Goal: Task Accomplishment & Management: Complete application form

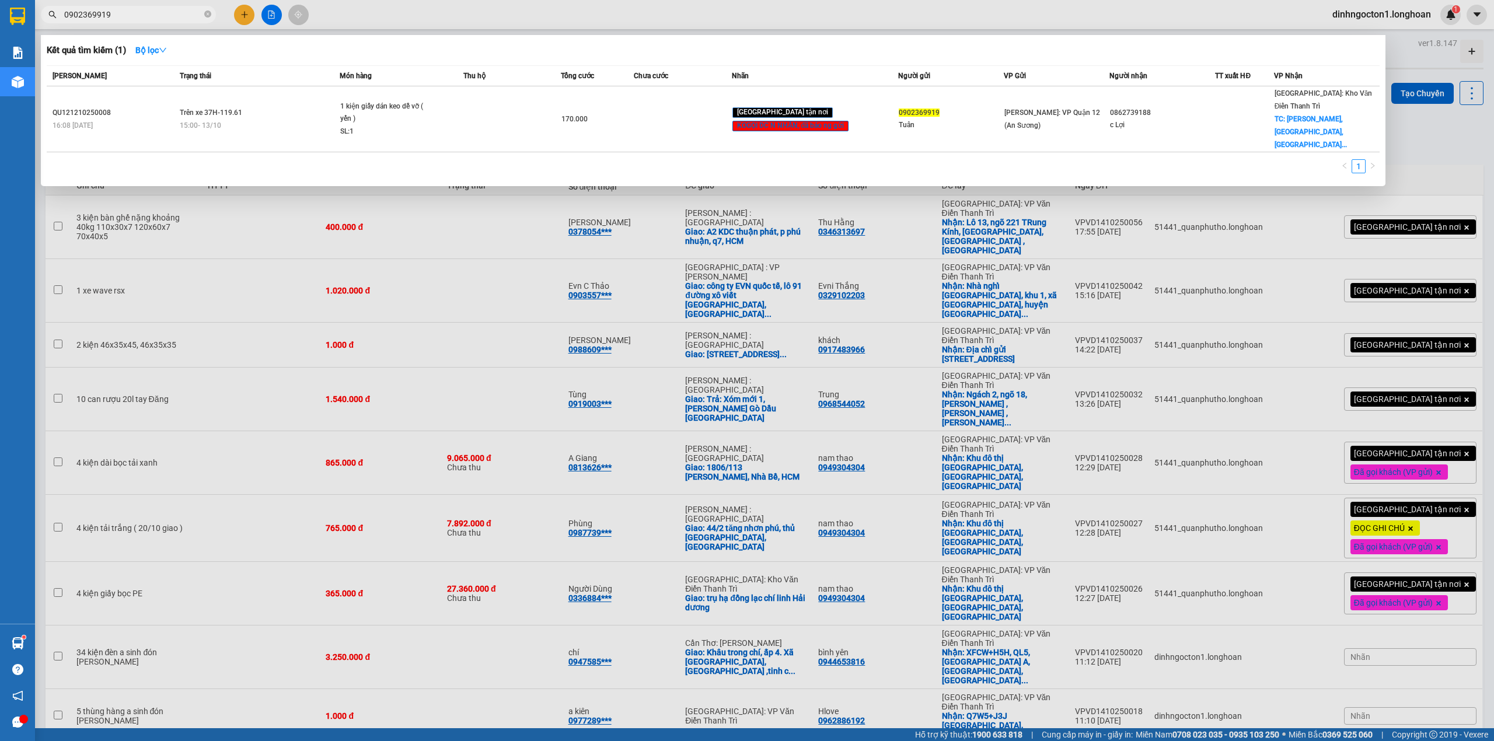
click at [528, 179] on div at bounding box center [747, 370] width 1494 height 741
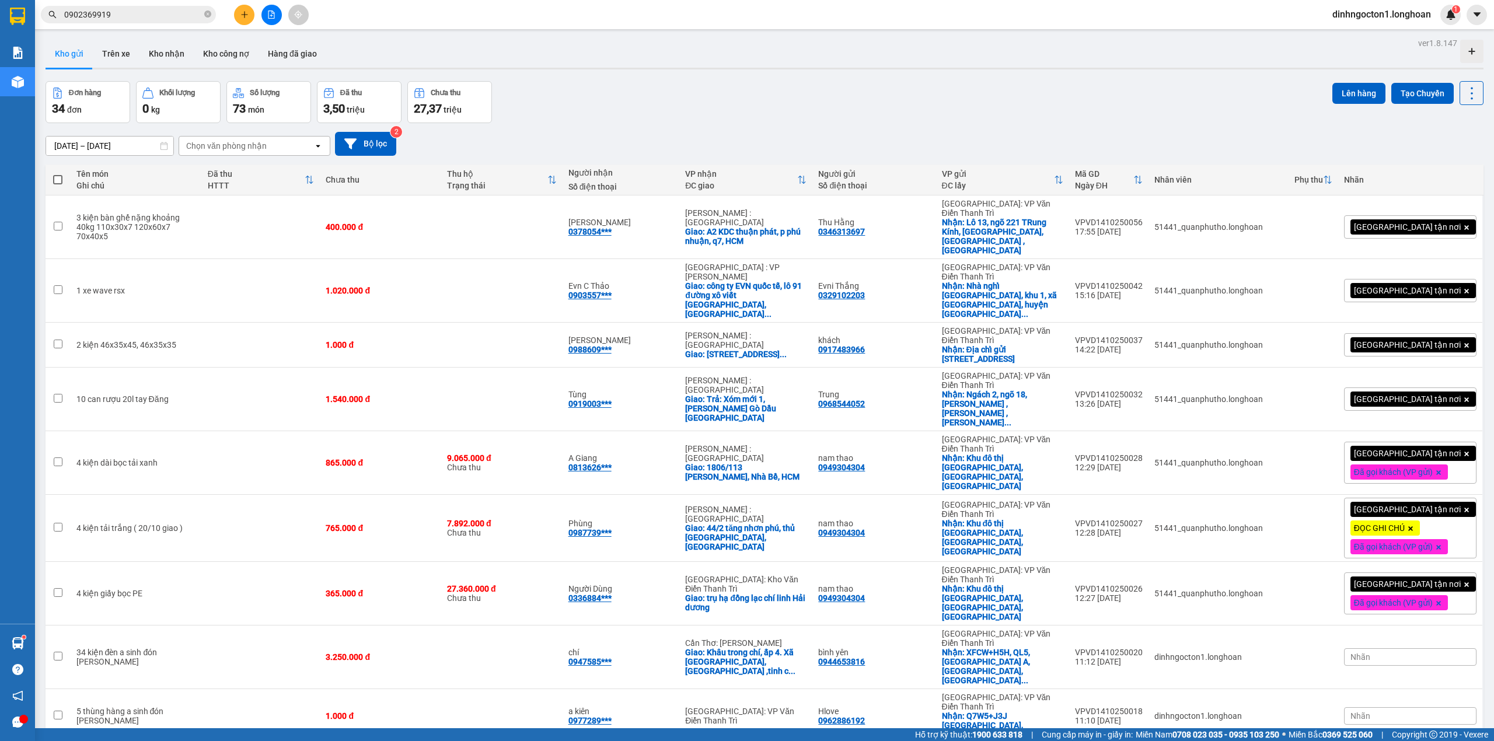
click at [722, 91] on div "Đơn hàng 34 đơn Khối lượng 0 kg Số lượng 73 món Đã thu 3,50 triệu Chưa thu 27,3…" at bounding box center [765, 102] width 1438 height 42
click at [619, 20] on div "Kết quả tìm kiếm ( 1 ) Bộ lọc Mã ĐH Trạng thái Món hàng Thu hộ Tổng cước Chưa c…" at bounding box center [747, 14] width 1494 height 29
click at [785, 48] on div "Kho gửi Trên xe Kho nhận Kho công nợ Hàng đã giao" at bounding box center [765, 55] width 1438 height 31
click at [1065, 127] on div "[DATE] – [DATE] Press the down arrow key to interact with the calendar and sele…" at bounding box center [765, 143] width 1438 height 41
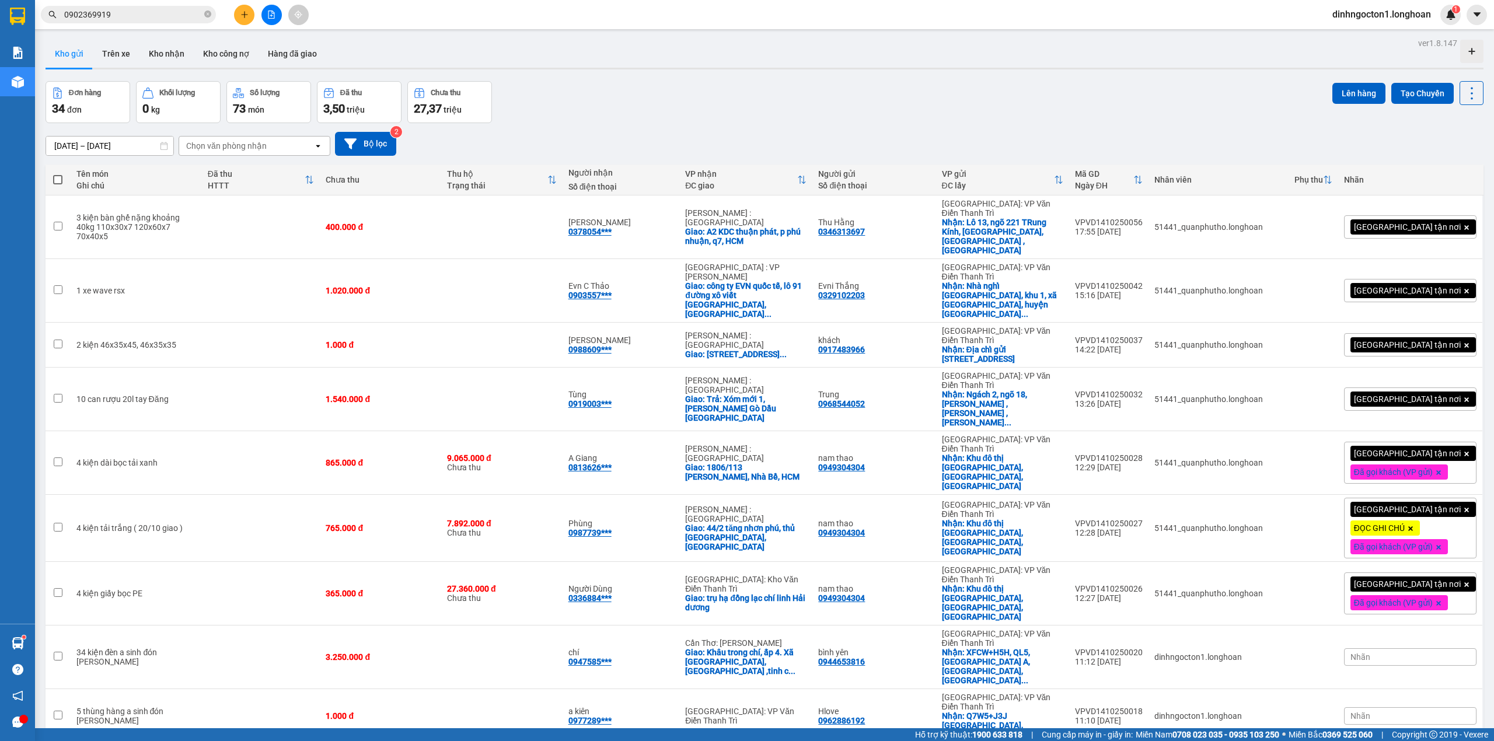
click at [743, 63] on div "Kho gửi Trên xe Kho nhận Kho công nợ Hàng đã giao" at bounding box center [765, 55] width 1438 height 31
click at [686, 116] on div "Đơn hàng 34 đơn Khối lượng 0 kg Số lượng 73 món Đã thu 3,50 triệu Chưa thu 27,3…" at bounding box center [765, 102] width 1438 height 42
click at [720, 69] on div at bounding box center [765, 69] width 1438 height 2
click at [708, 117] on div "Đơn hàng 34 đơn Khối lượng 0 kg Số lượng 73 món Đã thu 3,50 triệu Chưa thu 27,3…" at bounding box center [765, 102] width 1438 height 42
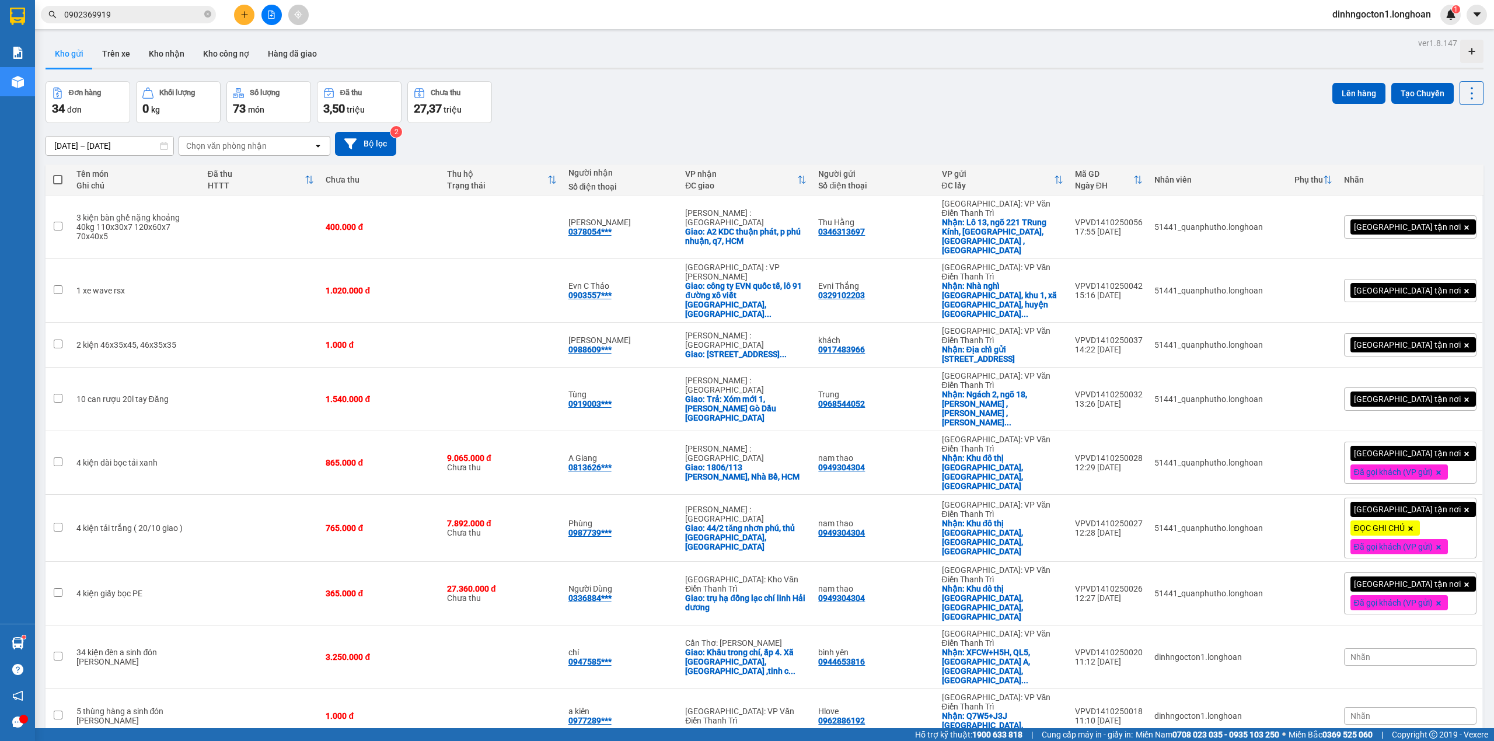
click at [745, 69] on div at bounding box center [765, 69] width 1438 height 2
click at [740, 69] on div at bounding box center [765, 69] width 1438 height 2
click at [174, 26] on div "Kết quả tìm kiếm ( 1 ) Bộ lọc Mã ĐH Trạng thái Món hàng Thu hộ Tổng cước Chưa c…" at bounding box center [747, 14] width 1494 height 29
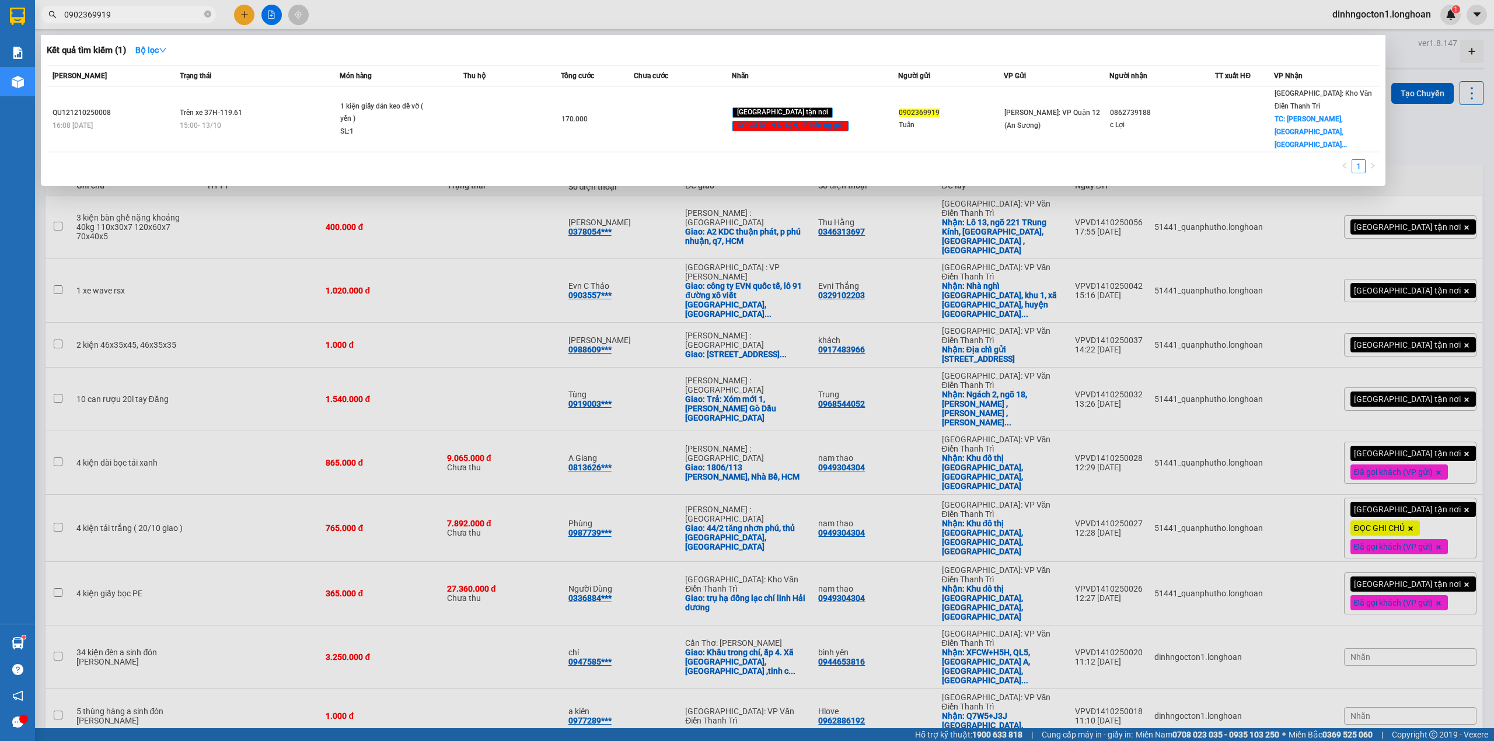
click at [173, 12] on input "0902369919" at bounding box center [133, 14] width 138 height 13
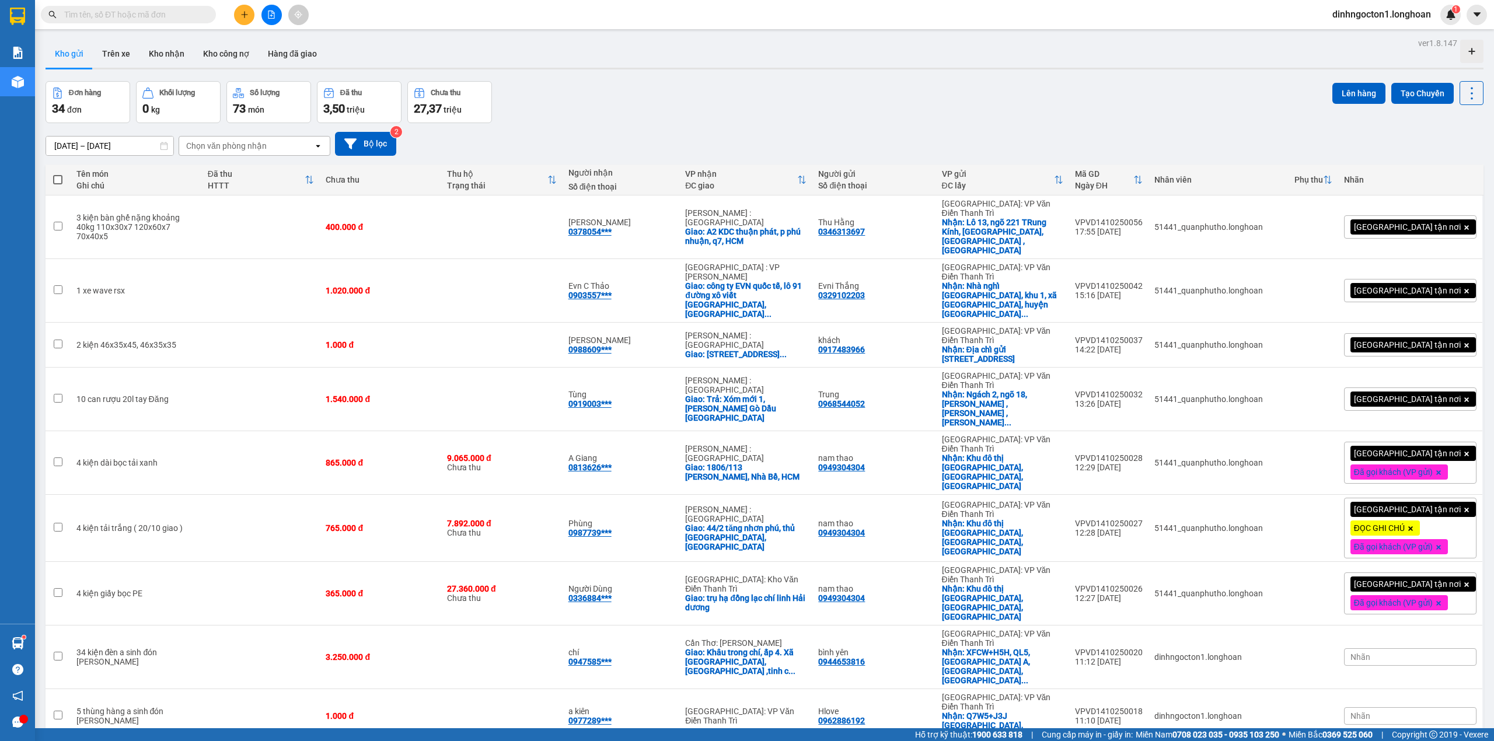
click at [174, 12] on input "text" at bounding box center [133, 14] width 138 height 13
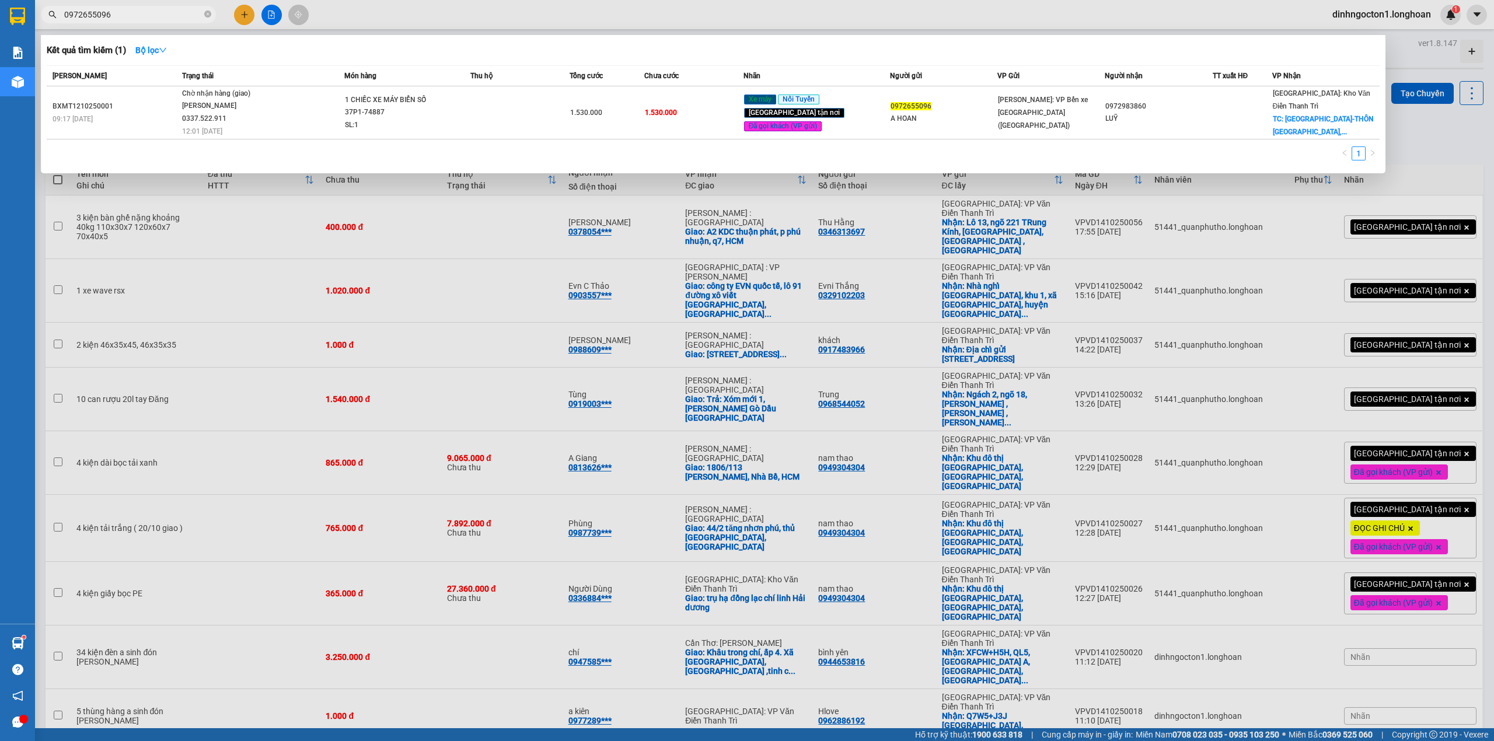
click at [627, 47] on div "Kết quả tìm kiếm ( 1 ) Bộ lọc" at bounding box center [713, 50] width 1333 height 19
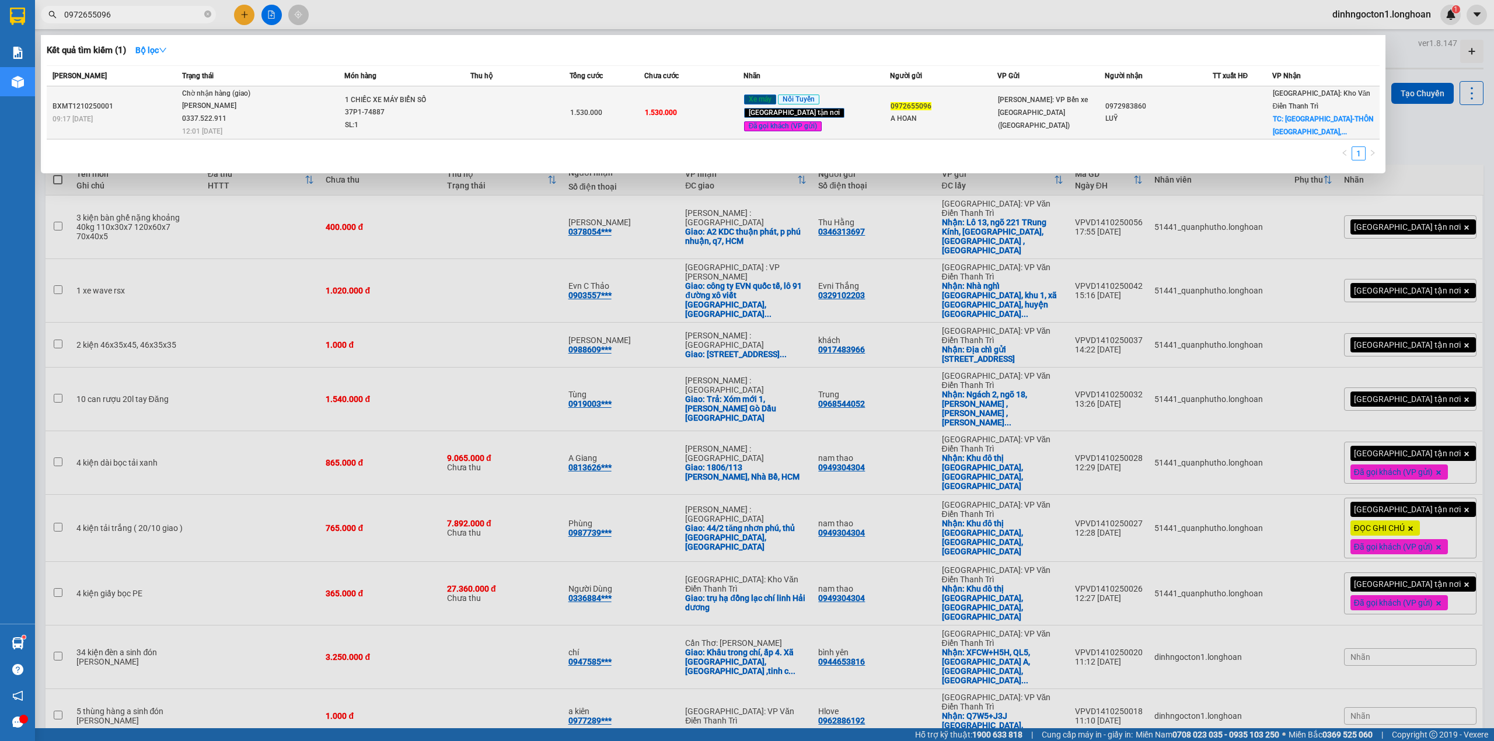
click at [312, 111] on span "Chờ nhận hàng (giao) Lê Thanh Phương 0337.522.911 12:01 - 15/10" at bounding box center [263, 112] width 162 height 48
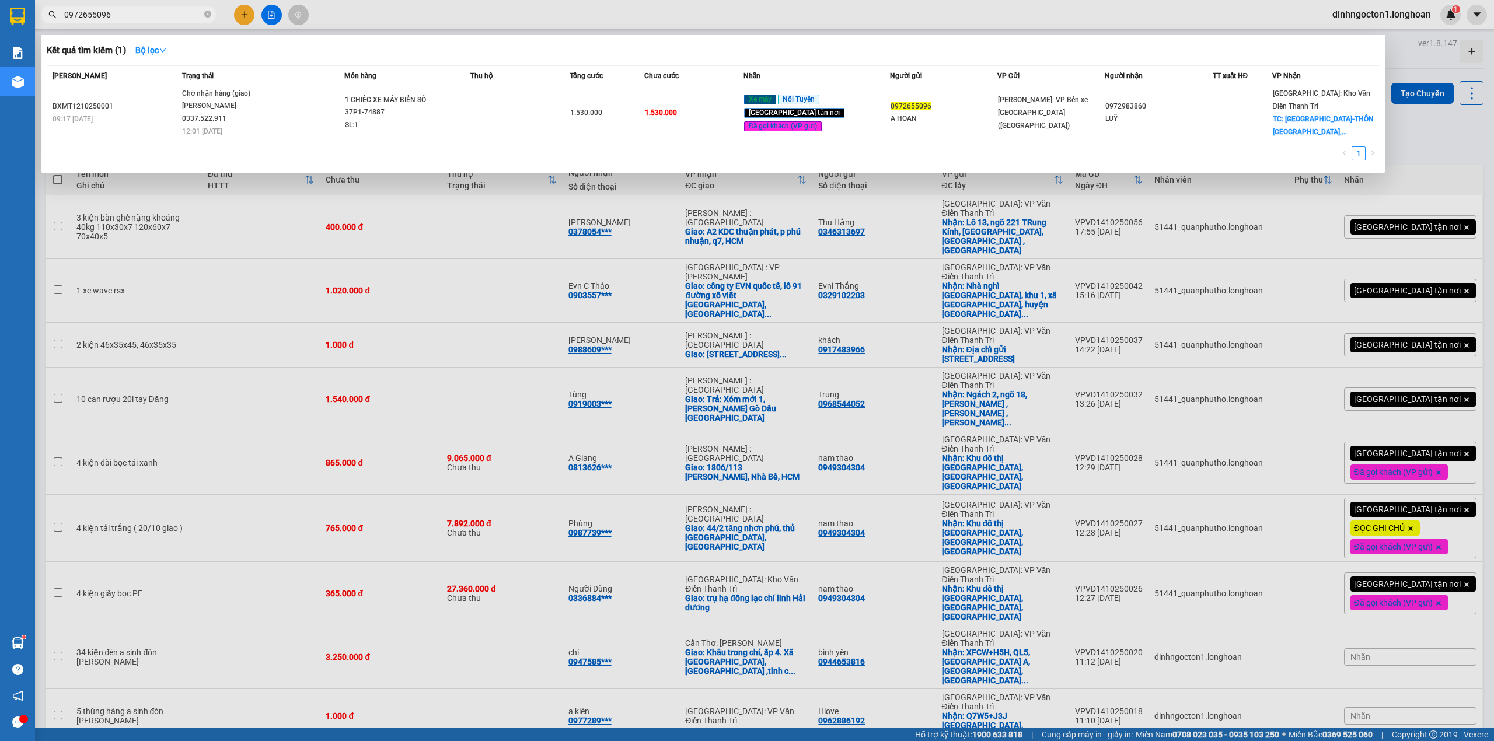
click at [730, 48] on div "Kết quả tìm kiếm ( 1 ) Bộ lọc" at bounding box center [713, 50] width 1333 height 19
click at [715, 46] on div "Kết quả tìm kiếm ( 1 ) Bộ lọc" at bounding box center [713, 50] width 1333 height 19
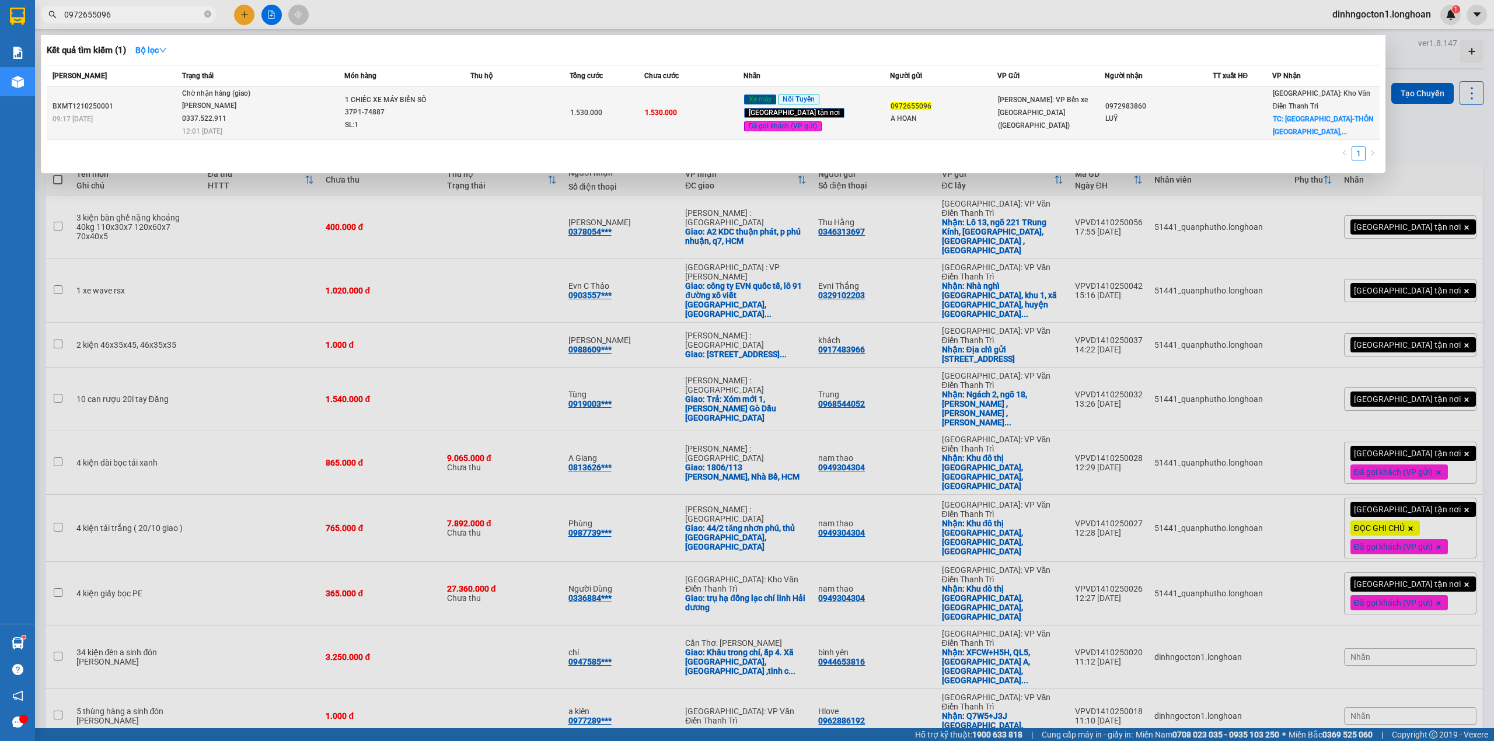
click at [1319, 104] on div "Hà Nội: Kho Văn Điển Thanh Trì TC: BẮC NINH-THÔN THIỂM XUYÊN,..." at bounding box center [1326, 112] width 106 height 51
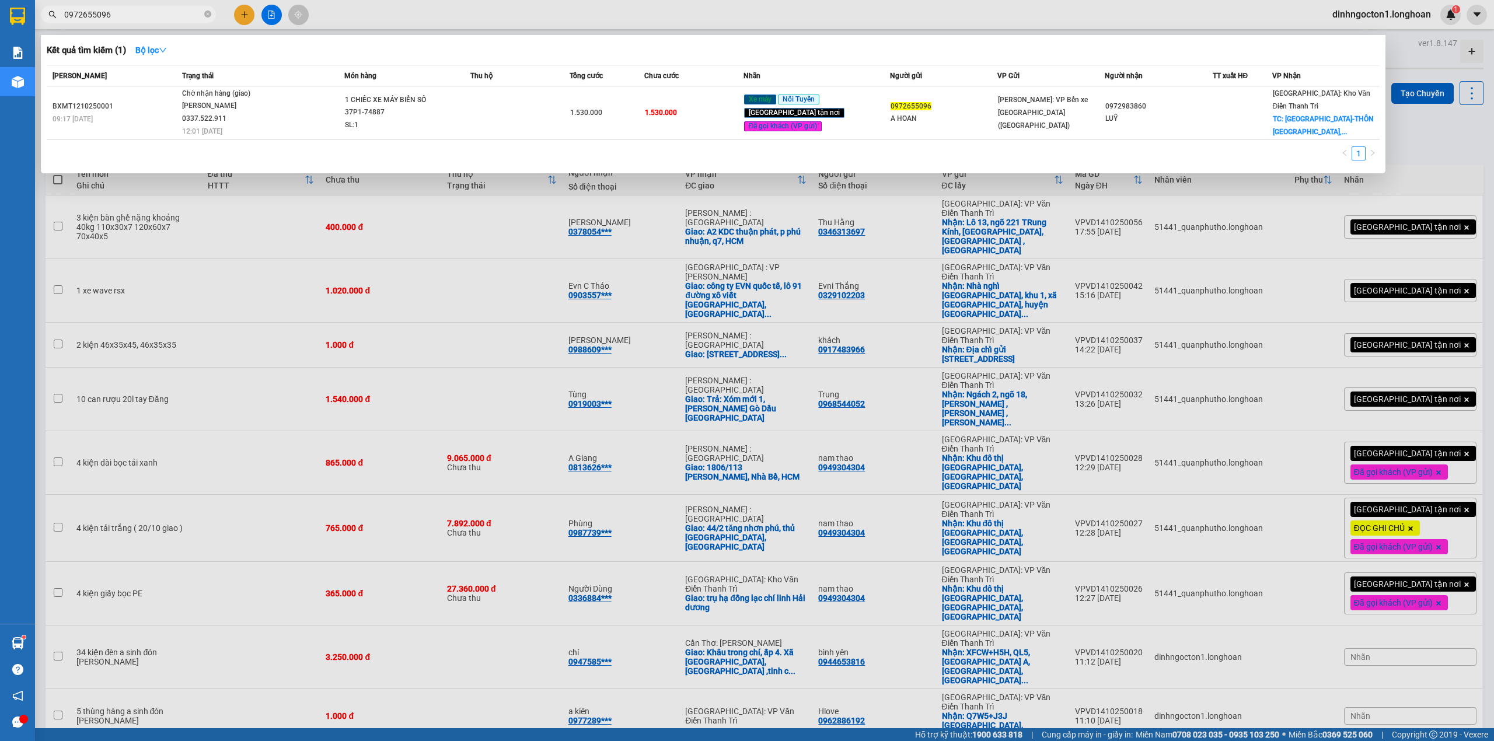
click at [753, 43] on div "Kết quả tìm kiếm ( 1 ) Bộ lọc" at bounding box center [713, 50] width 1333 height 19
click at [1281, 57] on div "Kết quả tìm kiếm ( 1 ) Bộ lọc" at bounding box center [713, 50] width 1333 height 19
click at [1018, 13] on div at bounding box center [747, 370] width 1494 height 741
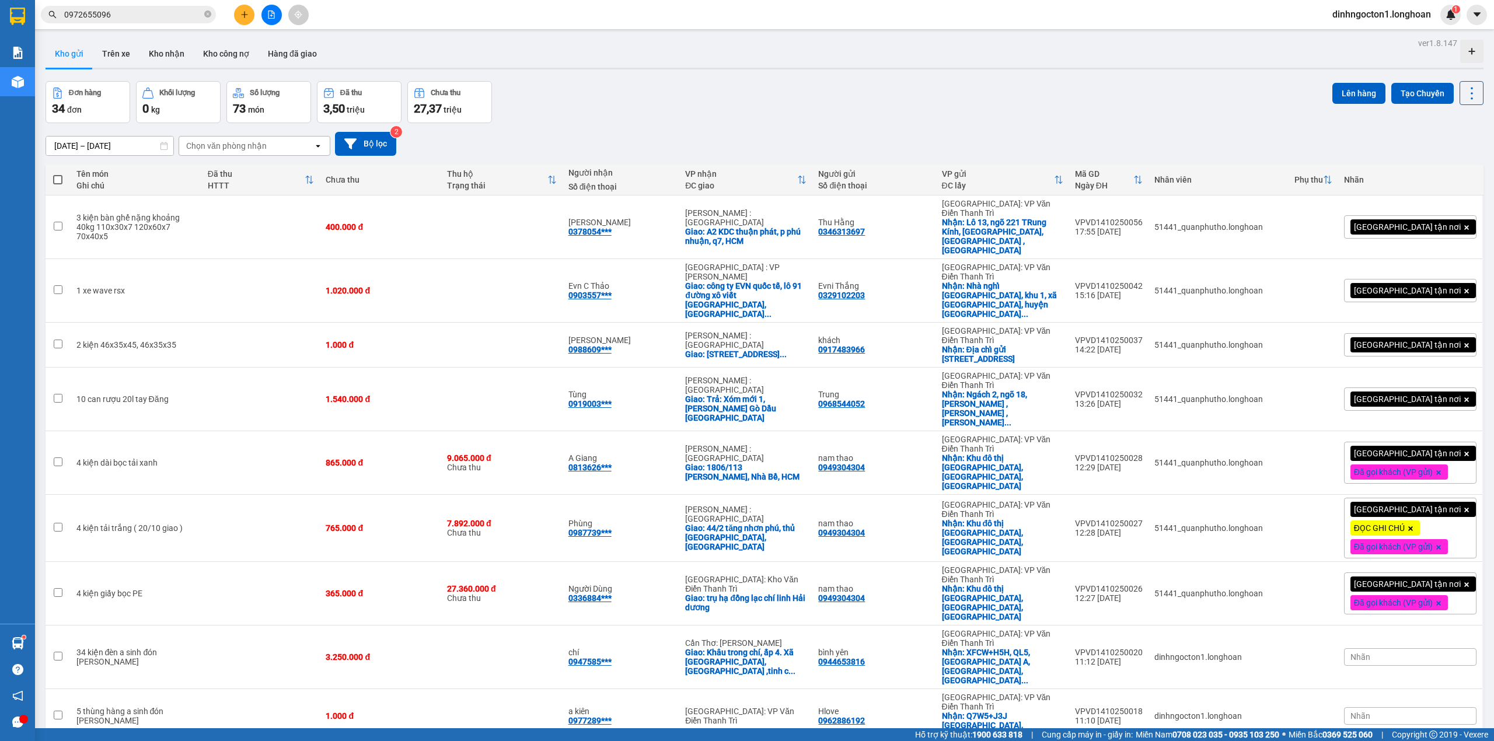
click at [641, 70] on div "Kho gửi Trên xe Kho nhận Kho công nợ Hàng đã giao" at bounding box center [765, 55] width 1438 height 31
click at [967, 98] on div "Đơn hàng 34 đơn Khối lượng 0 kg Số lượng 73 món Đã thu 3,50 triệu Chưa thu 27,3…" at bounding box center [765, 102] width 1438 height 42
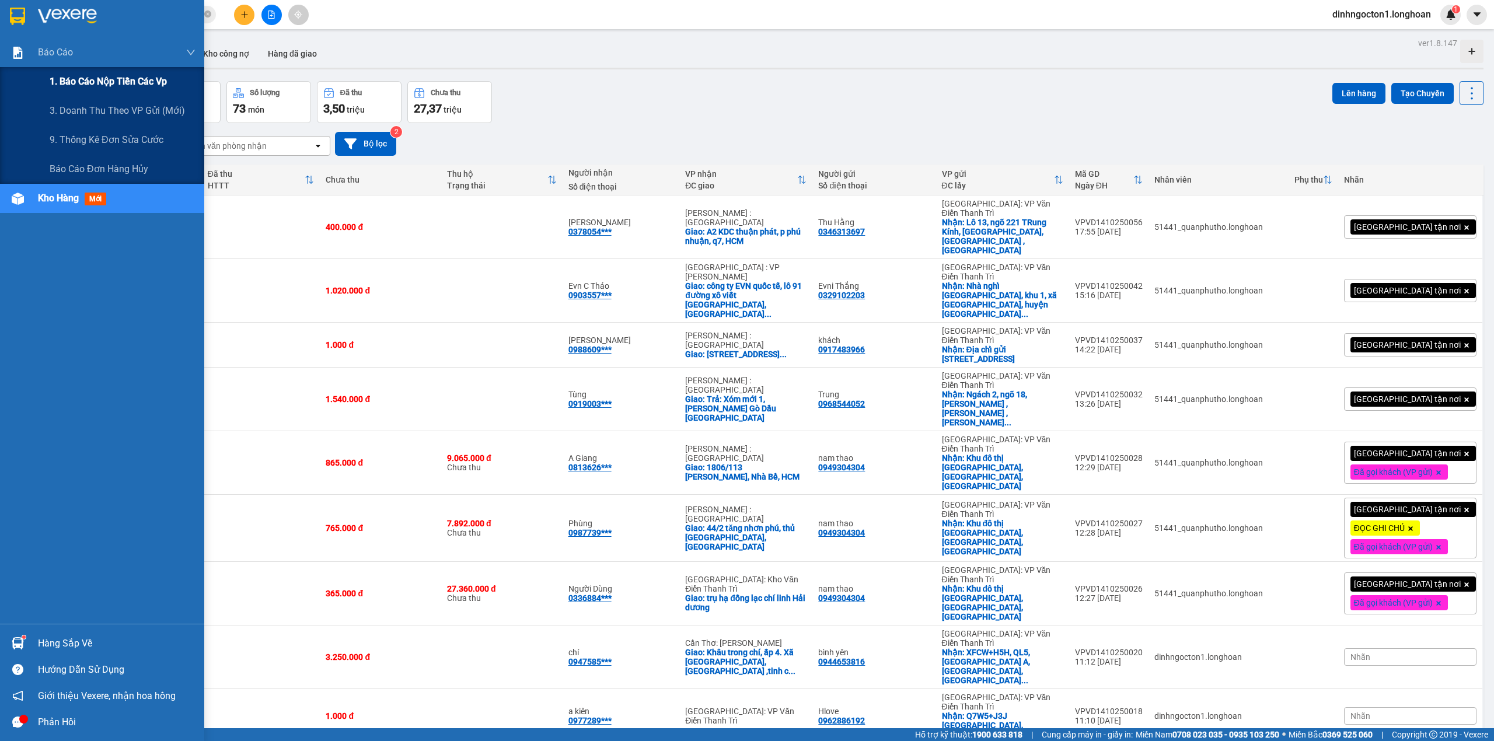
click at [123, 75] on span "1. Báo cáo nộp tiền các vp" at bounding box center [108, 81] width 117 height 15
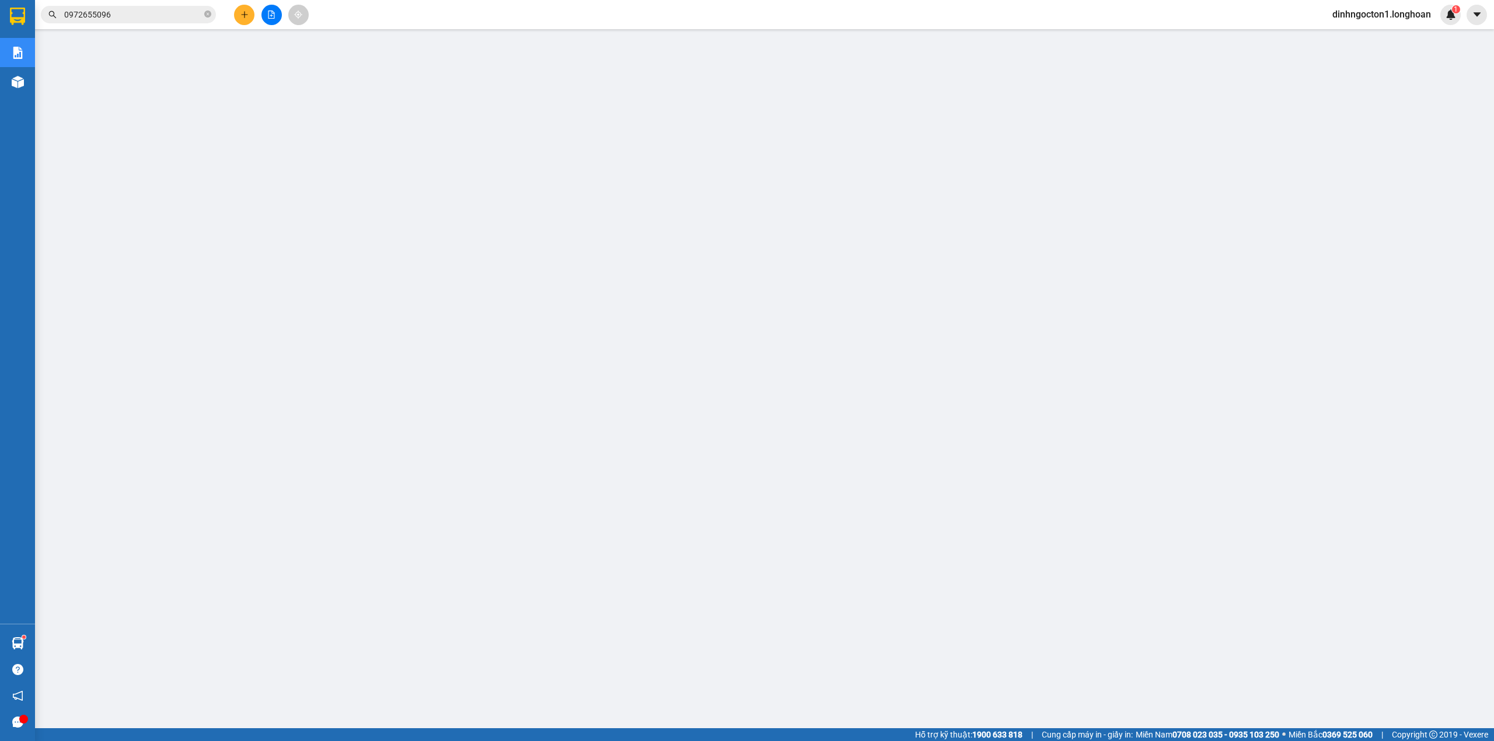
click at [151, 15] on input "0972655096" at bounding box center [133, 14] width 138 height 13
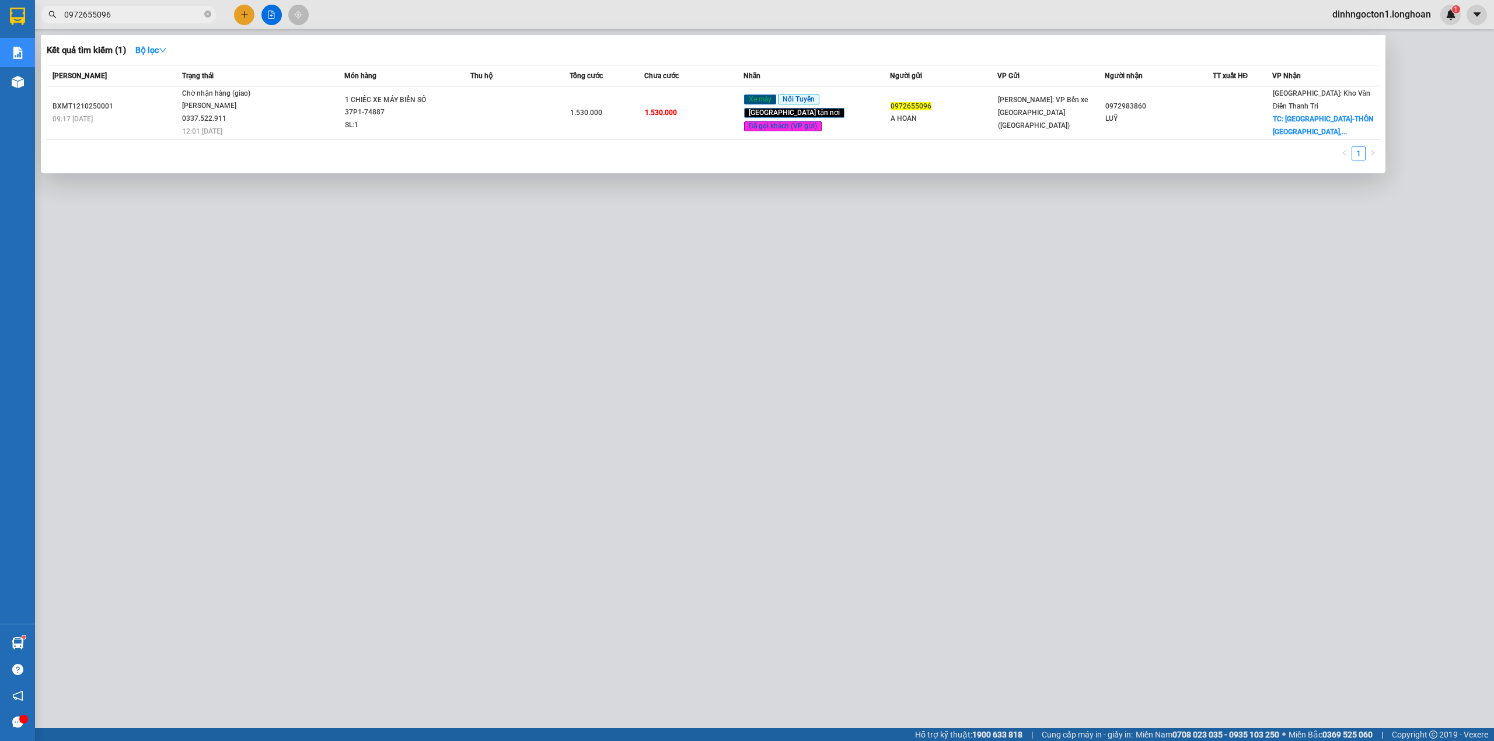
click at [151, 15] on input "0972655096" at bounding box center [133, 14] width 138 height 13
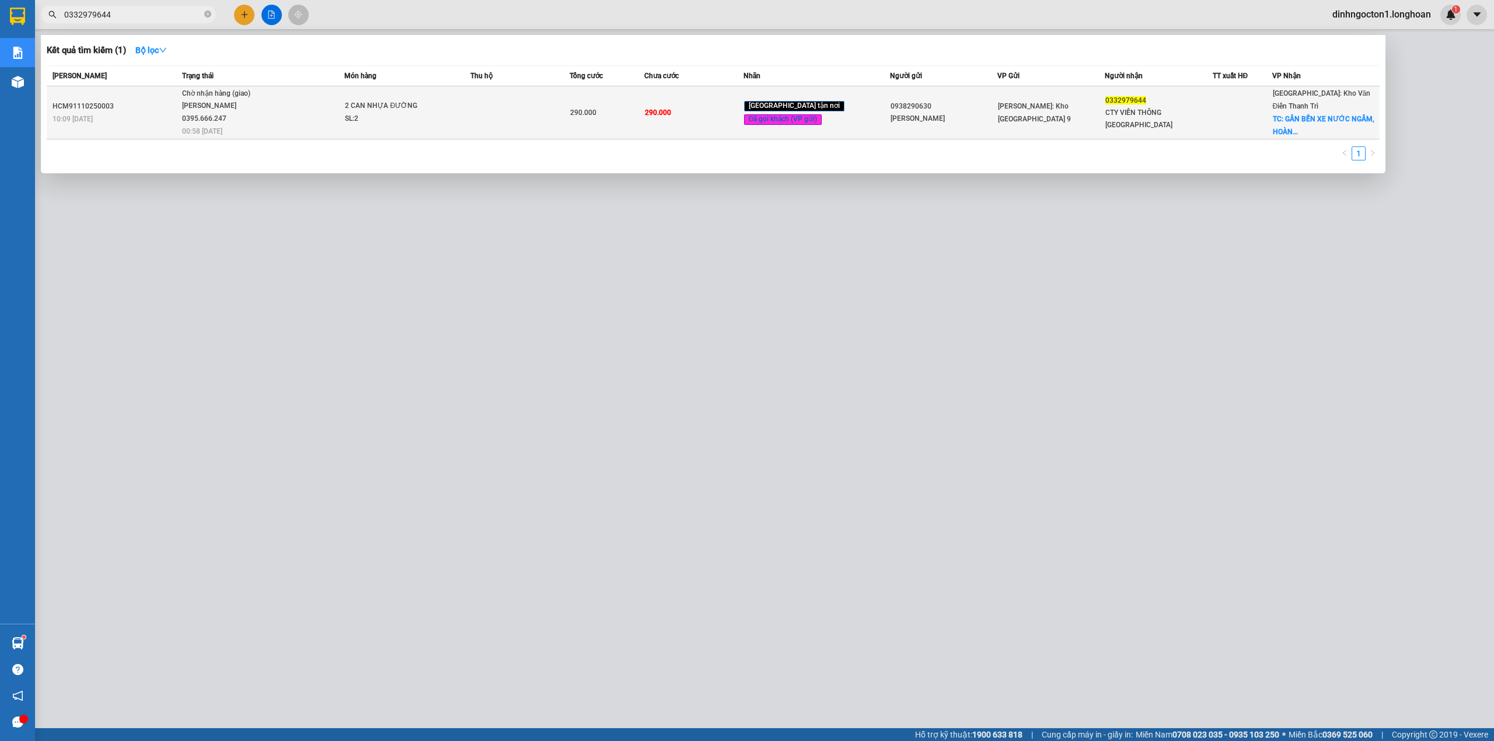
type input "0332979644"
click at [326, 108] on span "Chờ nhận hàng (giao) Phạm Thế Luân 0395.666.247 00:58 - 15/10" at bounding box center [263, 112] width 162 height 48
click at [529, 93] on td at bounding box center [519, 112] width 99 height 53
click at [661, 126] on td "290.000" at bounding box center [693, 112] width 99 height 53
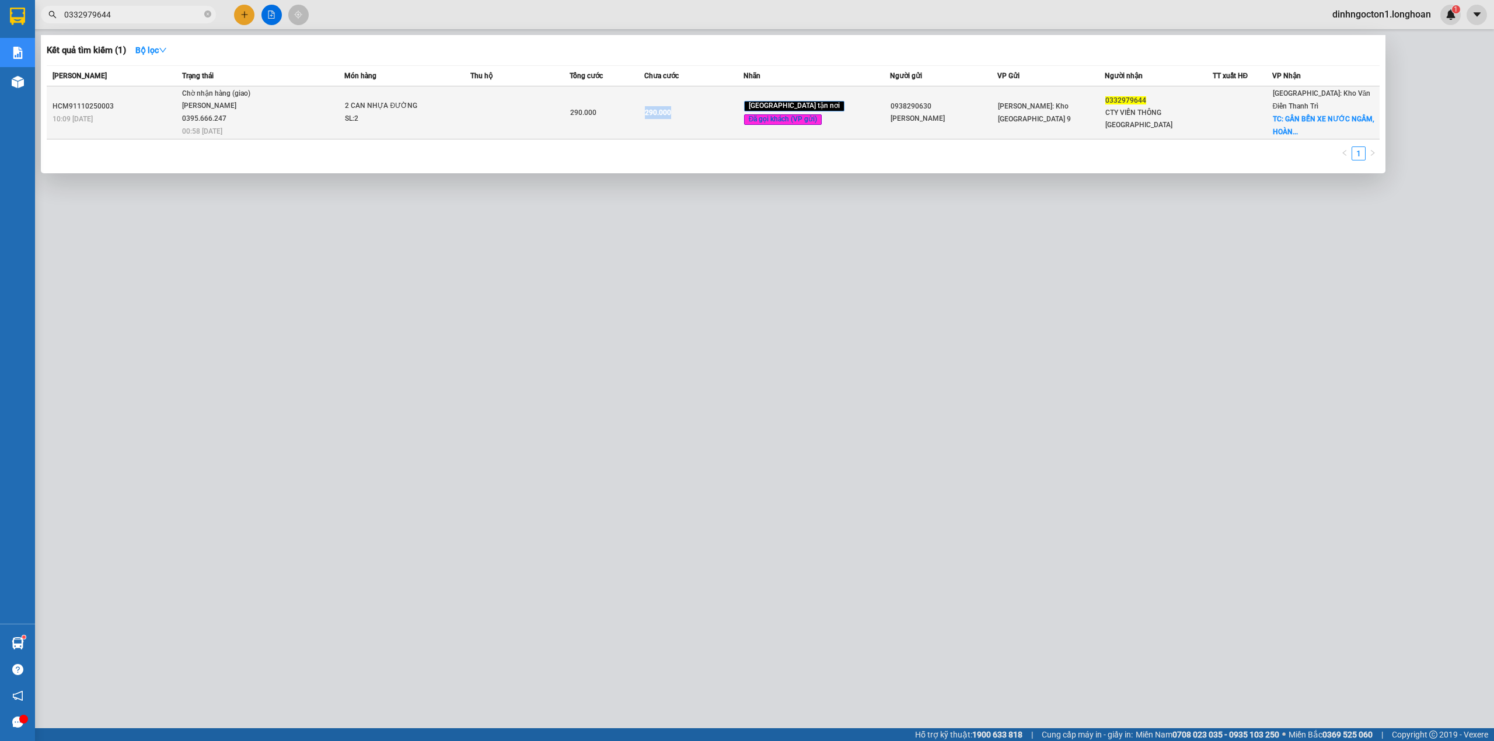
click at [701, 106] on td "290.000" at bounding box center [693, 112] width 99 height 53
click at [644, 115] on div "290.000" at bounding box center [607, 112] width 74 height 13
click at [596, 116] on span "290.000" at bounding box center [583, 113] width 26 height 8
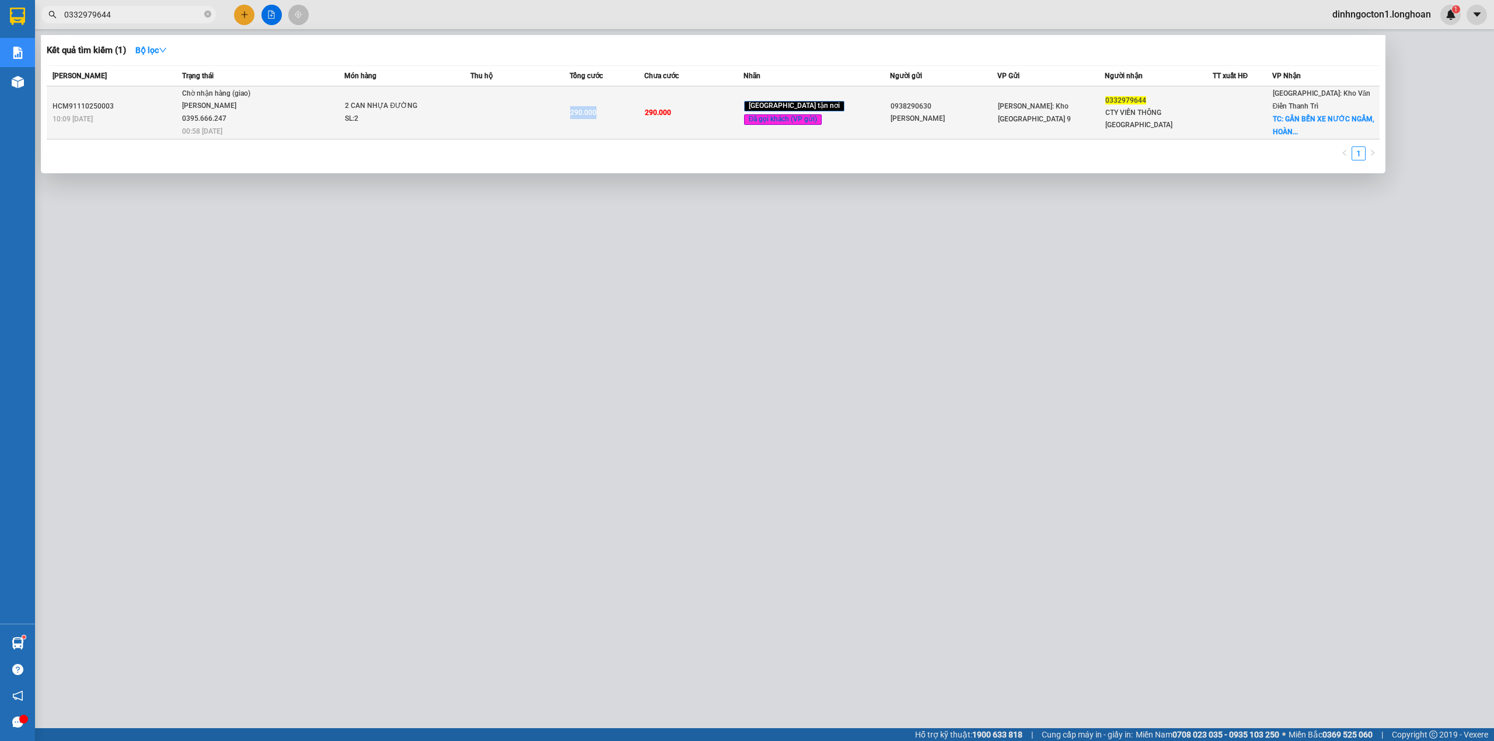
click at [644, 113] on div "290.000" at bounding box center [607, 112] width 74 height 13
click at [570, 106] on td at bounding box center [519, 112] width 99 height 53
click at [596, 111] on span "290.000" at bounding box center [583, 113] width 26 height 8
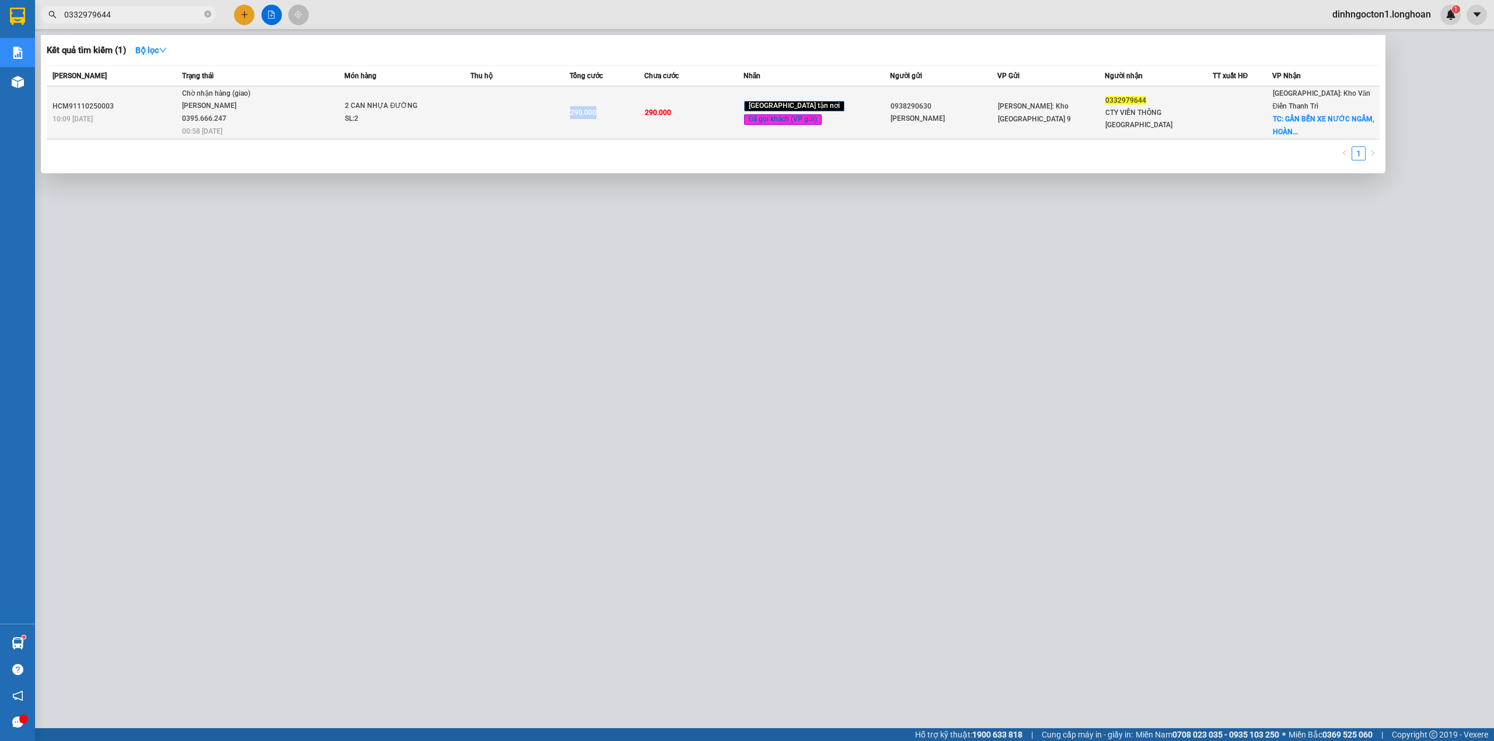
click at [596, 111] on span "290.000" at bounding box center [583, 113] width 26 height 8
click at [668, 109] on span "290.000" at bounding box center [658, 113] width 26 height 8
click at [596, 113] on span "290.000" at bounding box center [583, 113] width 26 height 8
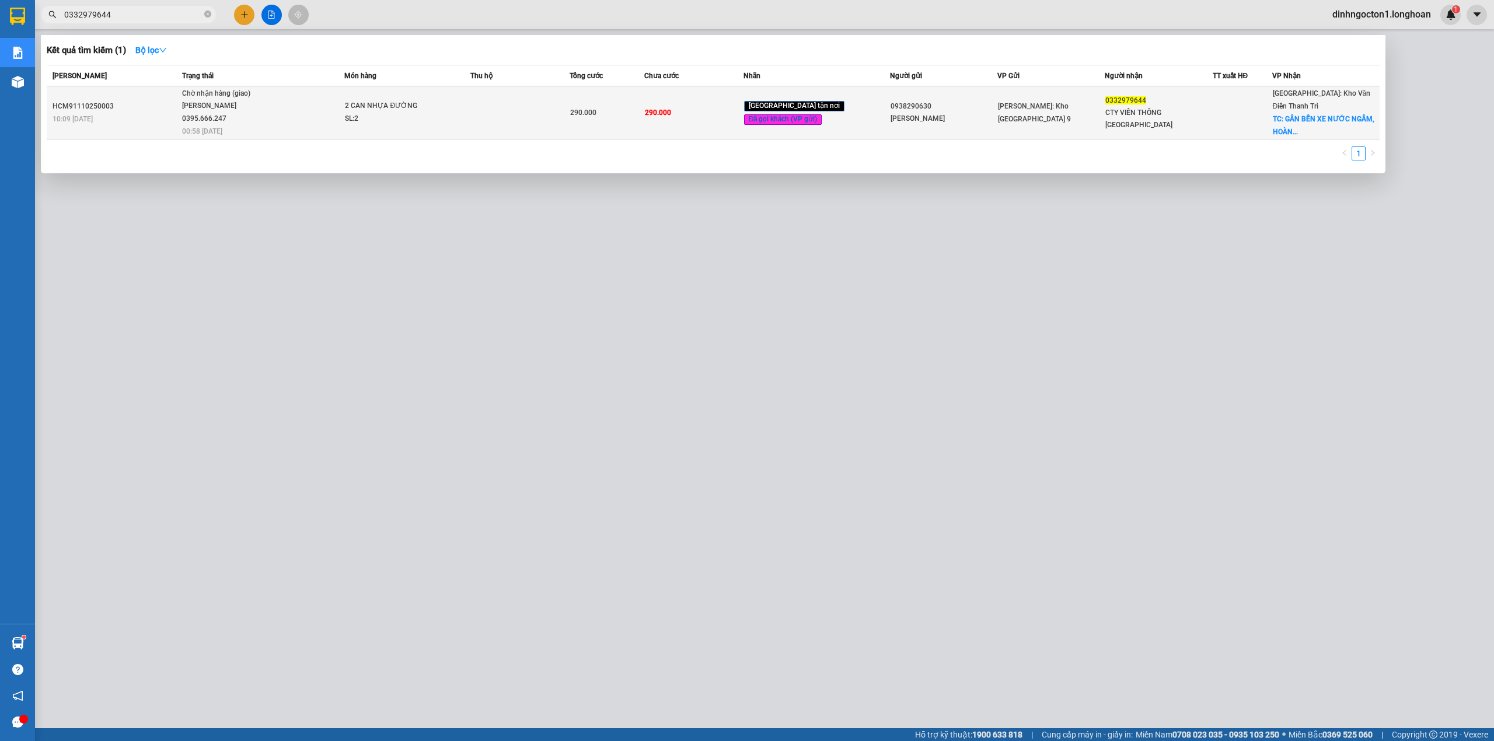
click at [671, 112] on span "290.000" at bounding box center [658, 113] width 26 height 8
click at [547, 106] on td at bounding box center [519, 112] width 99 height 53
click at [584, 109] on span "290.000" at bounding box center [583, 113] width 26 height 8
click at [592, 109] on span "290.000" at bounding box center [583, 113] width 26 height 8
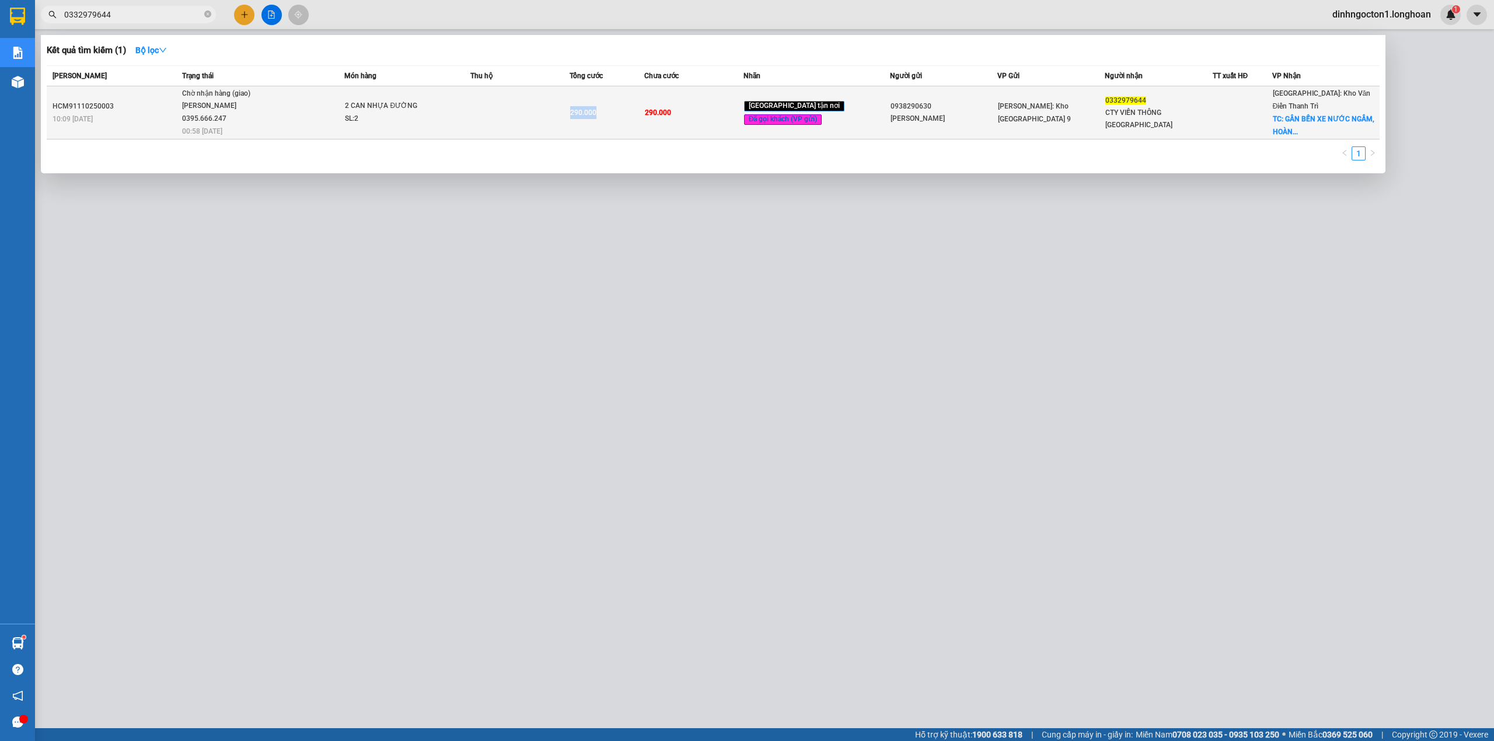
click at [592, 109] on span "290.000" at bounding box center [583, 113] width 26 height 8
click at [696, 109] on td "290.000" at bounding box center [693, 112] width 99 height 53
click at [671, 109] on span "290.000" at bounding box center [658, 113] width 26 height 8
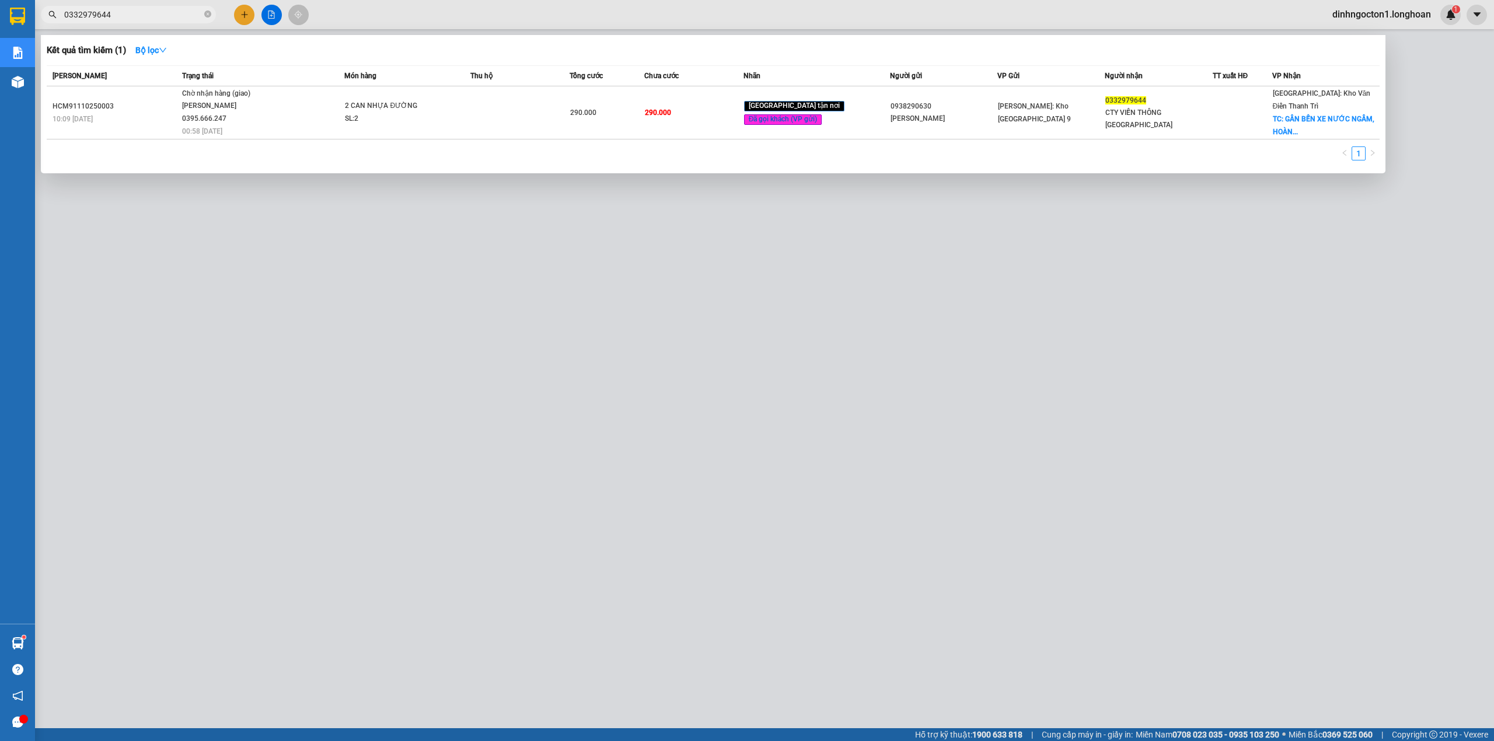
click at [715, 68] on th "Chưa cước" at bounding box center [693, 76] width 99 height 20
click at [715, 72] on div "Chưa cước" at bounding box center [693, 75] width 99 height 13
click at [724, 72] on div "Chưa cước" at bounding box center [693, 75] width 99 height 13
click at [730, 69] on div "Chưa cước" at bounding box center [693, 75] width 99 height 13
click at [151, 18] on input "0332979644" at bounding box center [133, 14] width 138 height 13
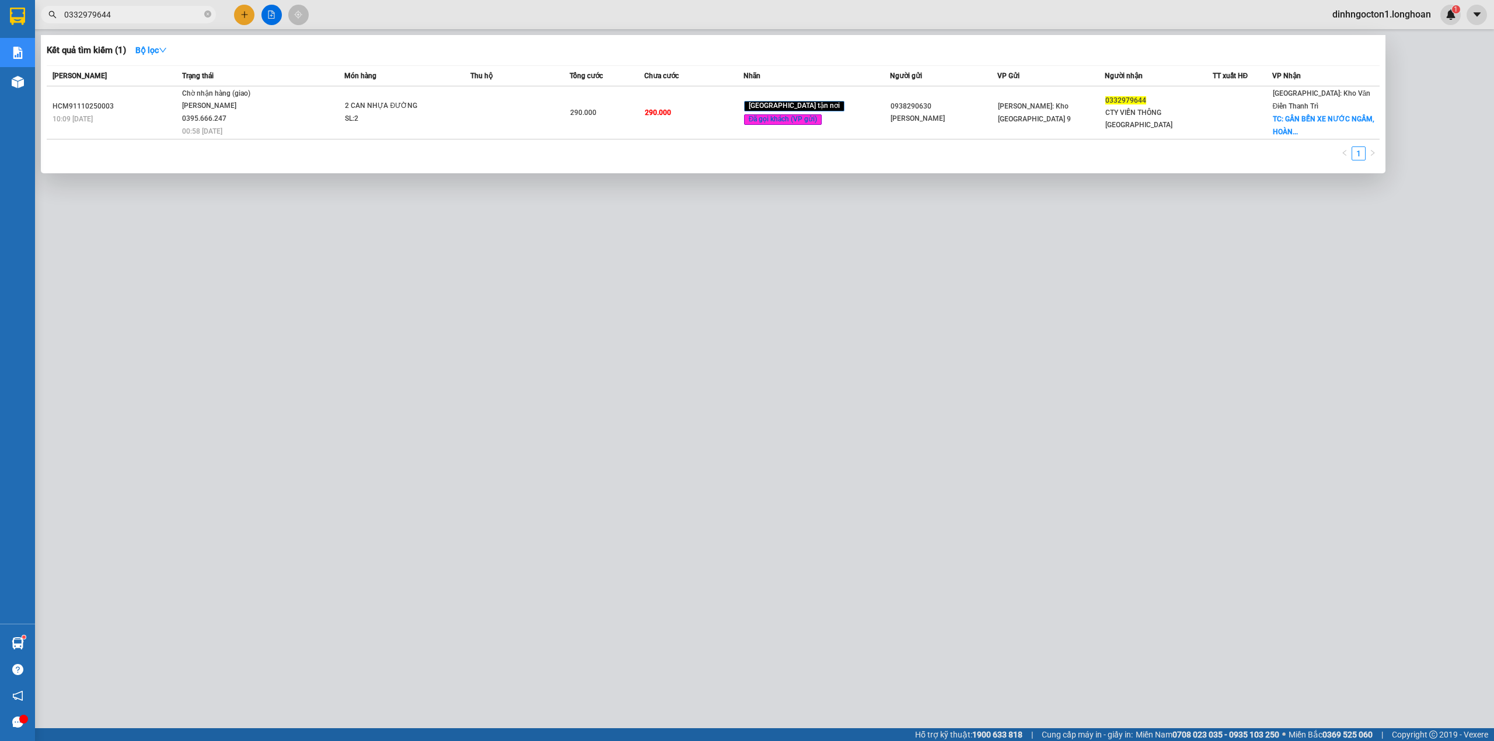
click at [439, 71] on div "Món hàng" at bounding box center [406, 75] width 125 height 13
click at [169, 12] on input "0332979644" at bounding box center [133, 14] width 138 height 13
click at [176, 12] on input "0332979644" at bounding box center [133, 14] width 138 height 13
click at [137, 14] on input "0332979644" at bounding box center [133, 14] width 138 height 13
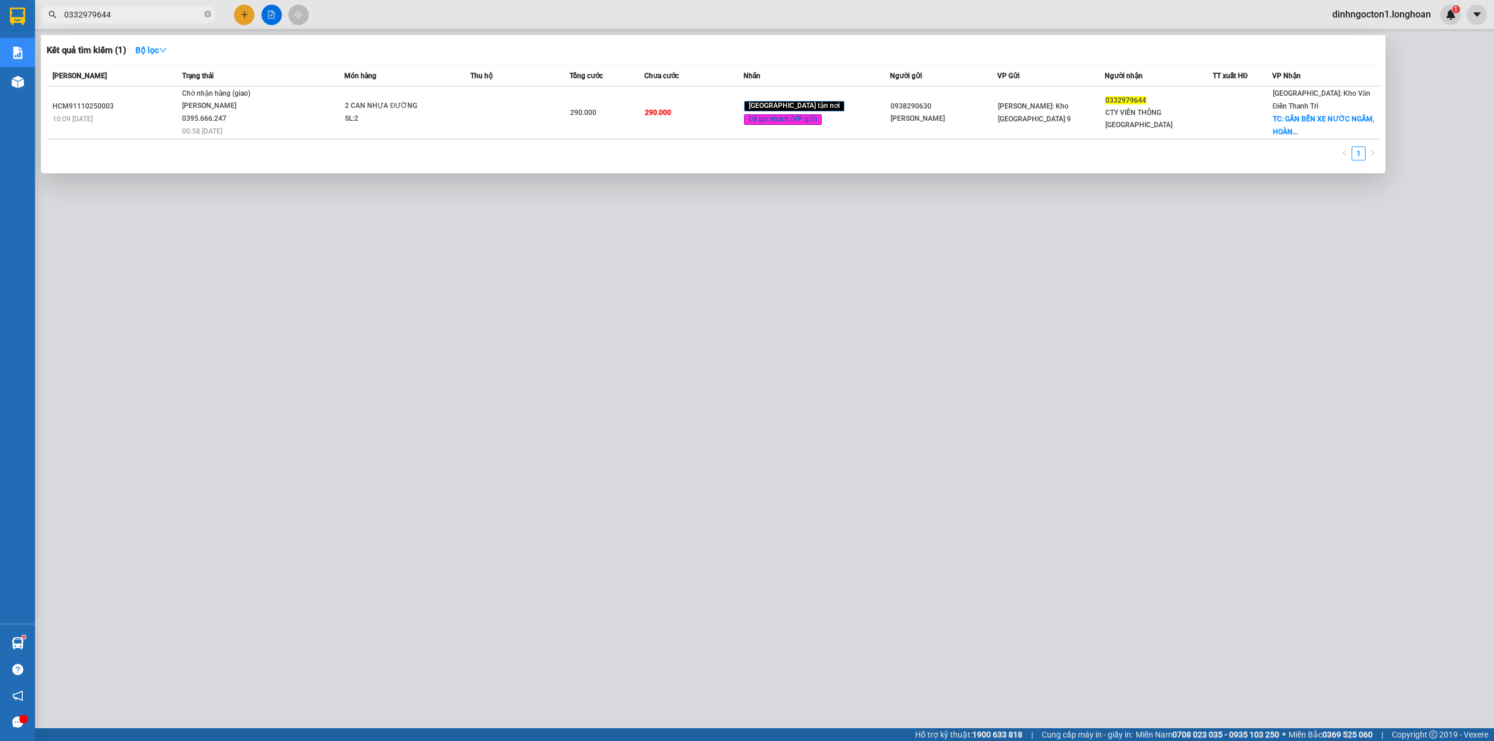
click at [130, 74] on div "Mã ĐH" at bounding box center [116, 75] width 126 height 13
click at [139, 14] on input "0332979644" at bounding box center [133, 14] width 138 height 13
click at [161, 85] on th "Mã ĐH" at bounding box center [113, 76] width 132 height 20
click at [169, 12] on input "0332979644" at bounding box center [133, 14] width 138 height 13
click at [239, 73] on div "Trạng thái" at bounding box center [263, 75] width 162 height 13
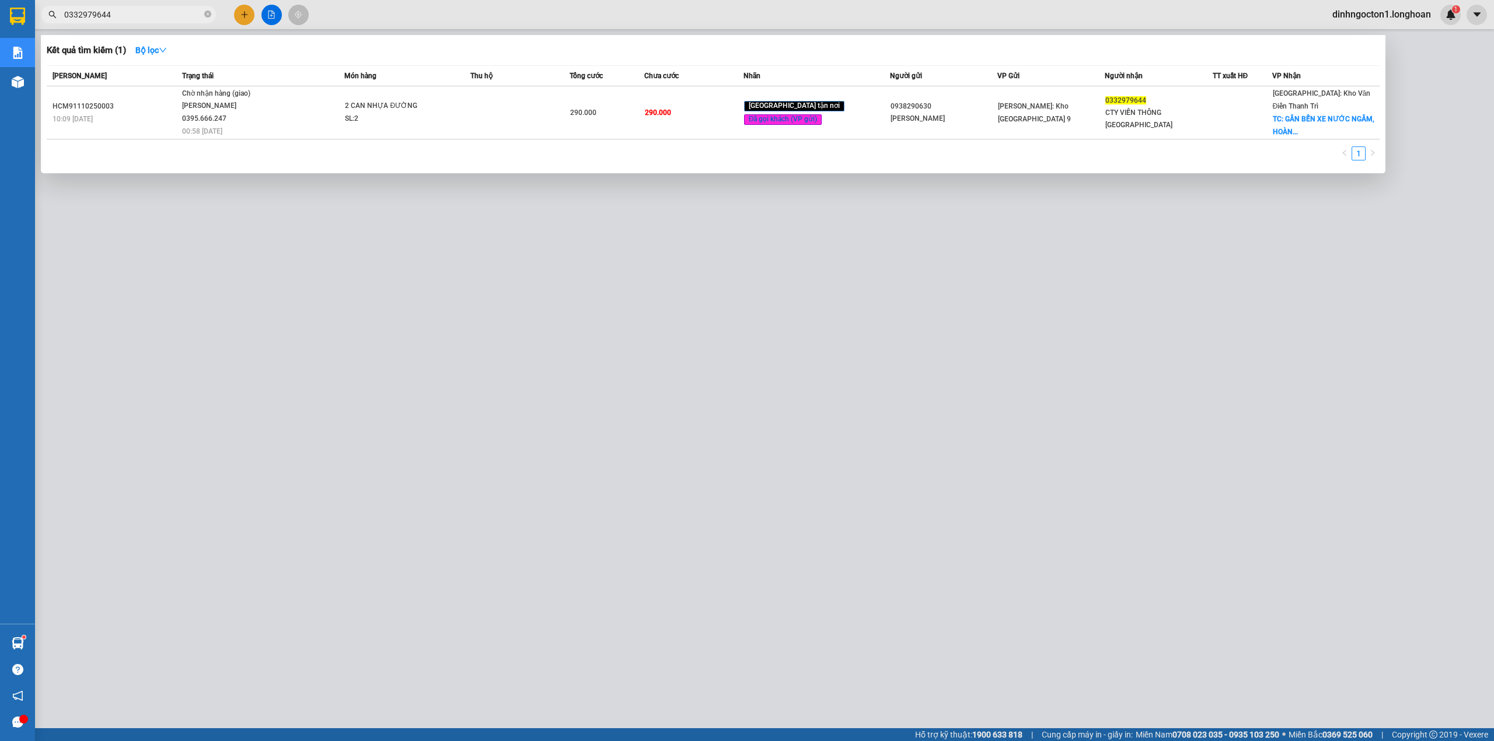
click at [153, 15] on input "0332979644" at bounding box center [133, 14] width 138 height 13
click at [229, 65] on div "Kết quả tìm kiếm ( 1 ) Bộ lọc Mã ĐH Trạng thái Món hàng Thu hộ Tổng cước Chưa c…" at bounding box center [713, 104] width 1345 height 138
click at [228, 57] on div "Kết quả tìm kiếm ( 1 ) Bộ lọc" at bounding box center [713, 50] width 1333 height 19
click at [230, 73] on div "Trạng thái" at bounding box center [263, 75] width 162 height 13
click at [169, 15] on input "0332979644" at bounding box center [133, 14] width 138 height 13
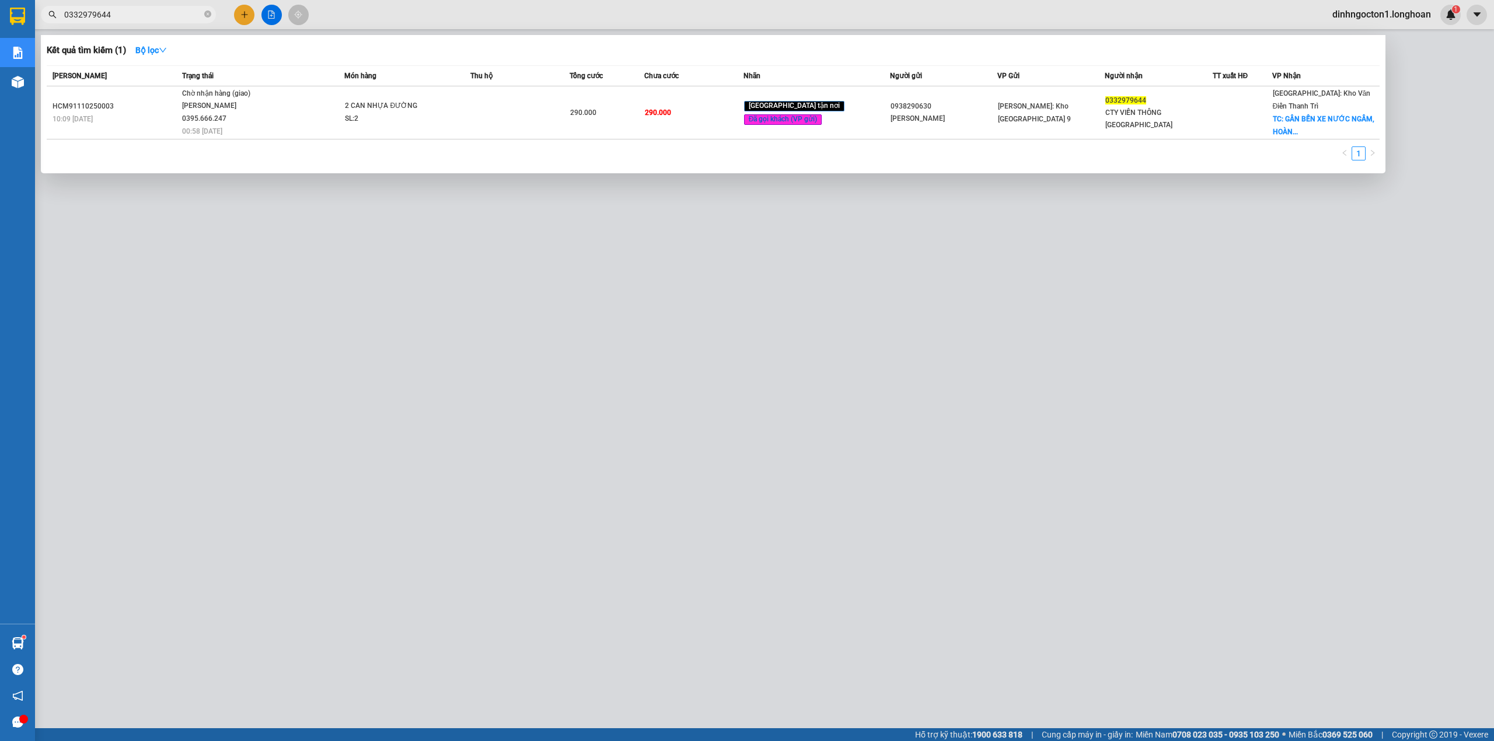
click at [263, 69] on div "Trạng thái" at bounding box center [263, 75] width 162 height 13
click at [167, 10] on input "0332979644" at bounding box center [133, 14] width 138 height 13
click at [175, 18] on input "0332979644" at bounding box center [133, 14] width 138 height 13
drag, startPoint x: 253, startPoint y: 71, endPoint x: 215, endPoint y: 55, distance: 41.1
click at [253, 73] on div "Trạng thái" at bounding box center [263, 75] width 162 height 13
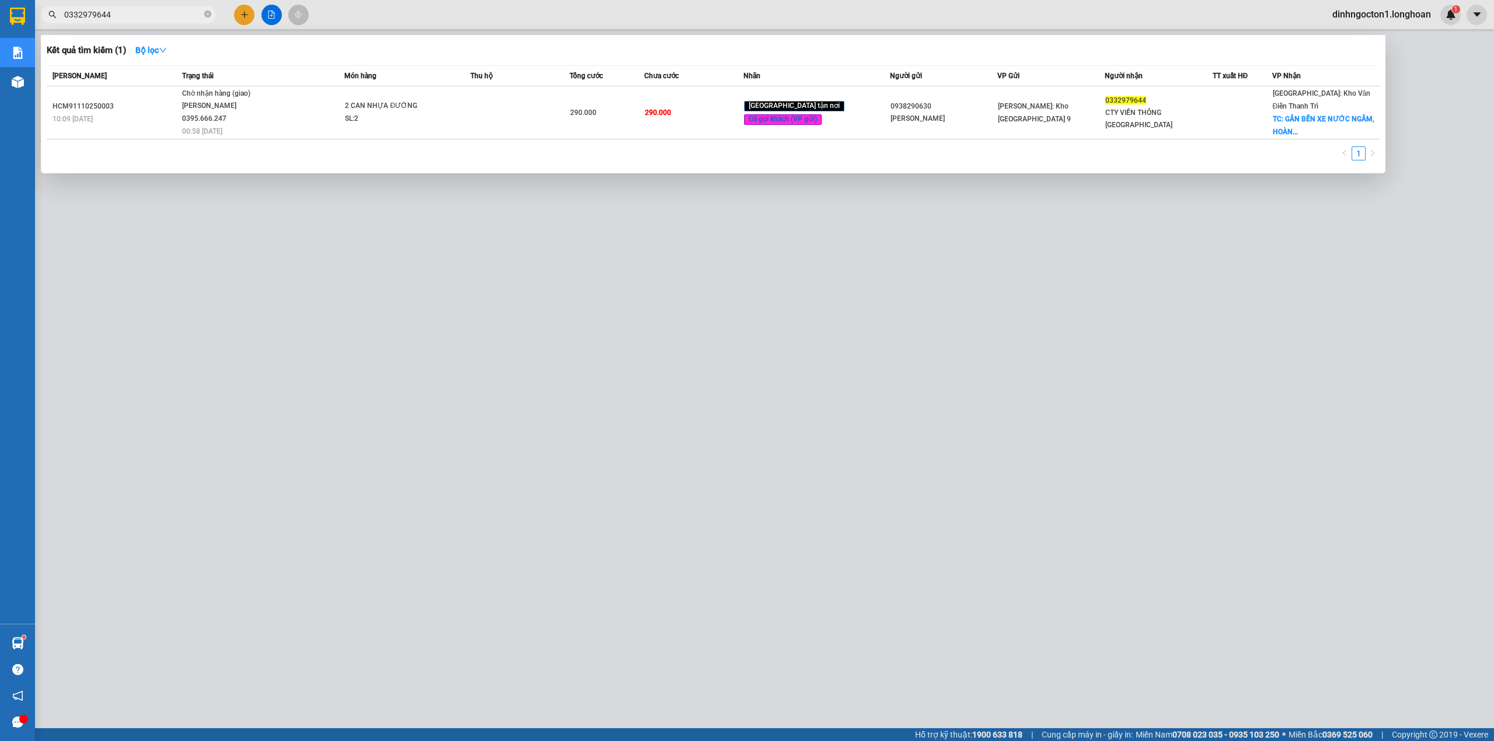
drag, startPoint x: 170, startPoint y: 12, endPoint x: 177, endPoint y: 12, distance: 7.0
click at [171, 12] on input "0332979644" at bounding box center [133, 14] width 138 height 13
click at [236, 68] on th "Trạng thái" at bounding box center [262, 76] width 166 height 20
click at [155, 8] on input "0332979644" at bounding box center [133, 14] width 138 height 13
click at [130, 68] on th "Mã ĐH" at bounding box center [113, 76] width 132 height 20
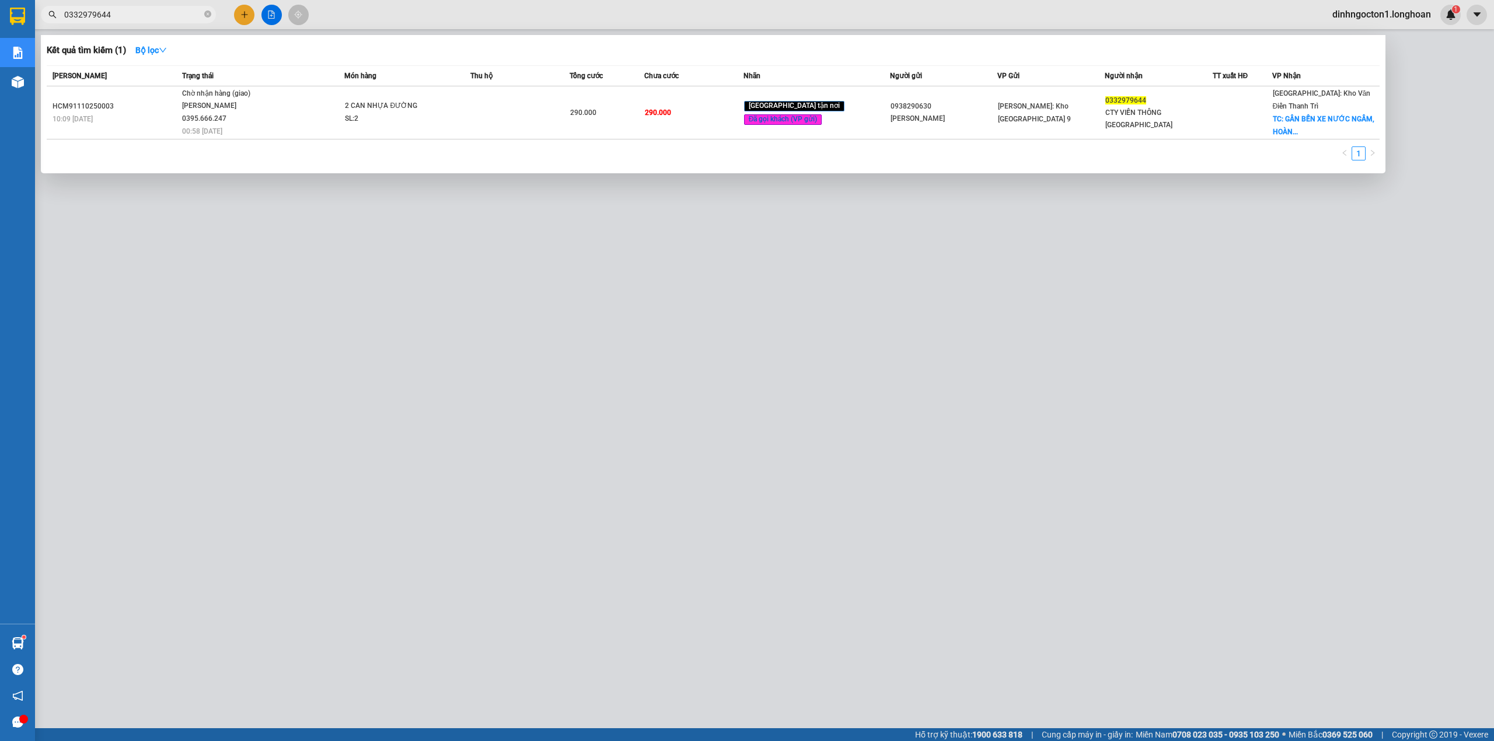
click at [150, 15] on input "0332979644" at bounding box center [133, 14] width 138 height 13
click at [131, 76] on div "Mã ĐH" at bounding box center [116, 75] width 126 height 13
click at [145, 15] on input "0332979644" at bounding box center [133, 14] width 138 height 13
click at [119, 74] on div "Mã ĐH" at bounding box center [116, 75] width 126 height 13
click at [162, 11] on input "0332979644" at bounding box center [133, 14] width 138 height 13
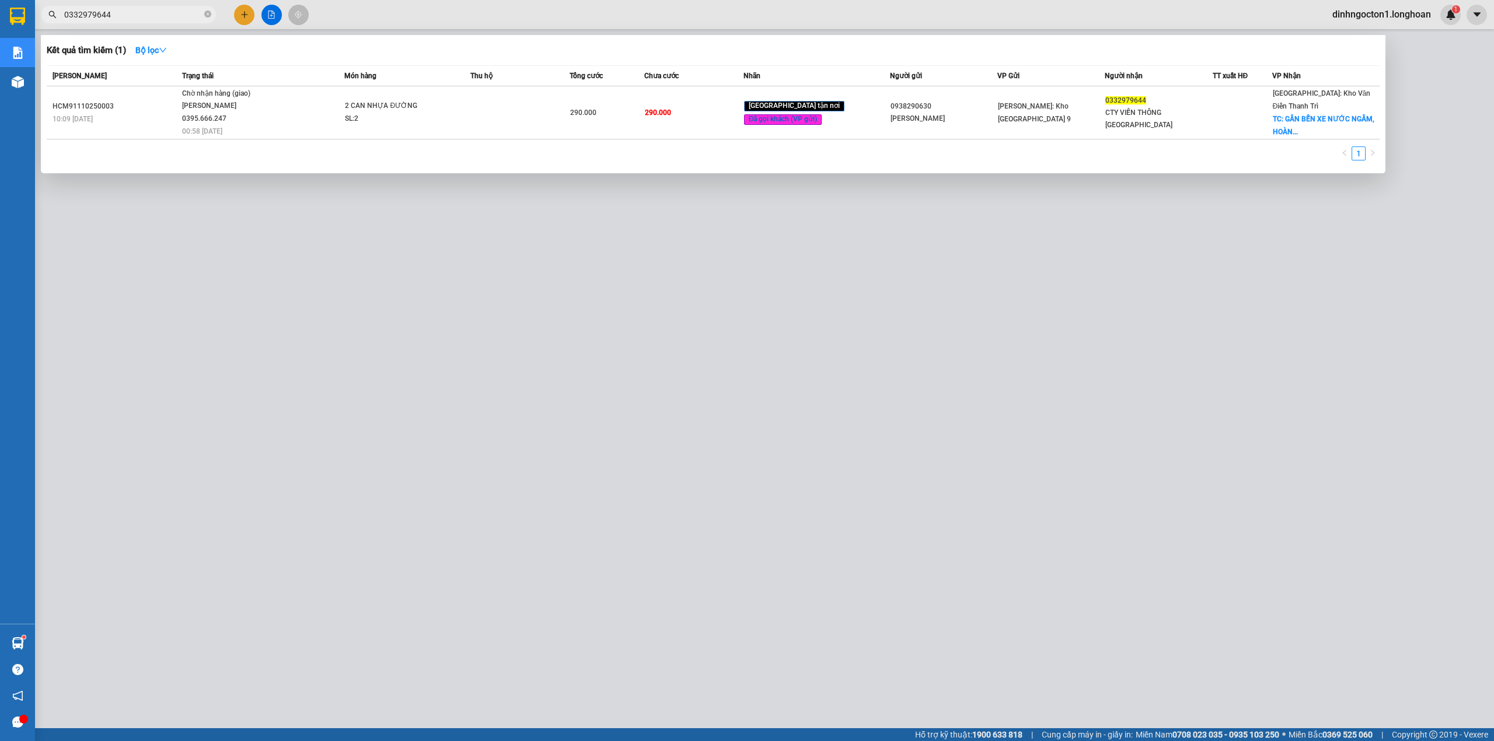
click at [137, 73] on div "Mã ĐH" at bounding box center [116, 75] width 126 height 13
click at [164, 20] on input "0332979644" at bounding box center [133, 14] width 138 height 13
drag, startPoint x: 144, startPoint y: 76, endPoint x: 152, endPoint y: 47, distance: 30.3
click at [144, 75] on div "Mã ĐH" at bounding box center [116, 75] width 126 height 13
click at [166, 8] on input "0332979644" at bounding box center [133, 14] width 138 height 13
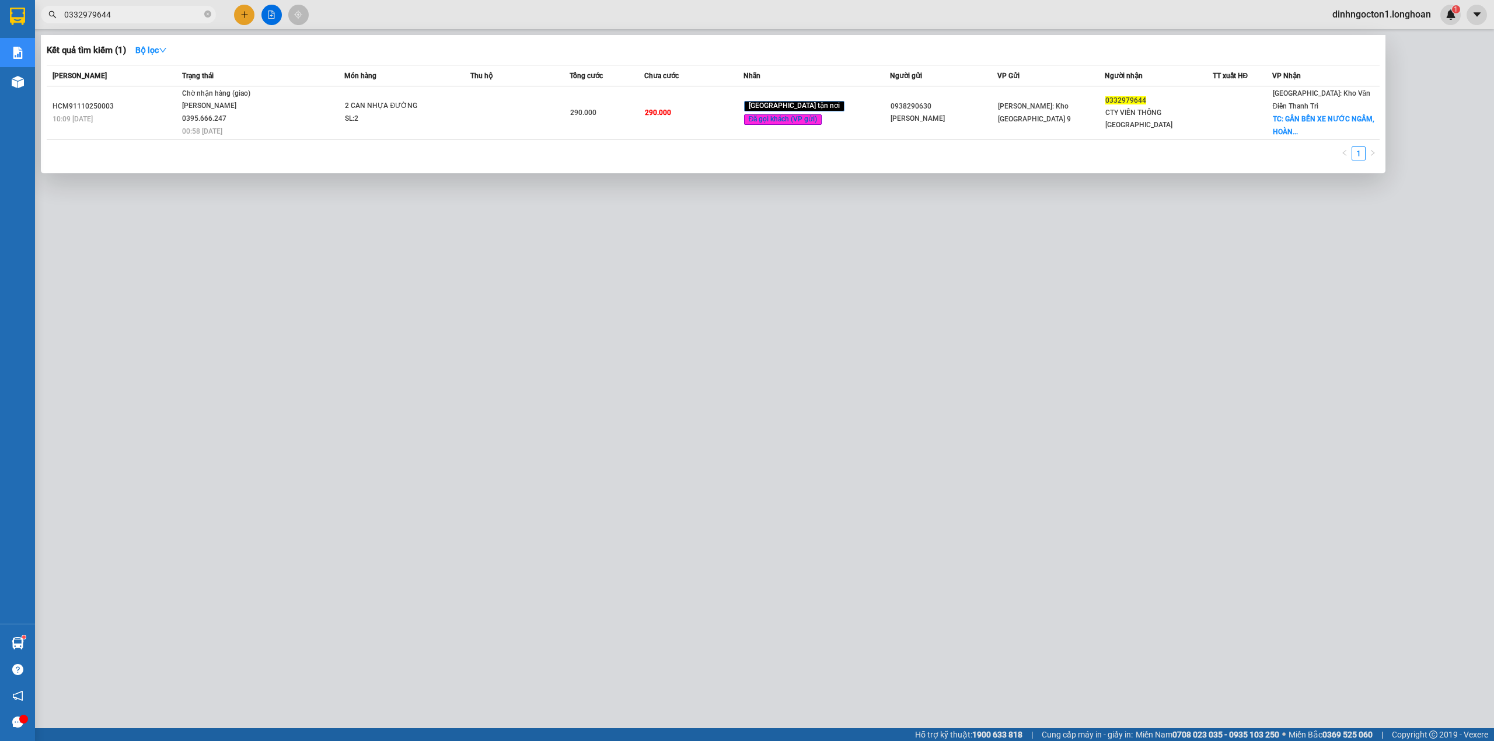
click at [137, 71] on div "Mã ĐH" at bounding box center [116, 75] width 126 height 13
click at [177, 9] on input "0332979644" at bounding box center [133, 14] width 138 height 13
drag, startPoint x: 148, startPoint y: 89, endPoint x: 158, endPoint y: 68, distance: 23.0
click at [149, 89] on td "HCM91110250003 10:09 - 11/10" at bounding box center [113, 112] width 132 height 53
click at [170, 23] on div at bounding box center [747, 370] width 1494 height 741
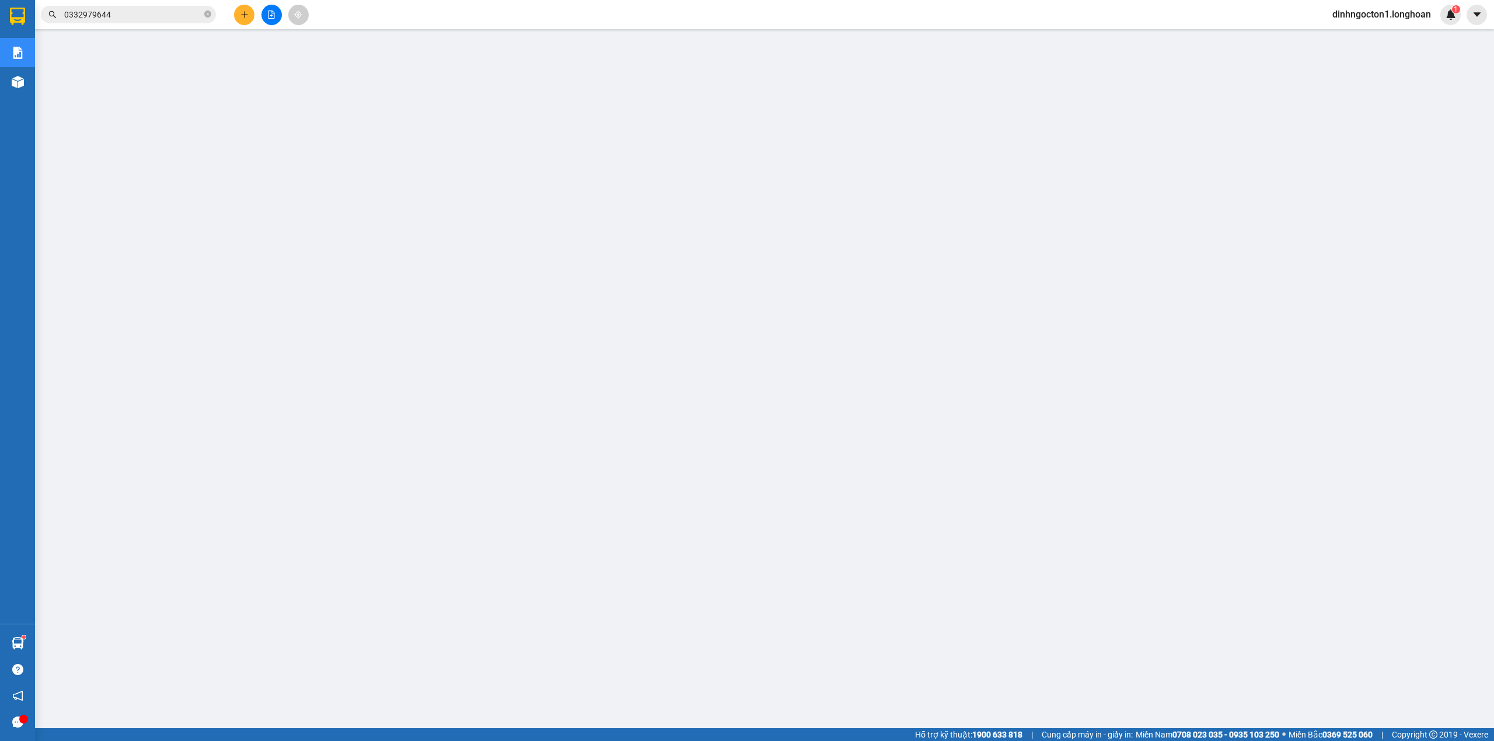
click at [183, 18] on input "0332979644" at bounding box center [133, 14] width 138 height 13
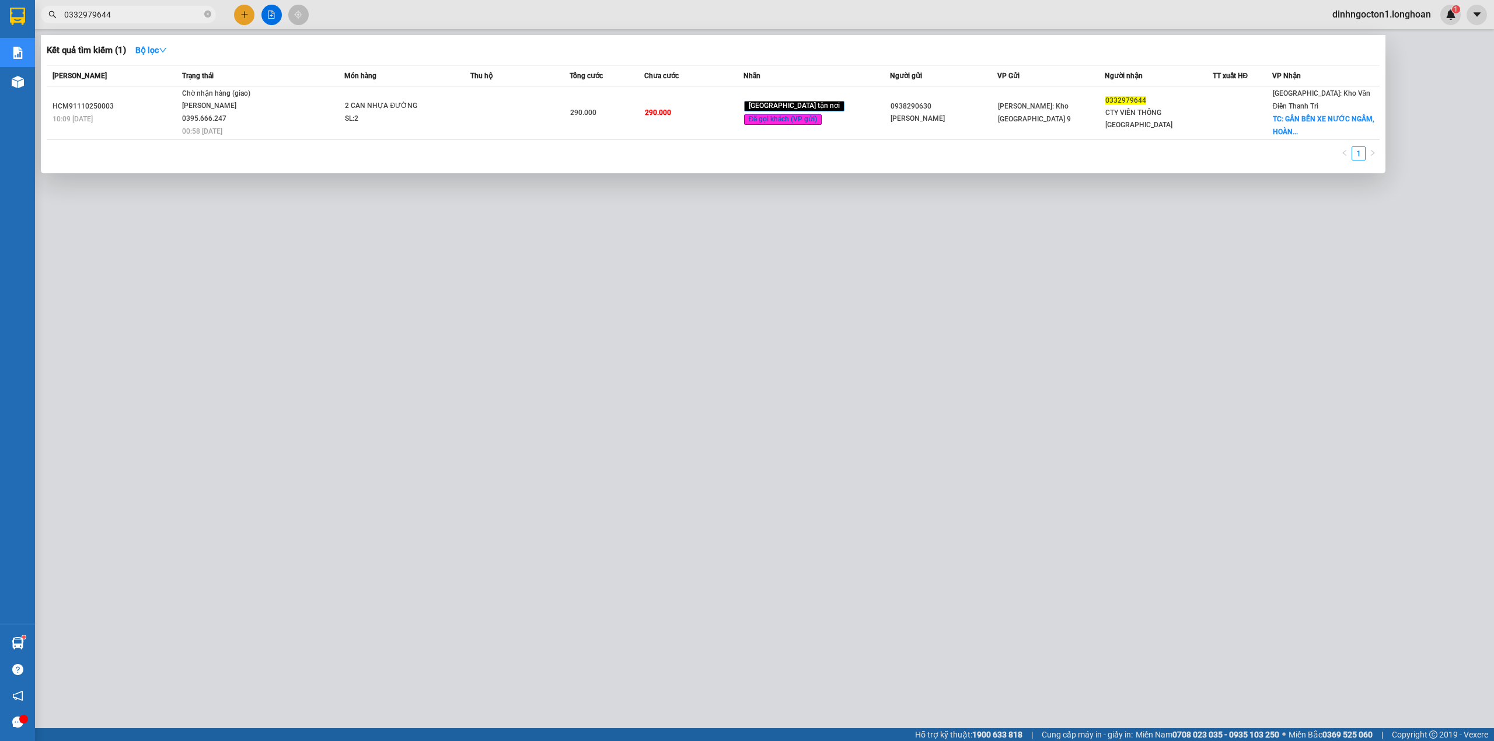
click at [453, 72] on div "Món hàng" at bounding box center [406, 75] width 125 height 13
click at [456, 73] on div "Món hàng" at bounding box center [406, 75] width 125 height 13
click at [525, 73] on div "Thu hộ" at bounding box center [519, 75] width 99 height 13
click at [521, 155] on div "1" at bounding box center [713, 156] width 1333 height 21
click at [610, 47] on div "Kết quả tìm kiếm ( 1 ) Bộ lọc" at bounding box center [713, 50] width 1333 height 19
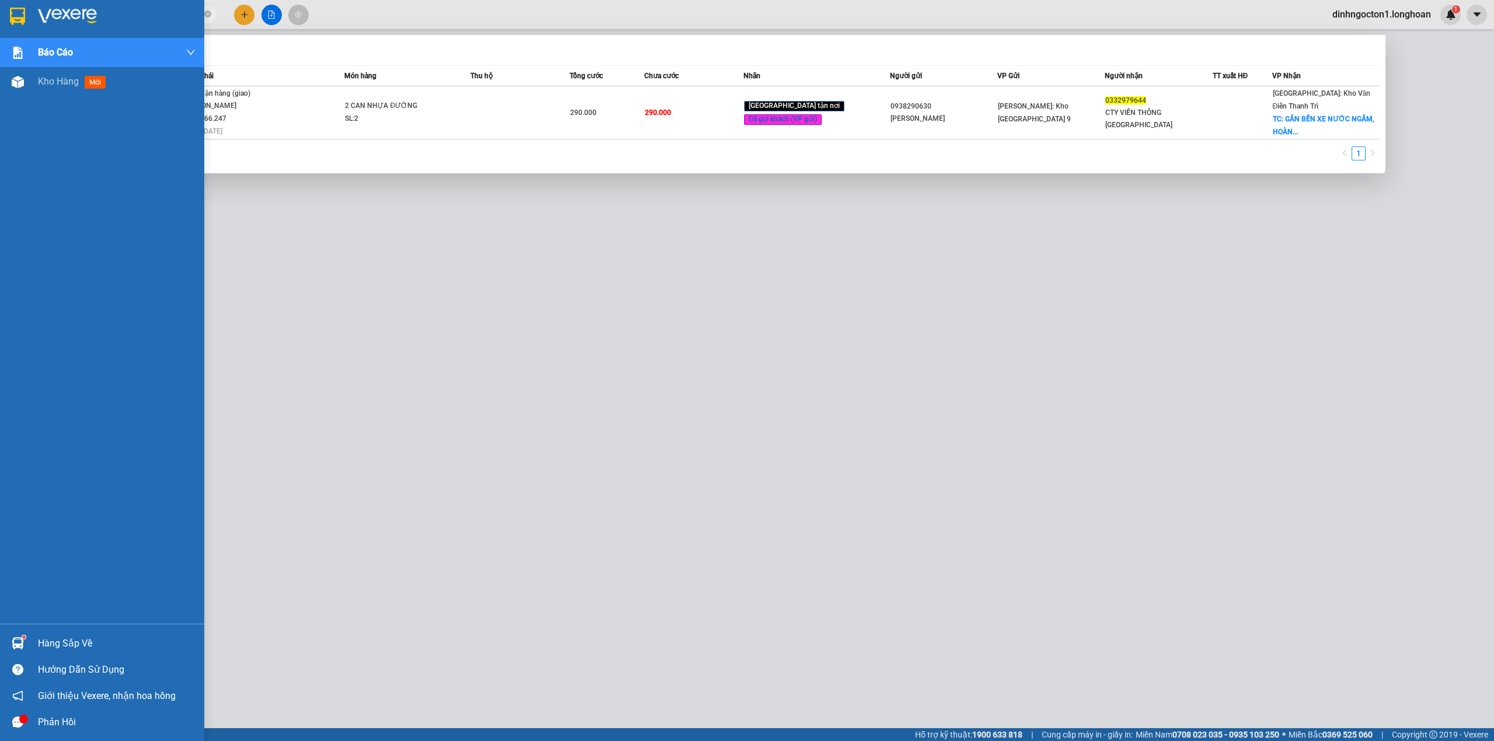
click at [14, 8] on img at bounding box center [17, 17] width 15 height 18
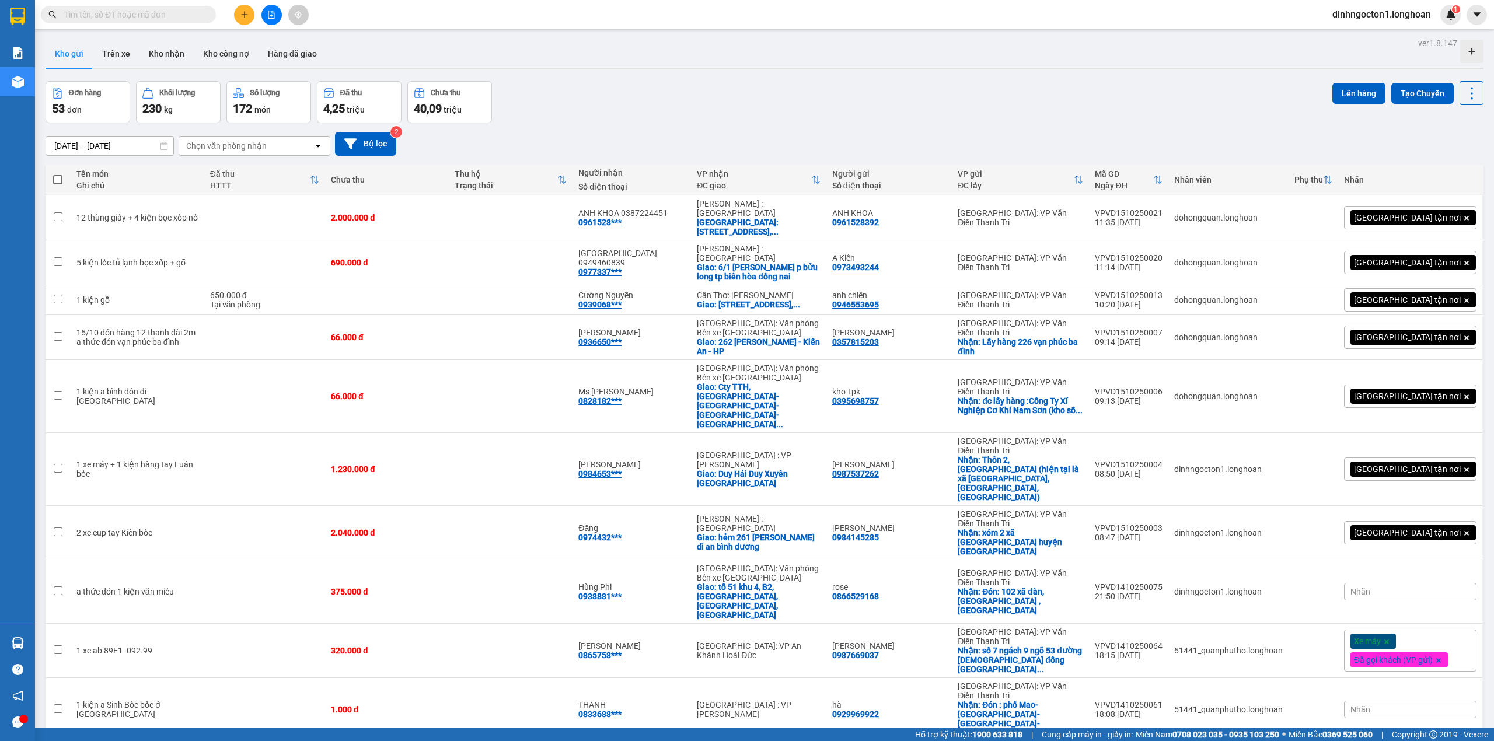
click at [1440, 613] on span "100 / trang" at bounding box center [1428, 617] width 42 height 12
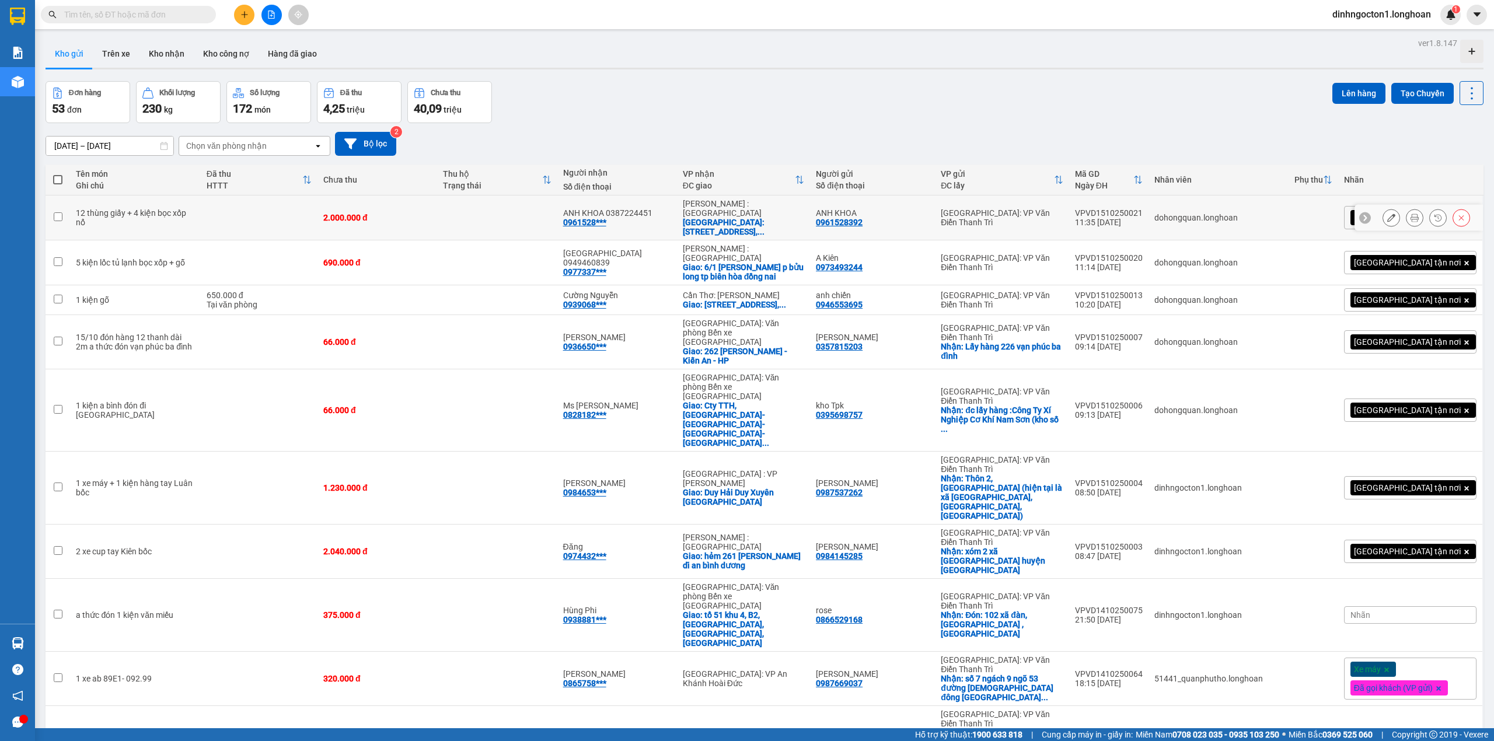
click at [778, 90] on div "Đơn hàng 53 đơn Khối lượng 230 kg Số lượng 172 món Đã thu 4,25 triệu Chưa thu 4…" at bounding box center [765, 102] width 1438 height 42
click at [246, 15] on icon "plus" at bounding box center [244, 15] width 8 height 8
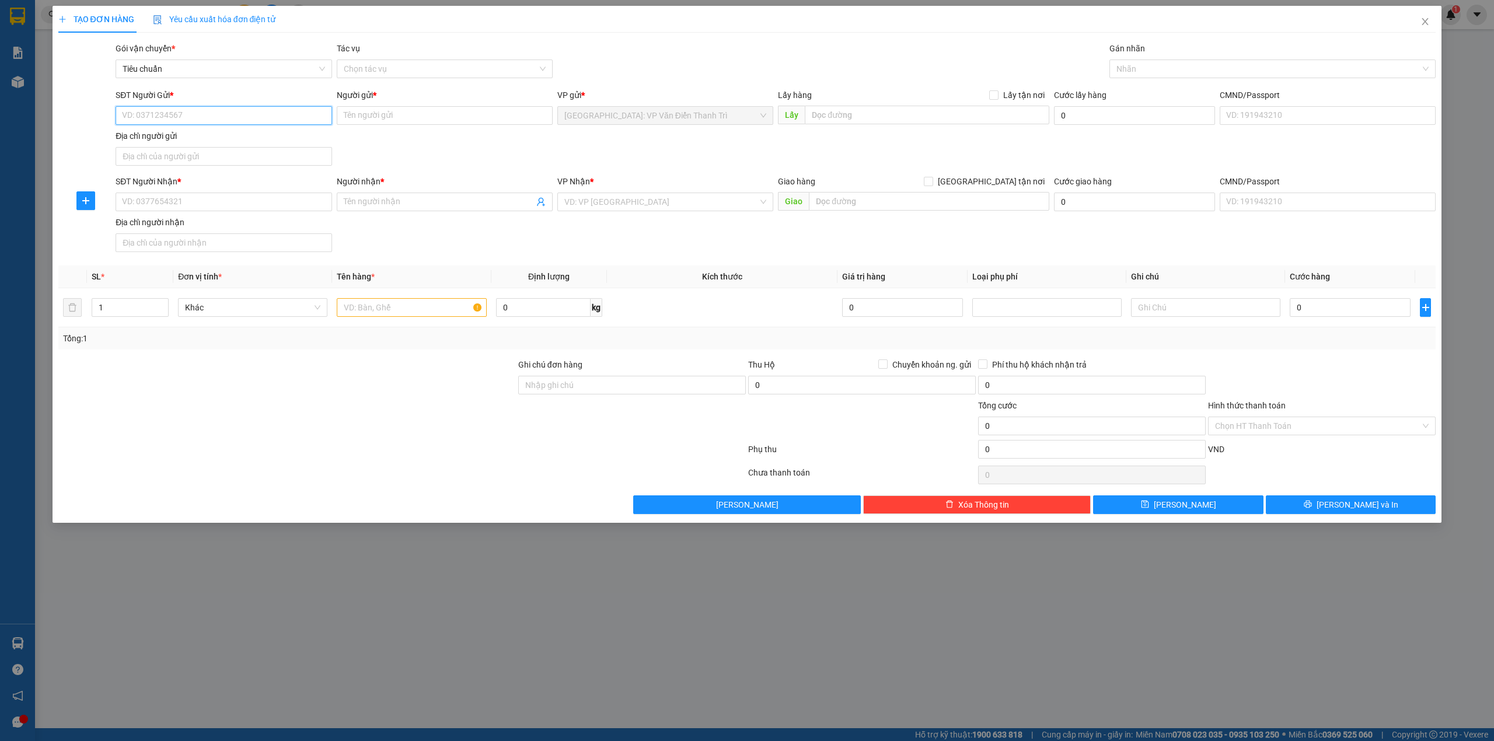
click at [217, 115] on input "SĐT Người Gửi *" at bounding box center [224, 115] width 216 height 19
type input "2"
type input "3"
type input "2"
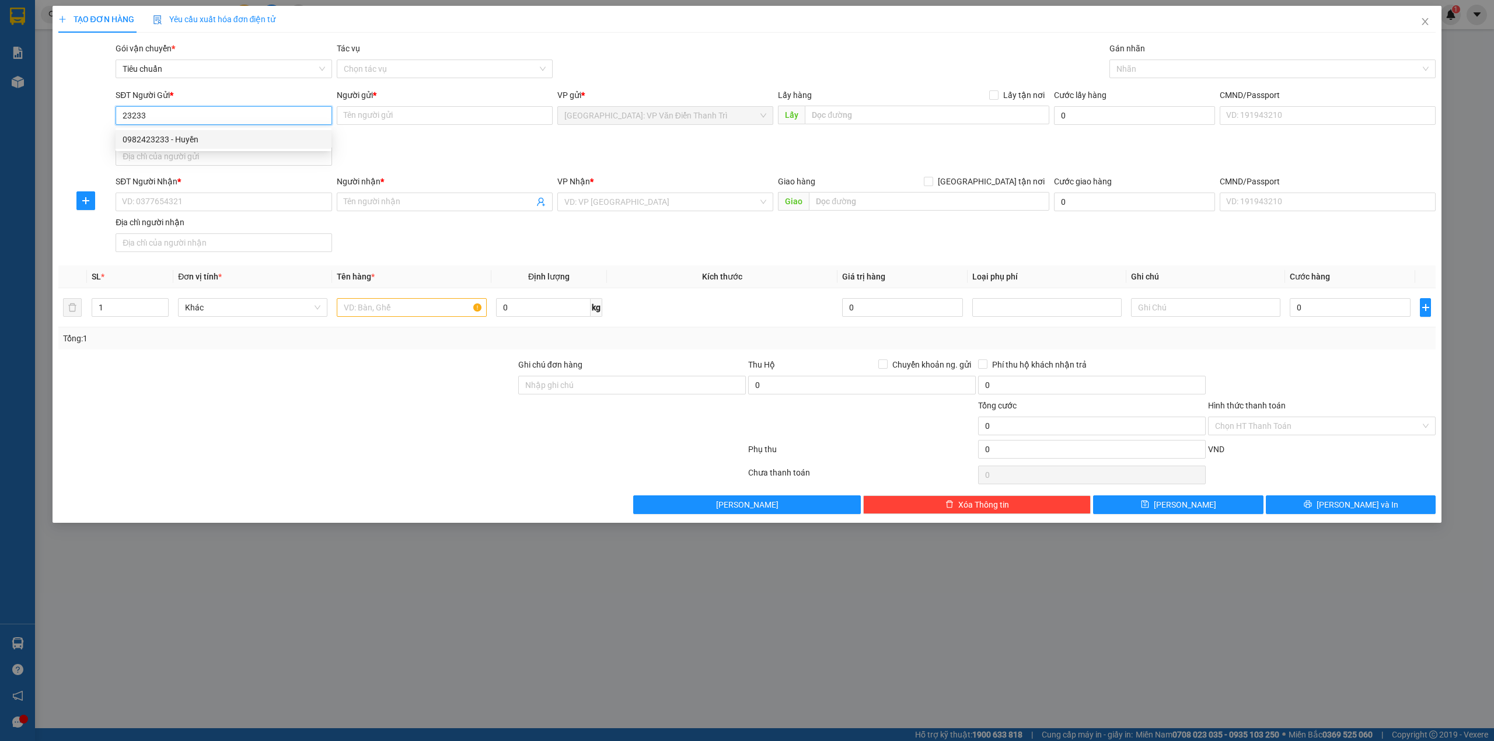
click at [216, 137] on div "0982423233 - Huyền" at bounding box center [224, 139] width 202 height 13
type input "0982423233"
type input "Huyền"
type input "0982423233"
click at [270, 201] on input "SĐT Người Nhận *" at bounding box center [224, 202] width 216 height 19
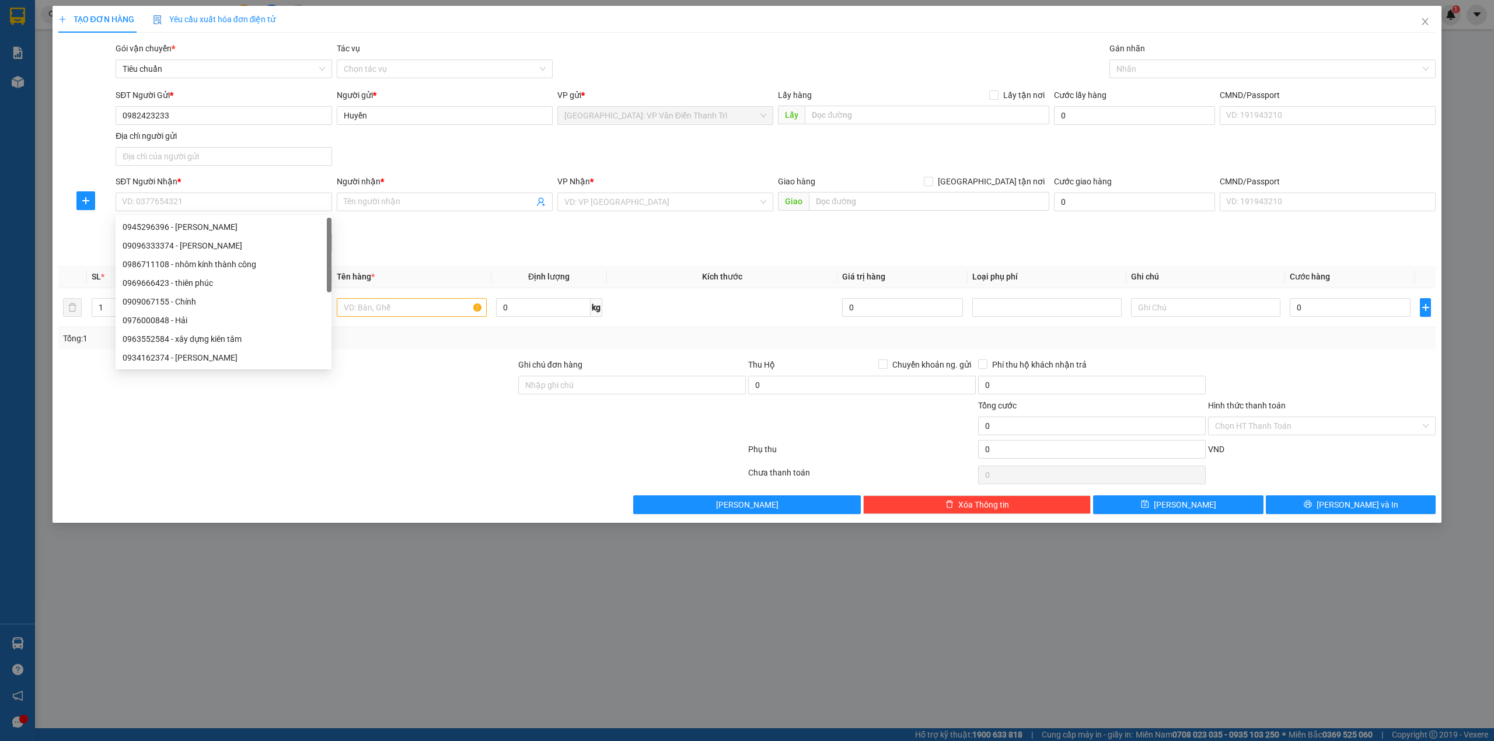
click at [434, 143] on div "SĐT Người Gửi * 0982423233 Người gửi * Huyền VP gửi * Hà Nội: VP Văn Điển Thanh…" at bounding box center [775, 130] width 1325 height 82
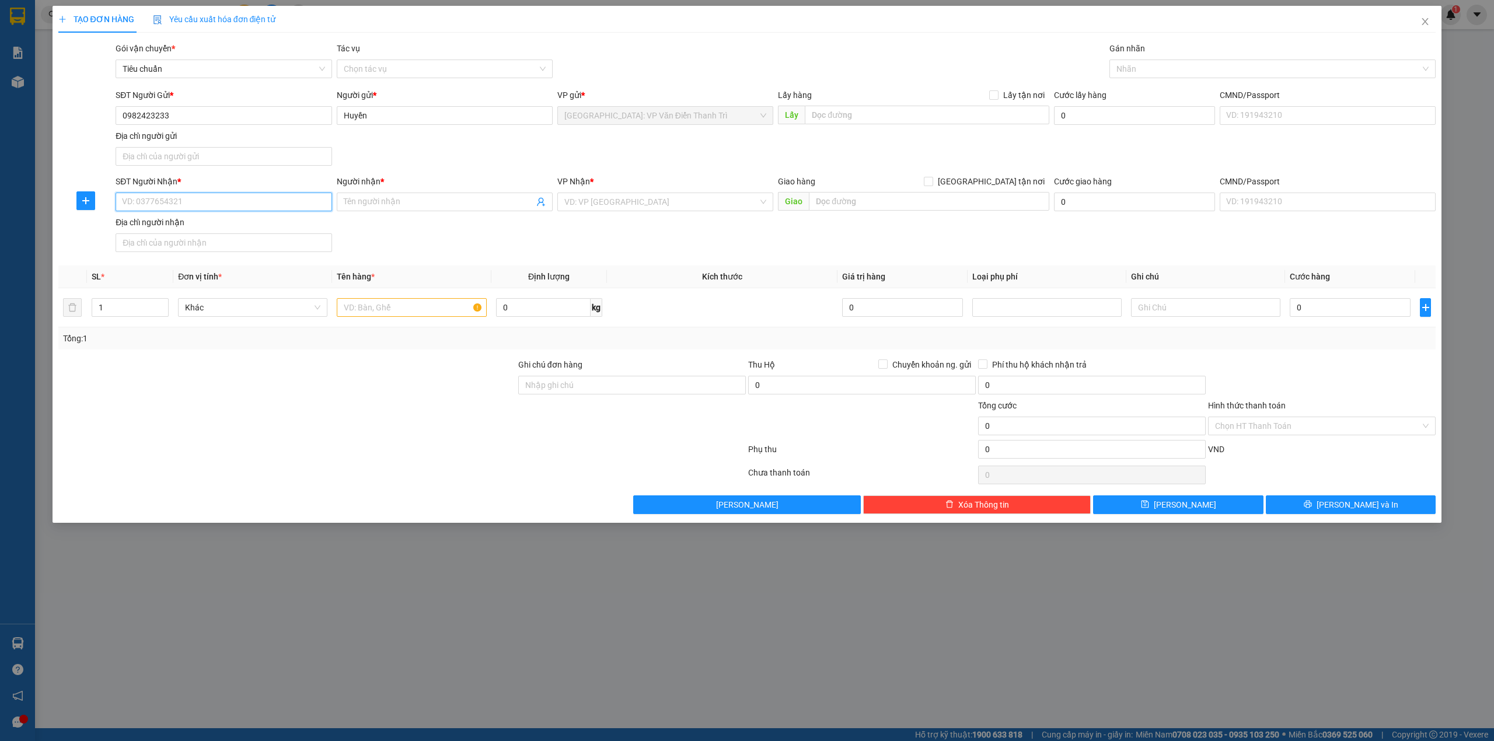
click at [289, 206] on input "SĐT Người Nhận *" at bounding box center [224, 202] width 216 height 19
type input "0785346442"
click at [245, 229] on div "0785346442 - TRỊNH MINH SƠN" at bounding box center [224, 227] width 202 height 13
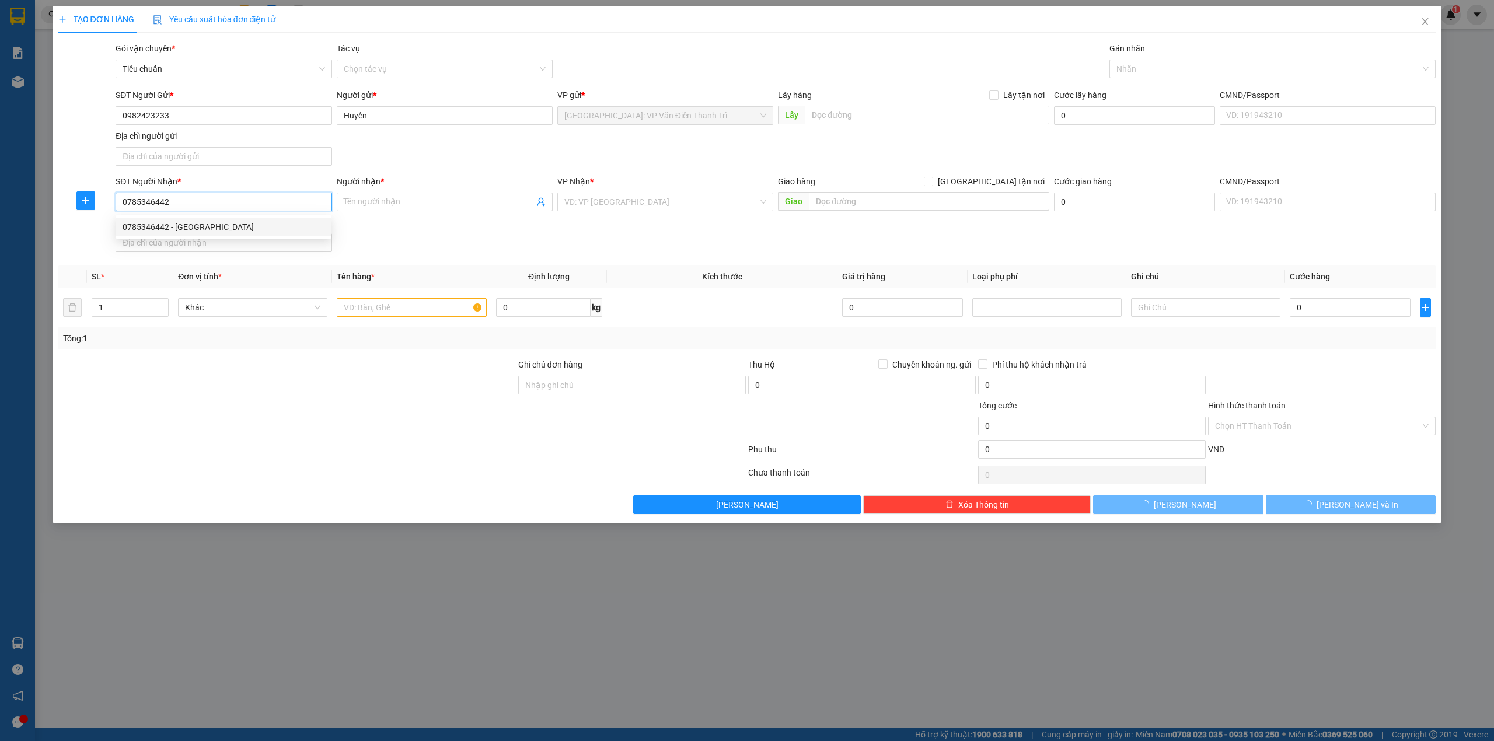
type input "TRỊNH MINH SƠN"
checkbox input "true"
type input "70 phùng ta chu ,an lạc,bình tân ,hcm"
checkbox input "true"
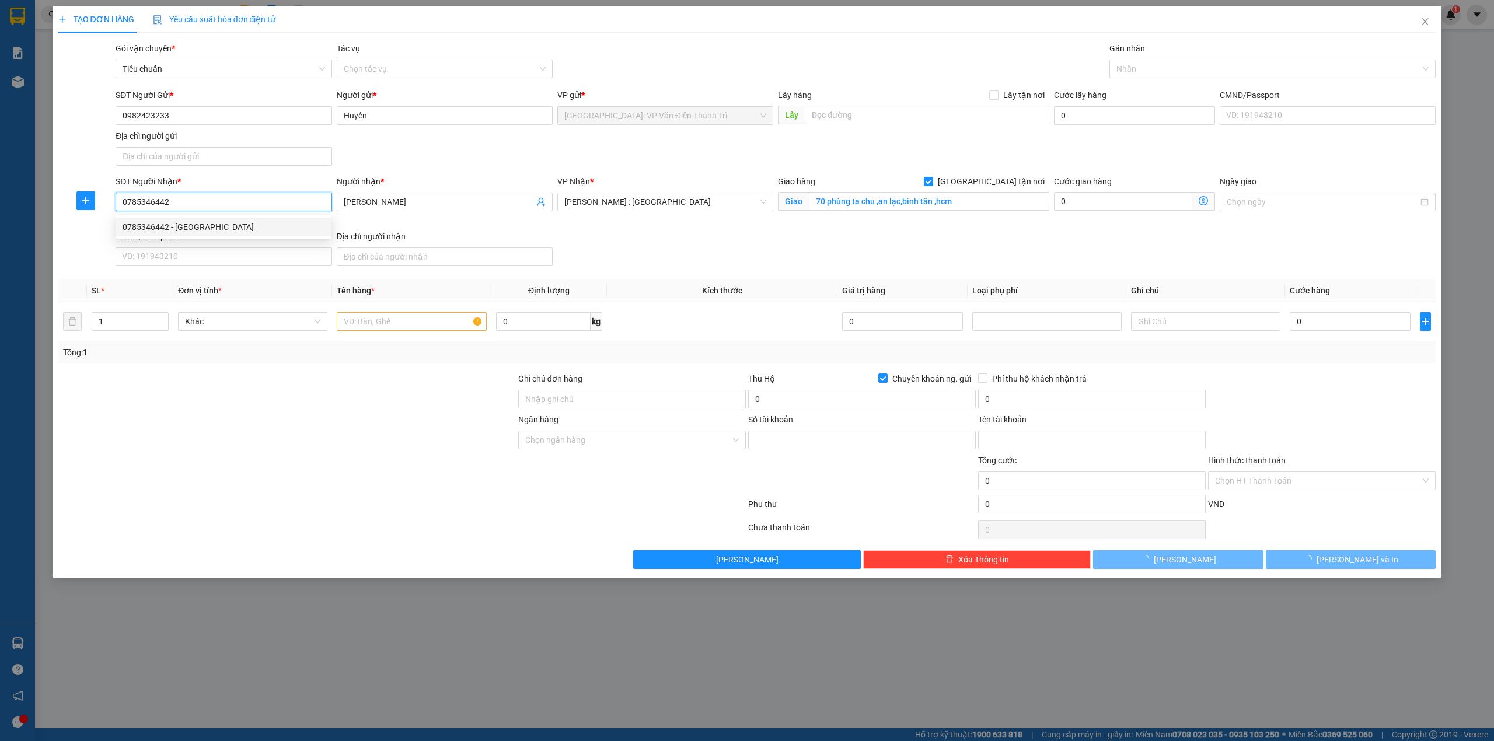
type input "34133047"
type input "Mai Thi Huyen"
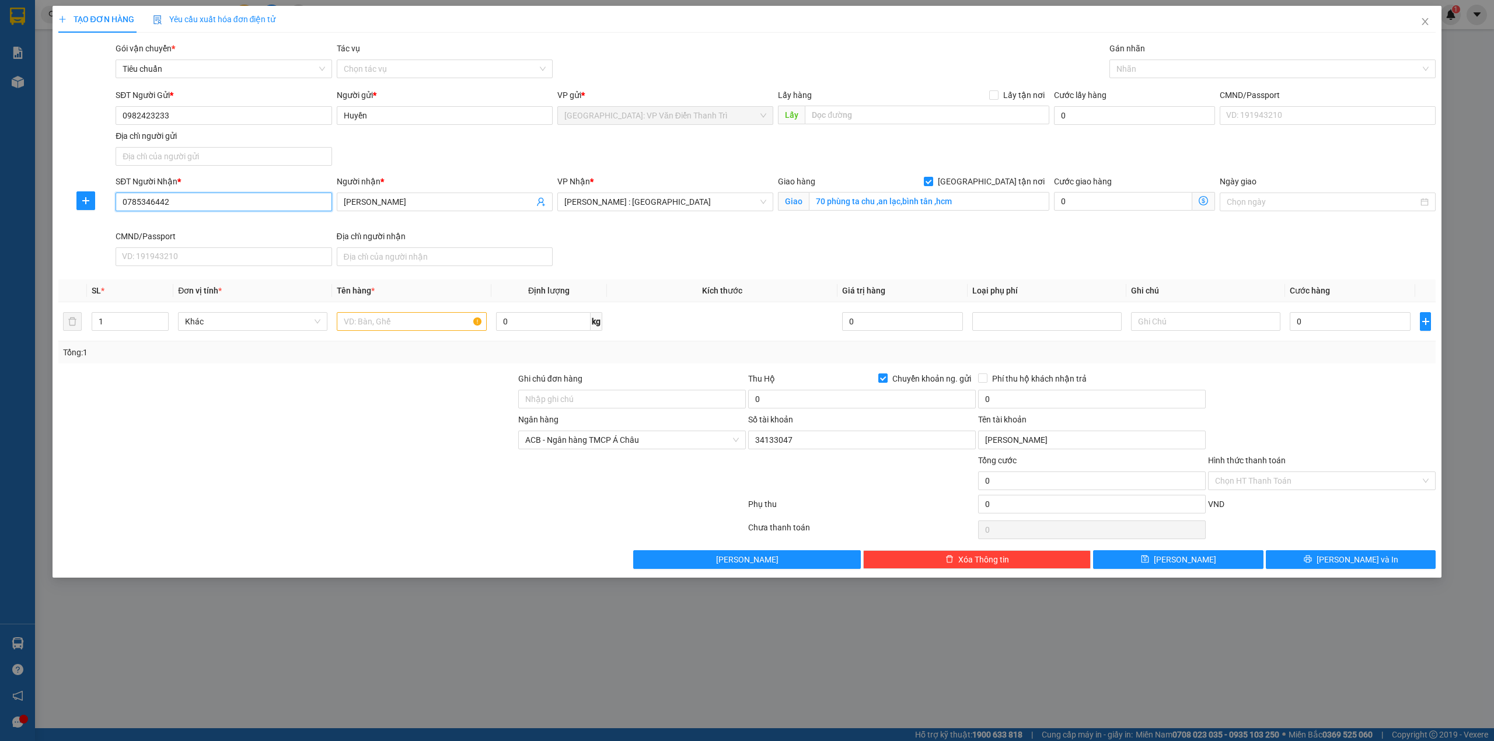
type input "0785346442"
click at [766, 245] on div "SĐT Người Nhận * 0785346442 Người nhận * TRỊNH MINH SƠN VP Nhận * Hồ Chí Minh :…" at bounding box center [775, 223] width 1325 height 96
click at [928, 249] on div "SĐT Người Nhận * 0785346442 Người nhận * TRỊNH MINH SƠN VP Nhận * Hồ Chí Minh :…" at bounding box center [775, 223] width 1325 height 96
click at [911, 253] on div "SĐT Người Nhận * 0785346442 Người nhận * TRỊNH MINH SƠN VP Nhận * Hồ Chí Minh :…" at bounding box center [775, 223] width 1325 height 96
drag, startPoint x: 1317, startPoint y: 321, endPoint x: 1318, endPoint y: 329, distance: 8.3
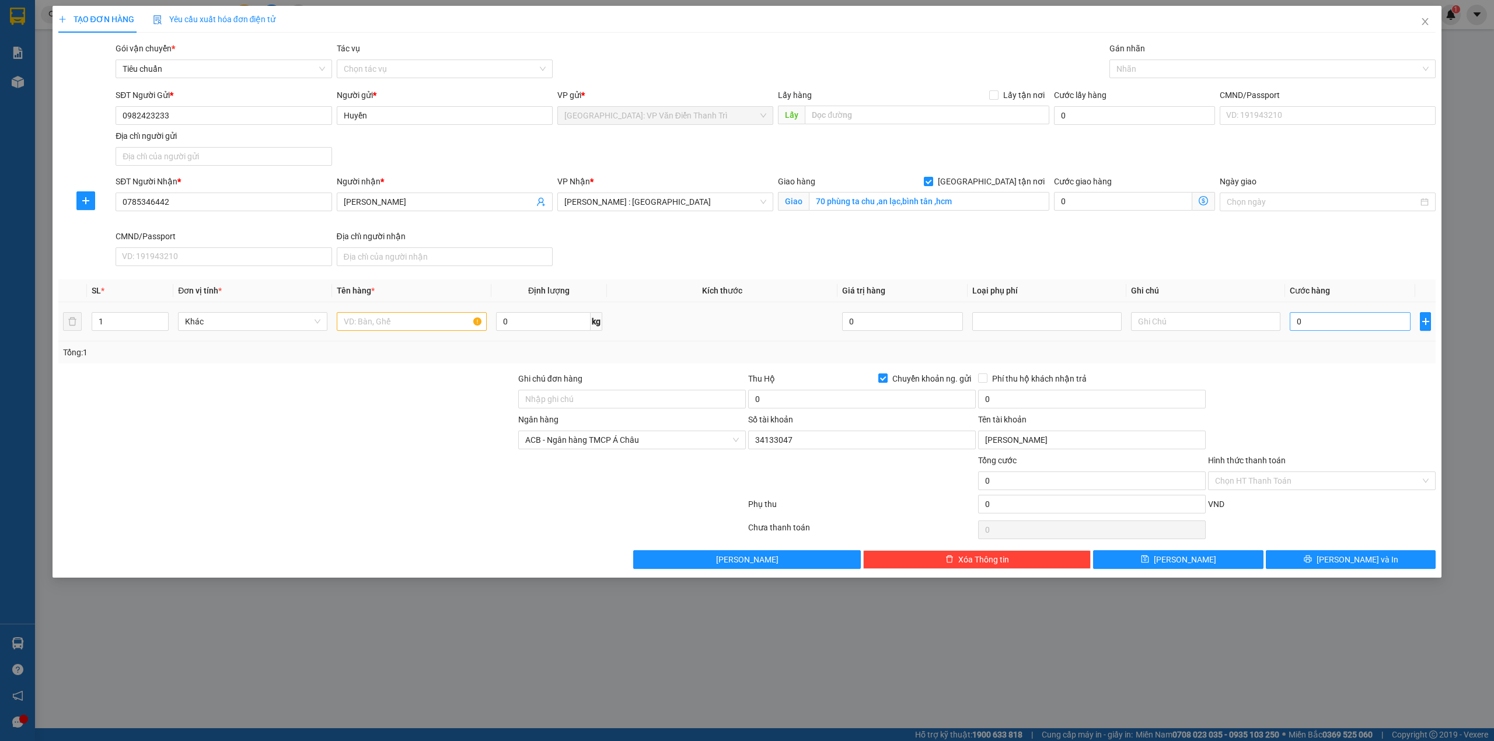
click at [1317, 326] on div "0" at bounding box center [1350, 321] width 121 height 23
click at [1319, 330] on input "0" at bounding box center [1350, 321] width 121 height 19
type input "2"
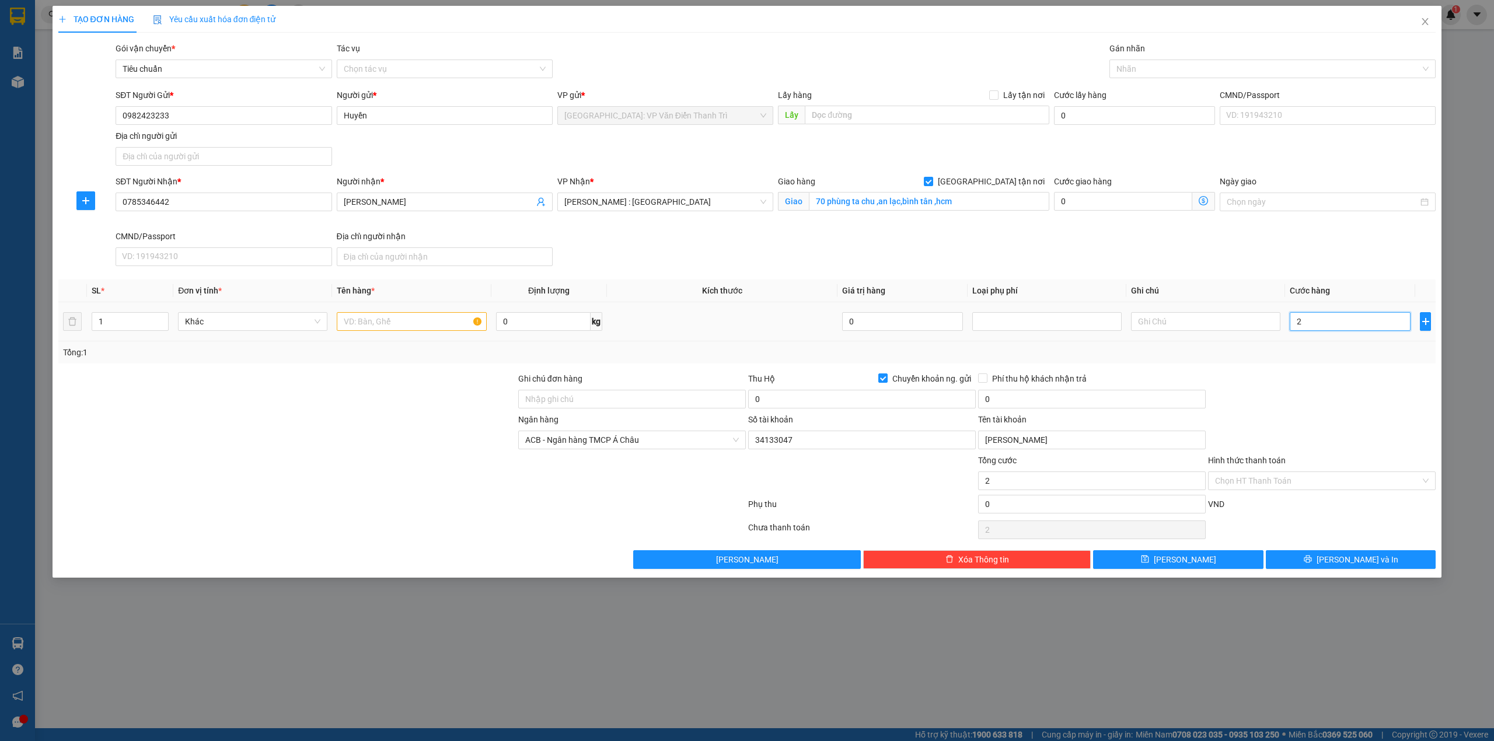
type input "24"
type input "24 0"
type input "0"
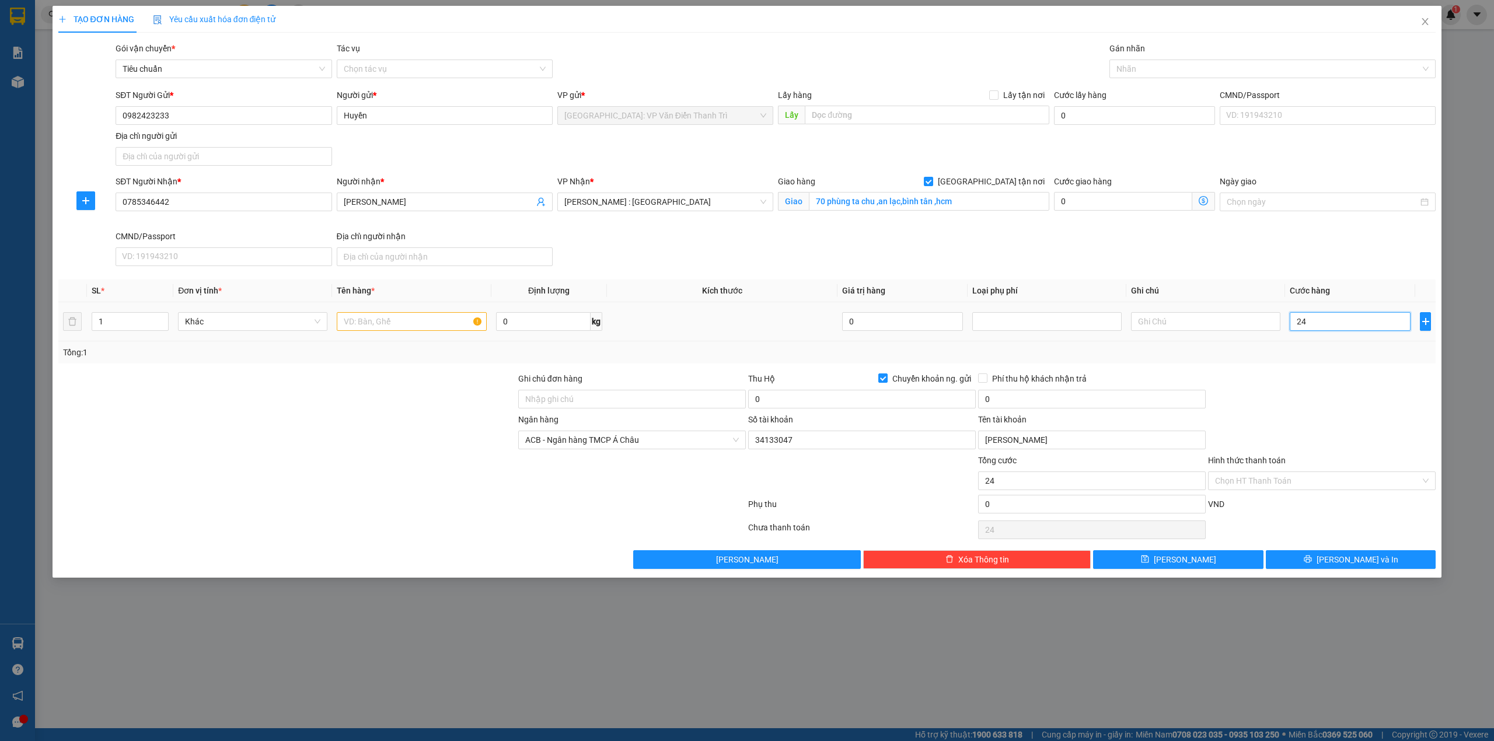
type input "0"
type input "24"
type input "24 0"
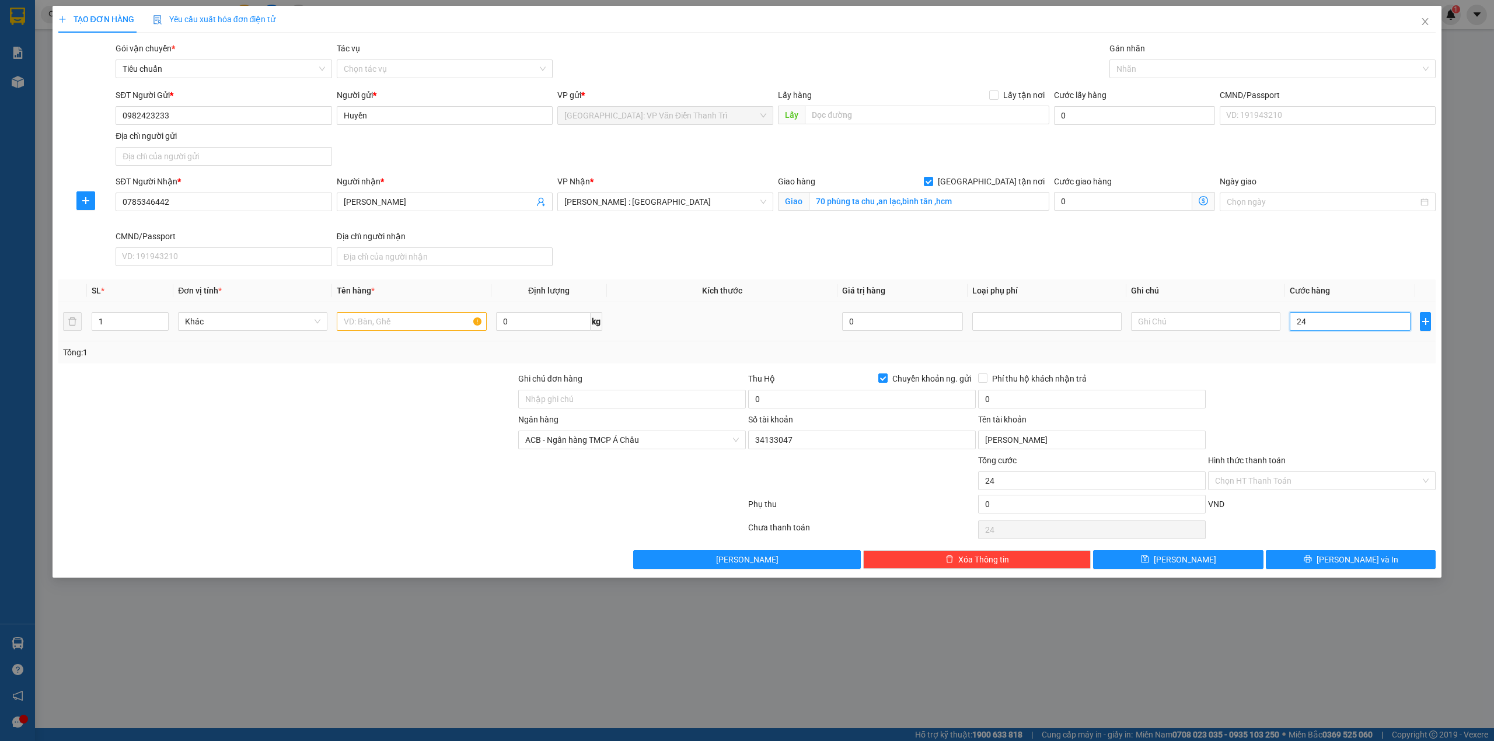
type input "0"
type input "24"
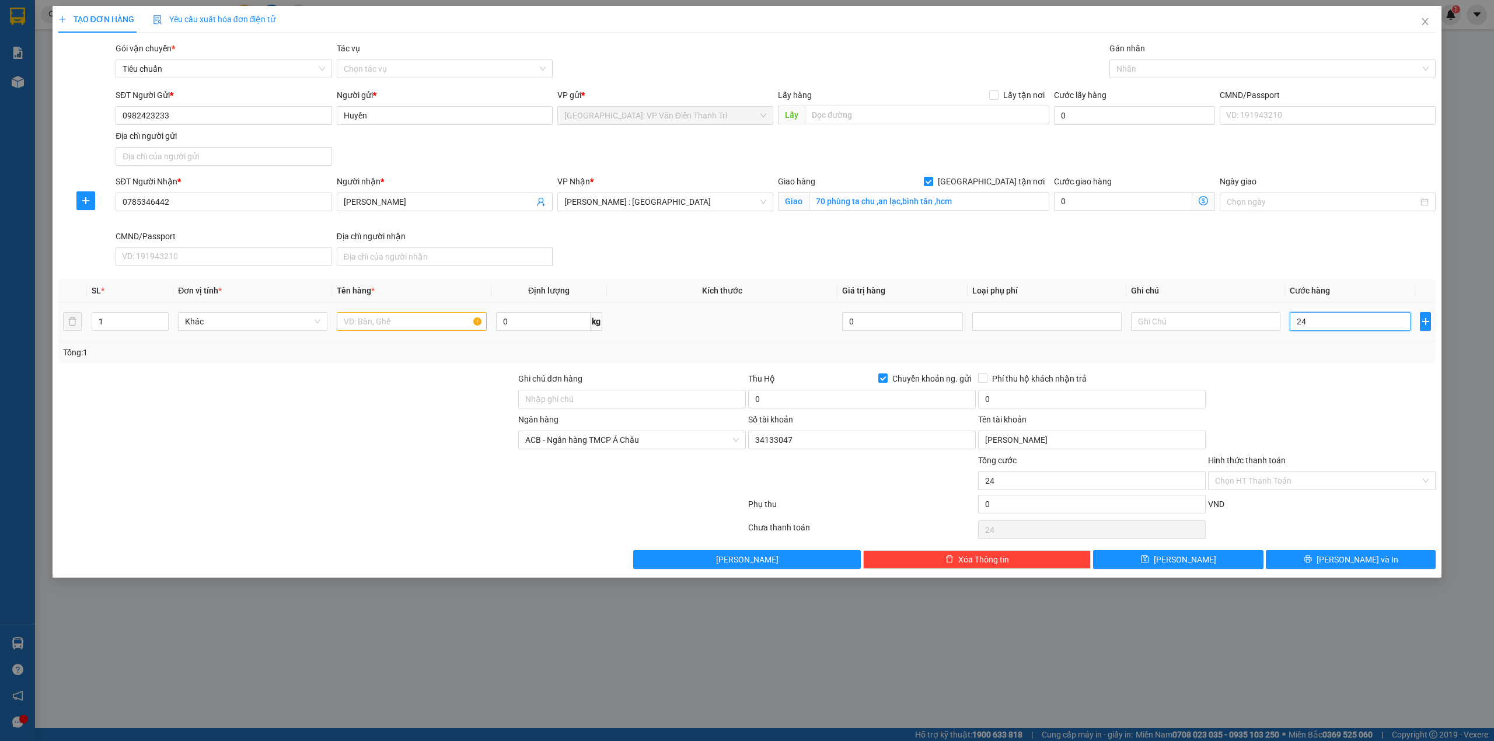
type input "240"
type input "240.000"
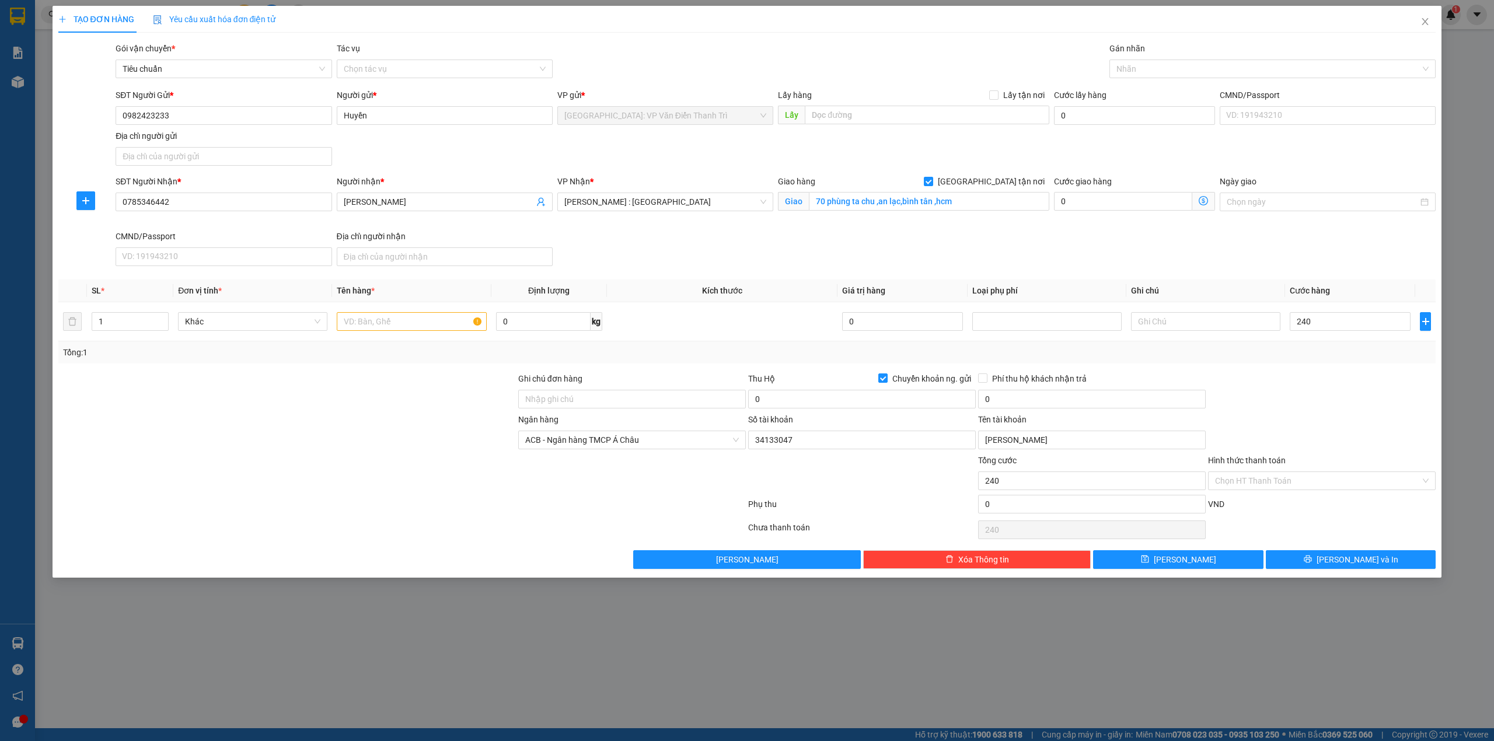
type input "240.000"
click at [1306, 421] on div "Ngân hàng ACB - Ngân hàng TMCP Á Châu Số tài khoản 34133047 Tên tài khoản Mai T…" at bounding box center [747, 433] width 1380 height 41
click at [1004, 234] on div "SĐT Người Nhận * 0785346442 Người nhận * TRỊNH MINH SƠN VP Nhận * Hồ Chí Minh :…" at bounding box center [775, 223] width 1325 height 96
click at [397, 318] on input "text" at bounding box center [411, 321] width 149 height 19
type input "2 kiện giấy +1 thanh dài"
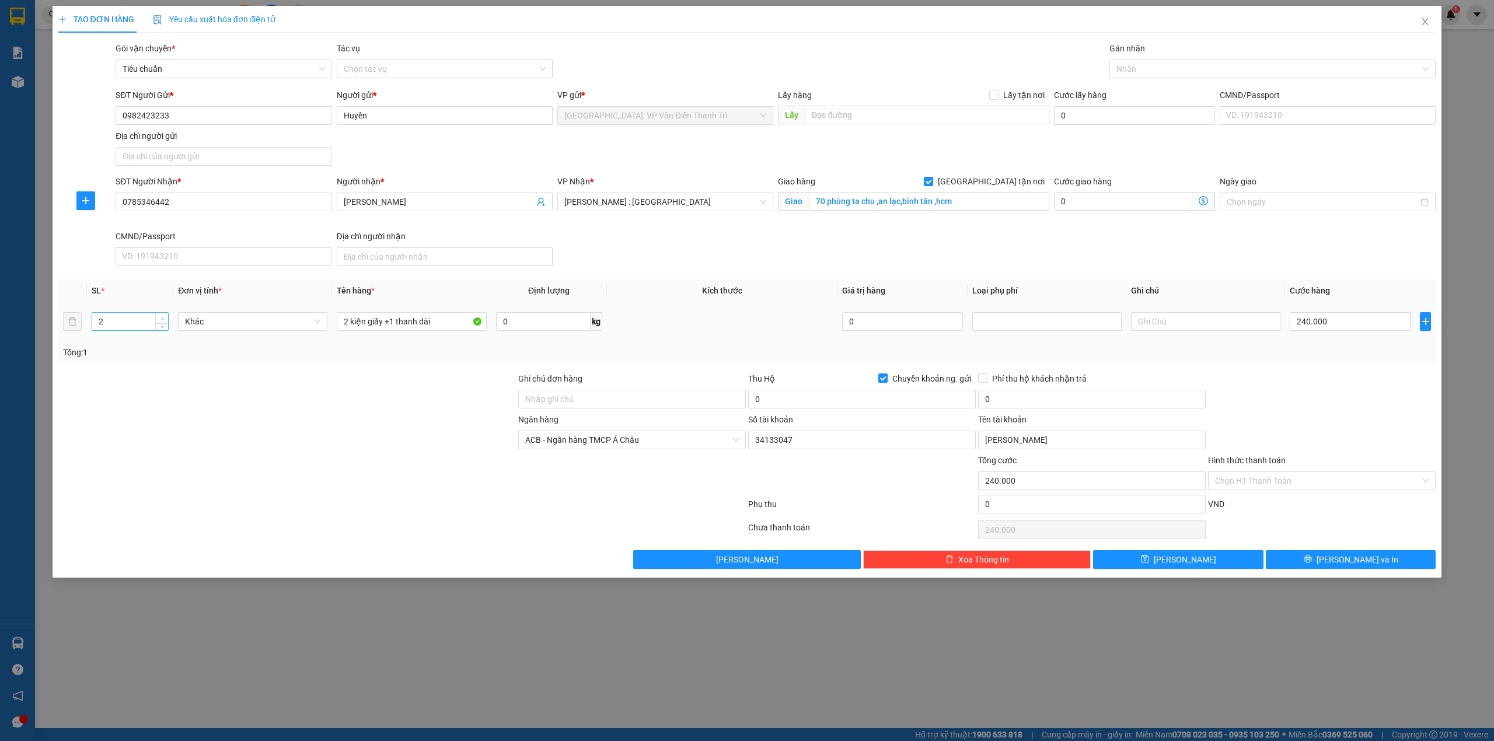
click at [164, 319] on span "up" at bounding box center [162, 318] width 7 height 7
type input "3"
click at [164, 319] on span "up" at bounding box center [162, 318] width 7 height 7
click at [247, 577] on div "TẠO ĐƠN HÀNG Yêu cầu xuất hóa đơn điện tử Transit Pickup Surcharge Ids Transit …" at bounding box center [748, 292] width 1390 height 572
type input "0"
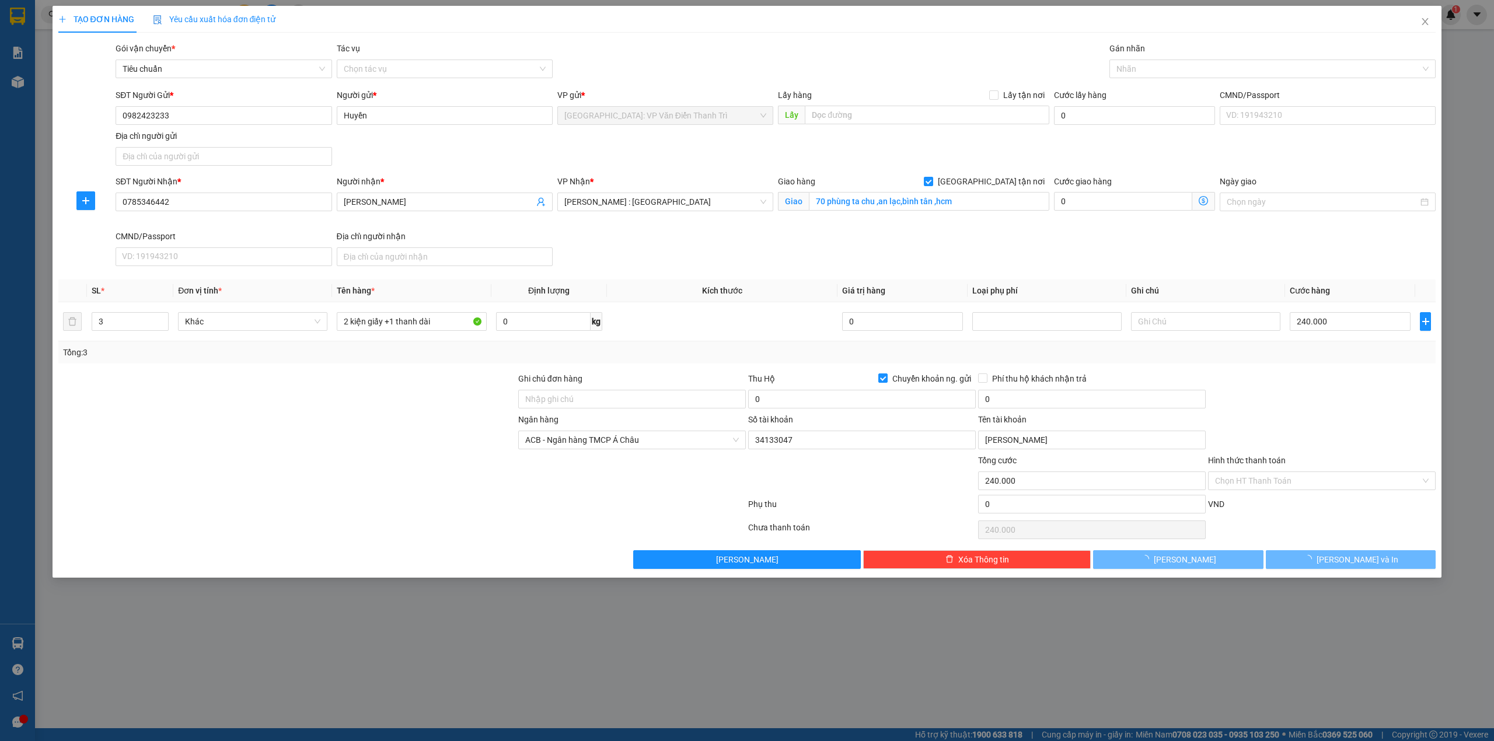
type input "0"
click at [817, 392] on input "0" at bounding box center [862, 399] width 228 height 19
type input "1.816.000"
click at [755, 487] on div at bounding box center [862, 474] width 230 height 41
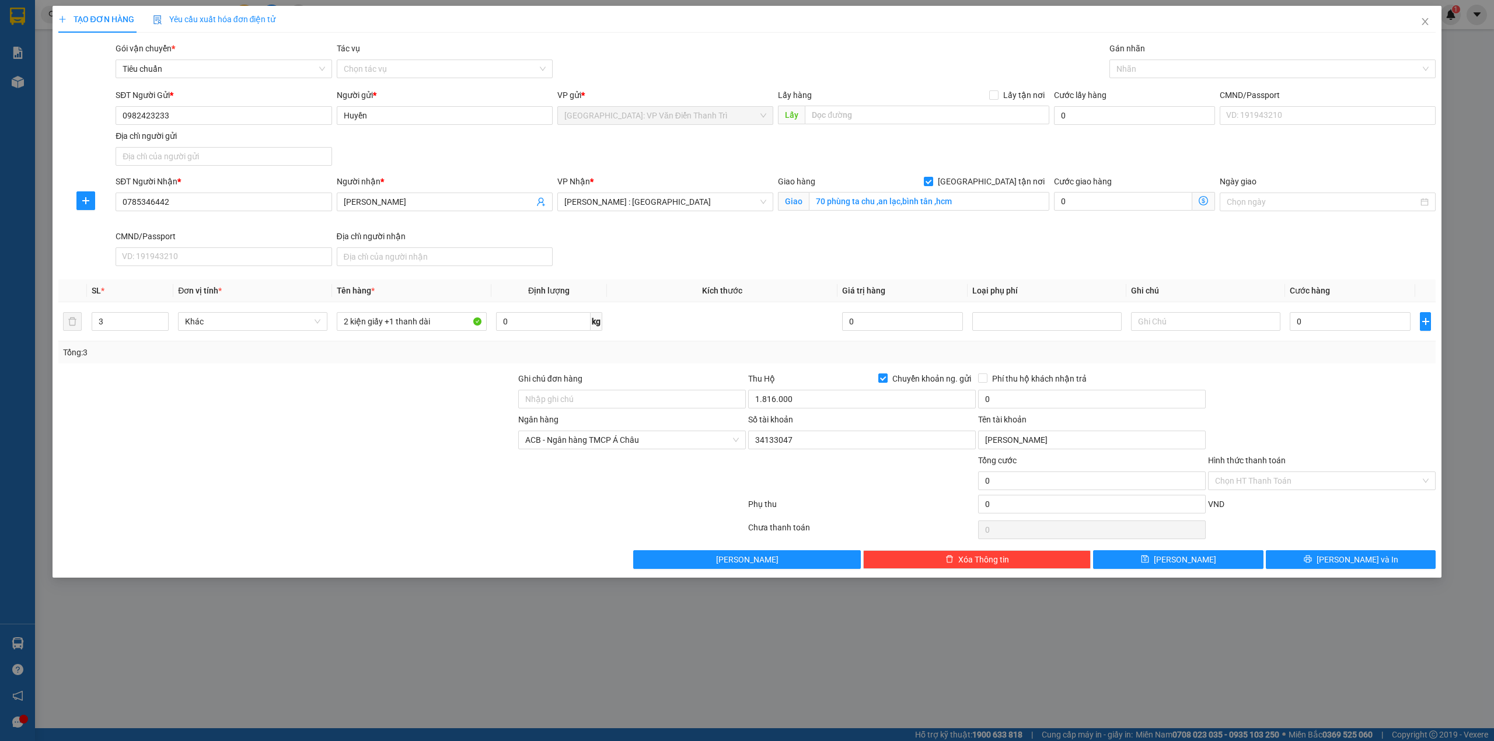
click at [824, 512] on div "Phụ thu" at bounding box center [862, 508] width 230 height 20
click at [1096, 397] on input "0" at bounding box center [1092, 399] width 228 height 19
click at [1285, 369] on div "Transit Pickup Surcharge Ids Transit Deliver Surcharge Ids Transit Deliver Surc…" at bounding box center [747, 305] width 1378 height 527
click at [1117, 402] on input "0" at bounding box center [1092, 399] width 228 height 19
type input "10.000"
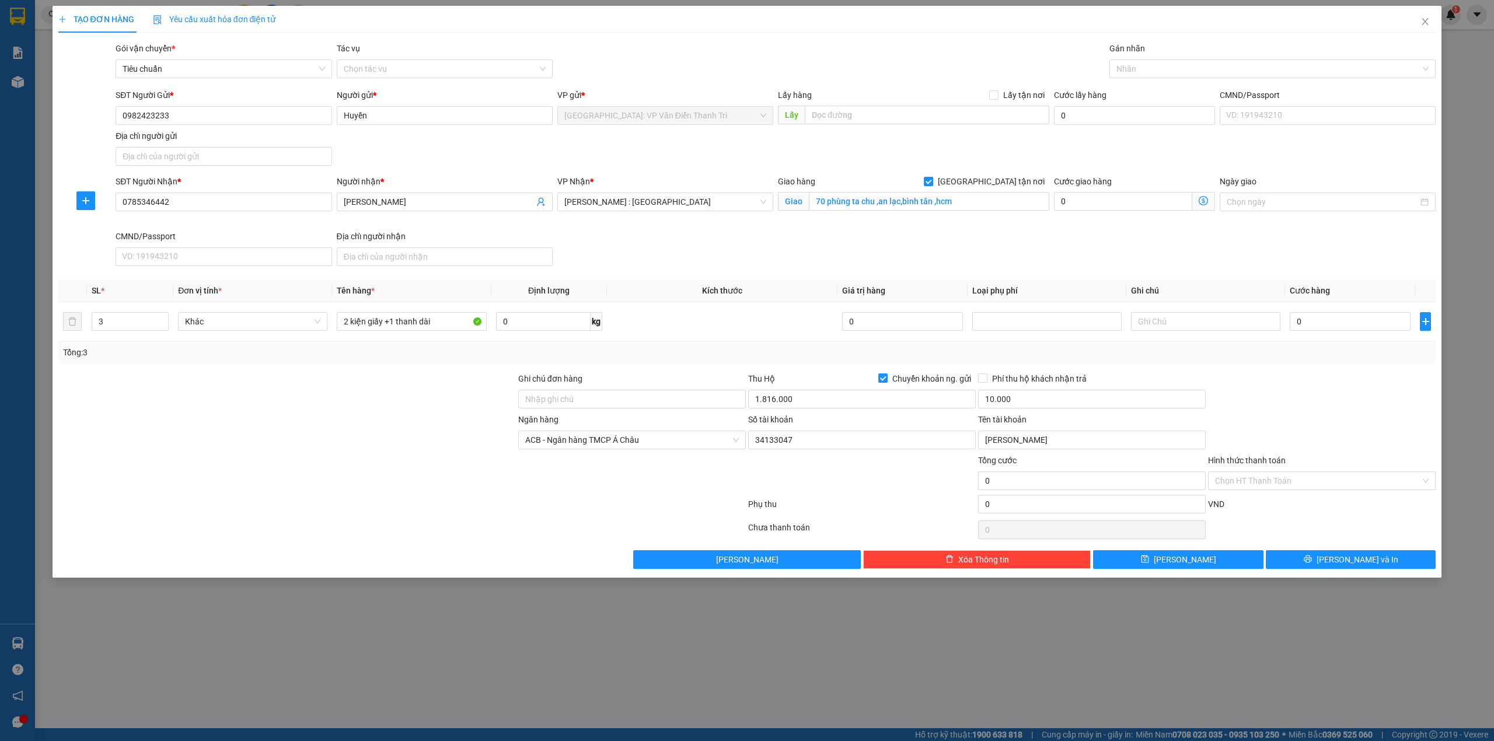
click at [231, 421] on div at bounding box center [287, 433] width 460 height 41
click at [386, 432] on div at bounding box center [287, 433] width 460 height 41
click at [854, 241] on div "SĐT Người Nhận * 0785346442 Người nhận * TRỊNH MINH SƠN VP Nhận * Hồ Chí Minh :…" at bounding box center [775, 223] width 1325 height 96
click at [630, 399] on input "Ghi chú đơn hàng" at bounding box center [632, 399] width 228 height 19
type input "HÀNG DỄ MÓP MÉO CHÚ Ý BỐC XẾP NHẸ TAY KHÔNG ĐÈ HÀNG ( KHÔNG ĐỀN GIÁ TRỊ HÀNG )"
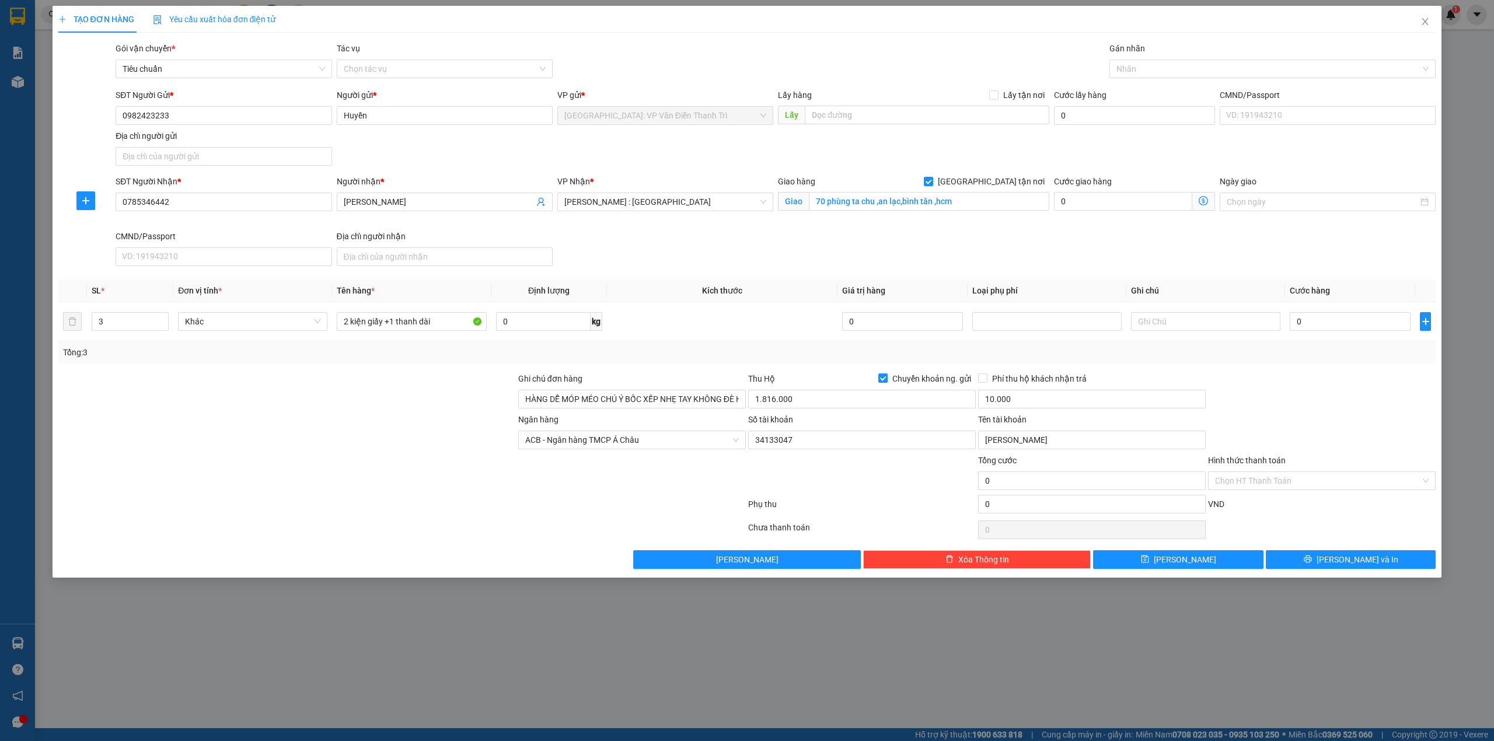
drag, startPoint x: 432, startPoint y: 486, endPoint x: 1229, endPoint y: 294, distance: 818.9
click at [434, 486] on div at bounding box center [287, 474] width 460 height 41
click at [1322, 322] on input "0" at bounding box center [1350, 321] width 121 height 19
type input "2"
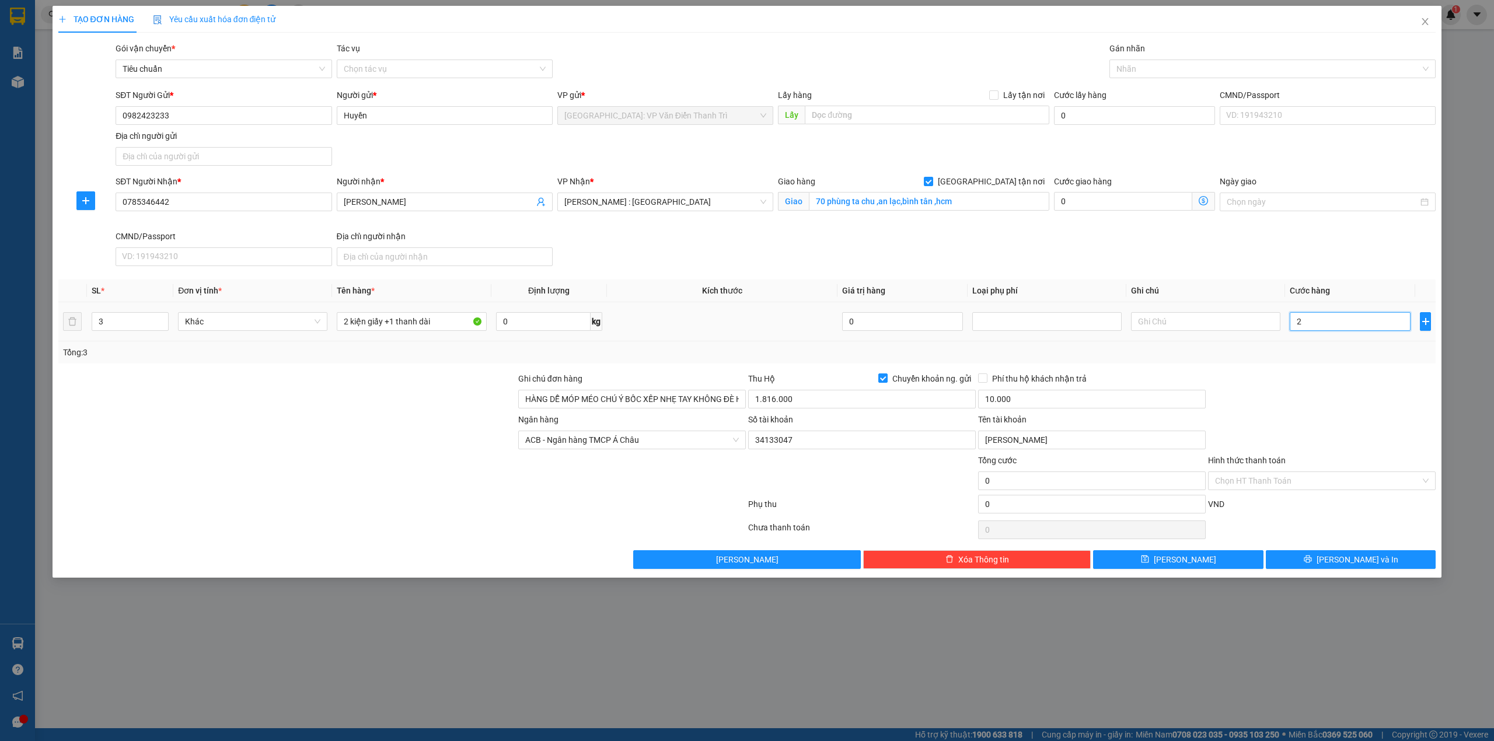
type input "2"
type input "24"
type input "240"
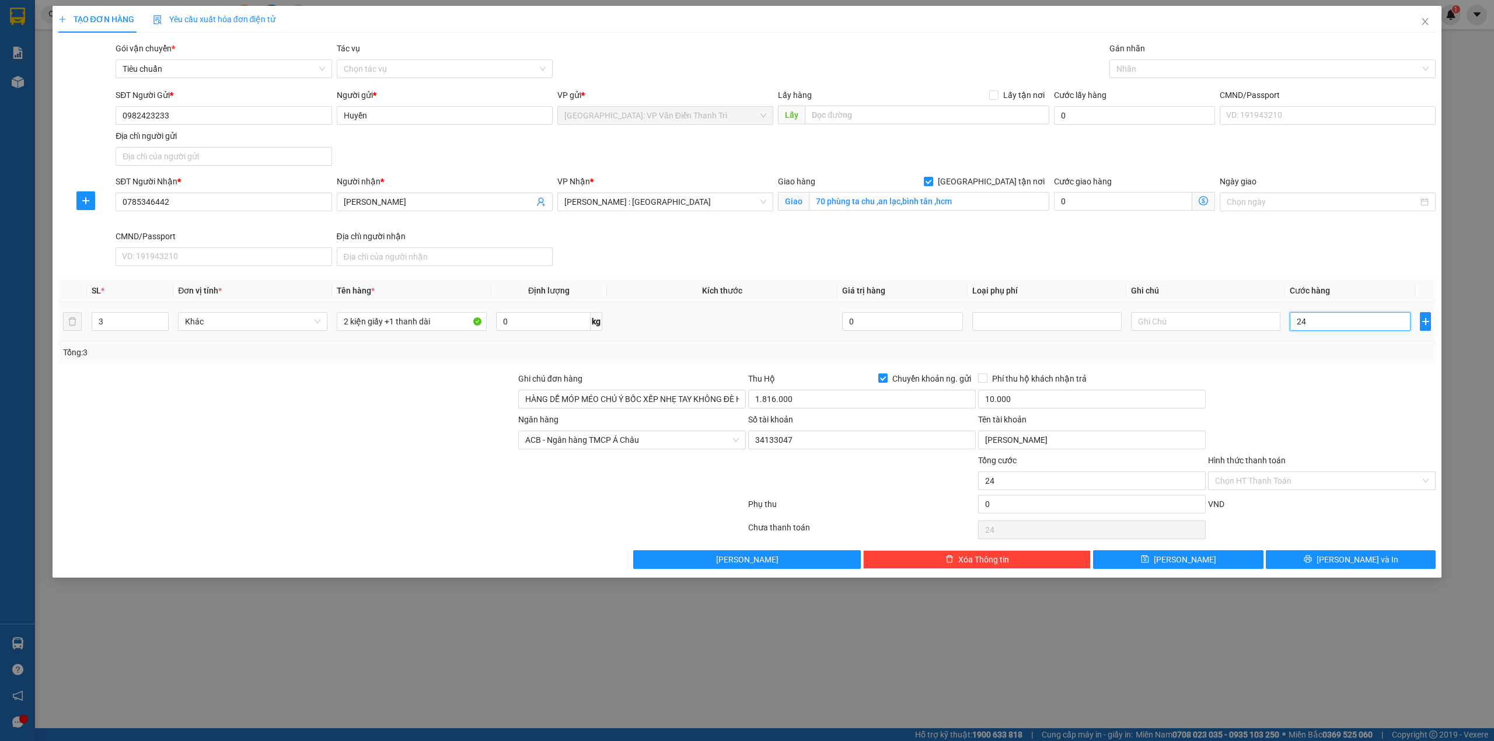
type input "240"
type input "240.000"
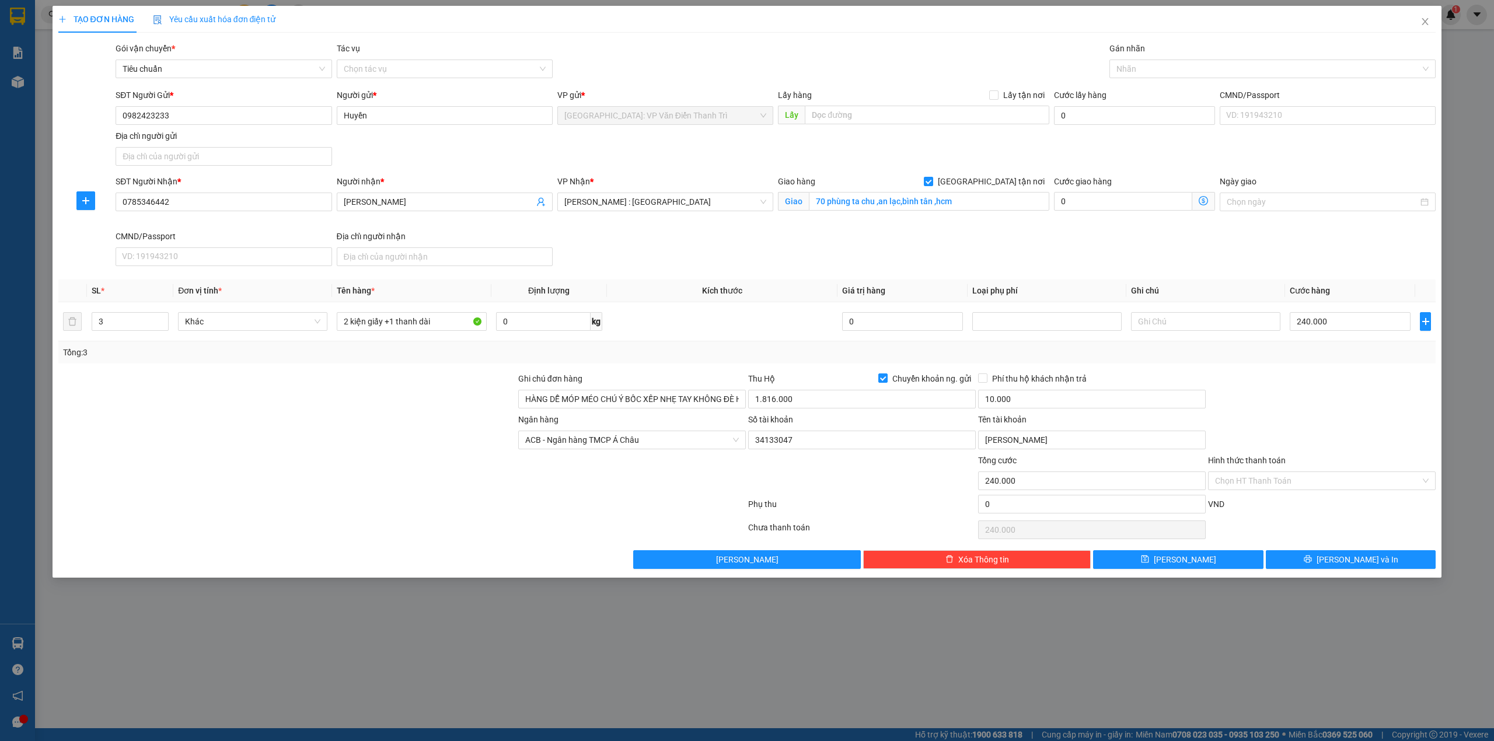
click at [1297, 458] on div "Hình thức thanh toán" at bounding box center [1322, 463] width 228 height 18
click at [1147, 64] on div at bounding box center [1266, 69] width 309 height 14
type input "gtn"
click at [1168, 87] on div "[GEOGRAPHIC_DATA] tận nơi" at bounding box center [1273, 92] width 313 height 13
click at [1052, 64] on div "Gói vận chuyển * Tiêu chuẩn Tác vụ Chọn tác vụ Gán nhãn Giao tận nơi" at bounding box center [775, 62] width 1325 height 41
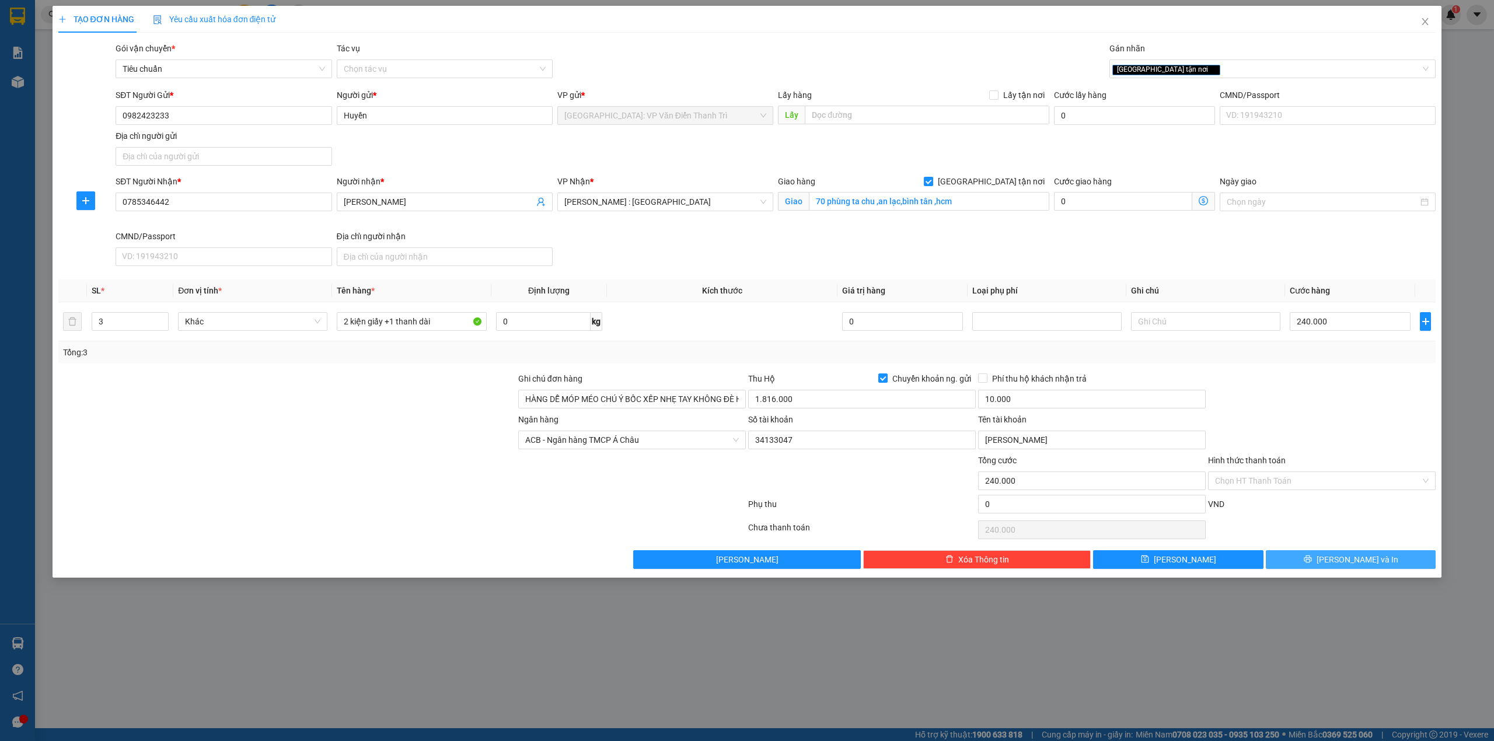
click at [1365, 566] on span "Lưu và In" at bounding box center [1358, 559] width 82 height 13
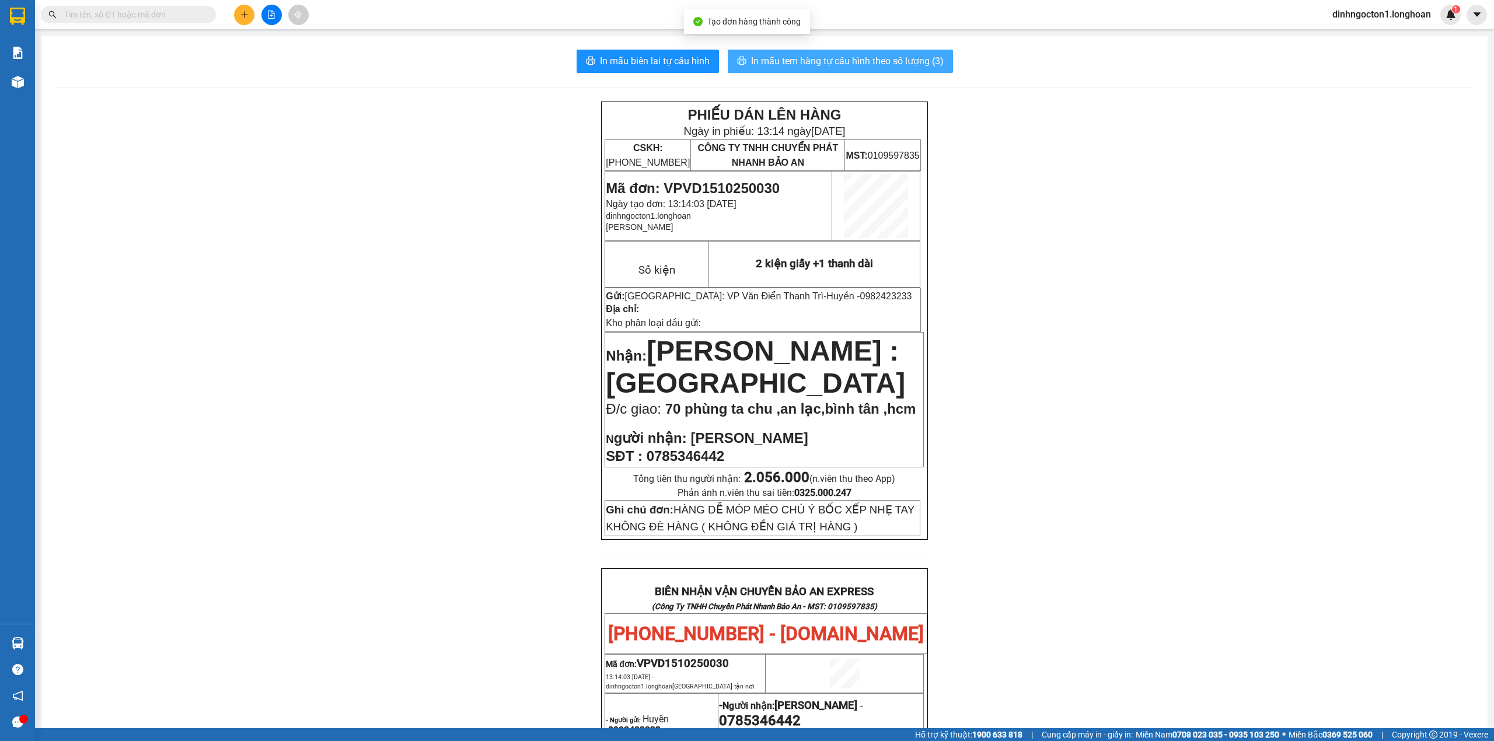
click at [898, 63] on span "In mẫu tem hàng tự cấu hình theo số lượng (3)" at bounding box center [847, 61] width 193 height 15
click at [374, 208] on div "PHIẾU DÁN LÊN HÀNG Ngày in phiếu: 13:14 ngày 15-10-2025 CSKH: 1900.06.88.33 CÔN…" at bounding box center [764, 666] width 1418 height 1129
click at [860, 297] on span "0982423233" at bounding box center [886, 296] width 52 height 10
copy span "0982423233"
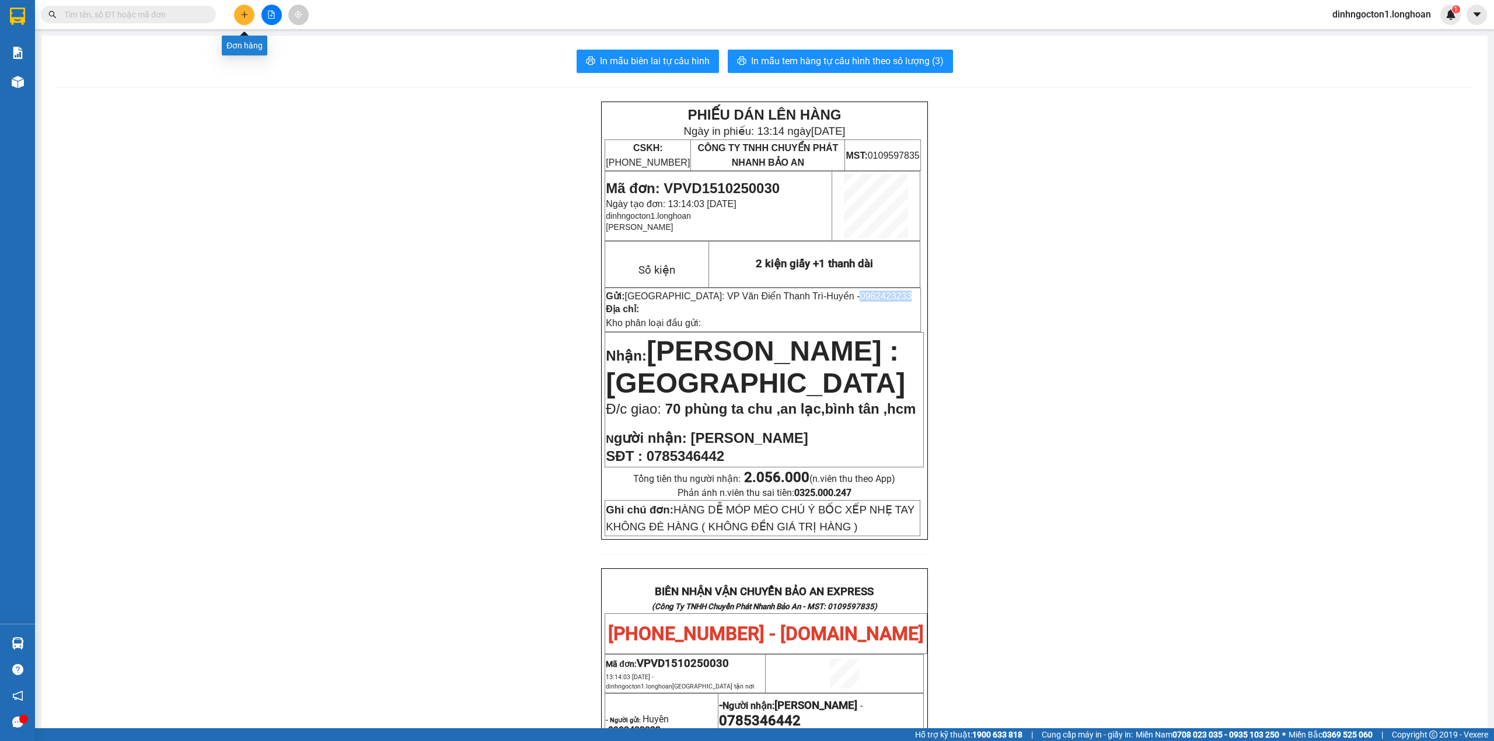
click at [244, 8] on button at bounding box center [244, 15] width 20 height 20
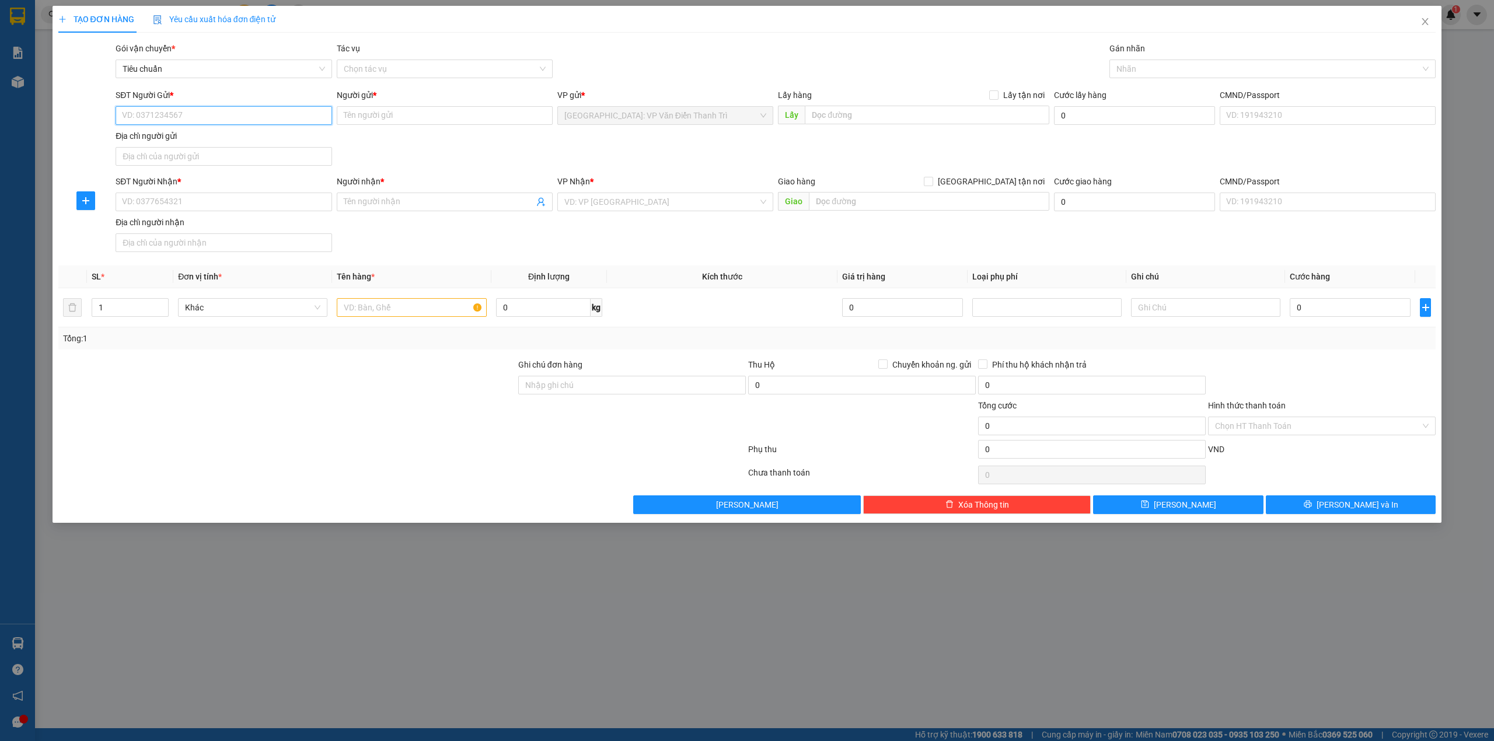
click at [236, 109] on input "SĐT Người Gửi *" at bounding box center [224, 115] width 216 height 19
paste input "0982423233"
type input "0982423233"
click at [236, 113] on input "0982423233" at bounding box center [224, 115] width 216 height 19
click at [215, 135] on div "0982423233 - Huyền" at bounding box center [224, 139] width 202 height 13
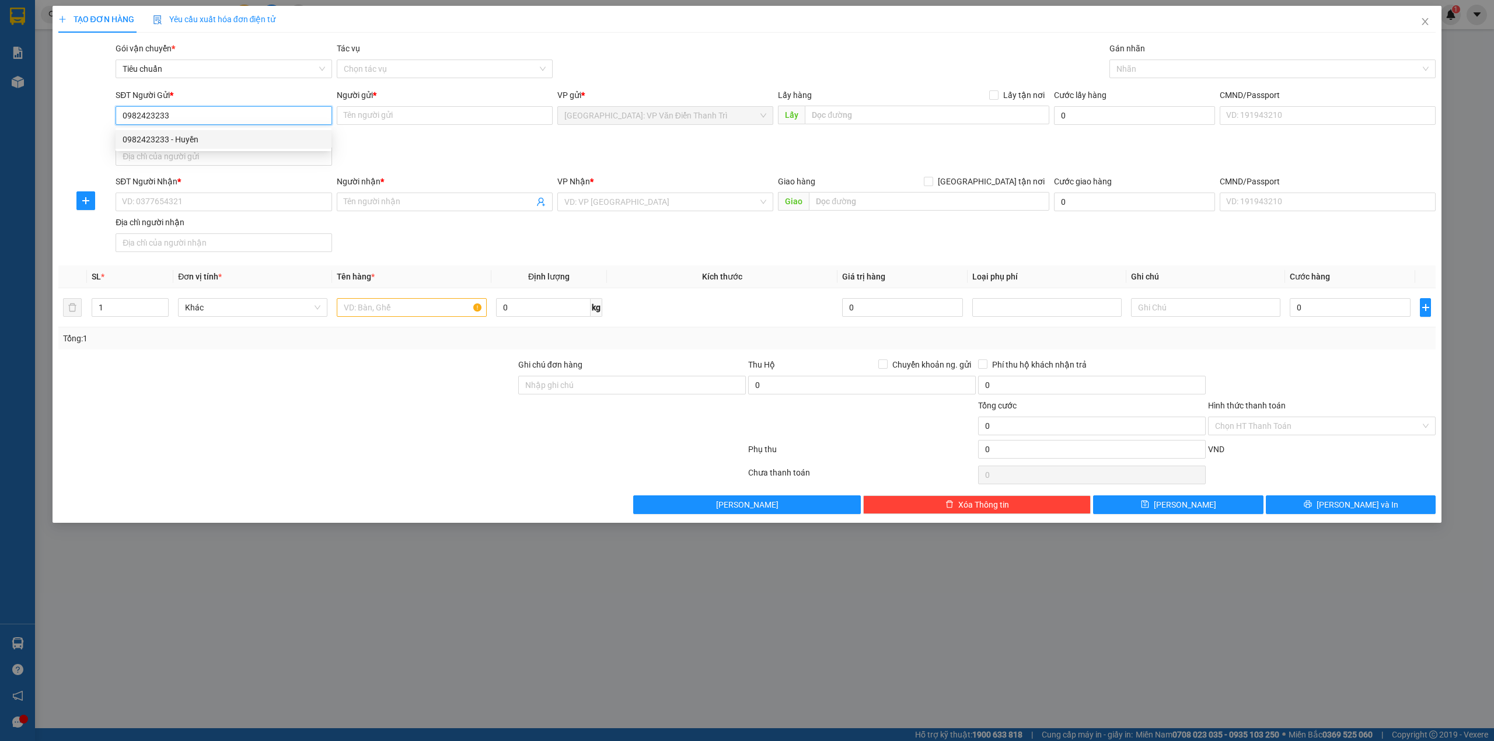
type input "Huyền"
checkbox input "true"
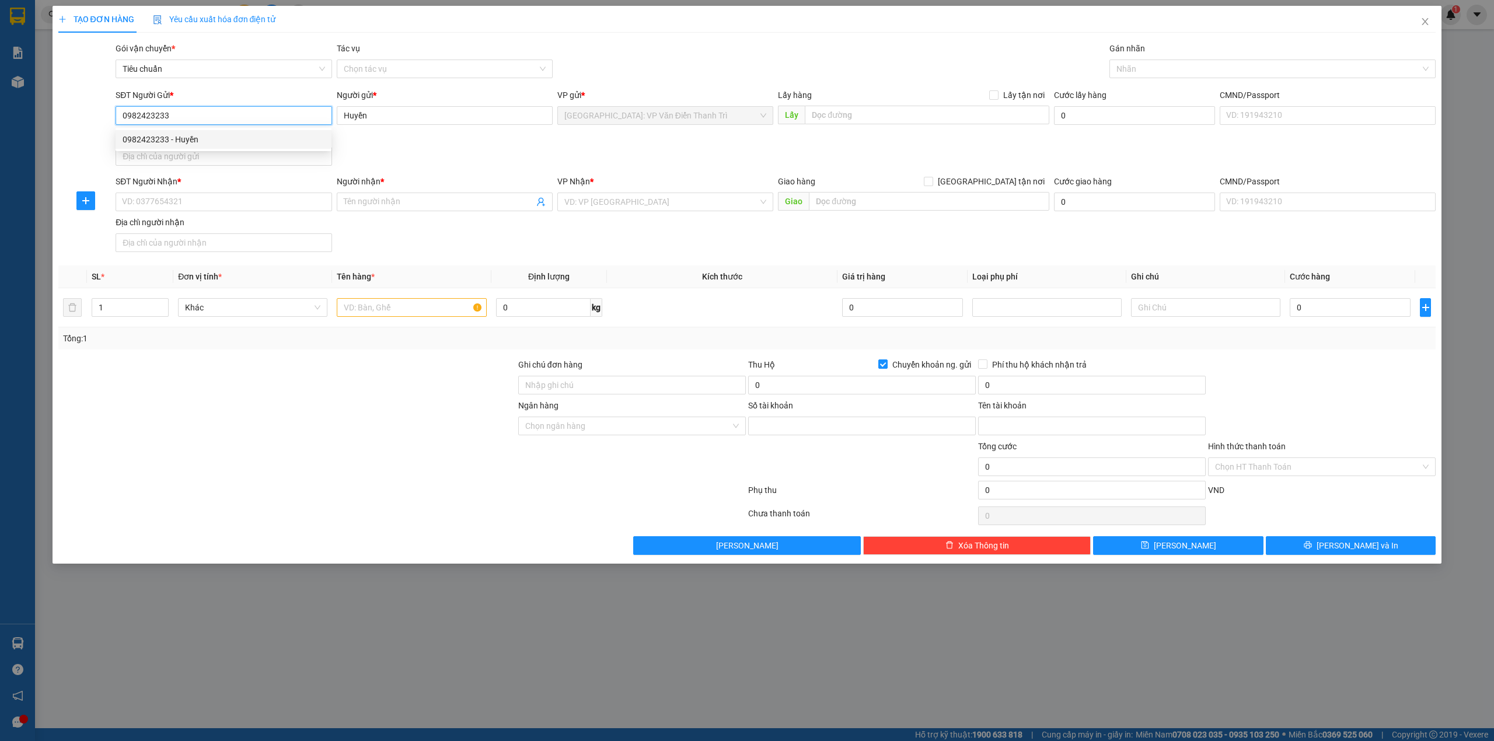
type input "34133047"
type input "Mai Thi Huyen"
type input "0982423233"
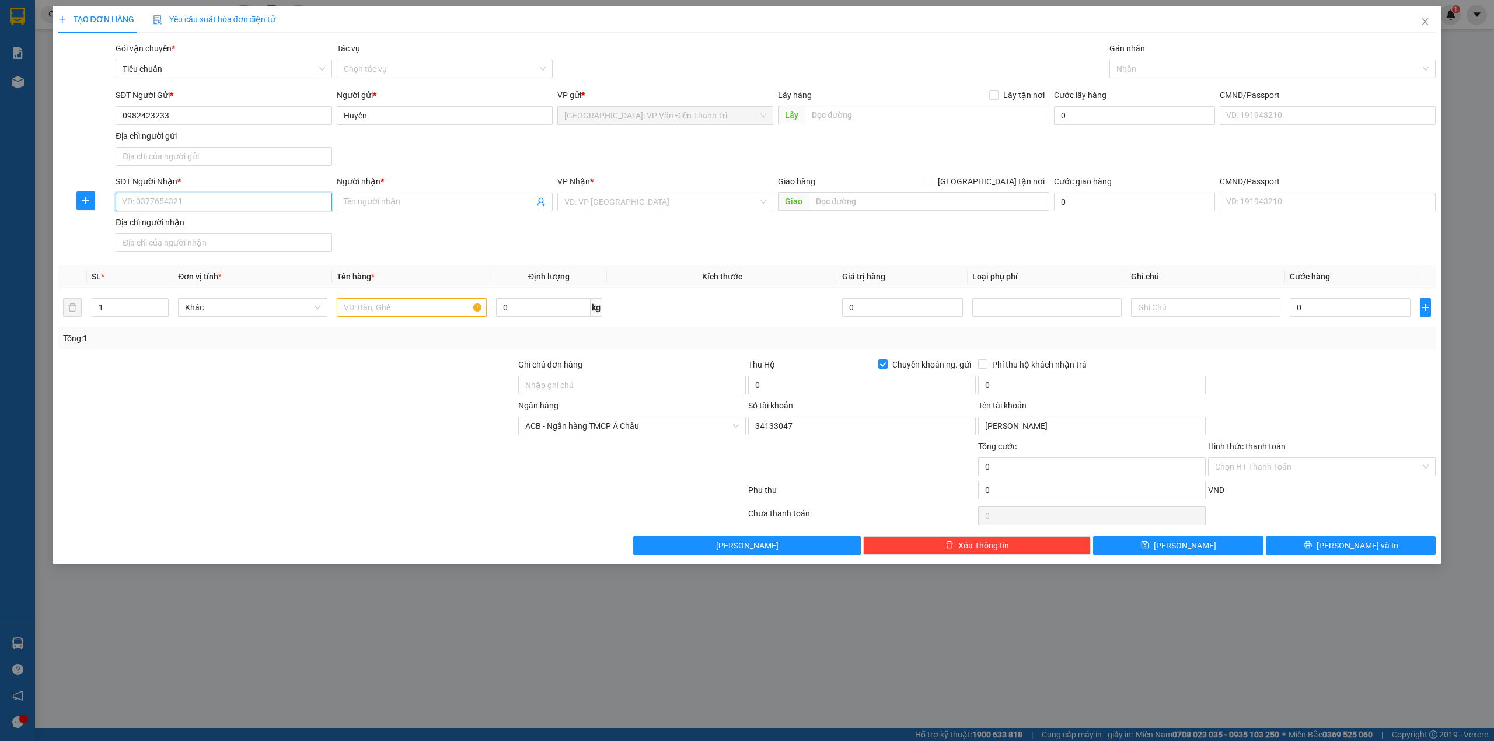
click at [264, 197] on input "SĐT Người Nhận *" at bounding box center [224, 202] width 216 height 19
click at [288, 202] on input "0865563155" at bounding box center [224, 202] width 216 height 19
type input "0865563155"
click at [433, 198] on input "Người nhận *" at bounding box center [439, 202] width 190 height 13
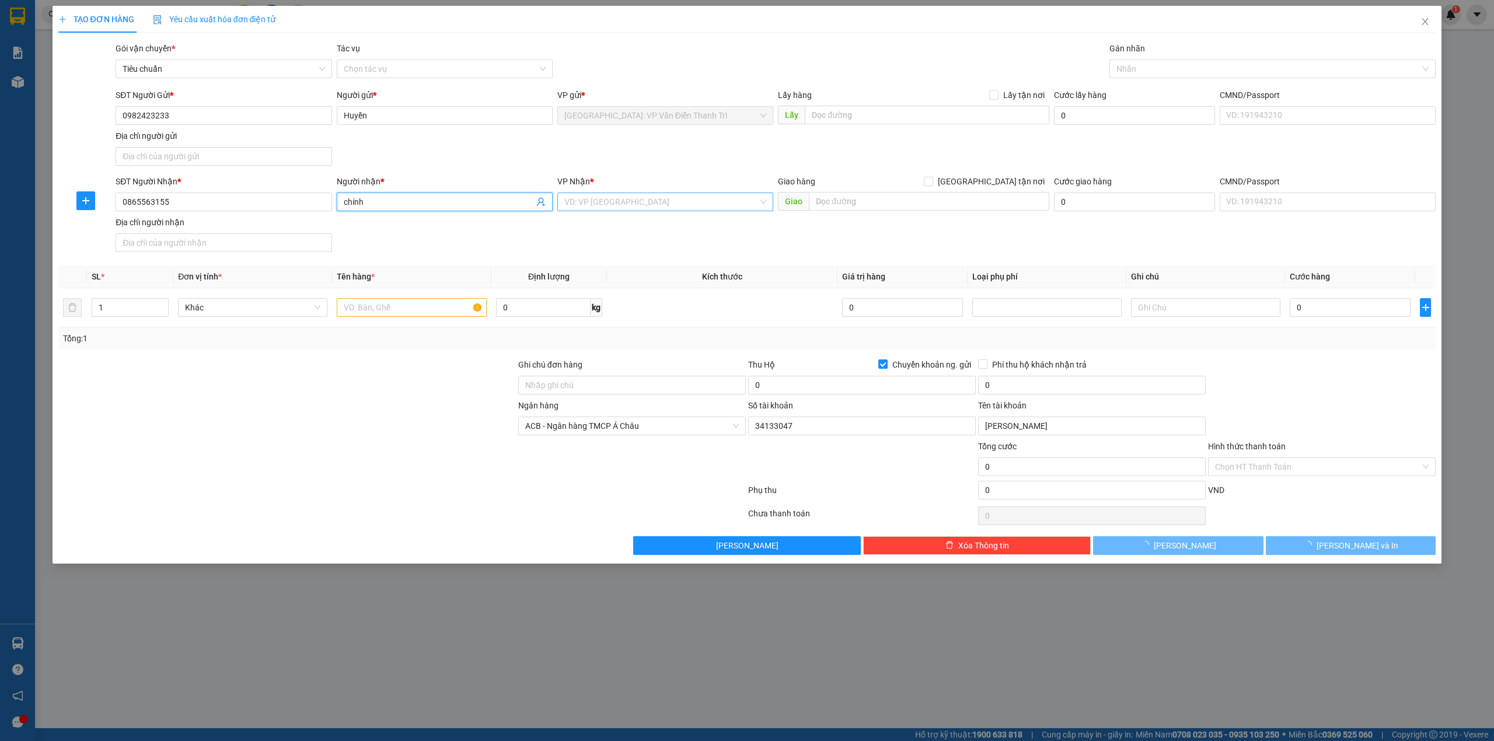
type input "chính"
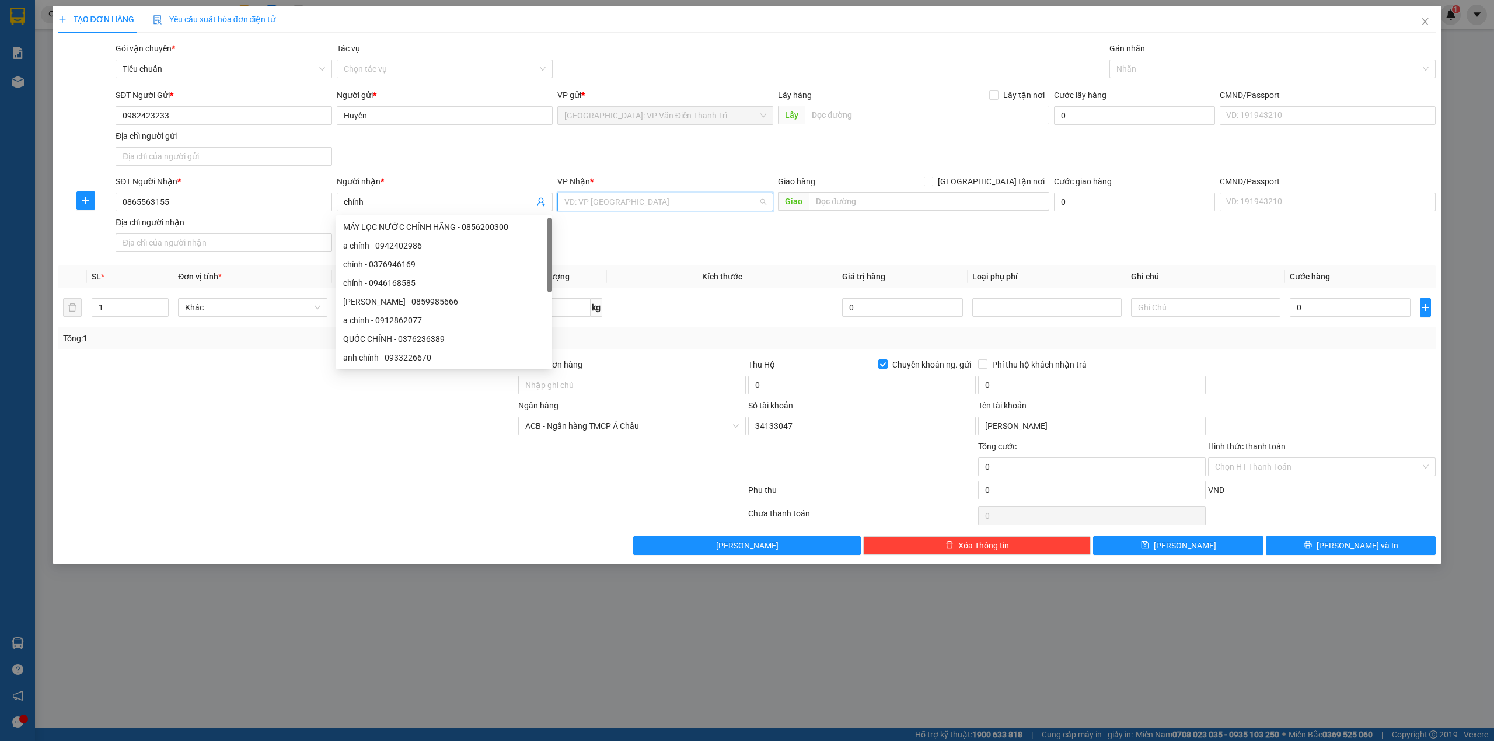
click at [635, 202] on input "search" at bounding box center [661, 202] width 194 height 18
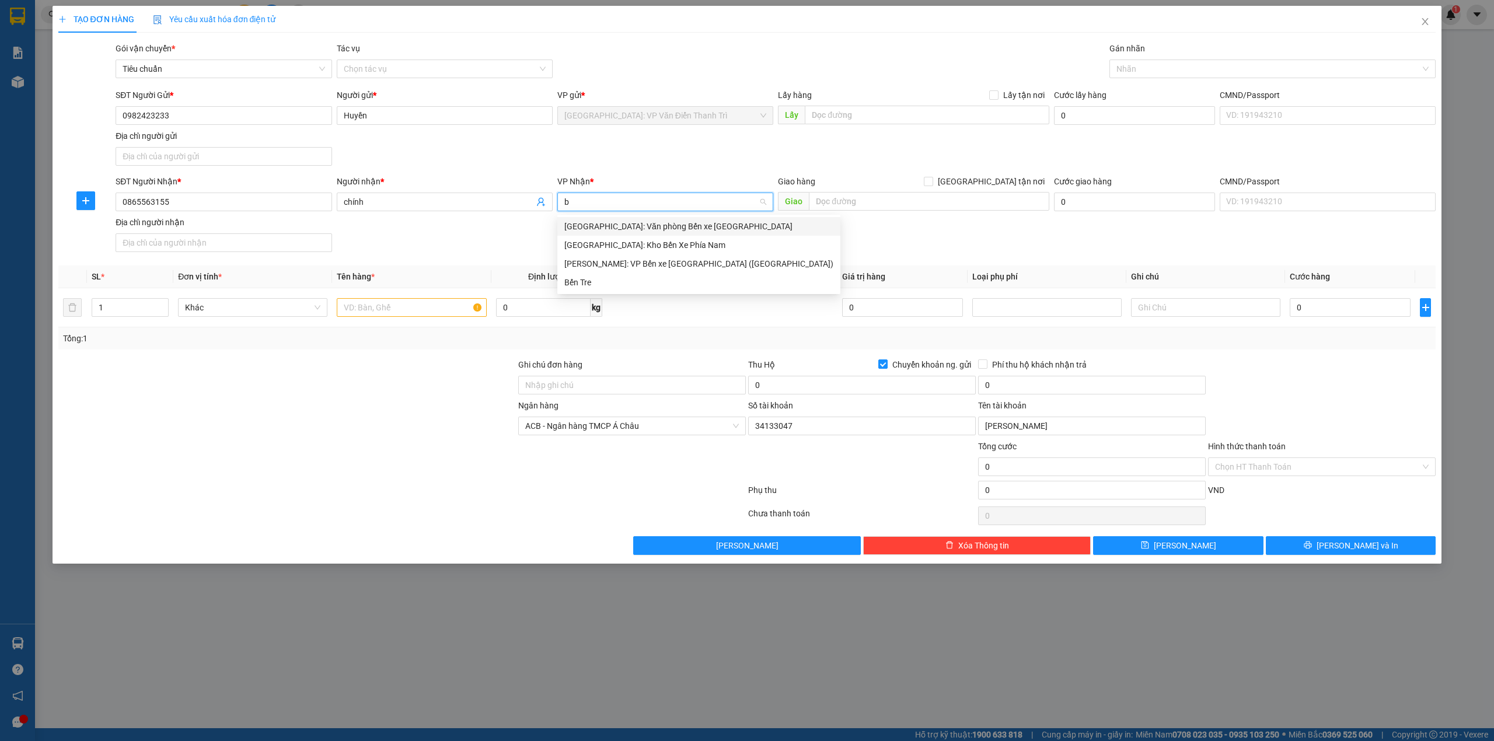
type input "bế"
click at [674, 225] on div "[GEOGRAPHIC_DATA]: Văn phòng Bến xe [GEOGRAPHIC_DATA]" at bounding box center [698, 226] width 269 height 13
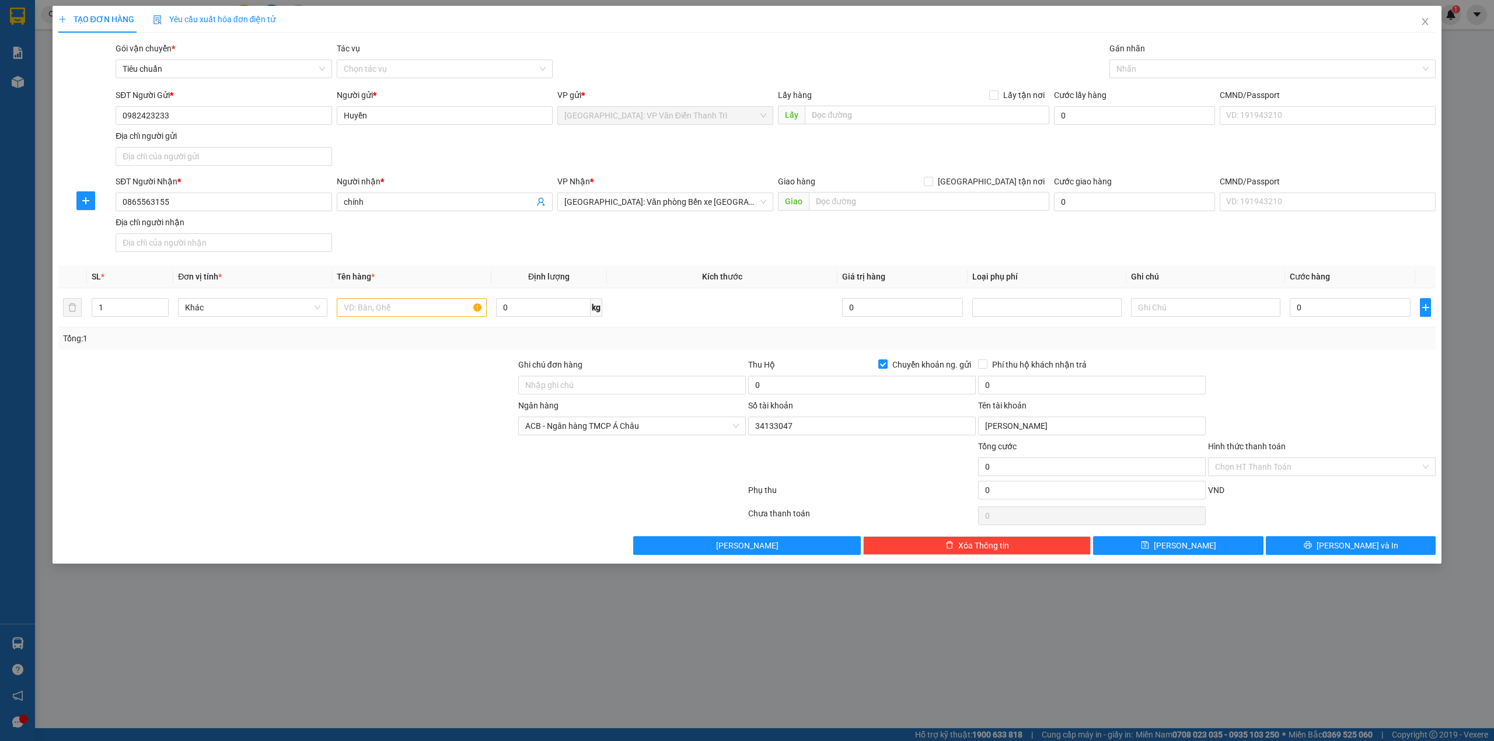
click at [888, 243] on div "SĐT Người Nhận * 0865563155 Người nhận * chính VP Nhận * Hải Phòng: Văn phòng B…" at bounding box center [775, 216] width 1325 height 82
click at [888, 204] on input "text" at bounding box center [929, 201] width 240 height 19
type input "hồng thái, an dương, hải phòng"
click at [1004, 180] on span "[GEOGRAPHIC_DATA] tận nơi" at bounding box center [991, 181] width 116 height 13
click at [932, 180] on input "[GEOGRAPHIC_DATA] tận nơi" at bounding box center [928, 181] width 8 height 8
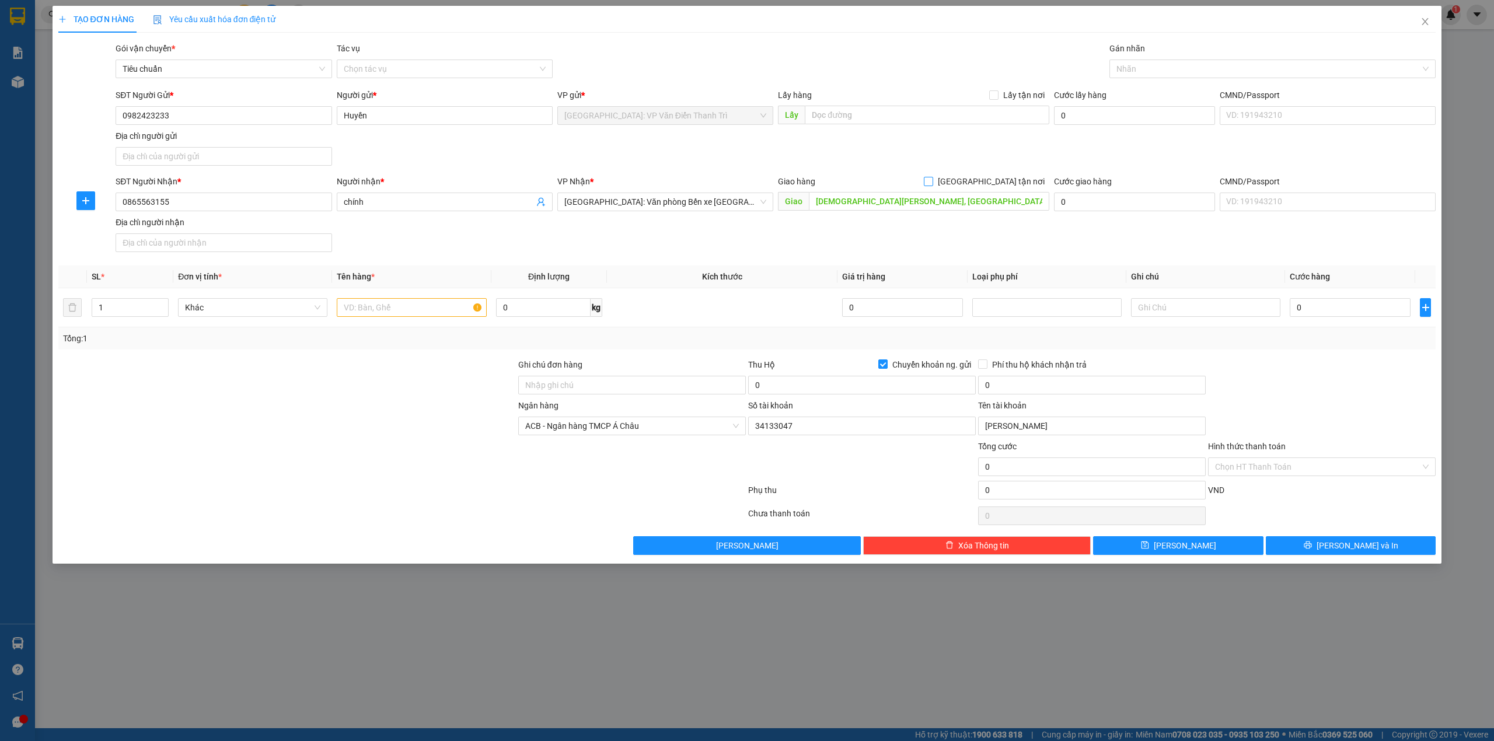
checkbox input "true"
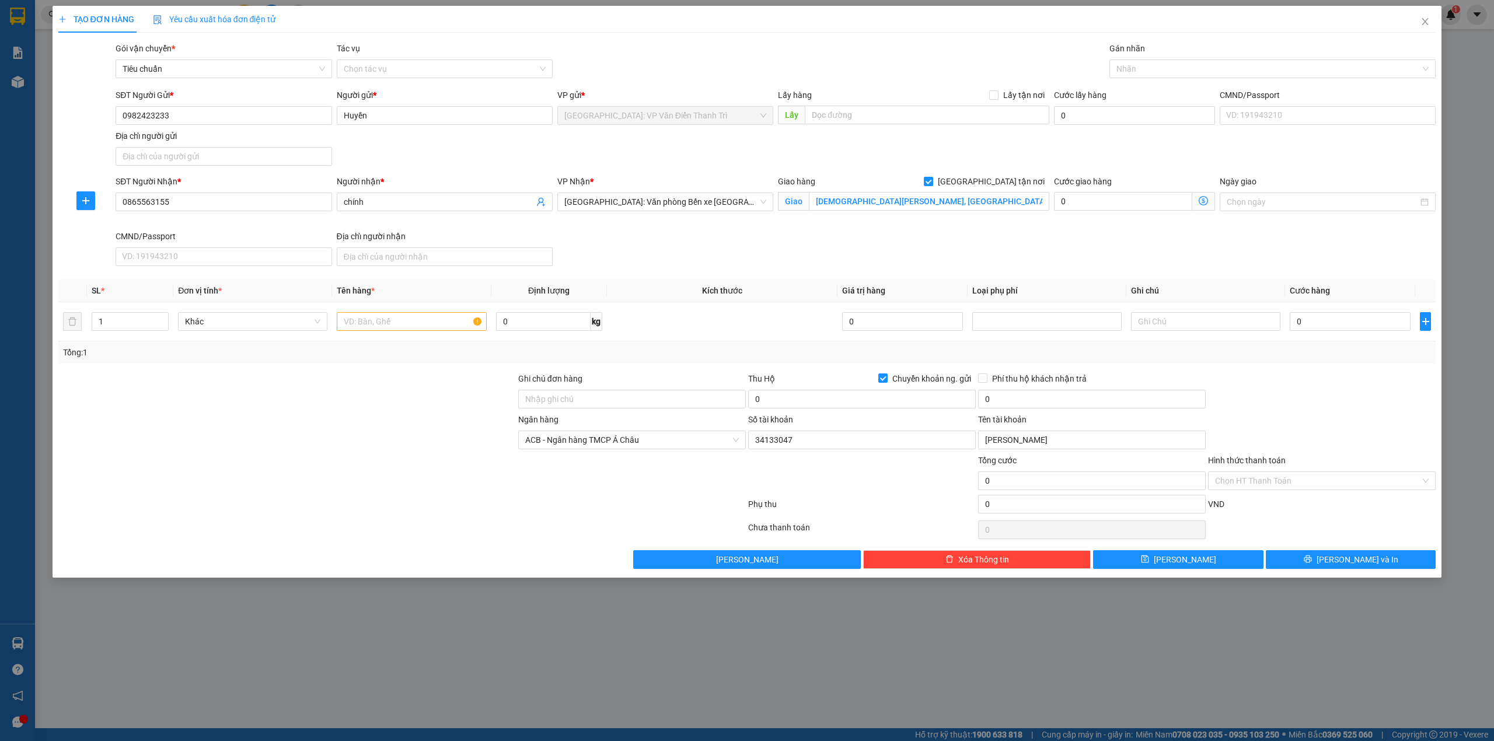
click at [1025, 141] on div "SĐT Người Gửi * 0982423233 Người gửi * Huyền VP gửi * Hà Nội: VP Văn Điển Thanh…" at bounding box center [775, 130] width 1325 height 82
click at [947, 256] on div "SĐT Người Nhận * 0865563155 Người nhận * chính VP Nhận * Hải Phòng: Văn phòng B…" at bounding box center [775, 223] width 1325 height 96
click at [1178, 68] on div at bounding box center [1266, 69] width 309 height 14
type input "gtn"
click at [1166, 93] on div "[GEOGRAPHIC_DATA] tận nơi" at bounding box center [1273, 92] width 313 height 13
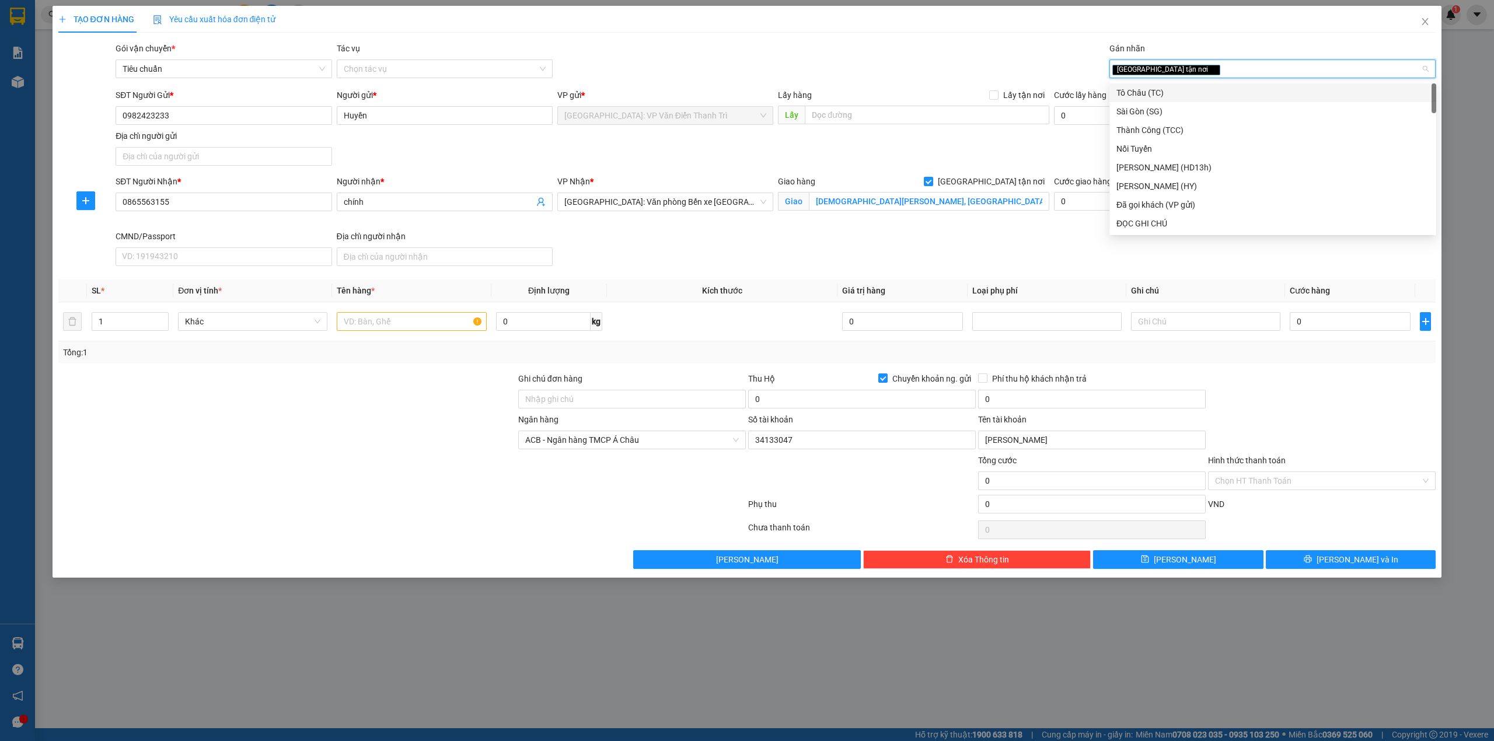
click at [1000, 64] on div "Gói vận chuyển * Tiêu chuẩn Tác vụ Chọn tác vụ Gán nhãn Giao tận nơi" at bounding box center [775, 62] width 1325 height 41
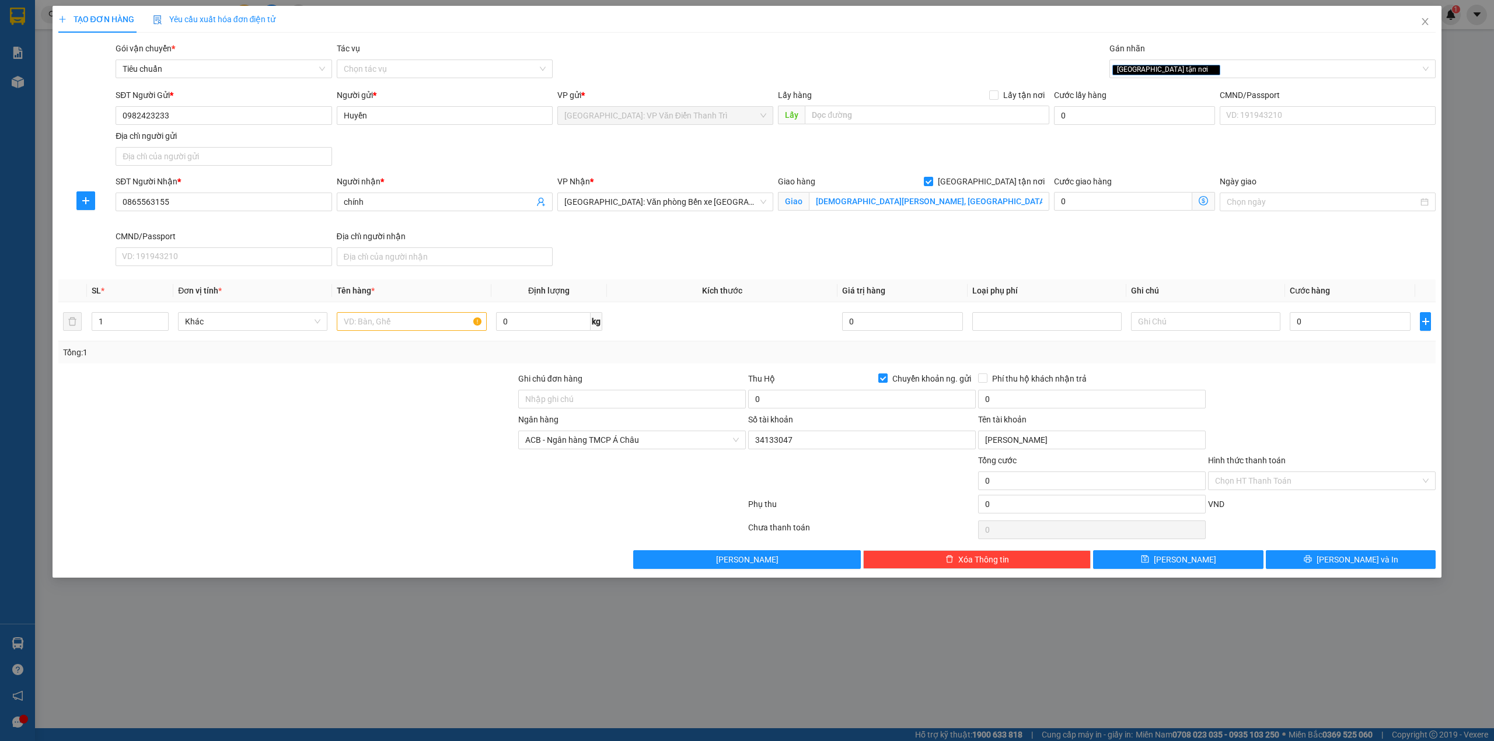
click at [962, 253] on div "SĐT Người Nhận * 0865563155 Người nhận * chính VP Nhận * Hải Phòng: Văn phòng B…" at bounding box center [775, 223] width 1325 height 96
click at [1310, 331] on input "0" at bounding box center [1350, 321] width 121 height 19
click at [1125, 240] on div "SĐT Người Nhận * 0865563155 Người nhận * chính VP Nhận * Hải Phòng: Văn phòng B…" at bounding box center [775, 223] width 1325 height 96
click at [1327, 321] on input "0" at bounding box center [1350, 321] width 121 height 19
type input "1"
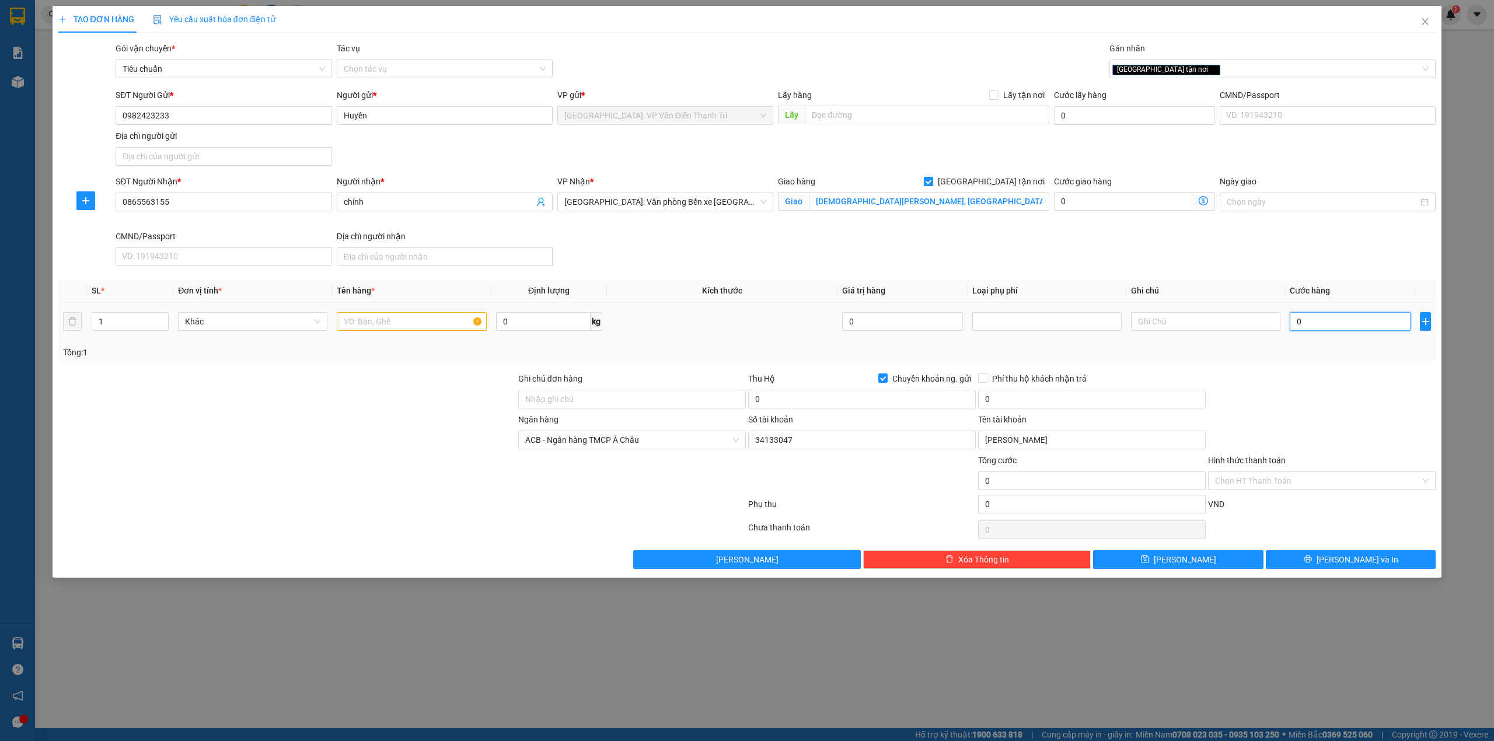
type input "1"
type input "12"
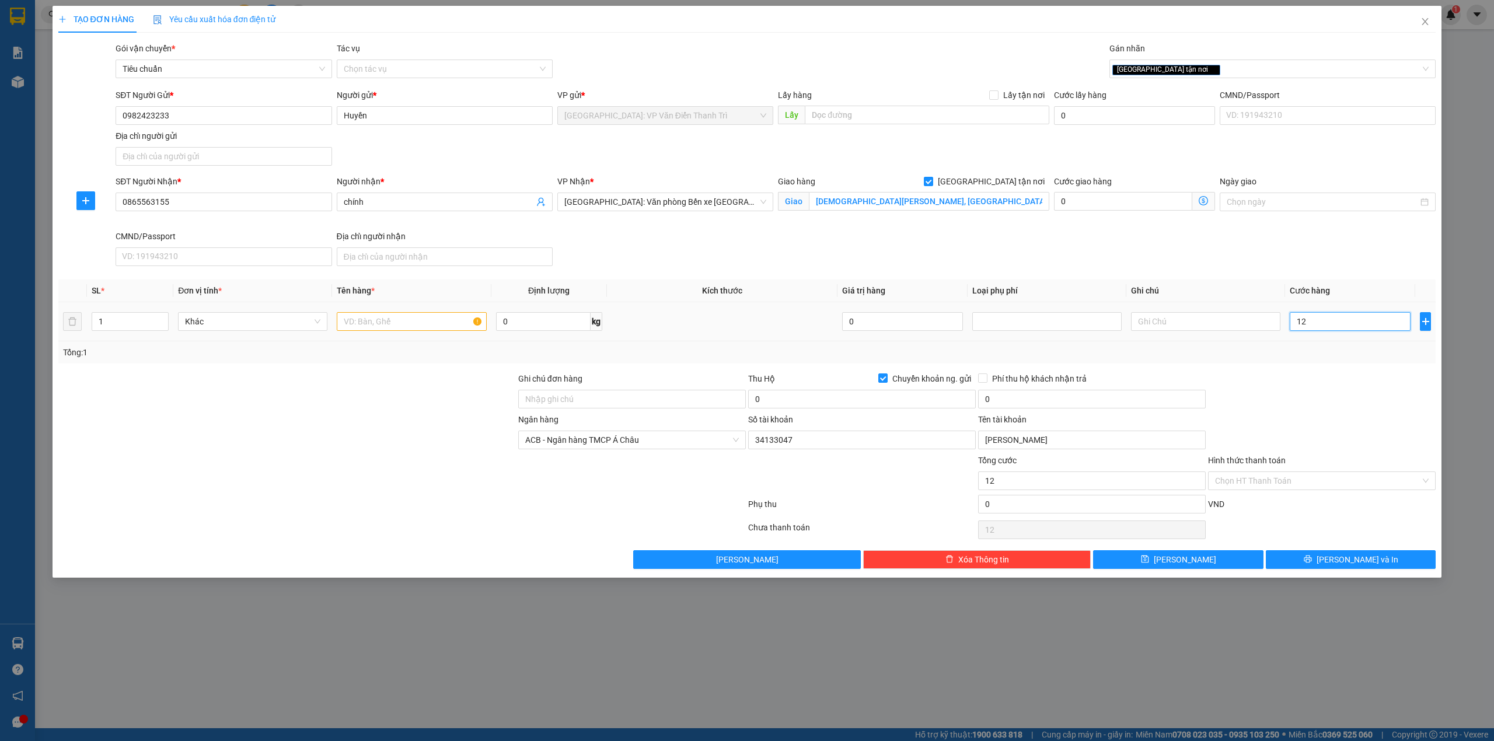
type input "120"
type input "120.000"
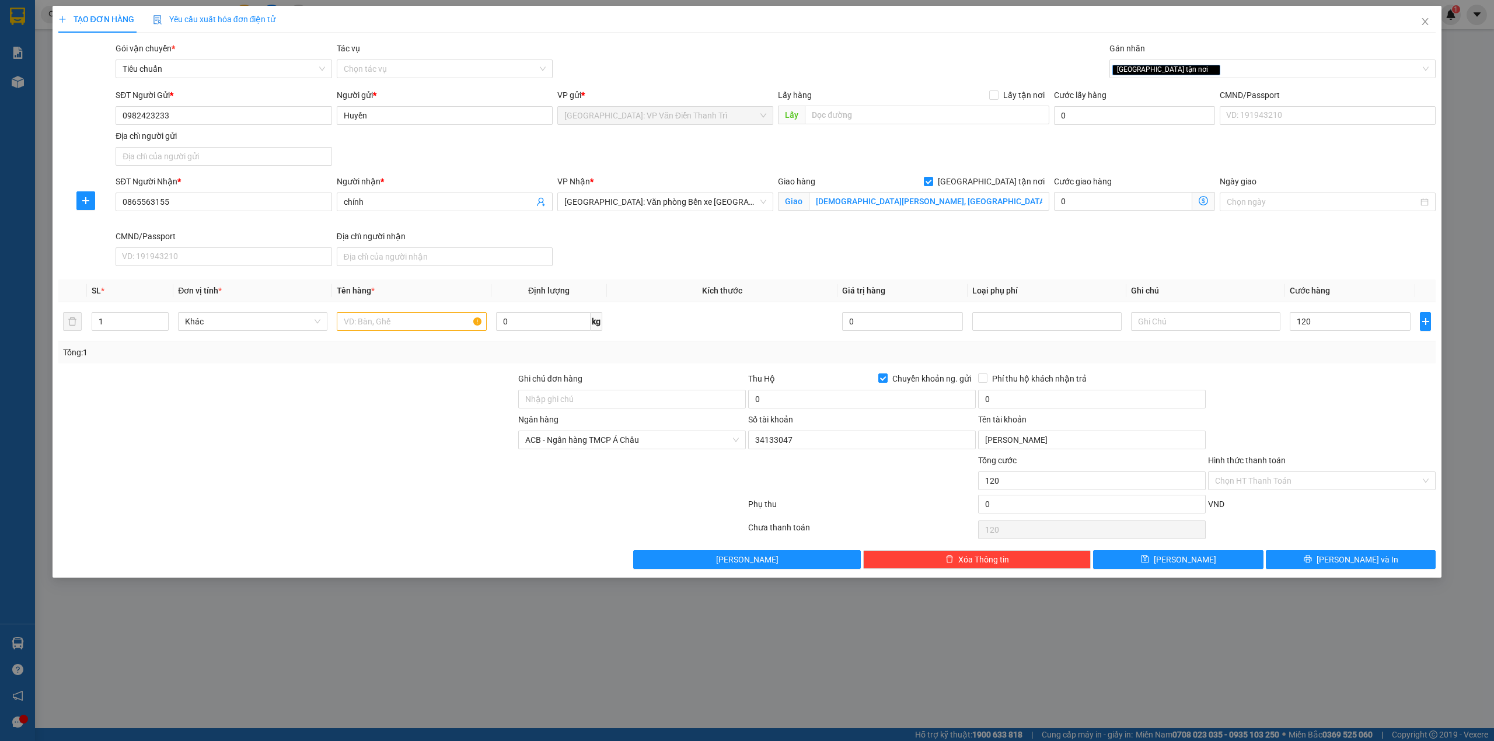
type input "120.000"
click at [1281, 391] on div at bounding box center [1322, 392] width 230 height 41
click at [1350, 326] on input "120.000" at bounding box center [1350, 321] width 121 height 19
type input "0"
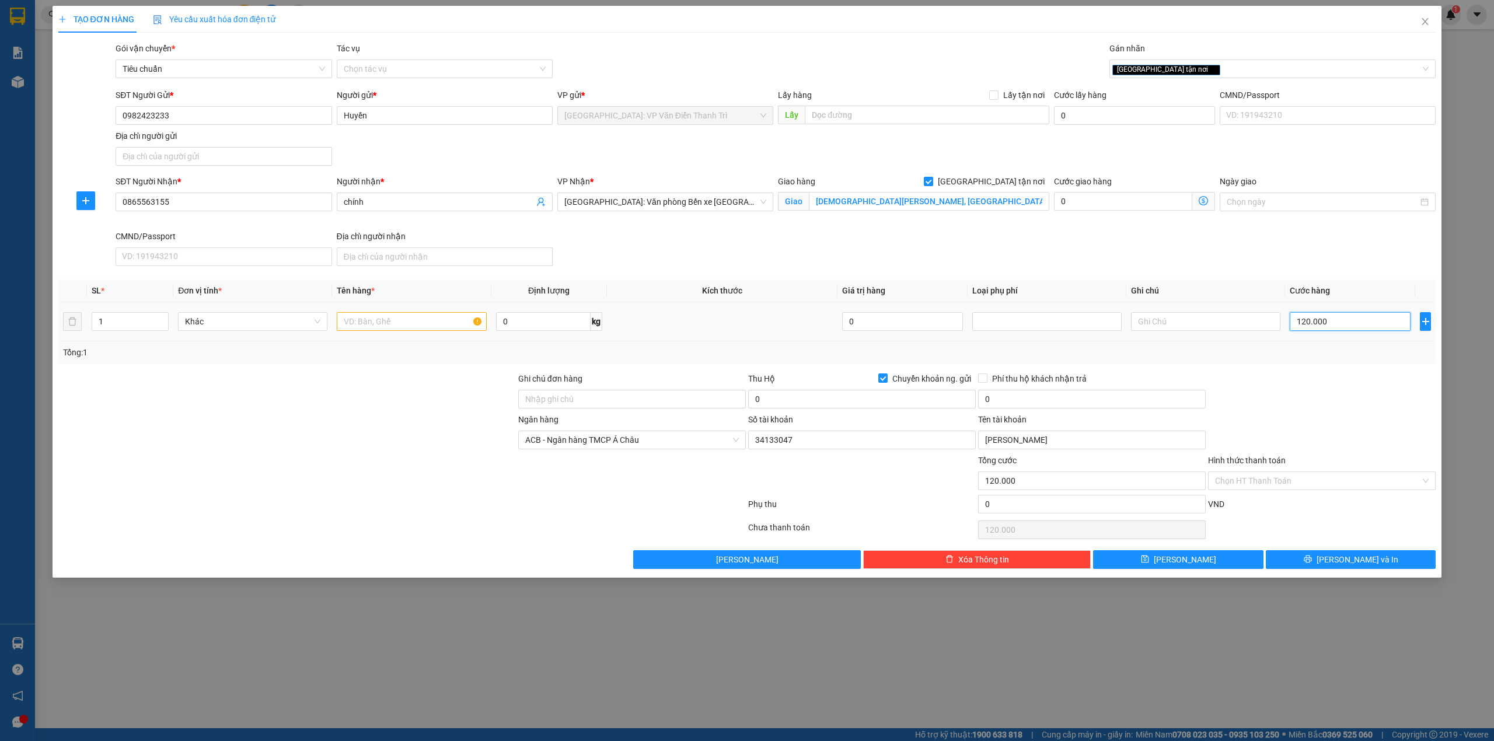
type input "0"
click at [1352, 246] on div "SĐT Người Nhận * 0865563155 Người nhận * chính VP Nhận * Hải Phòng: Văn phòng B…" at bounding box center [775, 223] width 1325 height 96
click at [1312, 327] on input "0" at bounding box center [1350, 321] width 121 height 19
click at [1341, 251] on div "SĐT Người Nhận * 0865563155 Người nhận * chính VP Nhận * Hải Phòng: Văn phòng B…" at bounding box center [775, 223] width 1325 height 96
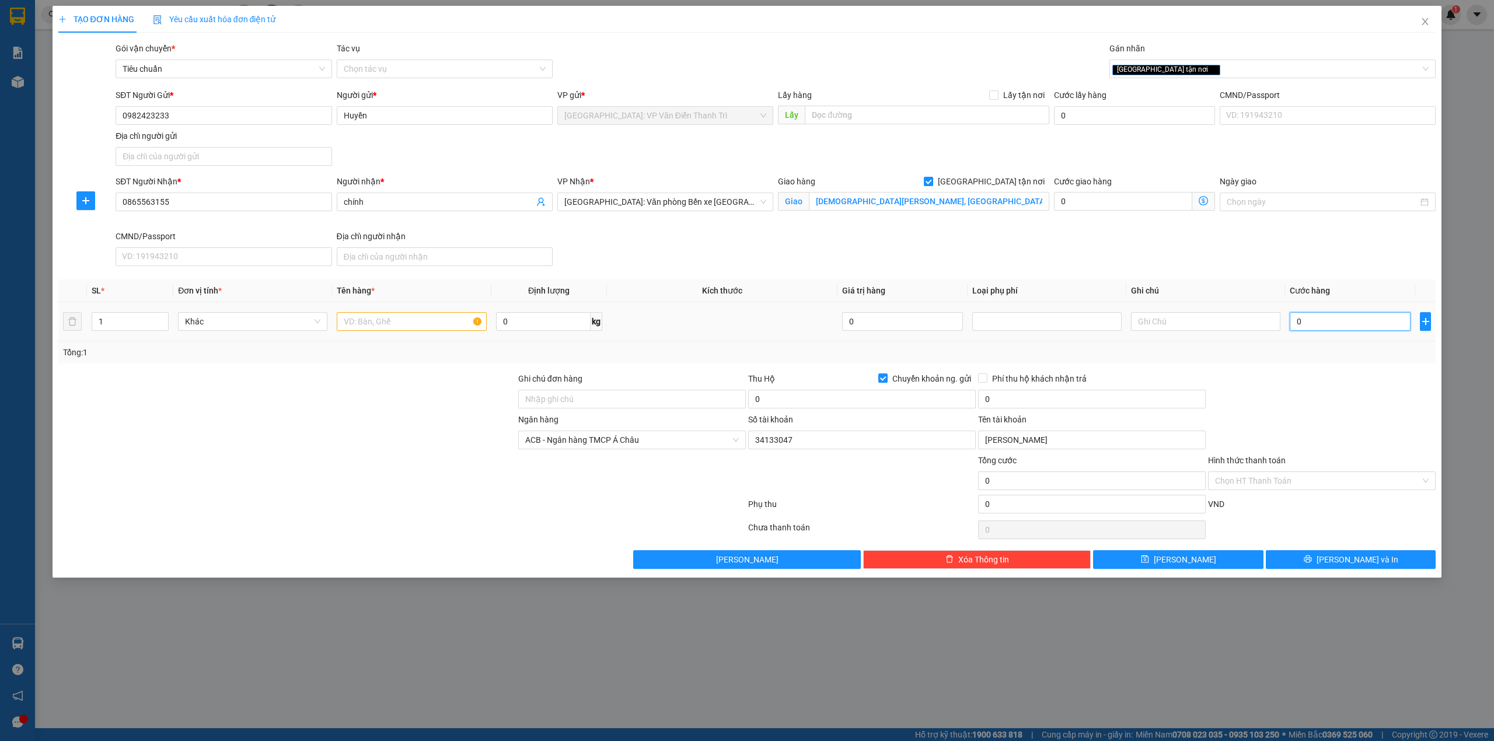
click at [1323, 328] on input "0" at bounding box center [1350, 321] width 121 height 19
click at [1343, 271] on div "SĐT Người Nhận * 0865563155 Người nhận * chính VP Nhận * Hải Phòng: Văn phòng B…" at bounding box center [775, 223] width 1325 height 96
click at [1335, 337] on td "0" at bounding box center [1350, 321] width 130 height 39
click at [1341, 325] on input "0" at bounding box center [1350, 321] width 121 height 19
click at [1366, 330] on input "0" at bounding box center [1350, 321] width 121 height 19
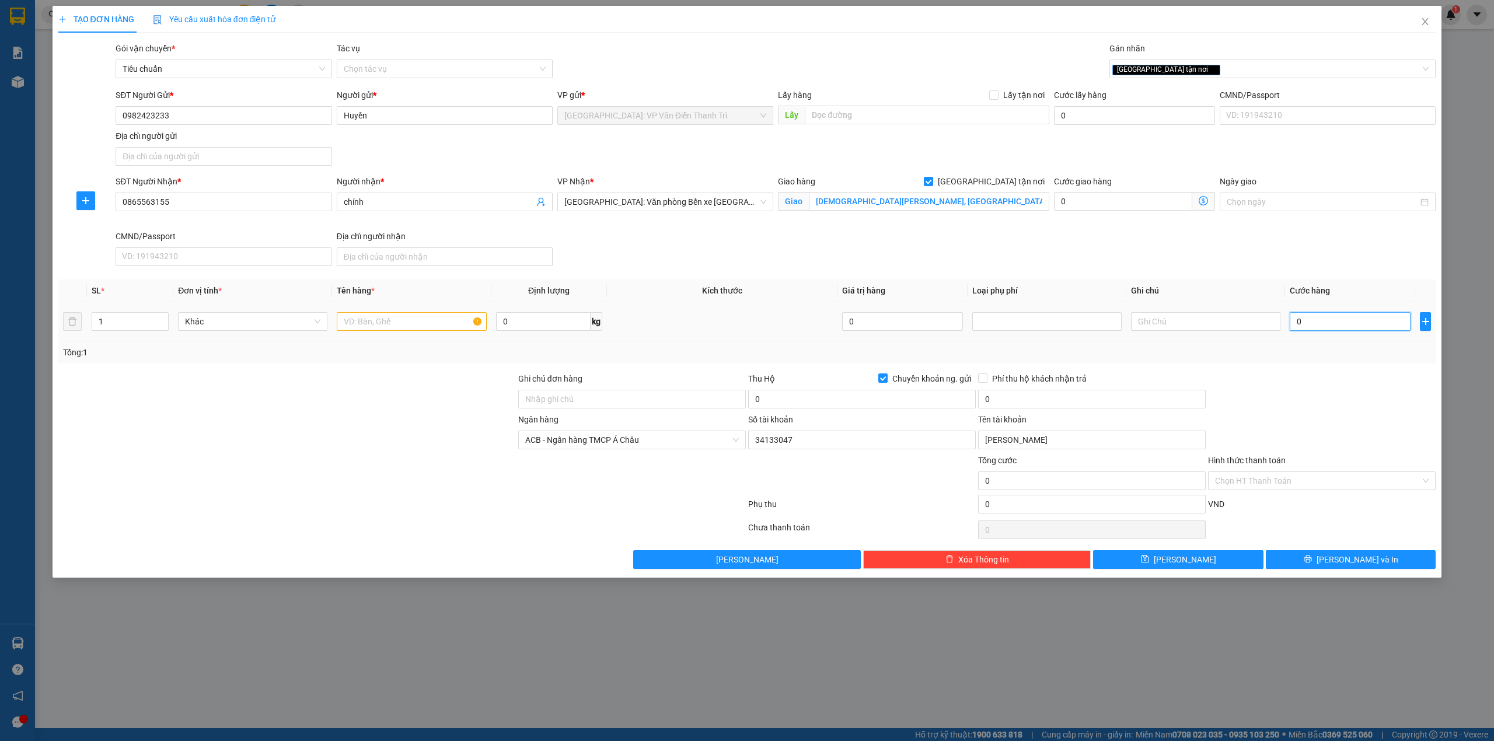
click at [1365, 327] on input "0" at bounding box center [1350, 321] width 121 height 19
click at [1364, 327] on input "0" at bounding box center [1350, 321] width 121 height 19
type input "1"
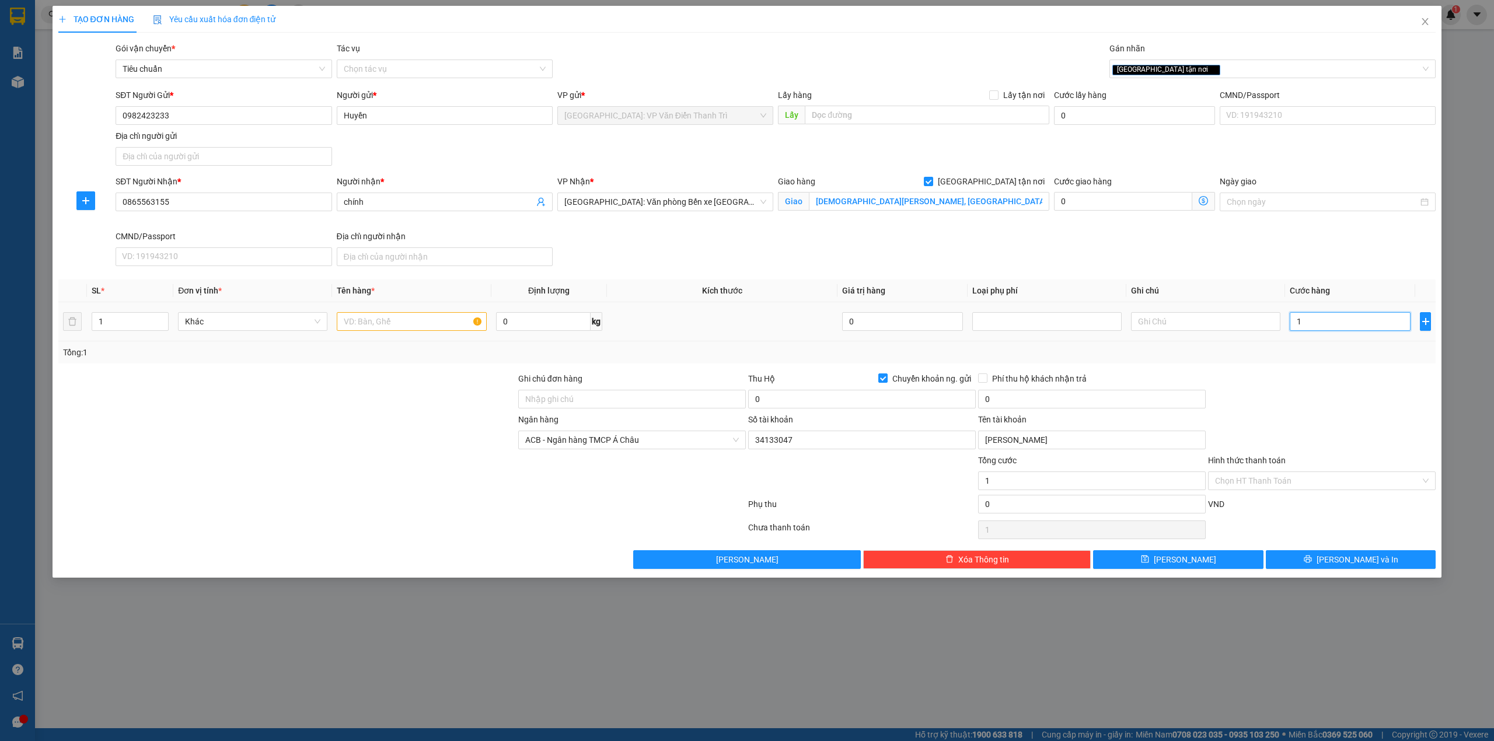
type input "13"
type input "130"
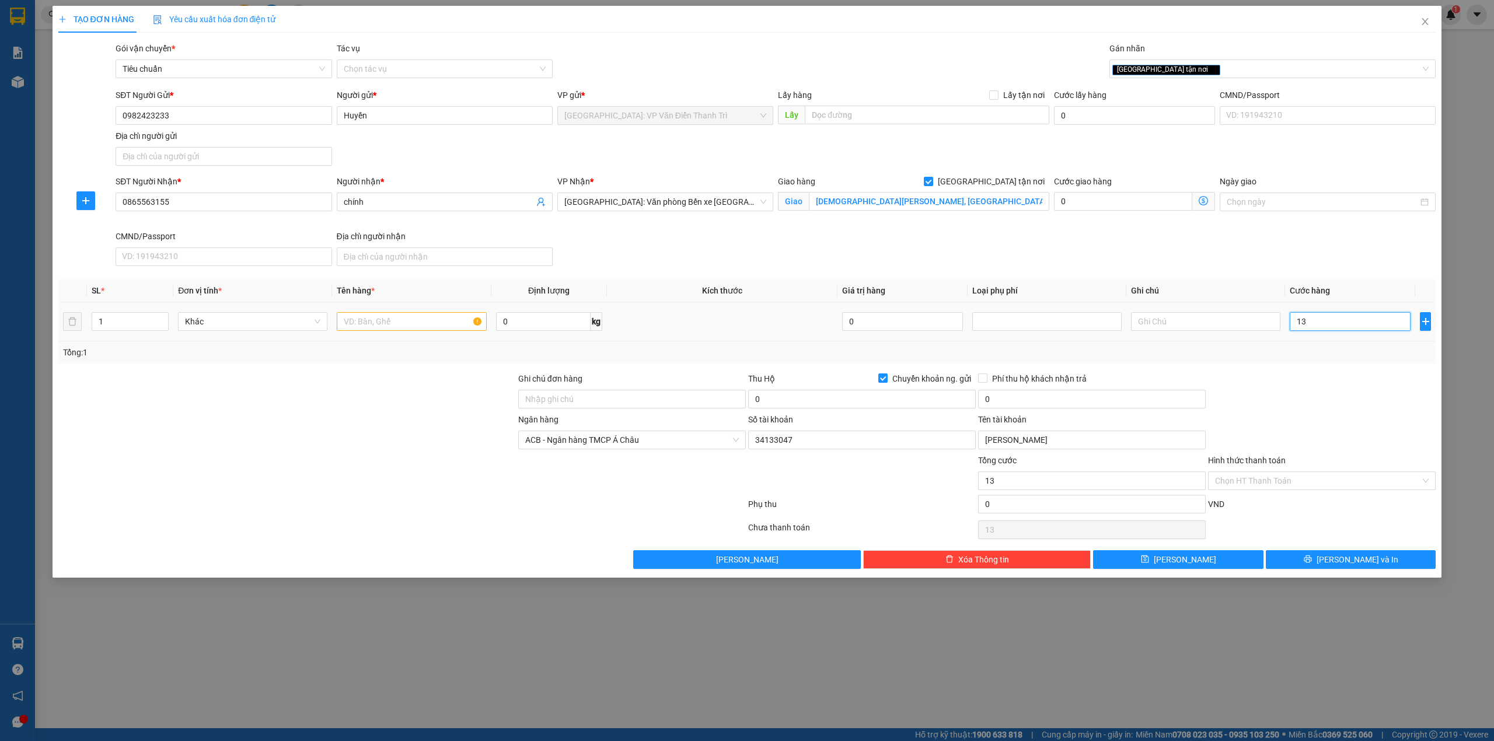
type input "130"
type input "1.300"
type input "13.000"
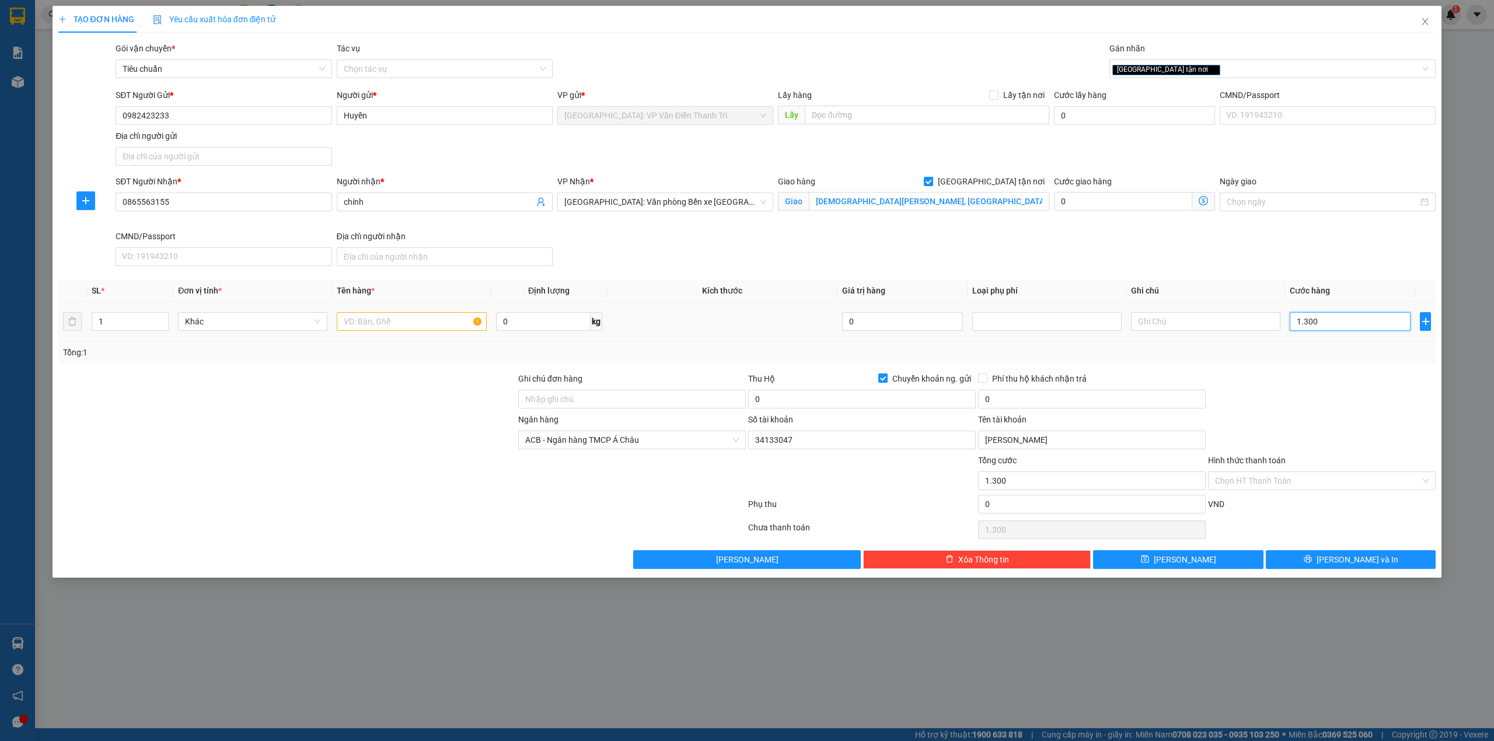
type input "13.000"
type input "130.000"
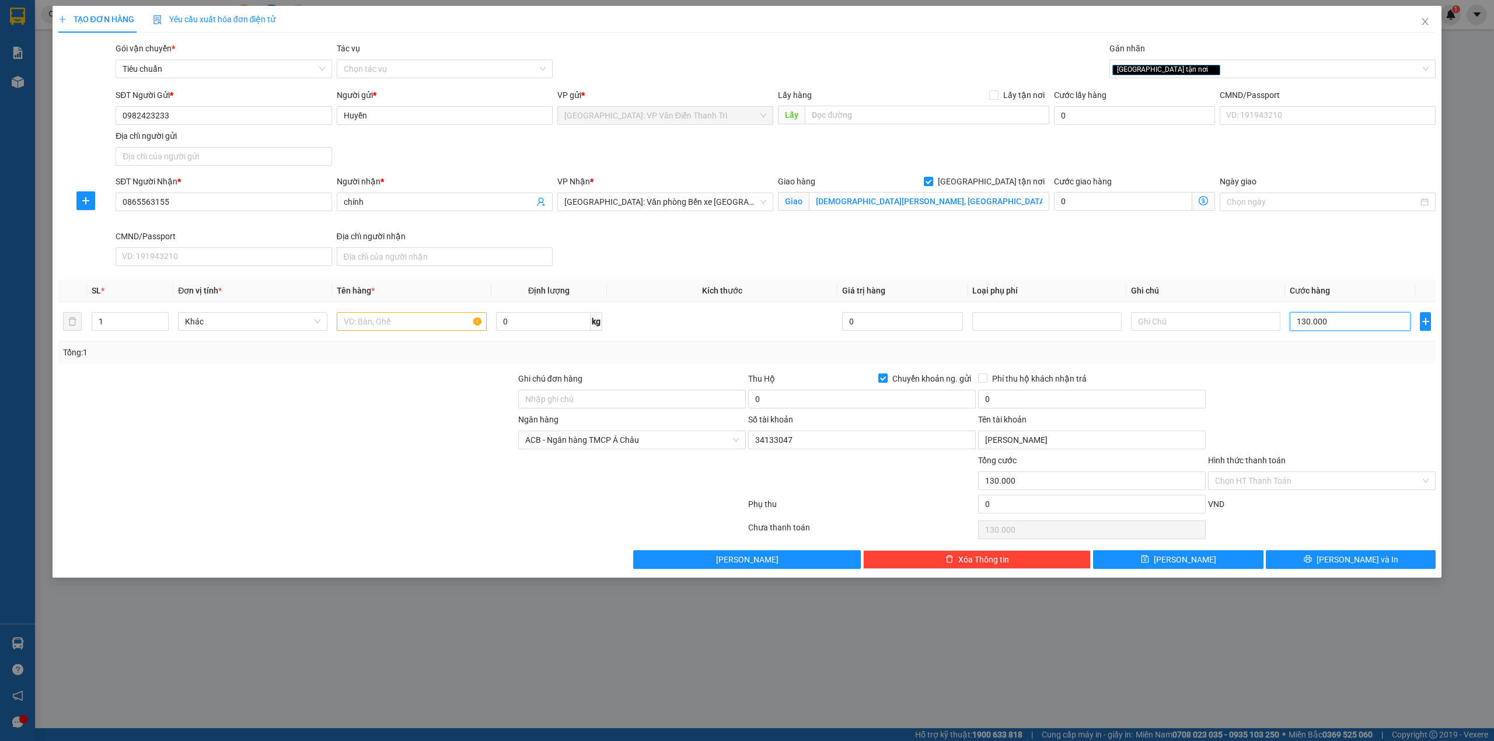
type input "130.000"
click at [1311, 437] on div "Ngân hàng ACB - Ngân hàng TMCP Á Châu Số tài khoản 34133047 Tên tài khoản Mai T…" at bounding box center [747, 433] width 1380 height 41
click at [903, 385] on span "Chuyển khoản ng. gửi" at bounding box center [932, 378] width 88 height 13
click at [887, 382] on input "Chuyển khoản ng. gửi" at bounding box center [882, 378] width 8 height 8
checkbox input "false"
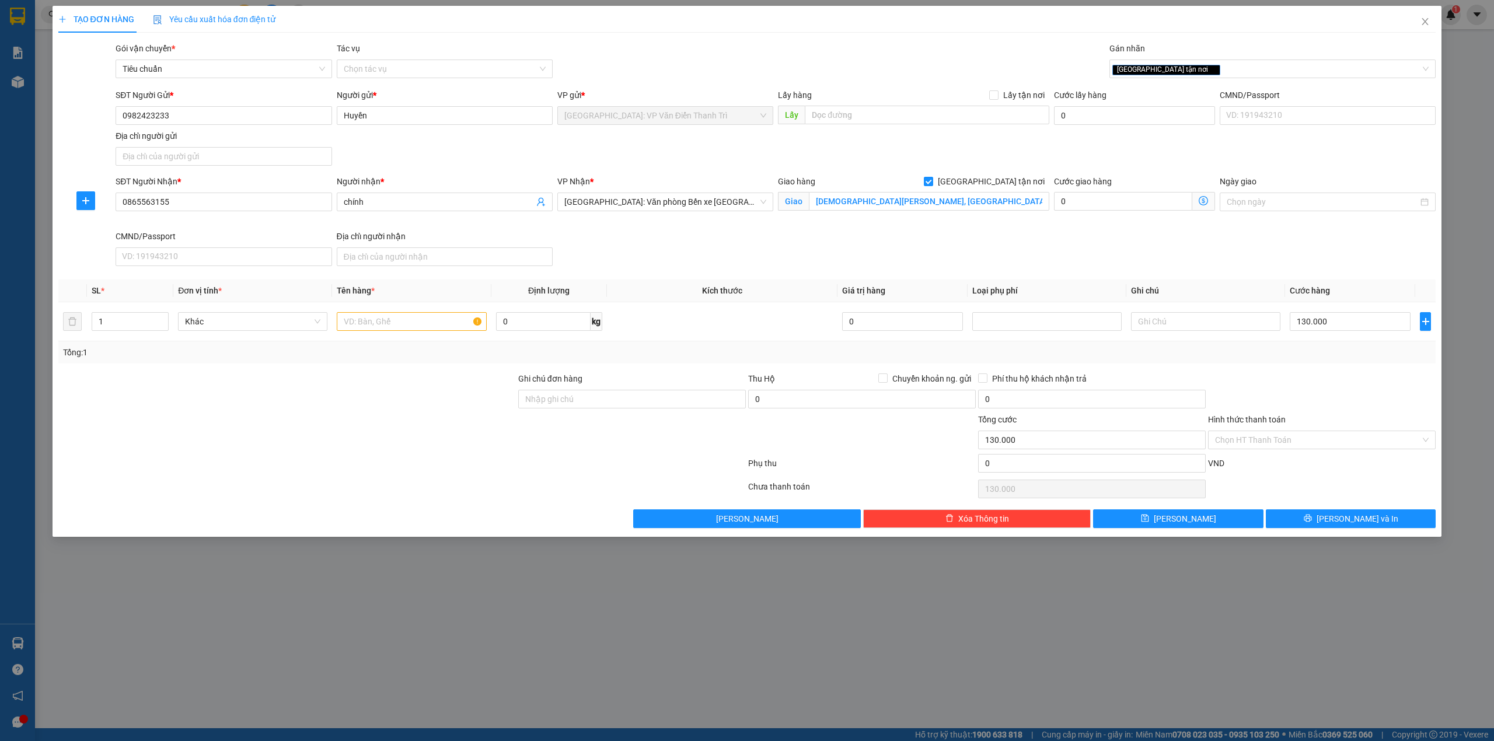
click at [320, 448] on div at bounding box center [287, 433] width 460 height 41
click at [414, 323] on input "text" at bounding box center [411, 321] width 149 height 19
type input "2 kiện giấy + 1 thanh dài"
click at [166, 320] on span "Increase Value" at bounding box center [161, 318] width 13 height 11
type input "3"
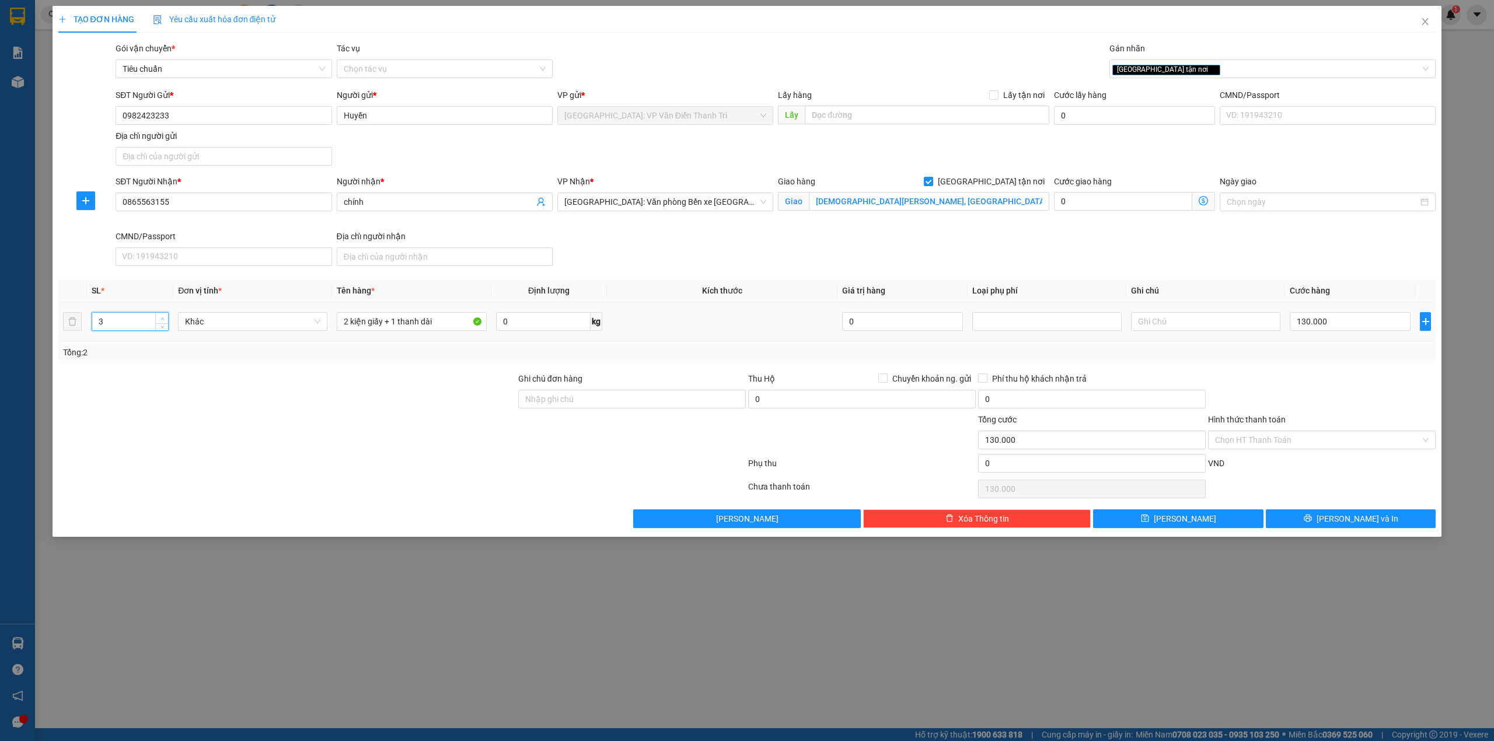
click at [166, 320] on span "Increase Value" at bounding box center [161, 318] width 13 height 11
click at [230, 430] on div at bounding box center [287, 433] width 460 height 41
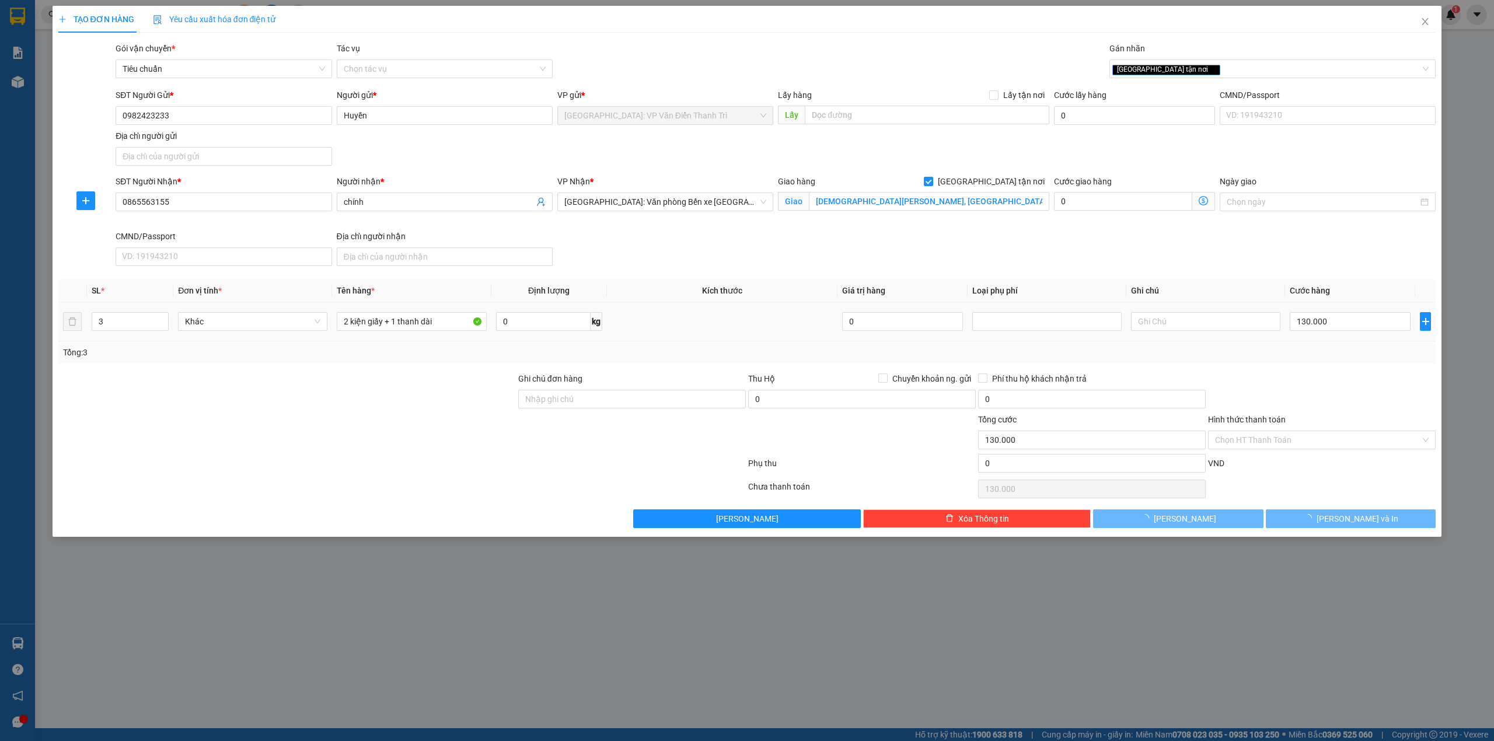
click at [995, 248] on div "SĐT Người Nhận * 0865563155 Người nhận * chính VP Nhận * Hải Phòng: Văn phòng B…" at bounding box center [775, 223] width 1325 height 96
type input "0"
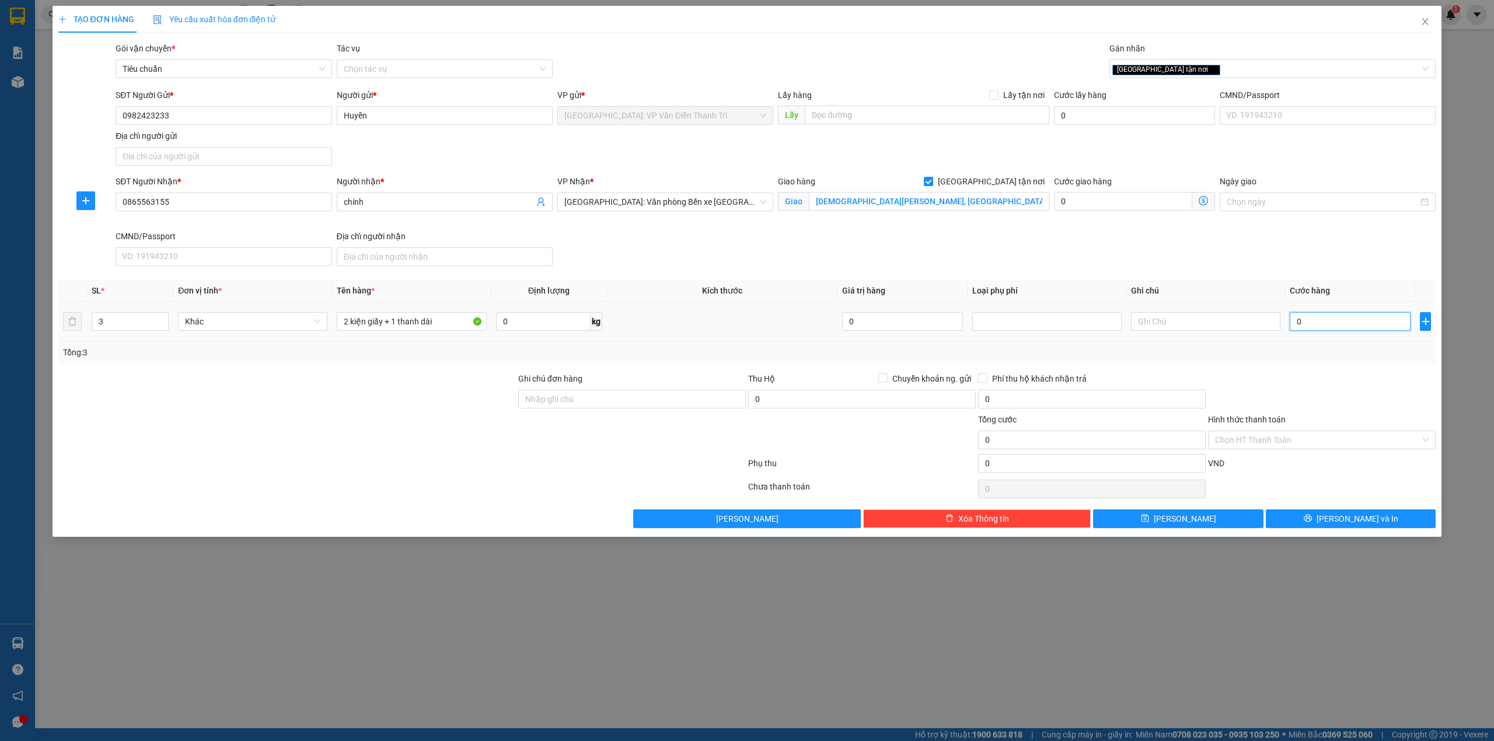
click at [1367, 320] on input "0" at bounding box center [1350, 321] width 121 height 19
type input "1"
type input "13"
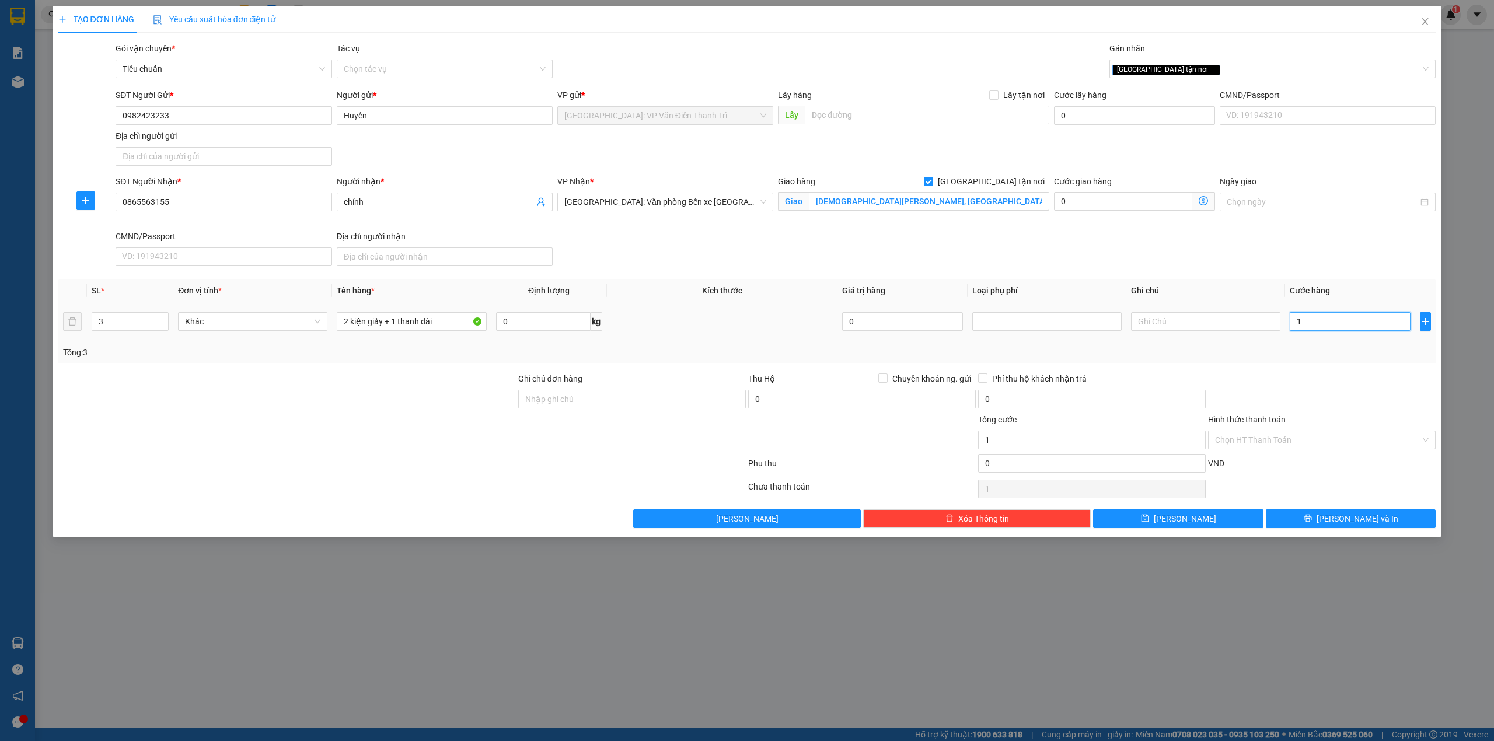
type input "13"
type input "130"
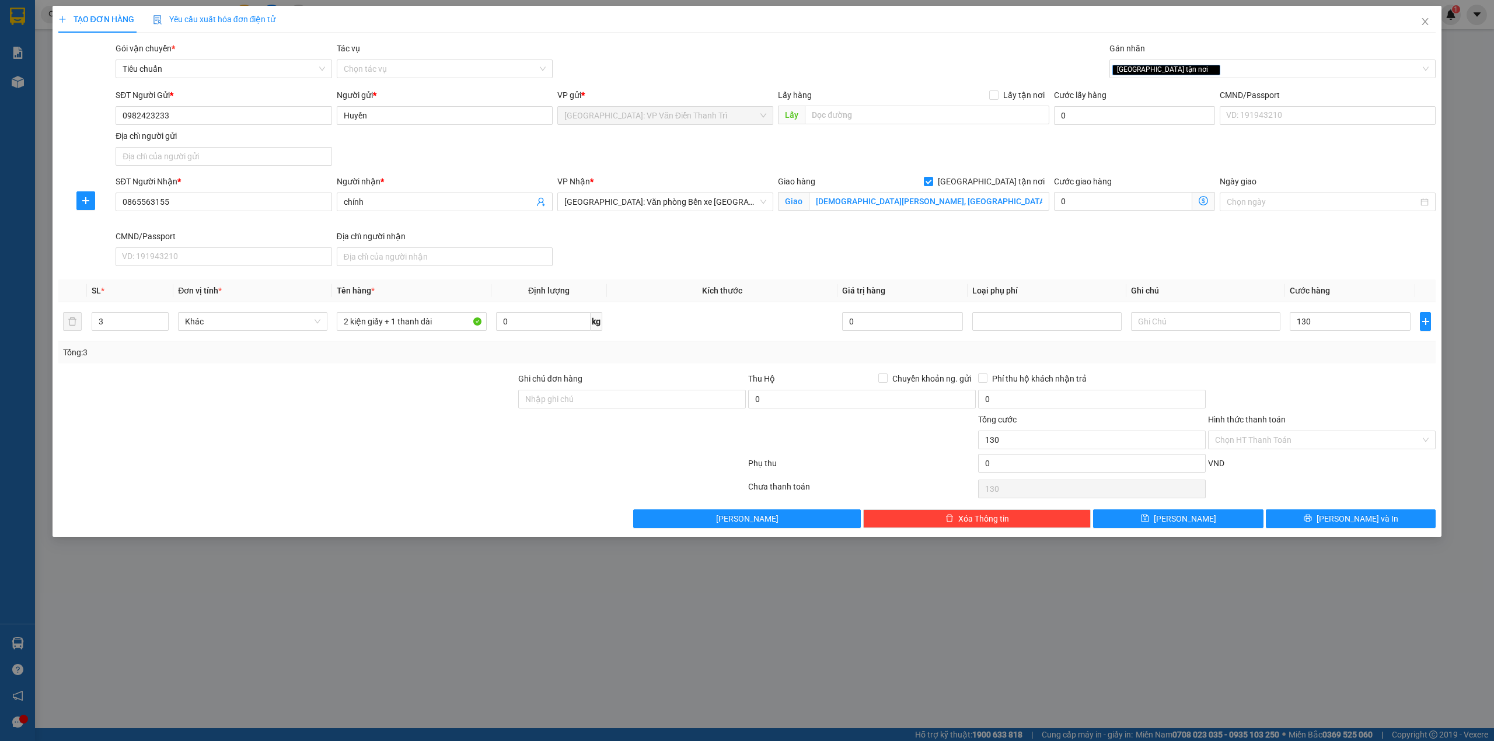
type input "130.000"
click at [1333, 388] on div at bounding box center [1322, 392] width 230 height 41
click at [1364, 516] on span "Lưu và In" at bounding box center [1358, 518] width 82 height 13
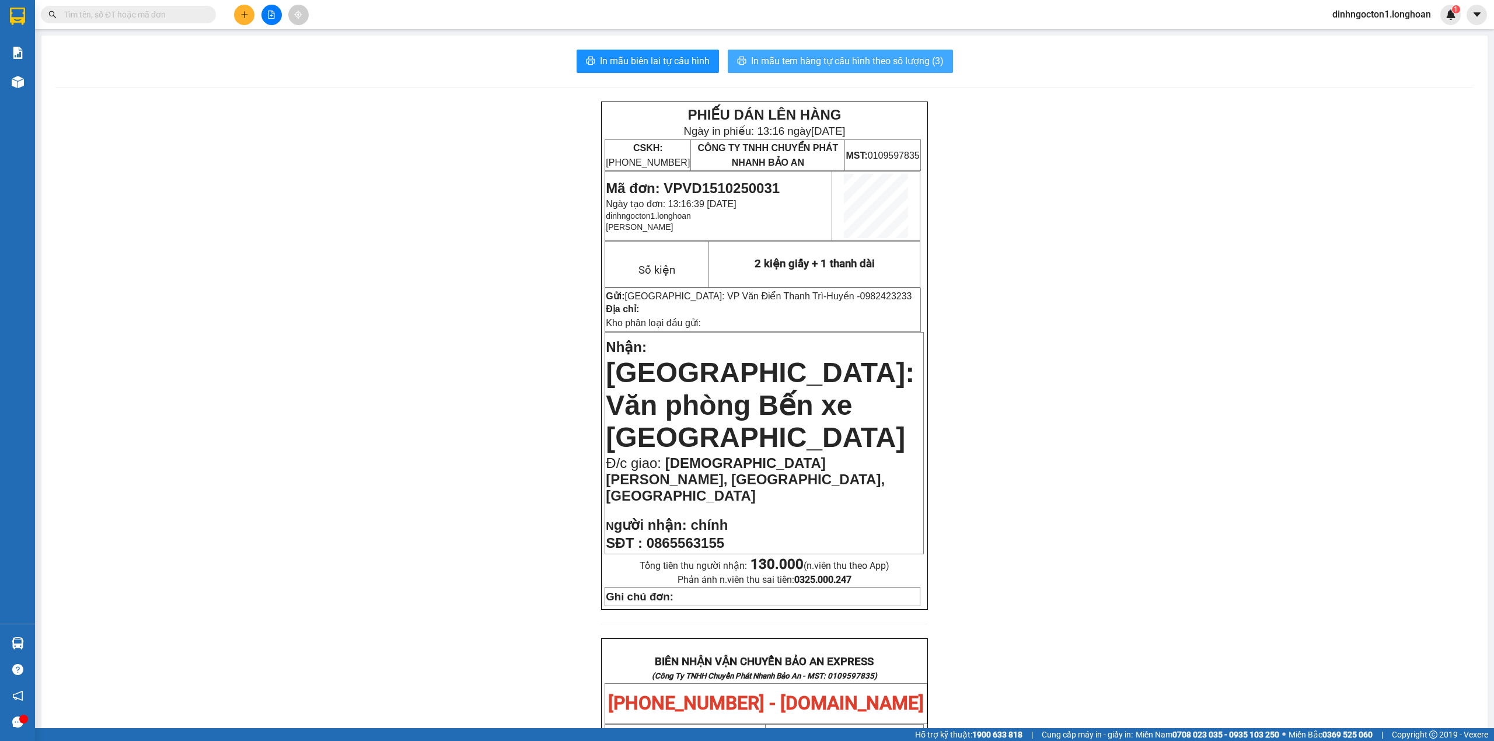
click at [909, 70] on button "In mẫu tem hàng tự cấu hình theo số lượng (3)" at bounding box center [840, 61] width 225 height 23
click at [475, 456] on div "PHIẾU DÁN LÊN HÀNG Ngày in phiếu: 13:16 ngày 15-10-2025 CSKH: 1900.06.88.33 CÔN…" at bounding box center [764, 703] width 1418 height 1202
click at [247, 16] on icon "plus" at bounding box center [244, 15] width 8 height 8
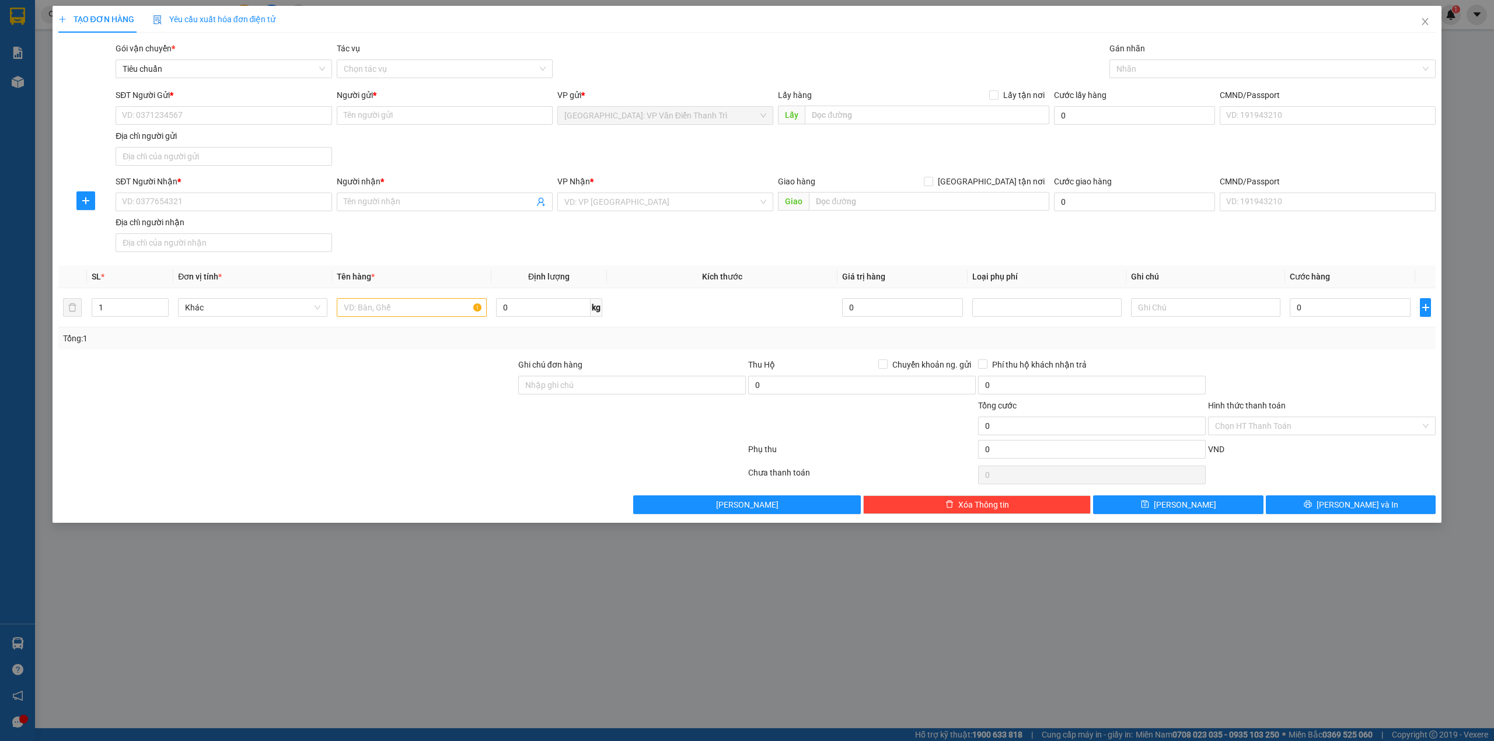
click at [787, 69] on div "Gói vận chuyển * Tiêu chuẩn Tác vụ Chọn tác vụ Gán nhãn Nhãn" at bounding box center [775, 62] width 1325 height 41
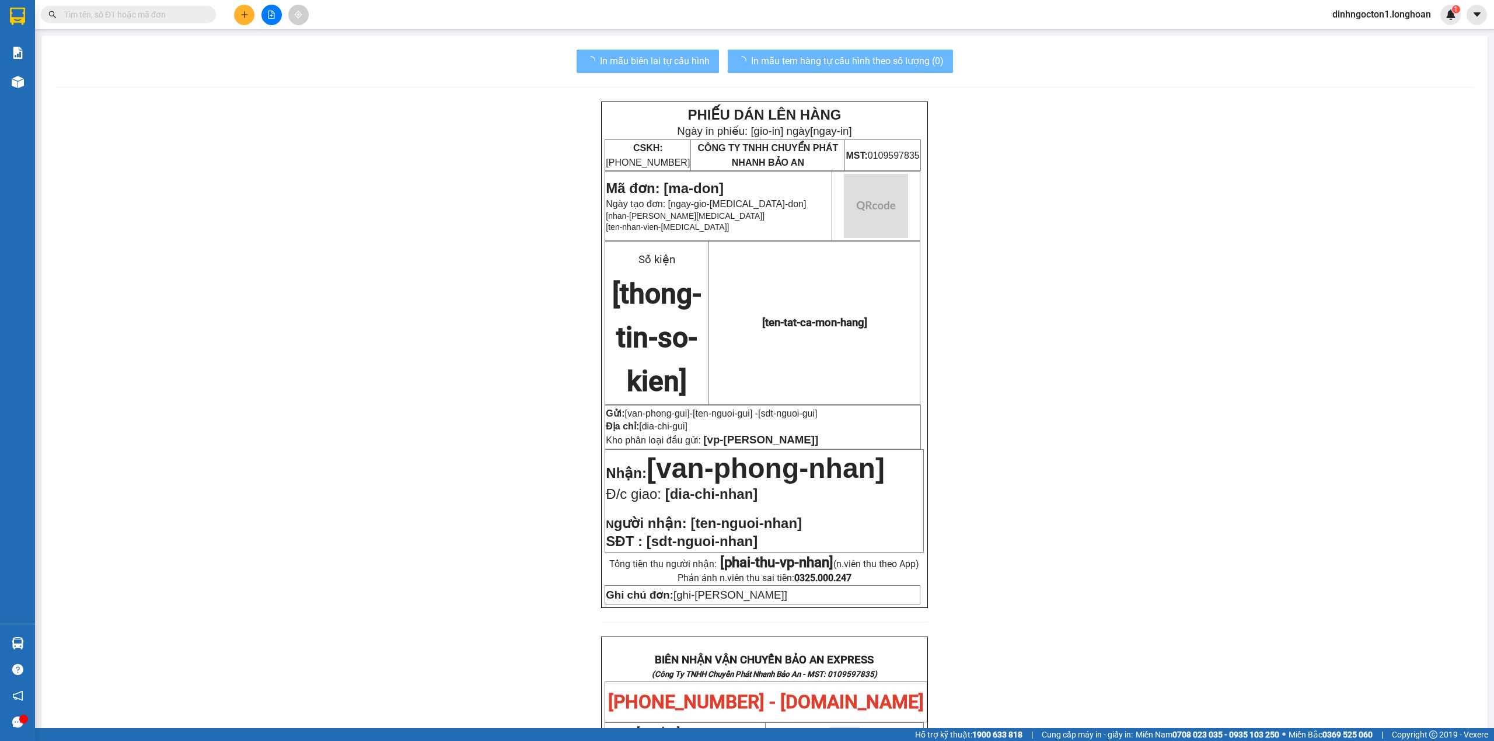
click at [144, 18] on input "text" at bounding box center [133, 14] width 138 height 13
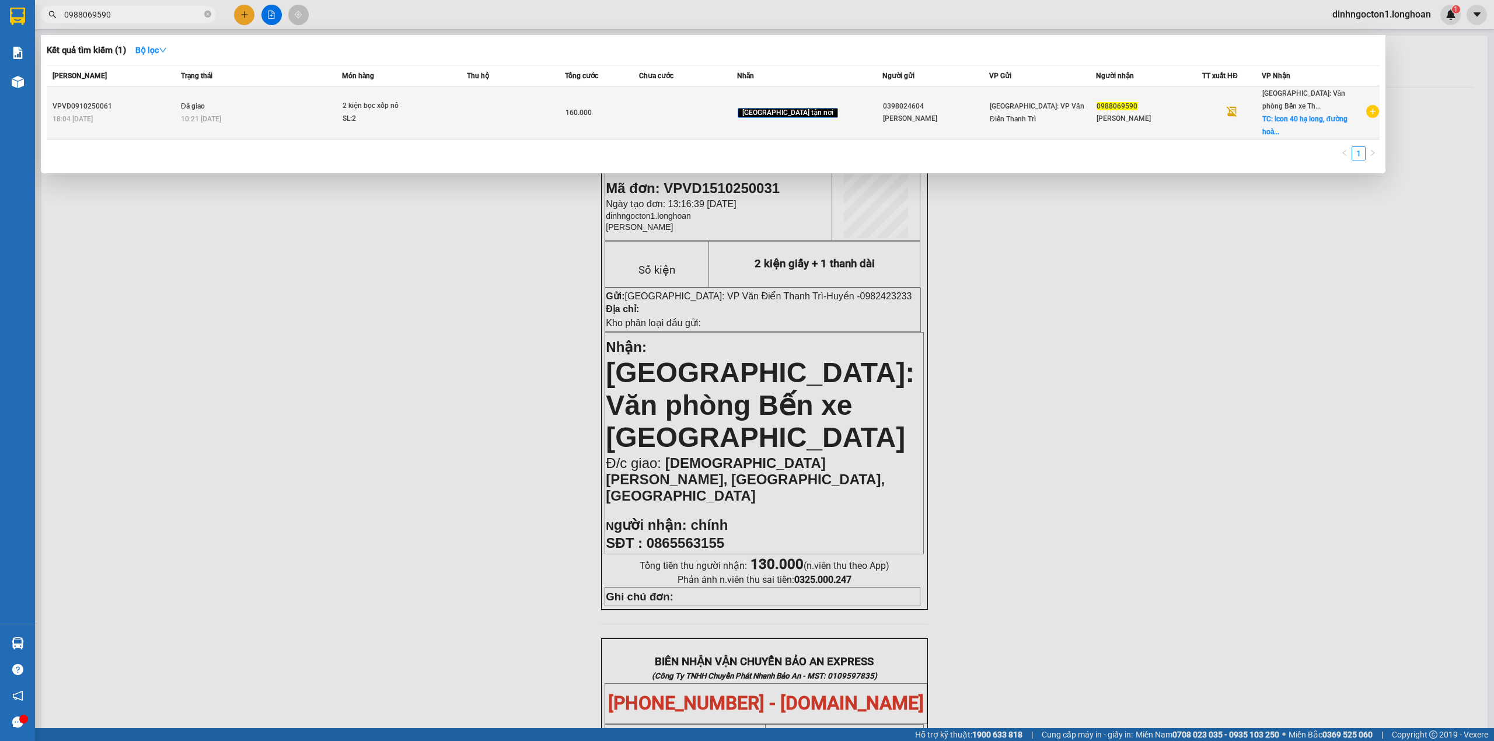
type input "0988069590"
click at [507, 106] on td at bounding box center [516, 112] width 99 height 53
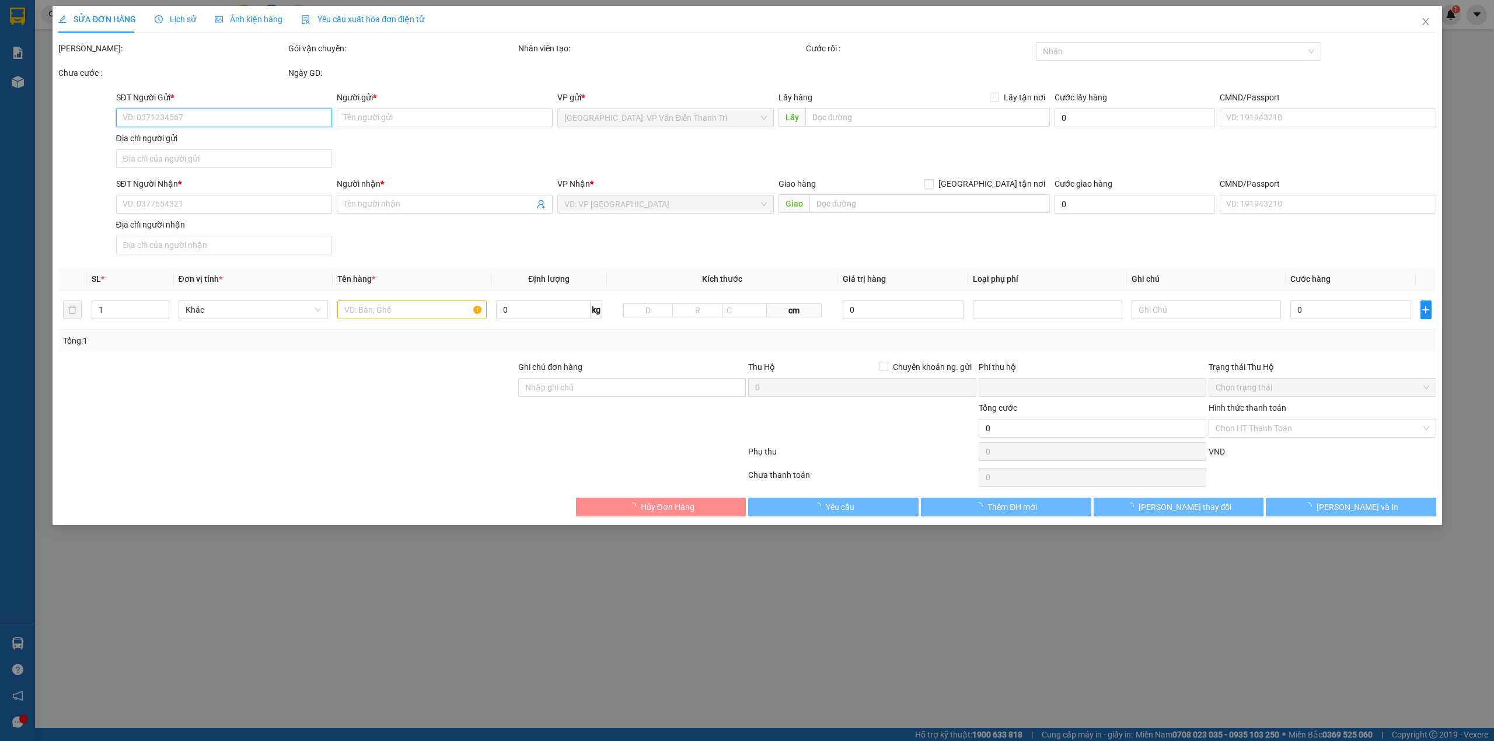
type input "0398024604"
type input "Phương Thảo"
type input "0988069590"
type input "trần anh"
checkbox input "true"
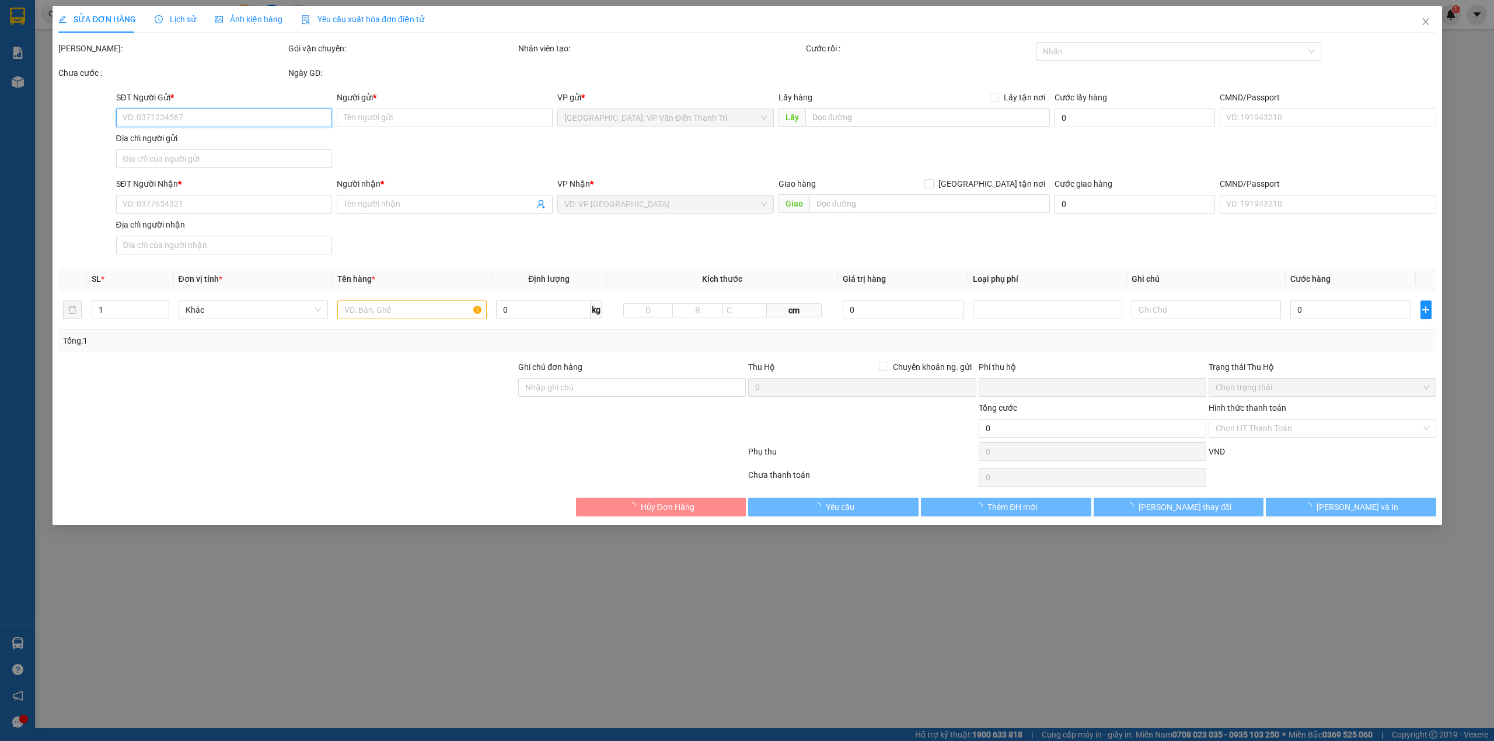
type input "icon 40 hạ long, đường hoàng quốc việt, hùng thắng, quảng ninh"
type input "0"
type input "160.000"
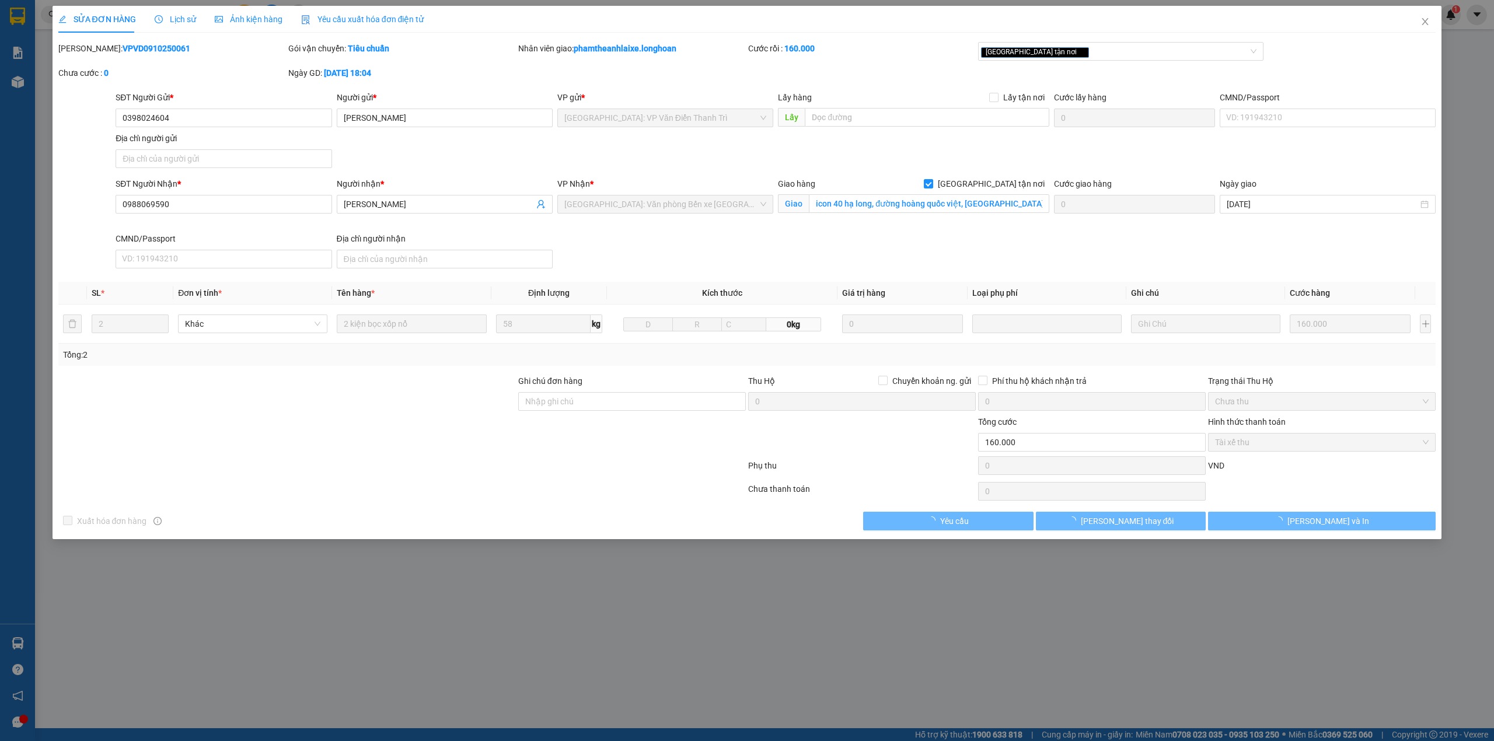
click at [434, 159] on div "SĐT Người Gửi * 0398024604 0398024604 Người gửi * Phương Thảo VP gửi * Hà Nội: …" at bounding box center [775, 132] width 1325 height 82
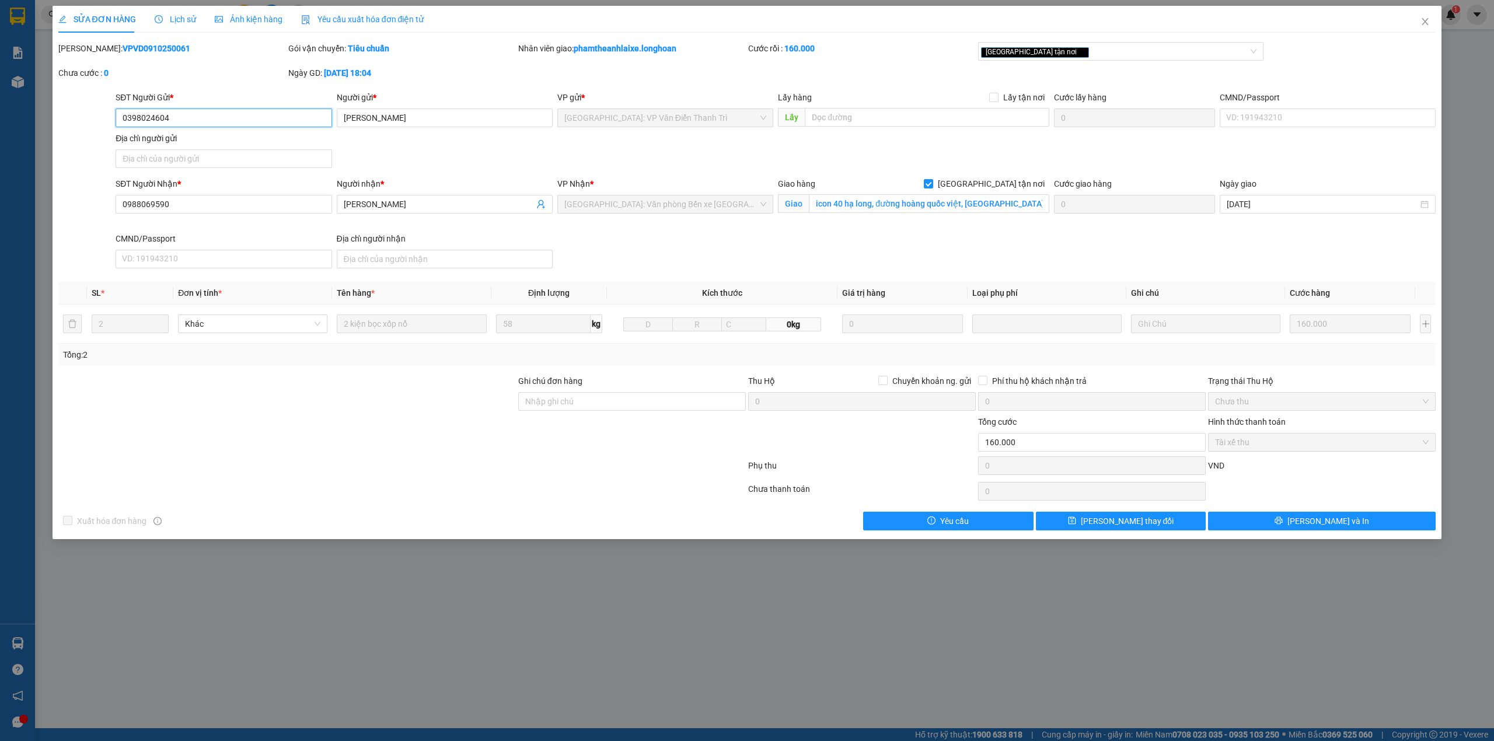
click at [253, 121] on input "0398024604" at bounding box center [224, 118] width 216 height 19
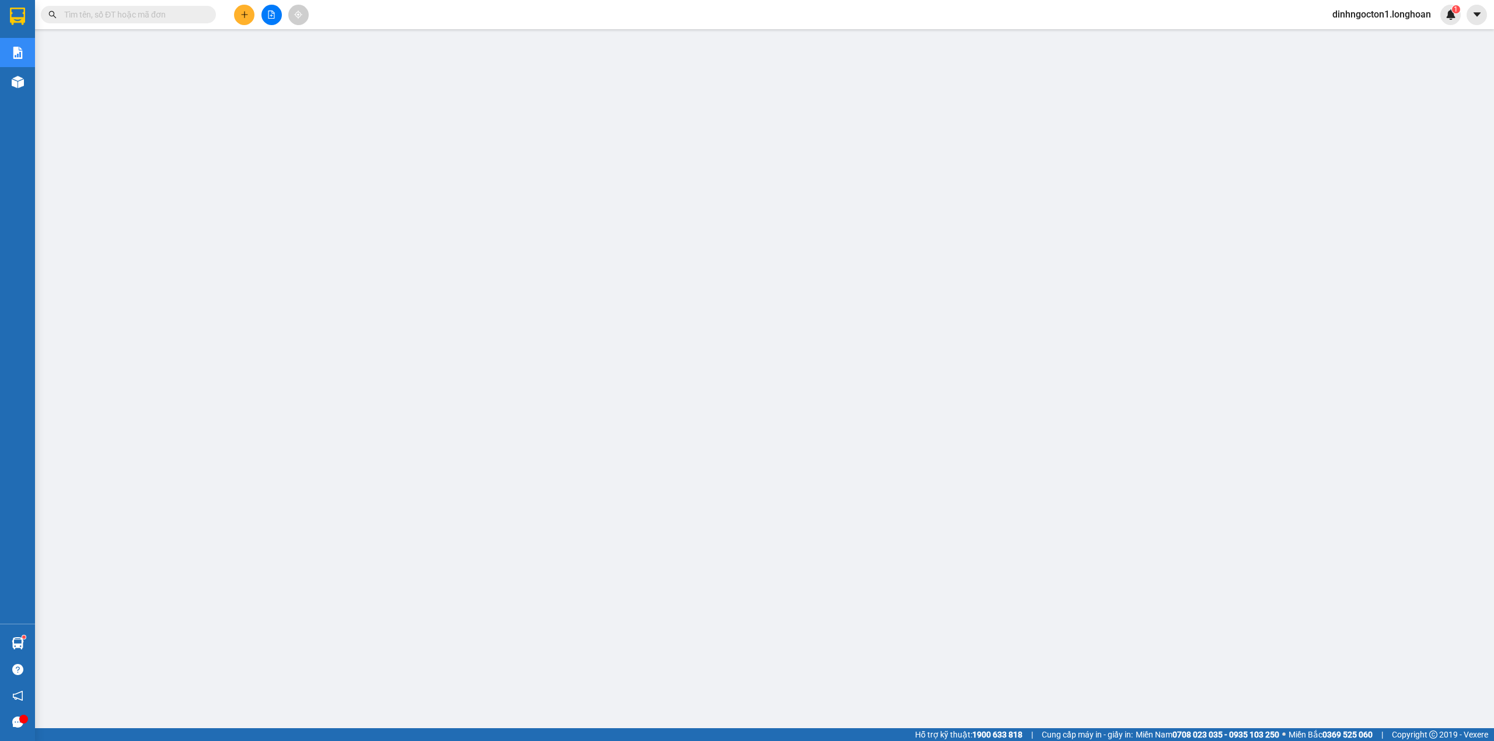
click at [248, 17] on icon "plus" at bounding box center [244, 15] width 8 height 8
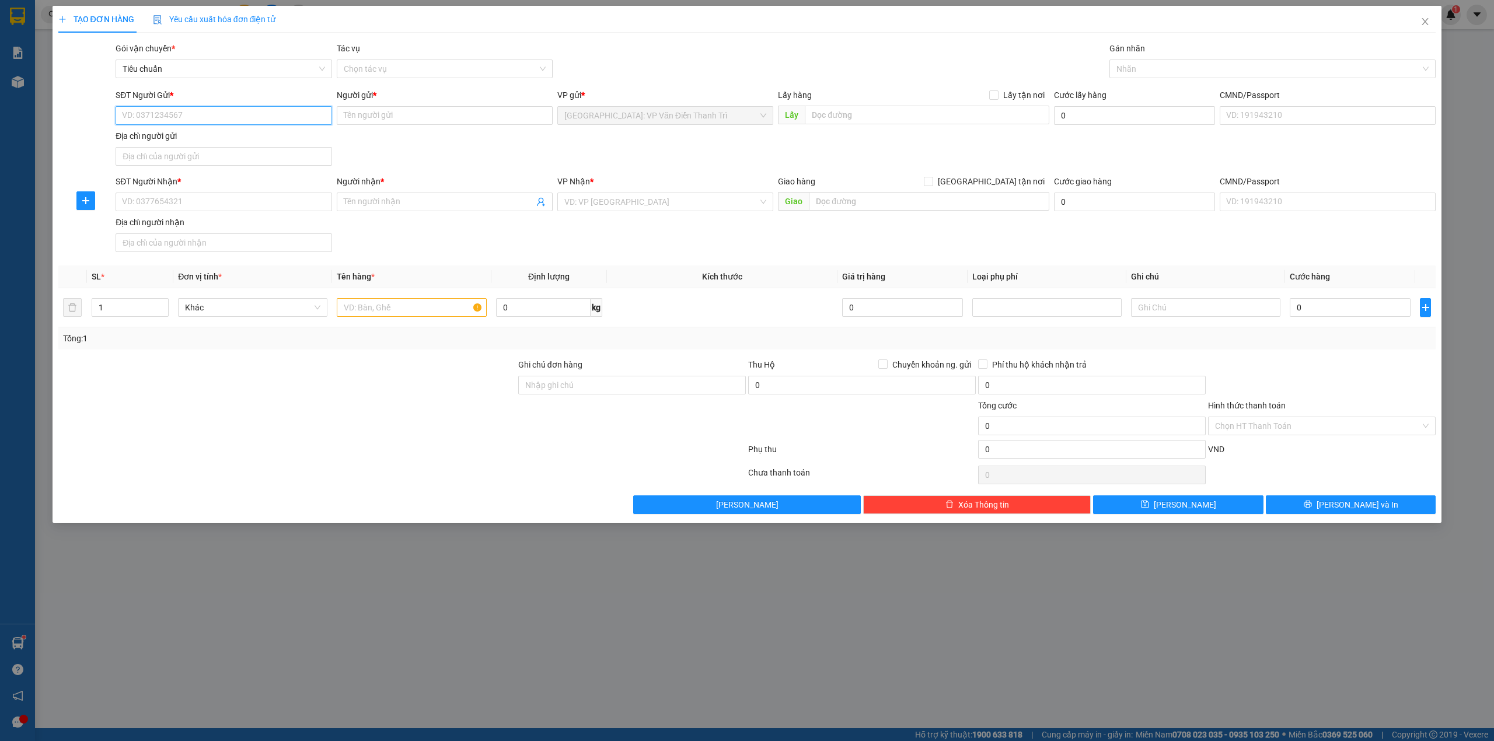
click at [194, 117] on input "SĐT Người Gửi *" at bounding box center [224, 115] width 216 height 19
paste input "0398024604"
type input "0398024604"
click at [263, 115] on input "0398024604" at bounding box center [224, 115] width 216 height 19
click at [199, 142] on div "0398024604 - Phương Thảo" at bounding box center [224, 139] width 202 height 13
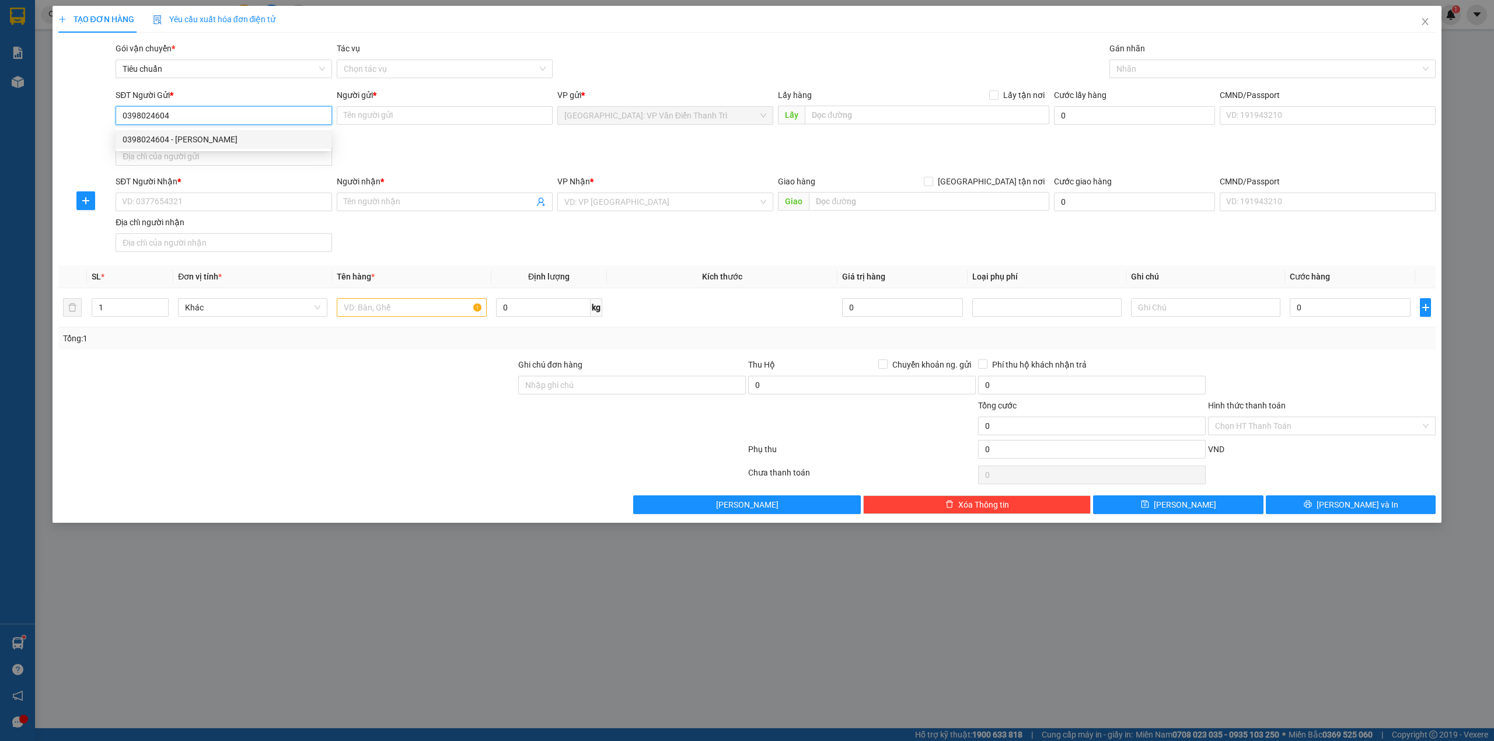
type input "Phương Thảo"
type input "0398024604"
click at [226, 208] on input "SĐT Người Nhận *" at bounding box center [224, 202] width 216 height 19
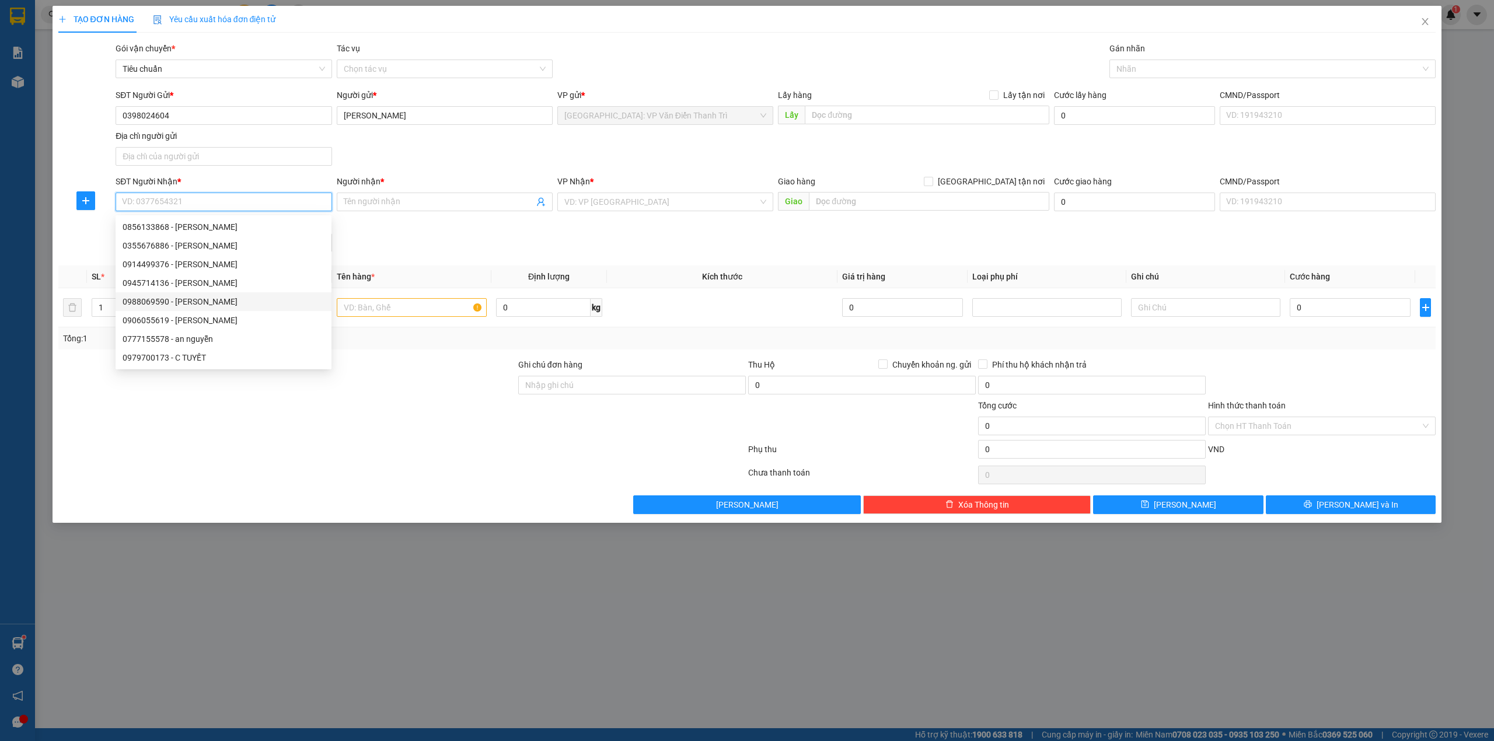
click at [219, 302] on div "0988069590 - trần anh" at bounding box center [224, 301] width 202 height 13
type input "0988069590"
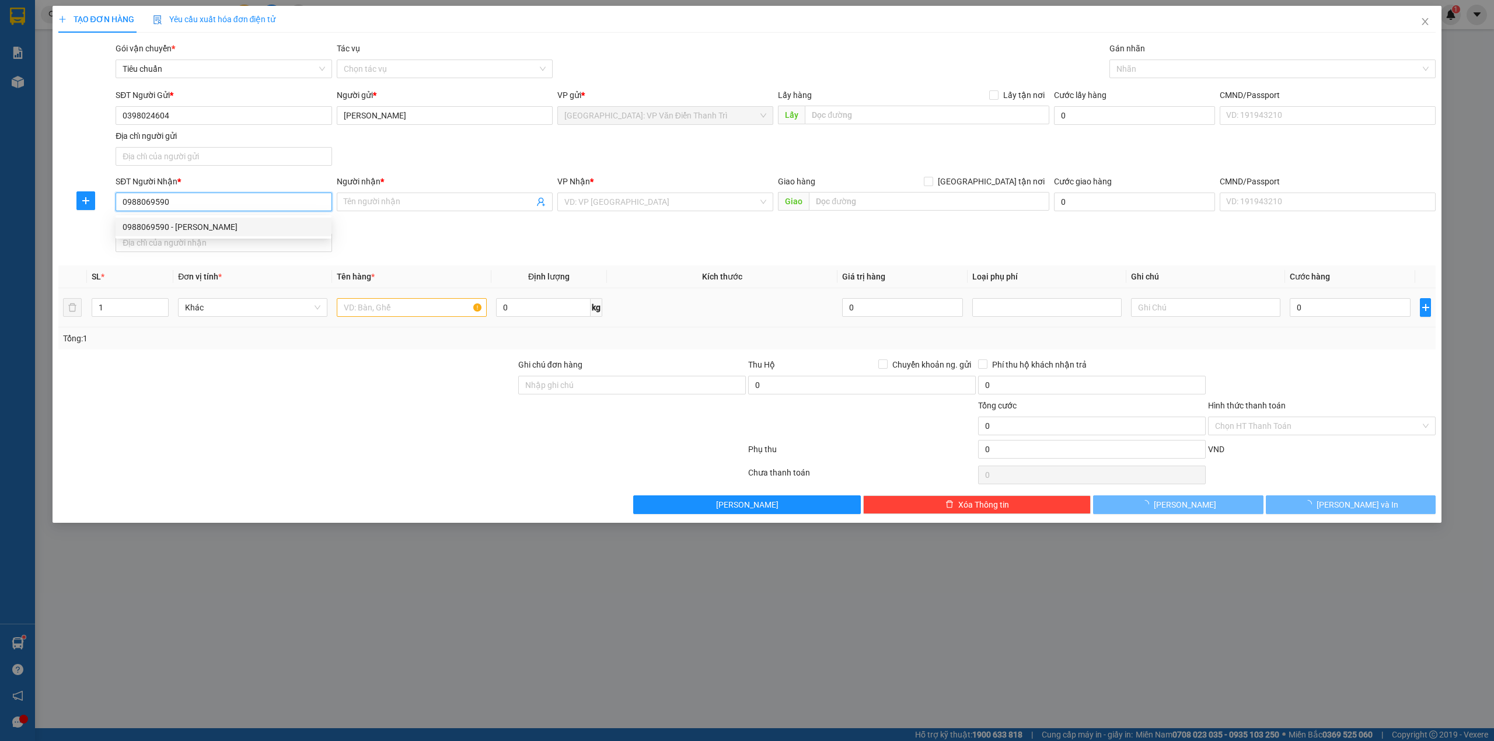
type input "trần anh"
checkbox input "true"
type input "icon 40 hạ long, đường hoàng quốc việt, hùng thắng, quảng ninh"
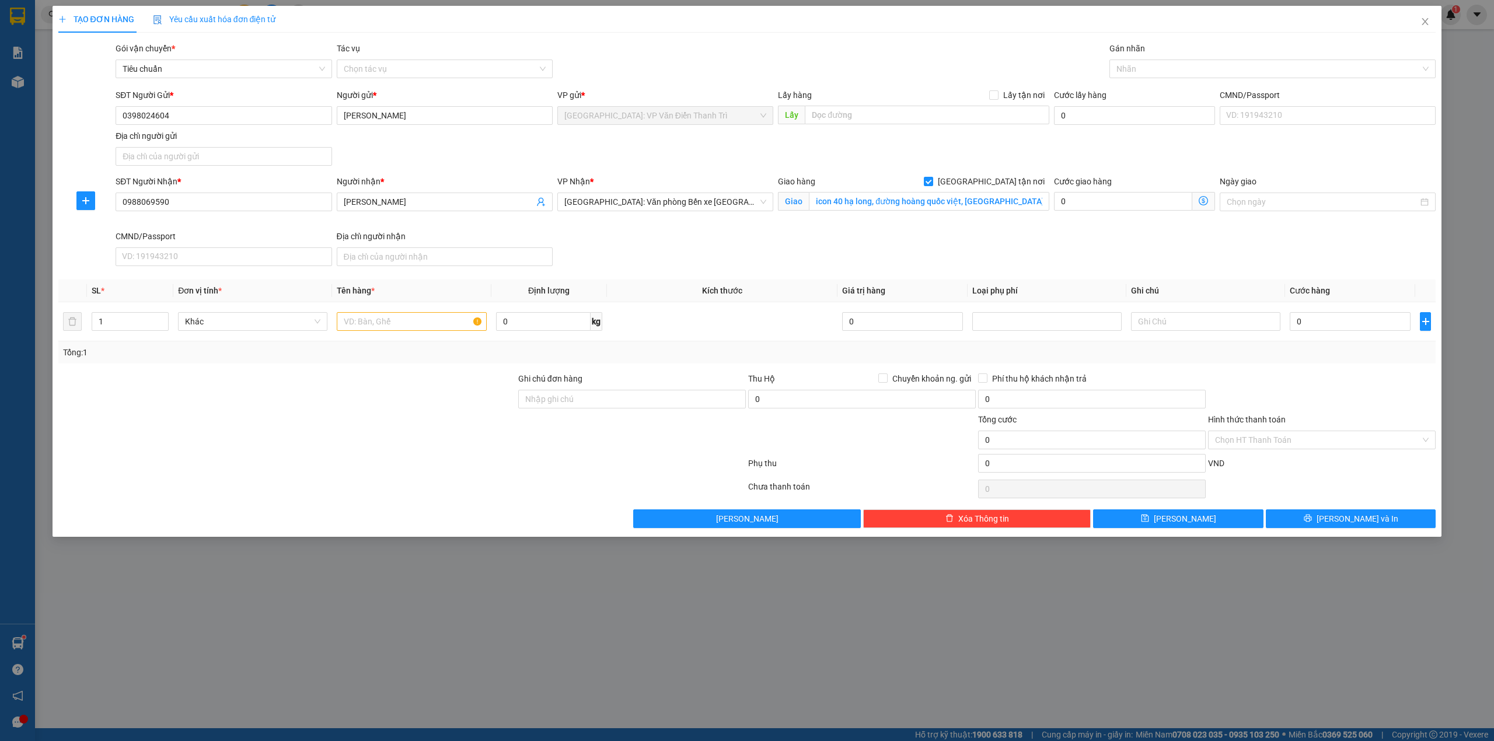
click at [832, 264] on div "SĐT Người Nhận * 0988069590 Người nhận * trần anh VP Nhận * Hải Phòng: Văn phòn…" at bounding box center [775, 223] width 1325 height 96
click at [723, 261] on div "SĐT Người Nhận * 0988069590 Người nhận * trần anh VP Nhận * Hải Phòng: Văn phòn…" at bounding box center [775, 223] width 1325 height 96
click at [735, 255] on div "SĐT Người Nhận * 0988069590 Người nhận * trần anh VP Nhận * Hải Phòng: Văn phòn…" at bounding box center [775, 223] width 1325 height 96
click at [1213, 257] on div "SĐT Người Nhận * 0988069590 Người nhận * trần anh VP Nhận * Hải Phòng: Văn phòn…" at bounding box center [775, 223] width 1325 height 96
click at [954, 274] on div "Transit Pickup Surcharge Ids Transit Deliver Surcharge Ids Transit Deliver Surc…" at bounding box center [747, 285] width 1378 height 486
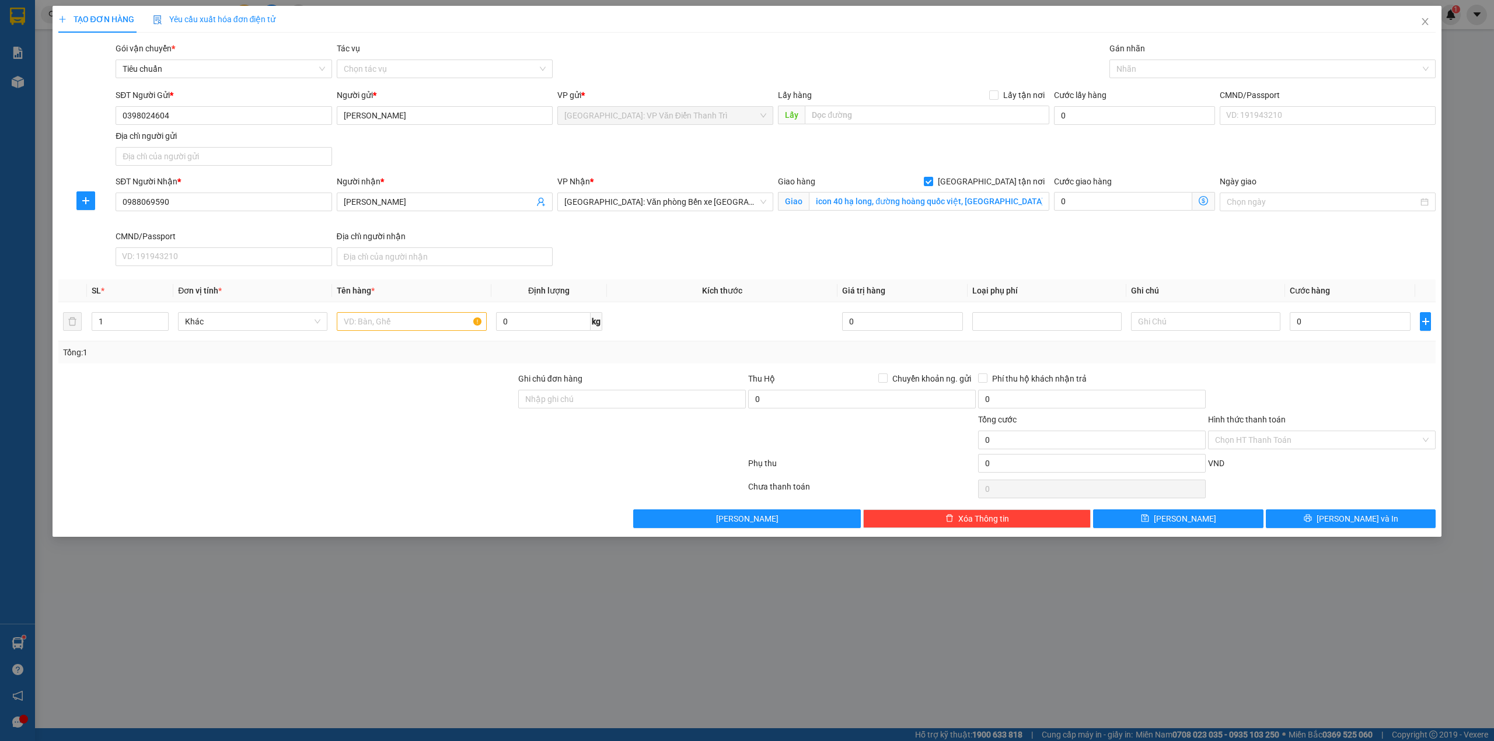
drag, startPoint x: 1149, startPoint y: 240, endPoint x: 1154, endPoint y: 239, distance: 6.0
click at [1154, 239] on div "SĐT Người Nhận * 0988069590 Người nhận * trần anh VP Nhận * Hải Phòng: Văn phòn…" at bounding box center [775, 223] width 1325 height 96
click at [1320, 320] on input "0" at bounding box center [1350, 321] width 121 height 19
type input "1"
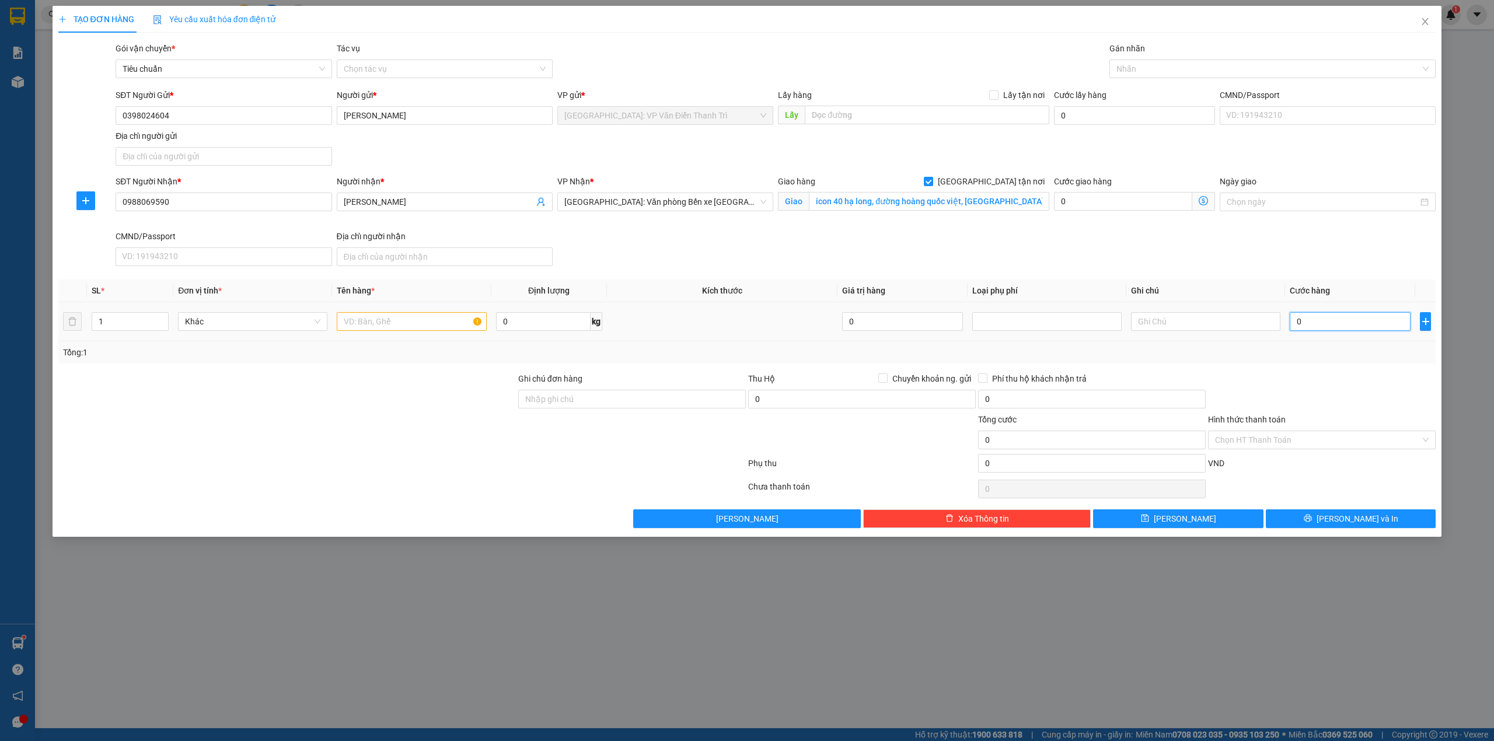
type input "1"
type input "10"
type input "100"
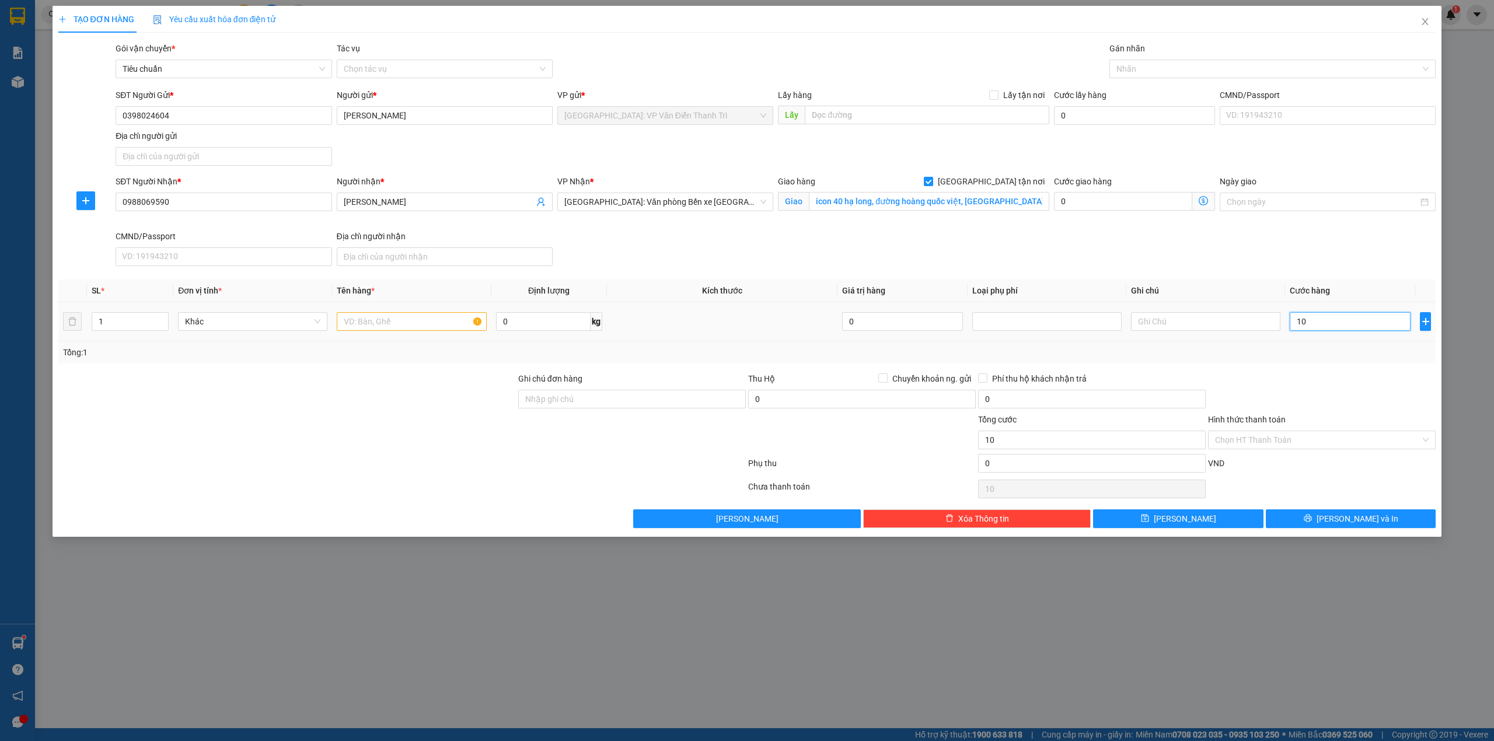
type input "100"
type input "1.000"
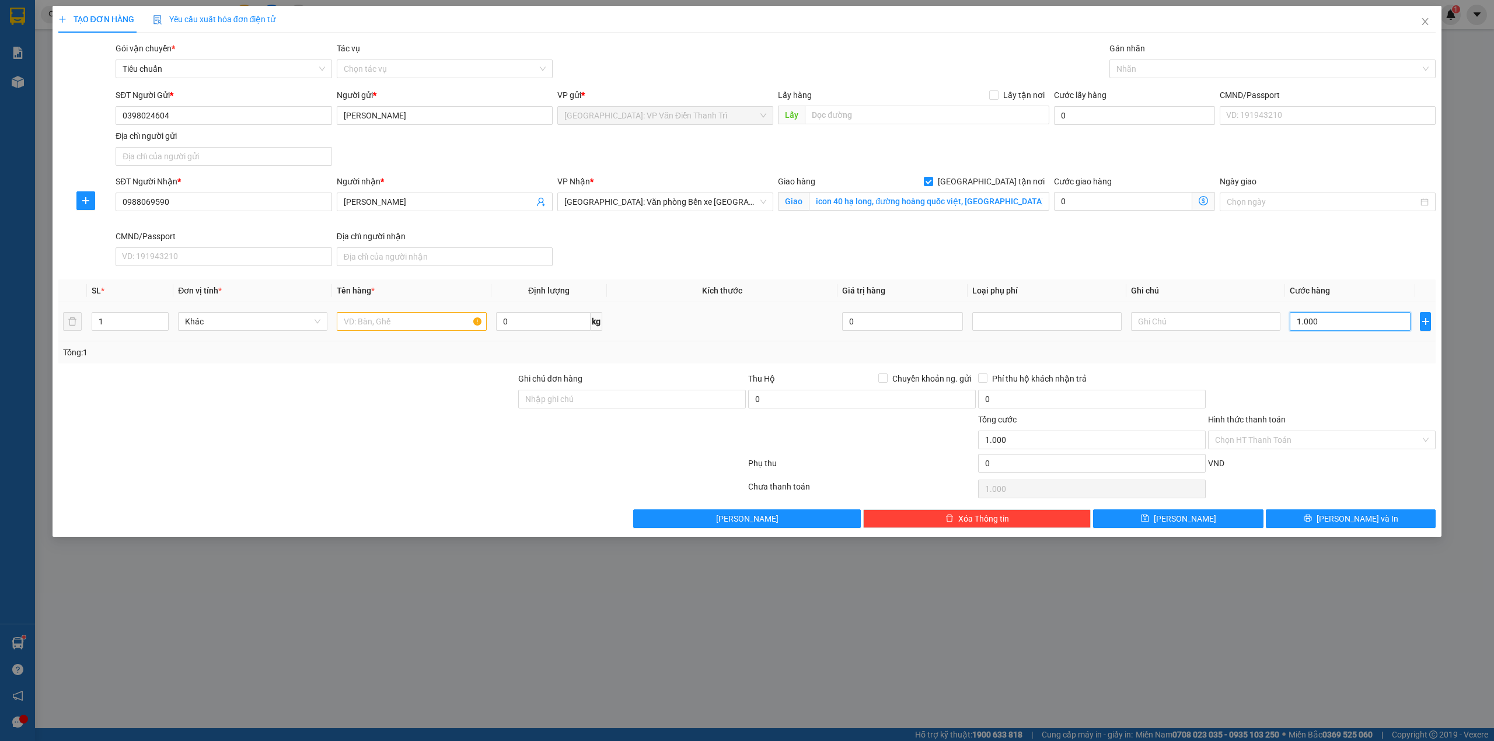
type input "10.000"
type input "100.000"
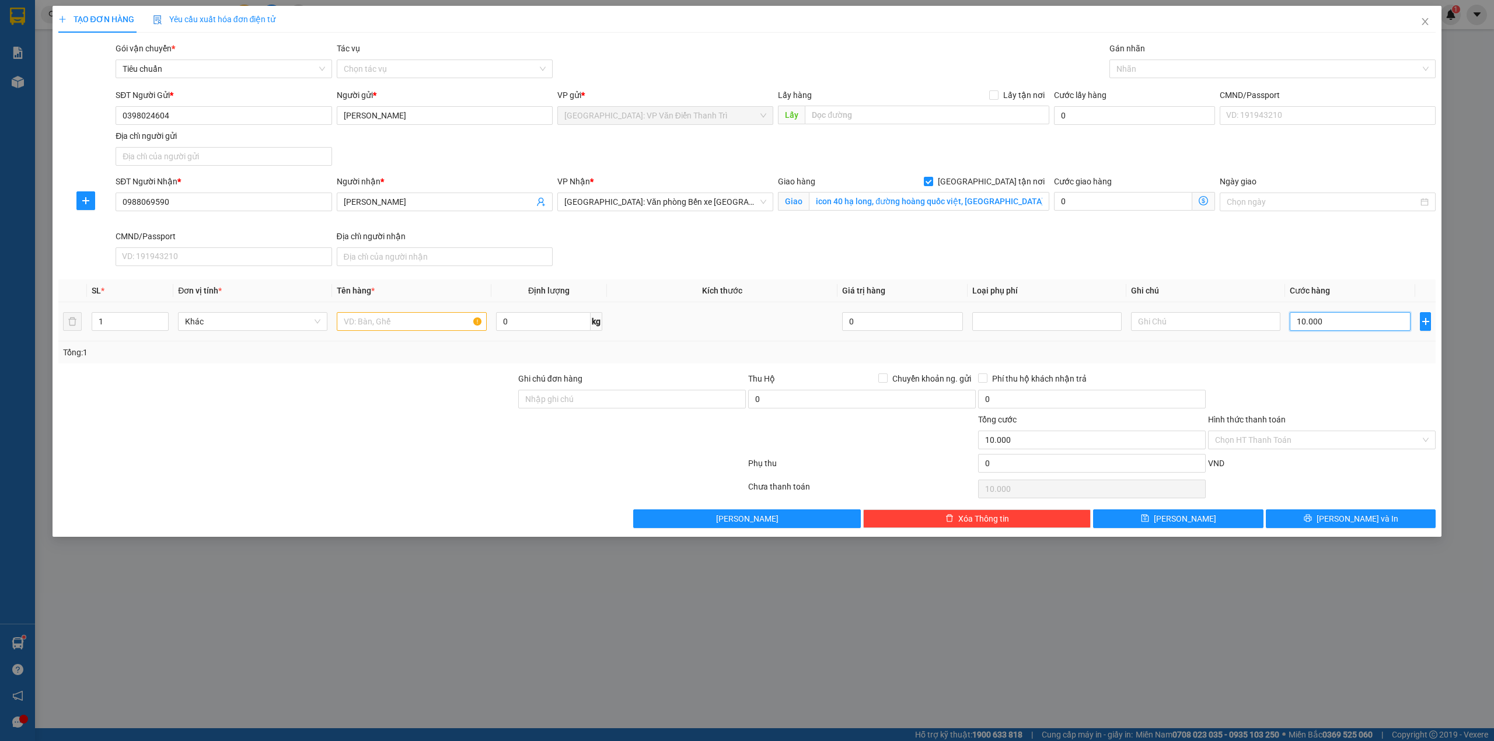
type input "100.000"
click at [1104, 244] on div "SĐT Người Nhận * 0988069590 Người nhận * trần anh VP Nhận * Hải Phòng: Văn phòn…" at bounding box center [775, 223] width 1325 height 96
click at [708, 234] on div "SĐT Người Nhận * 0988069590 Người nhận * trần anh VP Nhận * Hải Phòng: Văn phòn…" at bounding box center [775, 223] width 1325 height 96
click at [400, 332] on div at bounding box center [411, 321] width 149 height 23
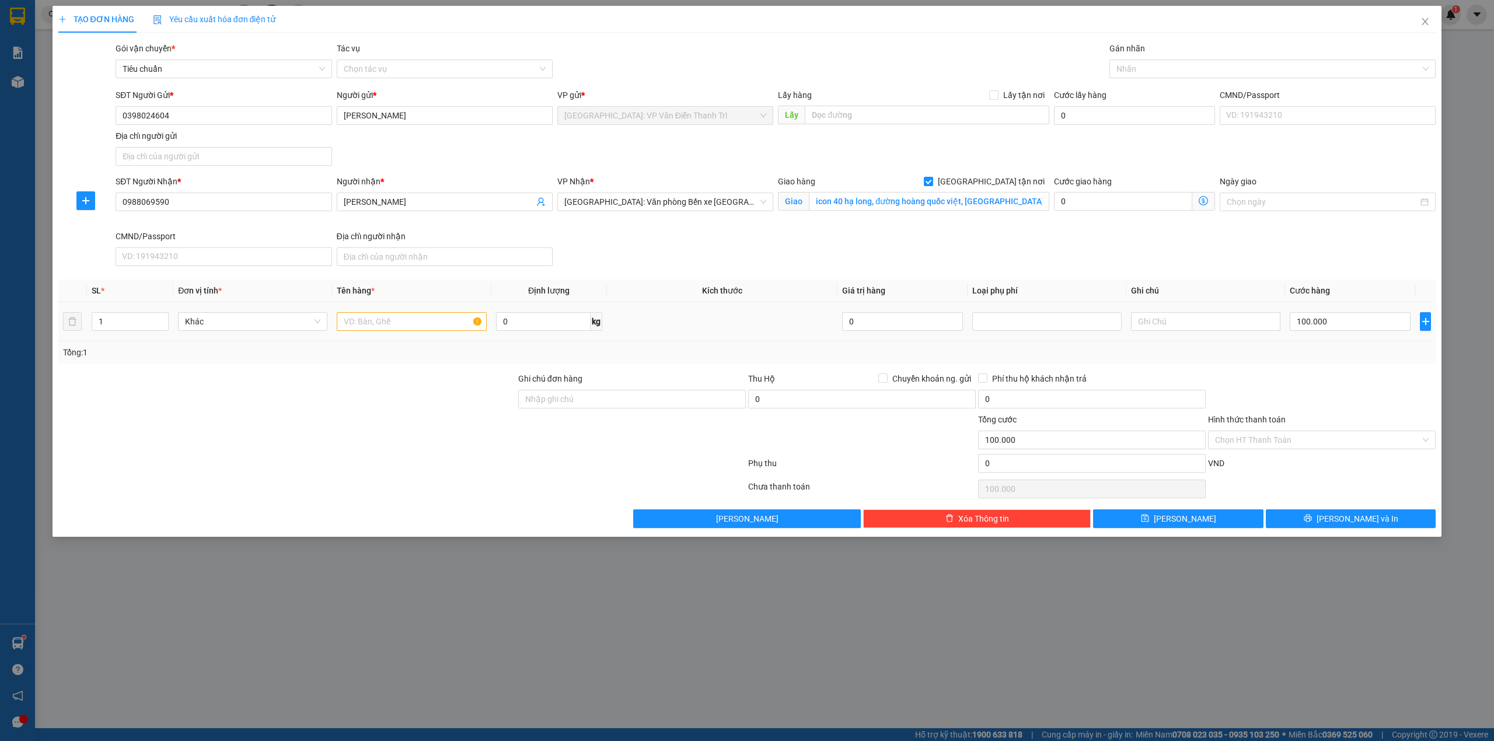
click at [404, 328] on input "text" at bounding box center [411, 321] width 149 height 19
type input "1 kiện dẹp bọc PE ( tấm thậch cao )"
click at [627, 409] on input "Ghi chú đơn hàng" at bounding box center [632, 399] width 228 height 19
type input "HÀNG DỄ MÓP MÉO CHÚ Ý BỐC XẾP NHẸ TAY KHÔNG ĐÈ HÀNG ( KHÔNG ĐỀN GIÁ TRỊ HÀNG )"
click at [593, 477] on div at bounding box center [402, 465] width 690 height 23
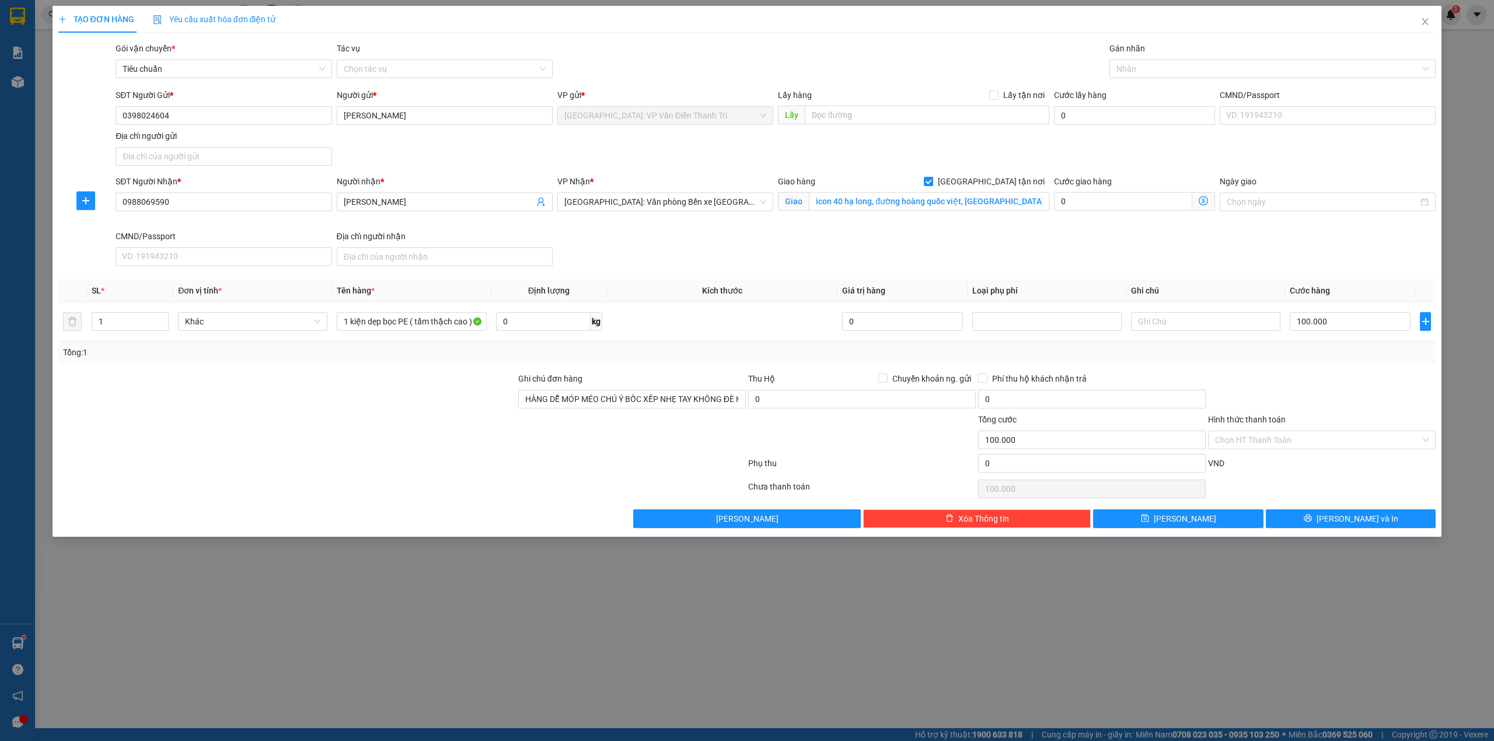
click at [1353, 388] on div at bounding box center [1322, 392] width 230 height 41
click at [1145, 67] on div at bounding box center [1266, 69] width 309 height 14
type input "gtn"
click at [1191, 83] on div "[GEOGRAPHIC_DATA] tận nơi" at bounding box center [1273, 92] width 327 height 19
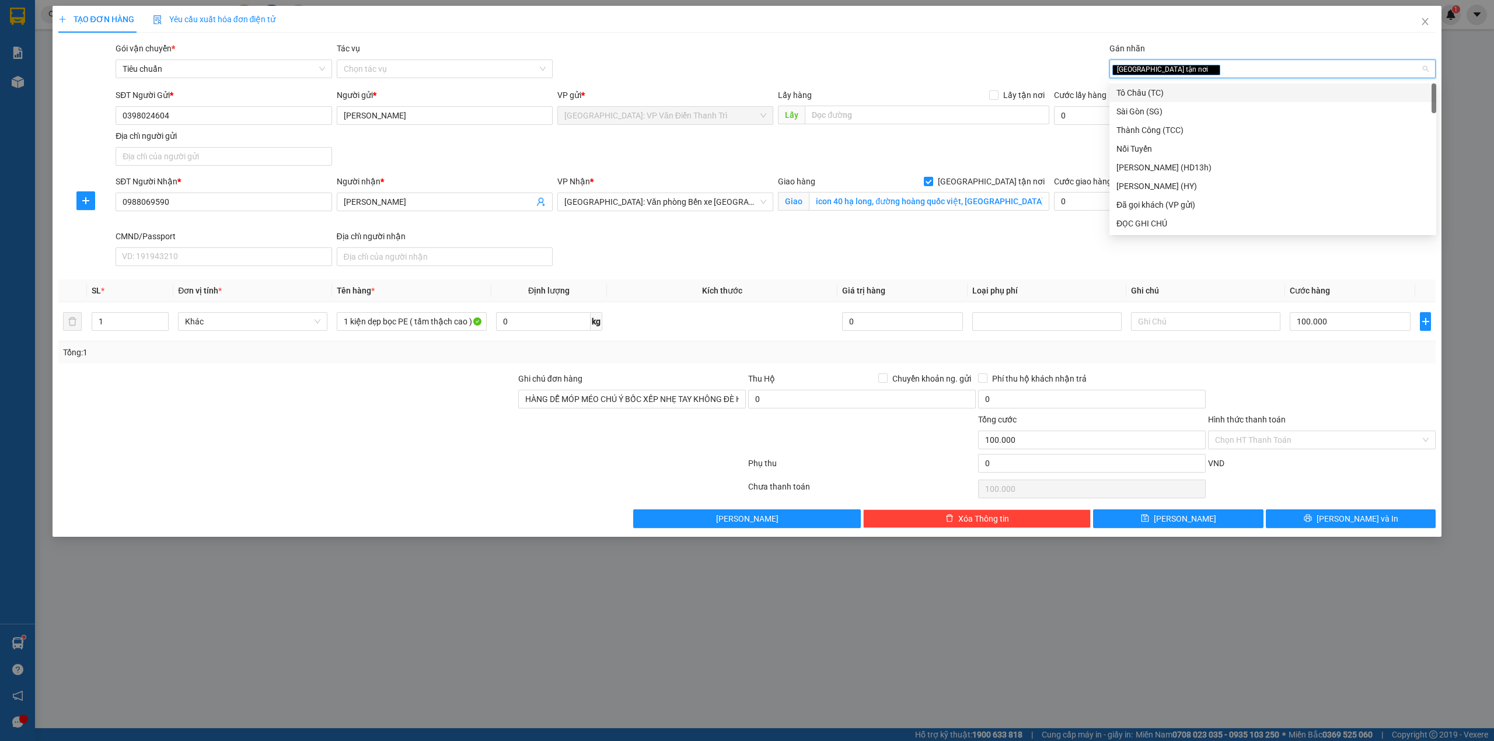
click at [890, 30] on div "TẠO ĐƠN HÀNG Yêu cầu xuất hóa đơn điện tử" at bounding box center [747, 19] width 1378 height 27
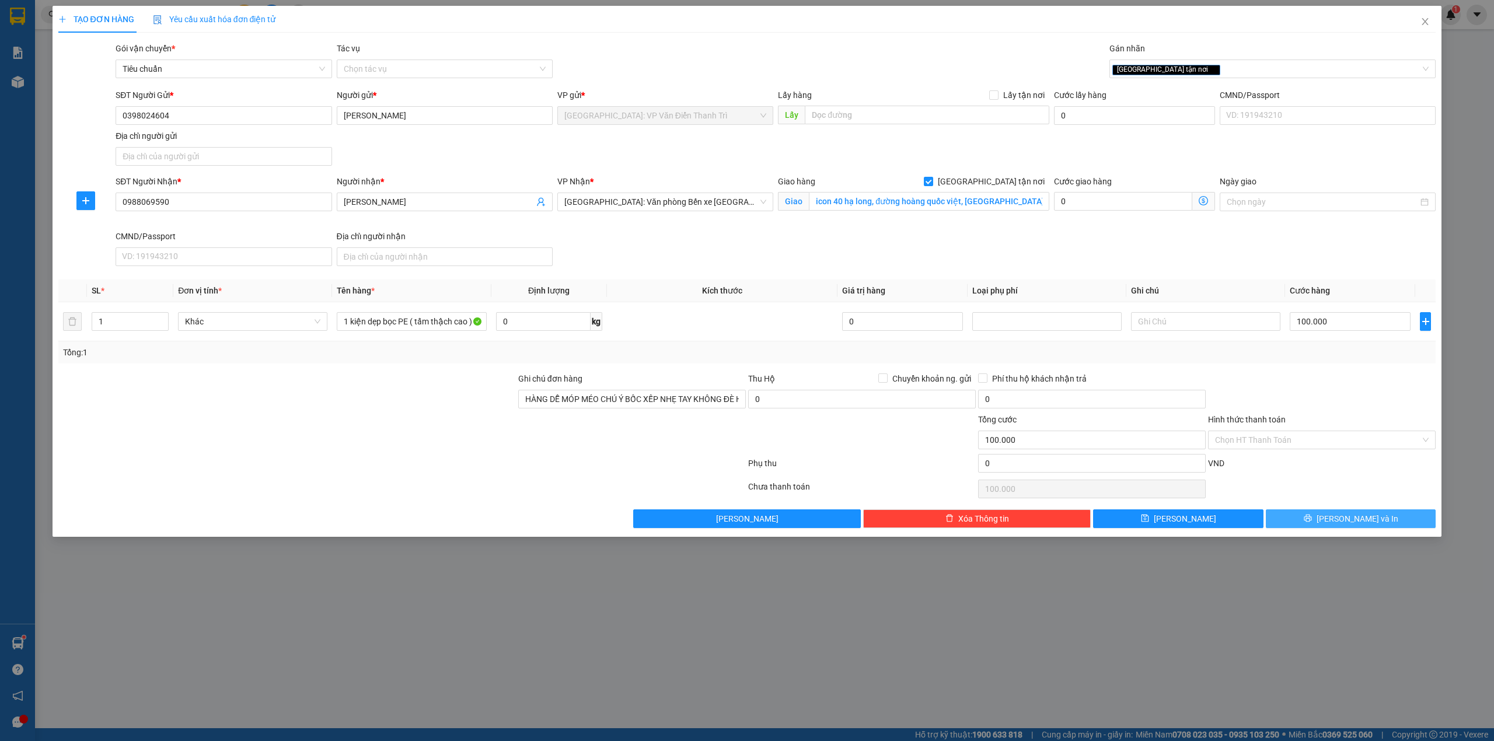
click at [1359, 528] on button "Lưu và In" at bounding box center [1351, 519] width 170 height 19
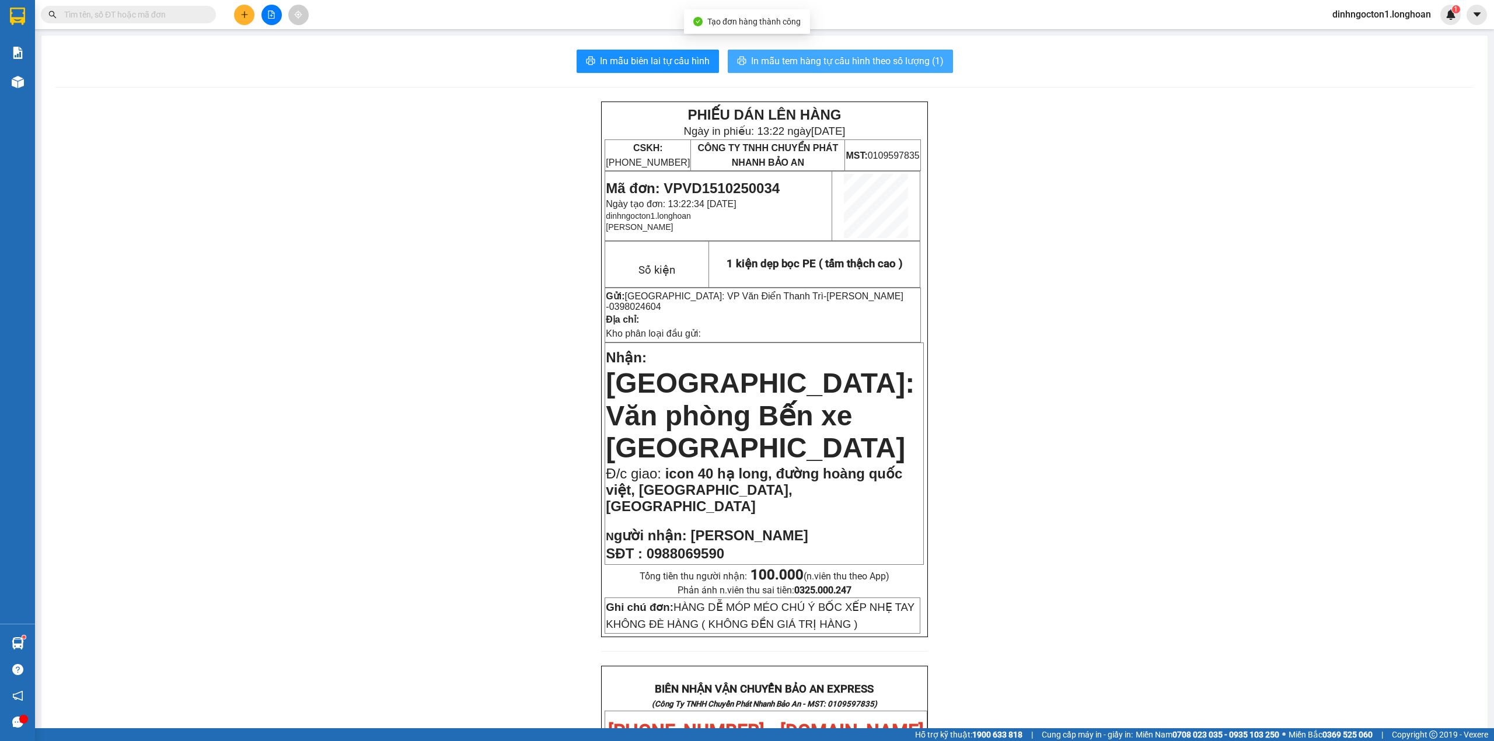
click at [885, 65] on span "In mẫu tem hàng tự cấu hình theo số lượng (1)" at bounding box center [847, 61] width 193 height 15
click at [240, 17] on icon "plus" at bounding box center [244, 15] width 8 height 8
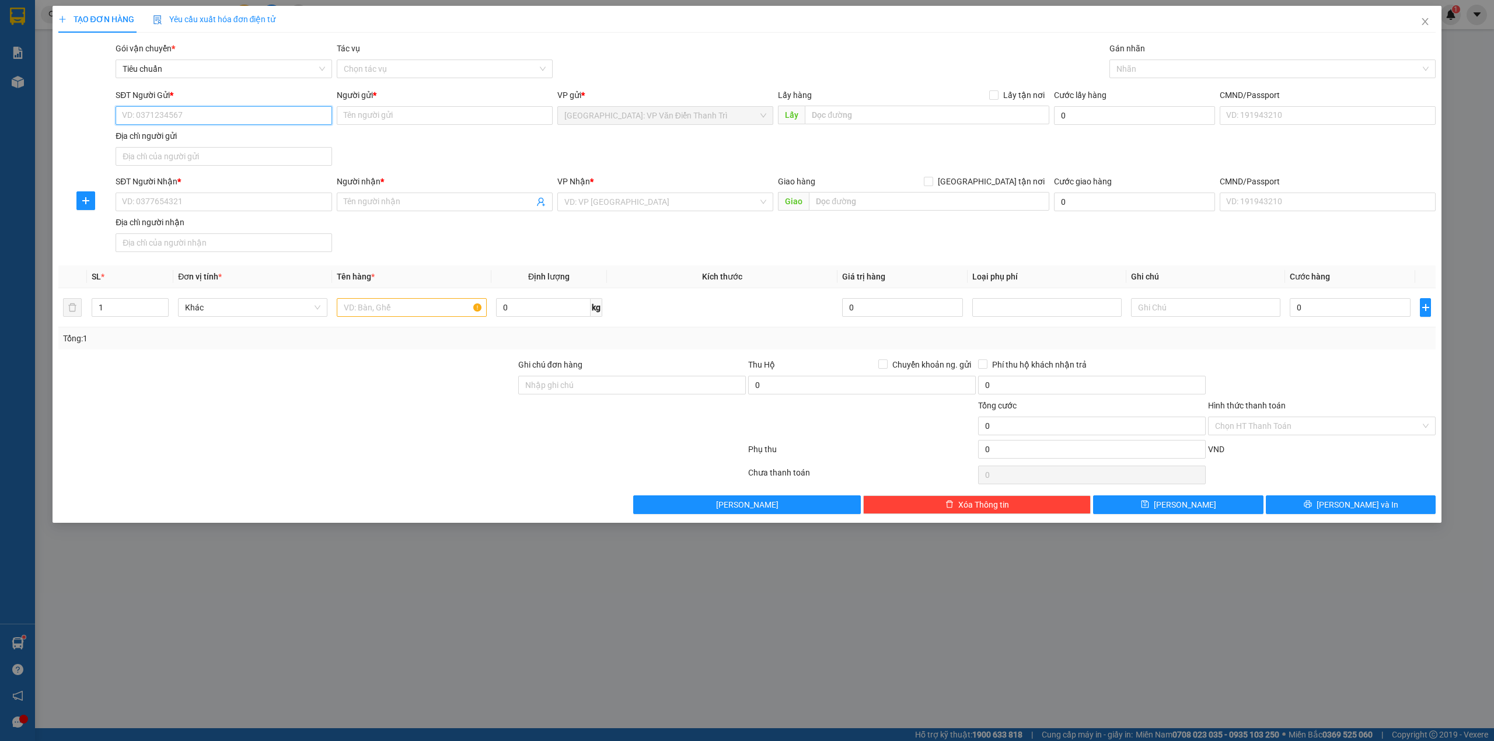
click at [252, 117] on input "SĐT Người Gửi *" at bounding box center [224, 115] width 216 height 19
type input "0986535571"
click at [206, 142] on div "0986535571 - C Hoà" at bounding box center [224, 139] width 202 height 13
type input "C Hoà"
type input "0986535571"
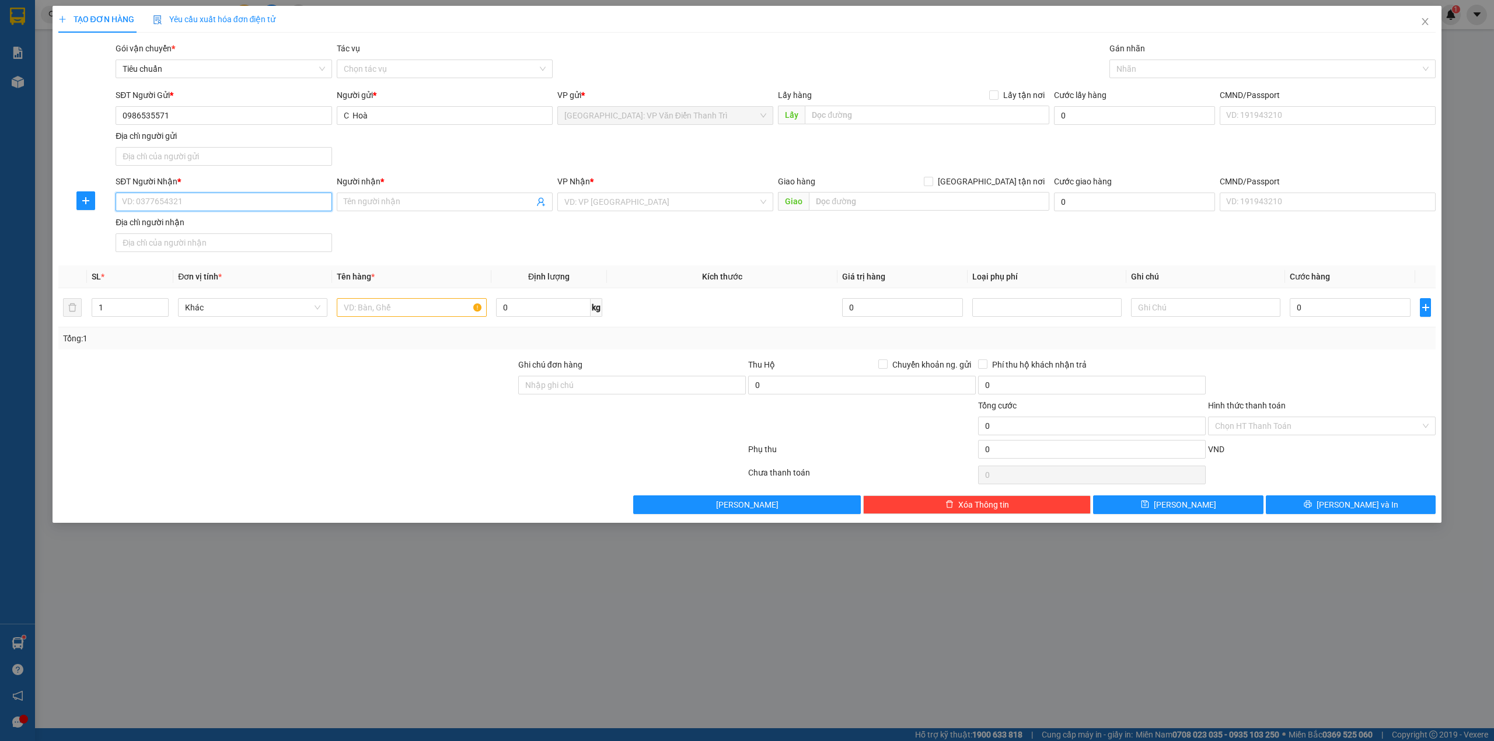
click at [222, 204] on input "SĐT Người Nhận *" at bounding box center [224, 202] width 216 height 19
type input "0988876539"
click at [264, 232] on div "0988876539 - Hạnh" at bounding box center [224, 227] width 202 height 13
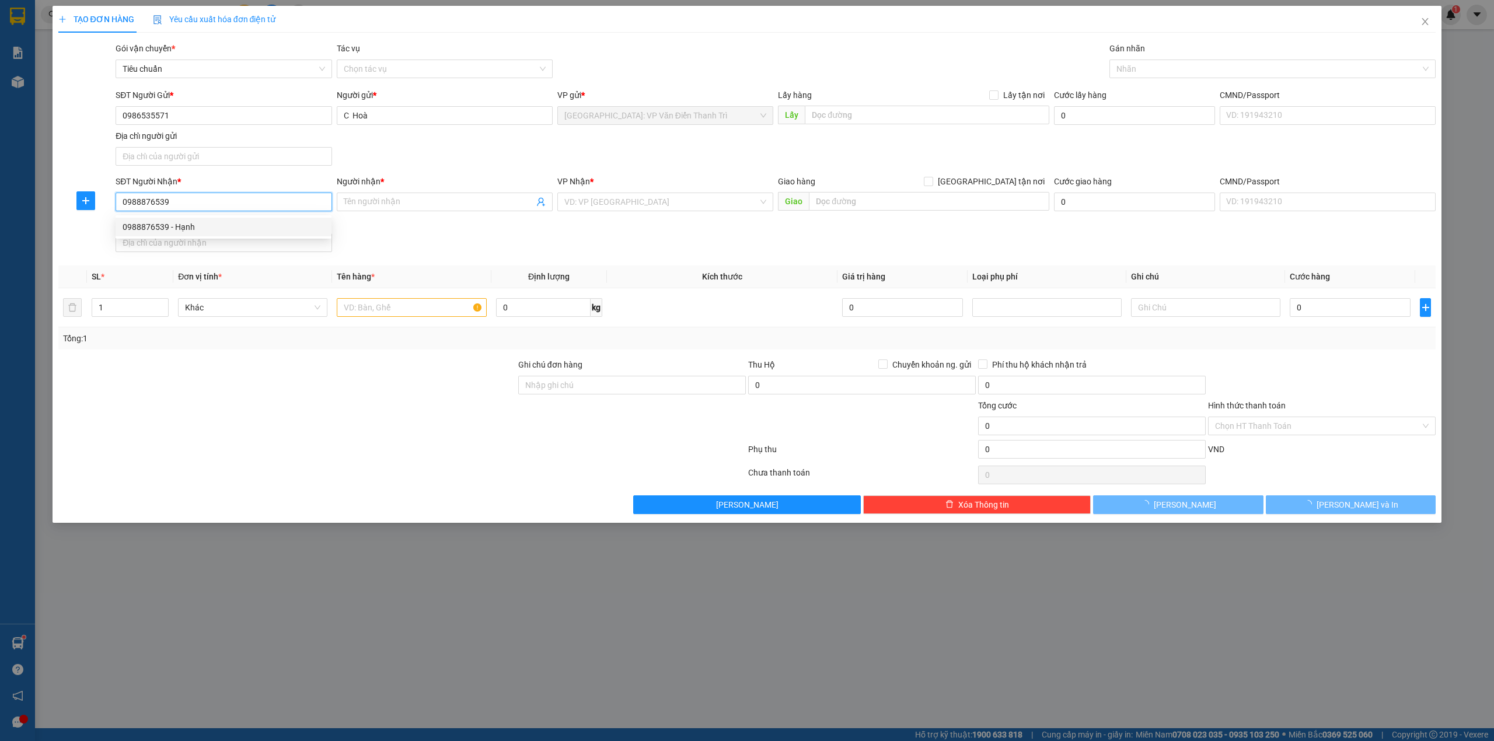
type input "Hạnh"
checkbox input "true"
type input "23/36/107B, nguyễn hữu tiến, tây thạnh, tân phú , HCM"
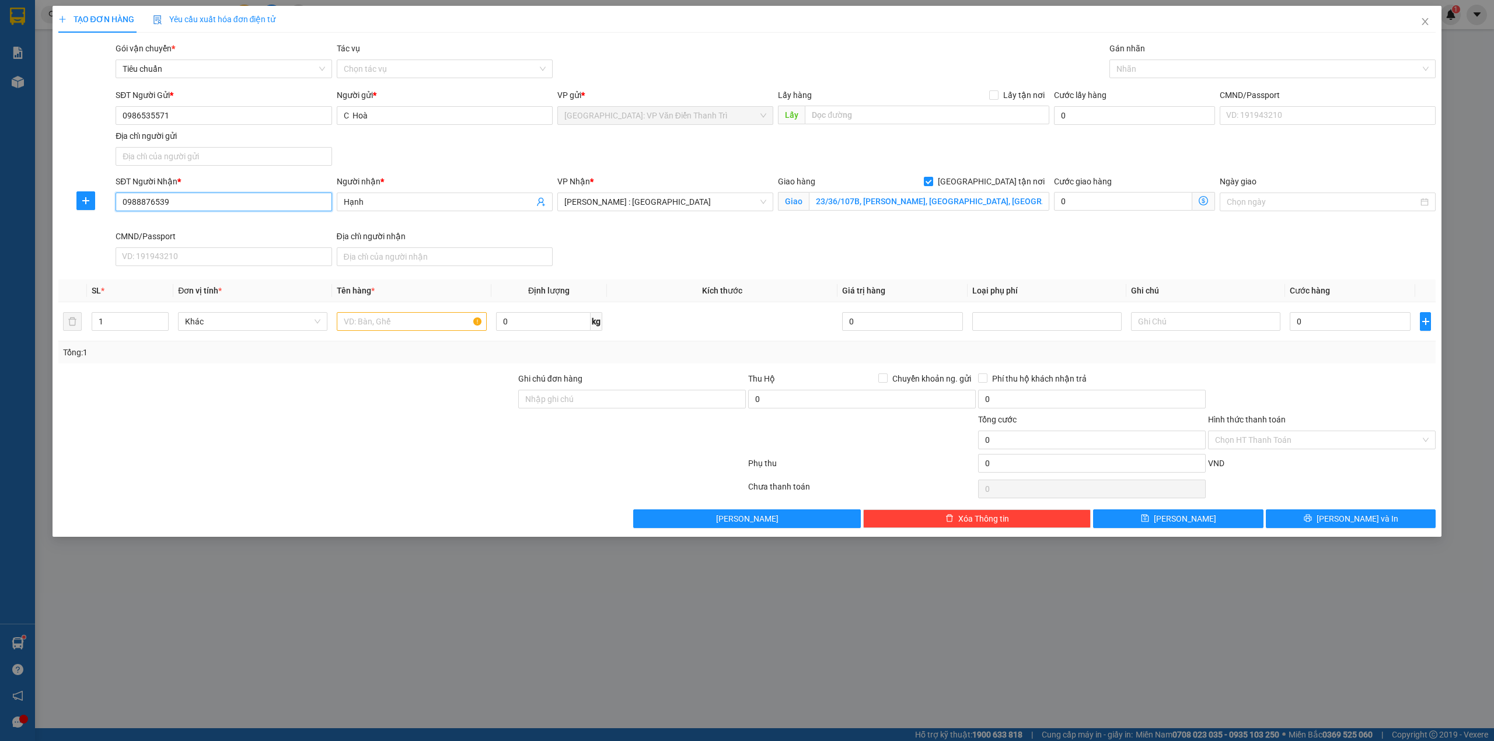
type input "0988876539"
click at [708, 259] on div "SĐT Người Nhận * 0988876539 0988876539 Người nhận * Hạnh VP Nhận * Hồ Chí Minh …" at bounding box center [775, 223] width 1325 height 96
click at [144, 323] on input "1" at bounding box center [130, 322] width 76 height 18
click at [162, 320] on icon "up" at bounding box center [163, 319] width 4 height 2
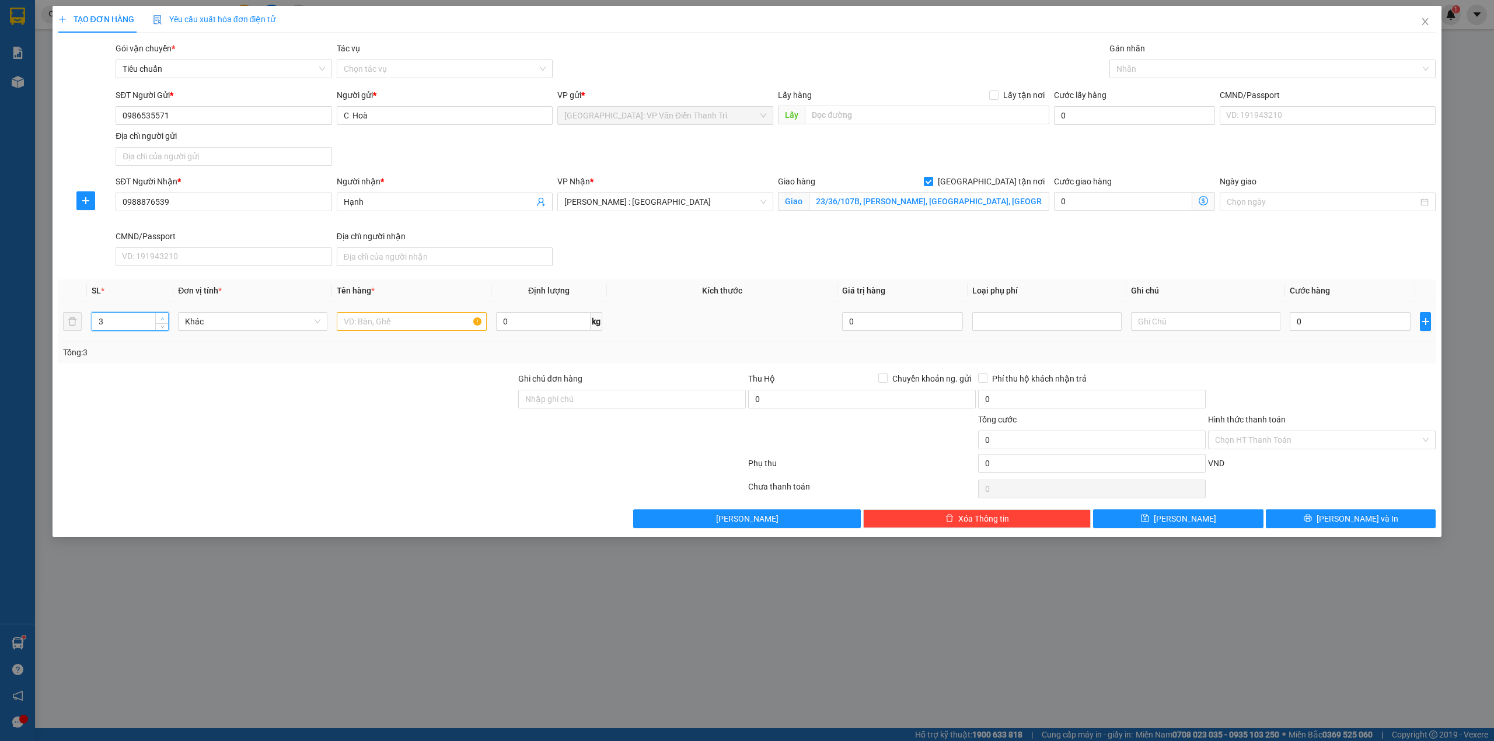
type input "4"
click at [162, 320] on icon "up" at bounding box center [163, 319] width 4 height 2
drag, startPoint x: 197, startPoint y: 397, endPoint x: 412, endPoint y: 323, distance: 227.6
click at [212, 392] on div at bounding box center [287, 392] width 460 height 41
click at [412, 323] on input "text" at bounding box center [411, 321] width 149 height 19
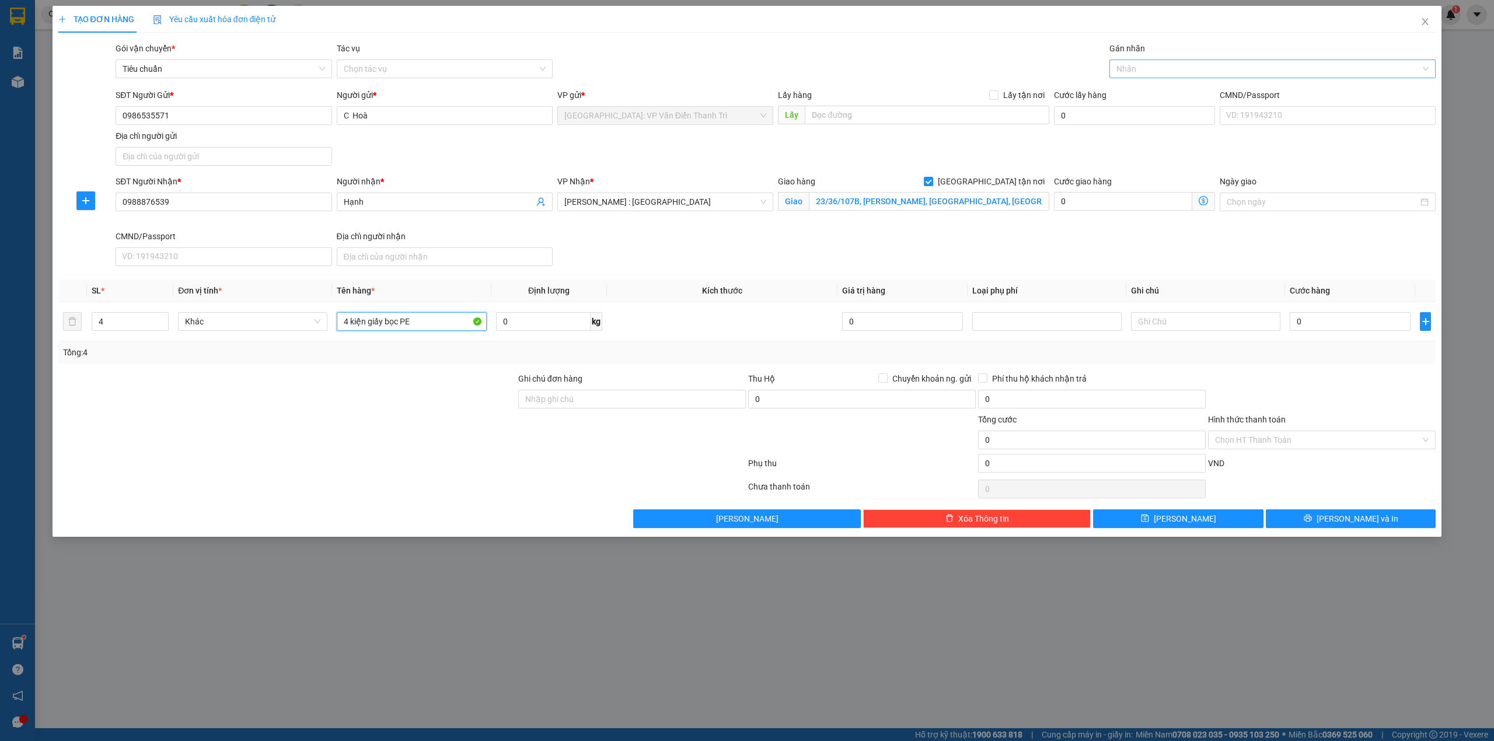
click at [1153, 68] on div at bounding box center [1266, 69] width 309 height 14
type input "4 kiện giấy bọc PE"
type input "gtn"
click at [1186, 89] on div "[GEOGRAPHIC_DATA] tận nơi" at bounding box center [1273, 92] width 313 height 13
click at [997, 54] on div "Gói vận chuyển * Tiêu chuẩn Tác vụ Chọn tác vụ Gán nhãn Giao tận nơi" at bounding box center [775, 62] width 1325 height 41
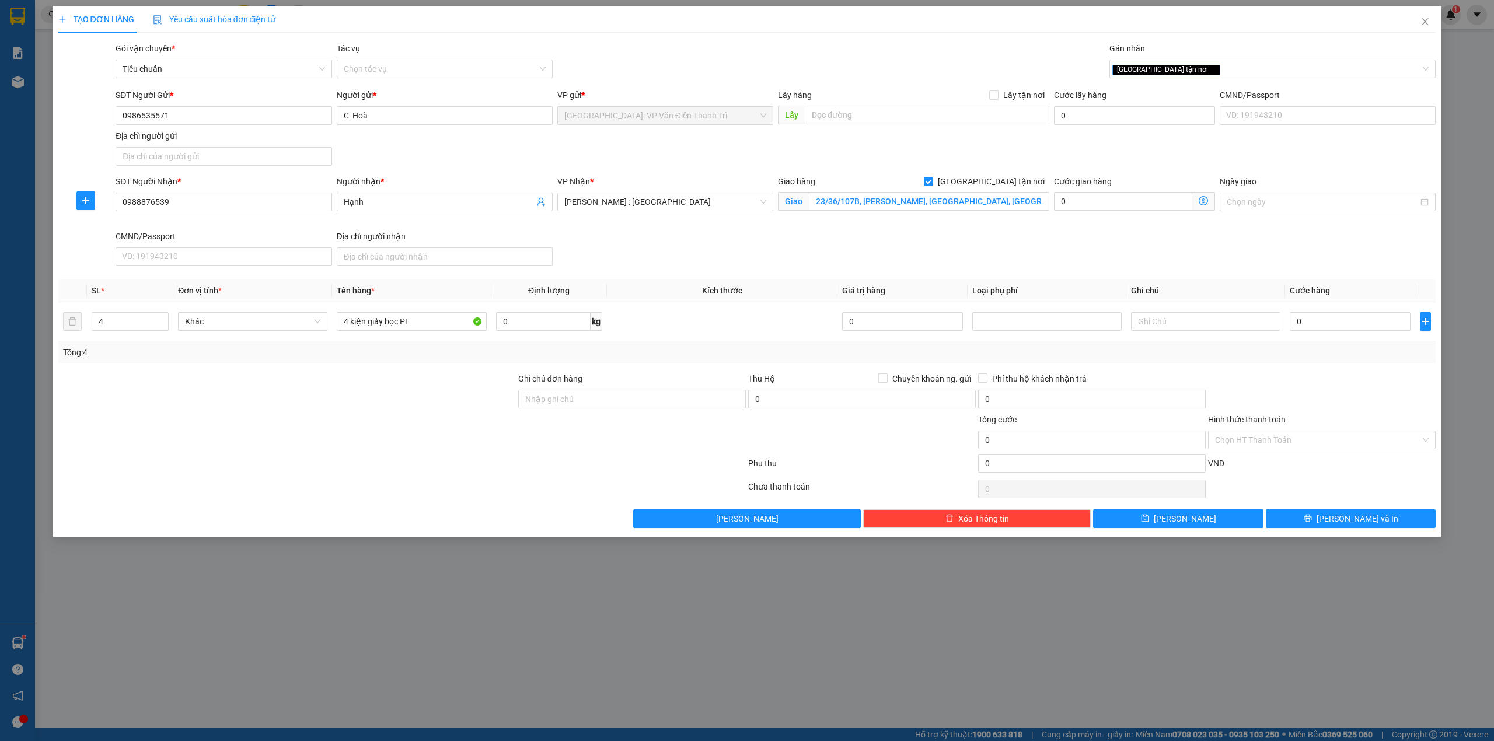
drag, startPoint x: 1267, startPoint y: 241, endPoint x: 1279, endPoint y: 254, distance: 18.6
click at [1270, 242] on div "SĐT Người Nhận * 0988876539 Người nhận * Hạnh VP Nhận * Hồ Chí Minh : Kho Quận …" at bounding box center [775, 223] width 1325 height 96
click at [1313, 323] on input "0" at bounding box center [1350, 321] width 121 height 19
type input "5"
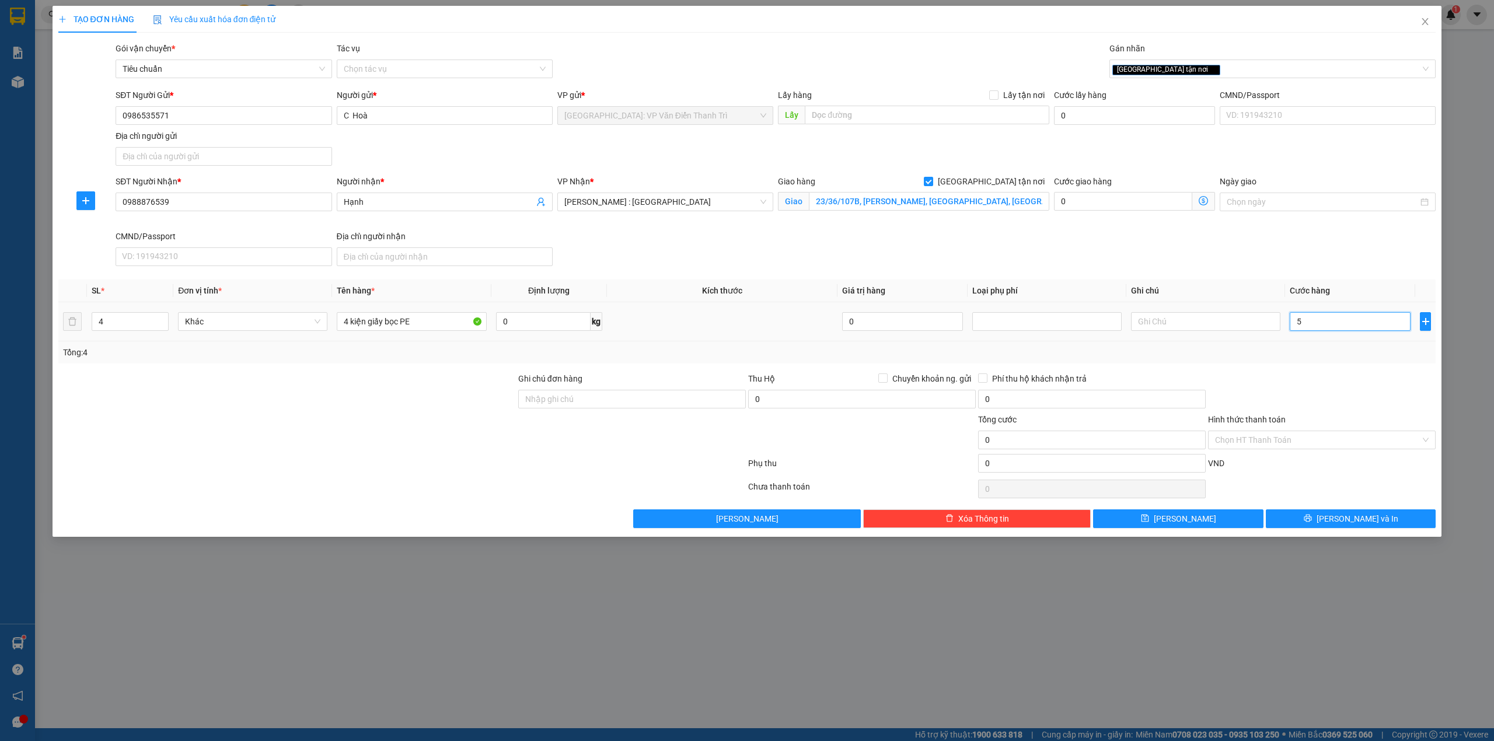
type input "5"
type input "57"
type input "570"
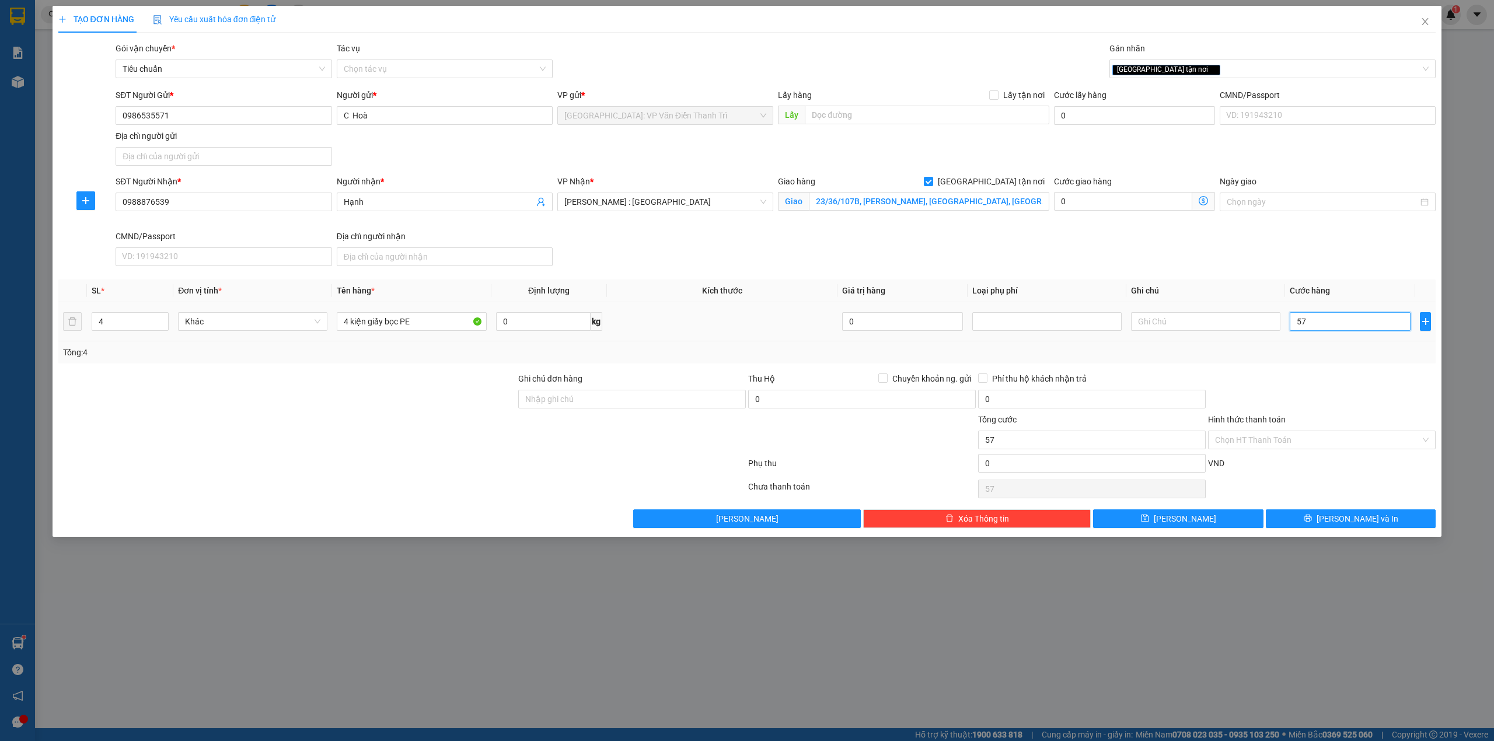
type input "570"
type input "570.000"
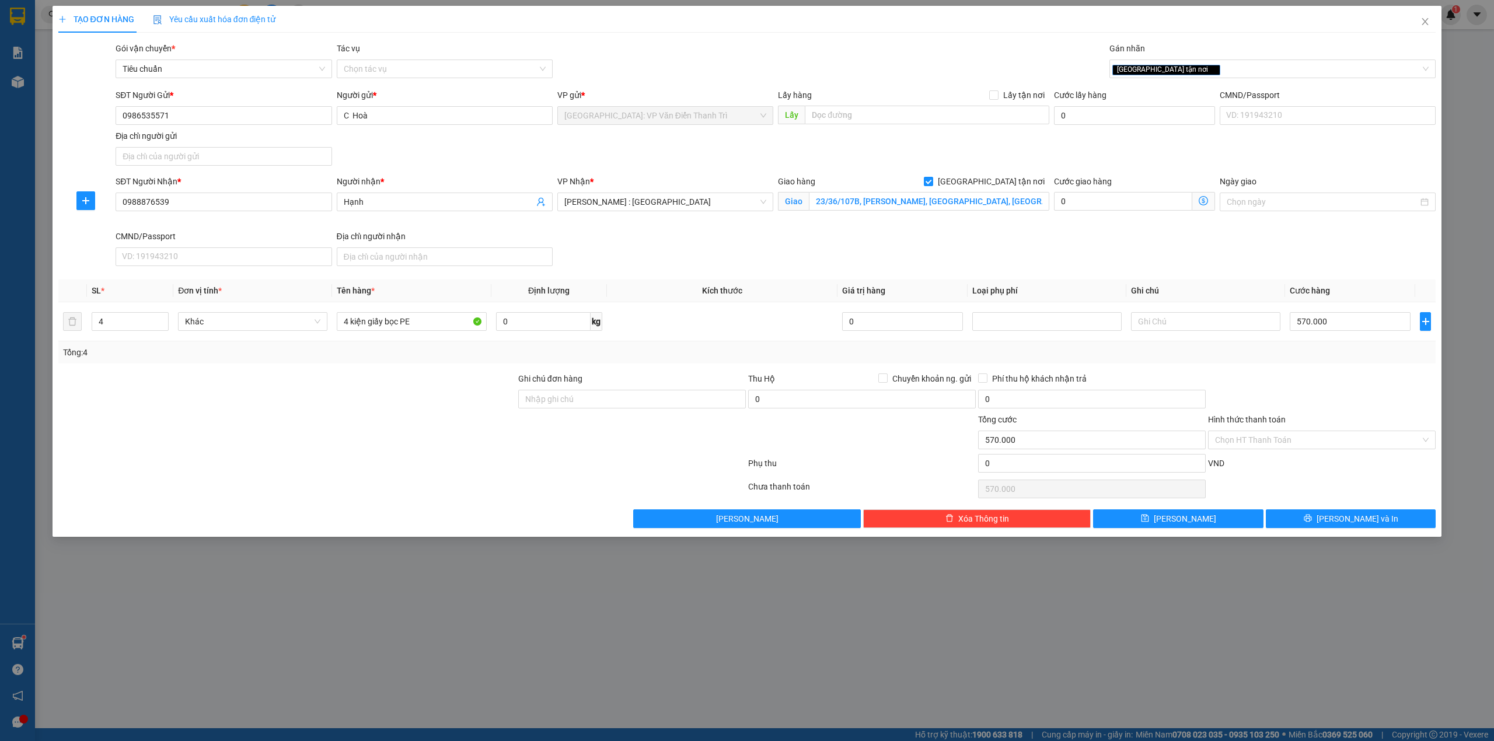
click at [1185, 235] on div "SĐT Người Nhận * 0988876539 Người nhận * Hạnh VP Nhận * Hồ Chí Minh : Kho Quận …" at bounding box center [775, 223] width 1325 height 96
click at [570, 439] on div at bounding box center [632, 433] width 230 height 41
click at [1312, 522] on icon "printer" at bounding box center [1308, 518] width 8 height 8
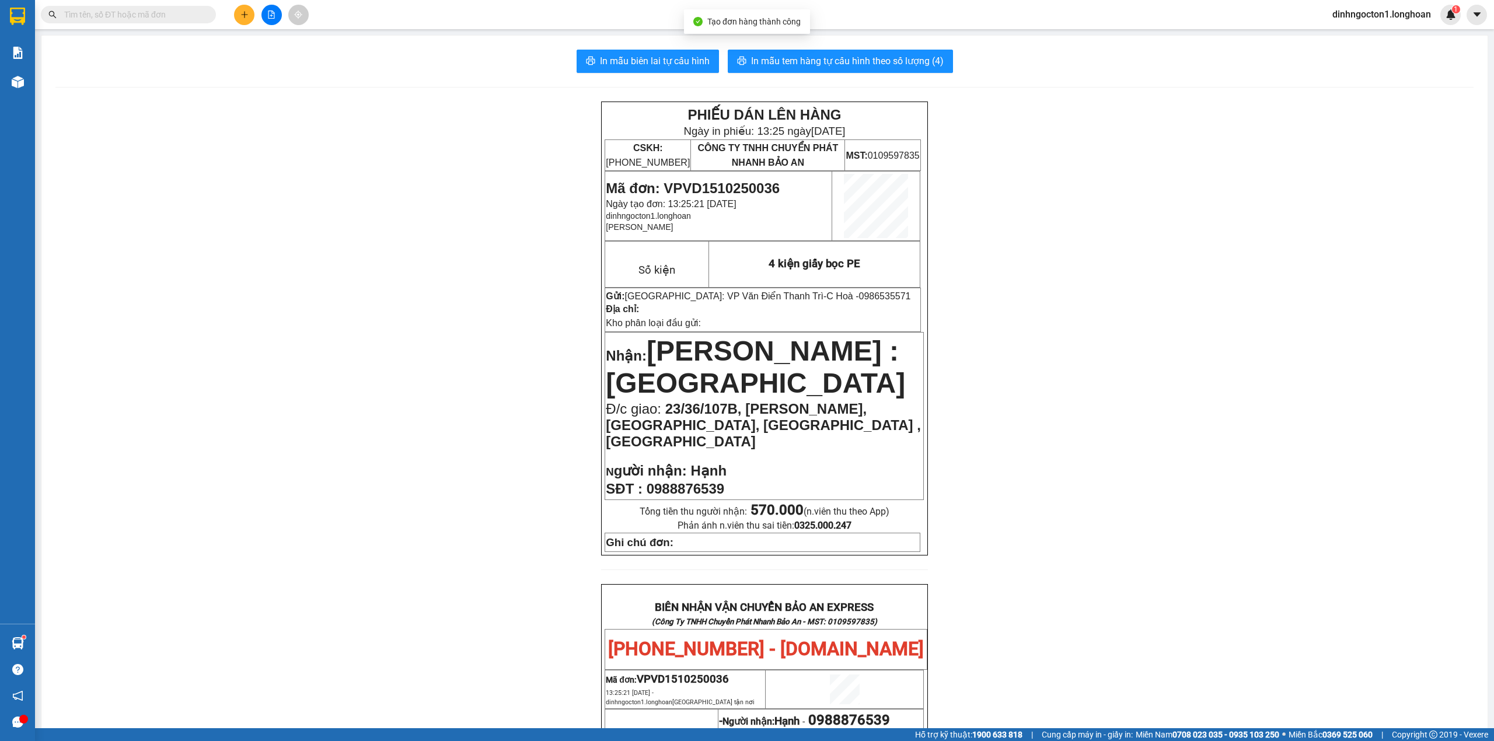
click at [678, 180] on span "Mã đơn: VPVD1510250036" at bounding box center [693, 188] width 174 height 16
copy span "VPVD1510250036"
click at [117, 8] on input "text" at bounding box center [133, 14] width 138 height 13
paste input "VPVD1510250036"
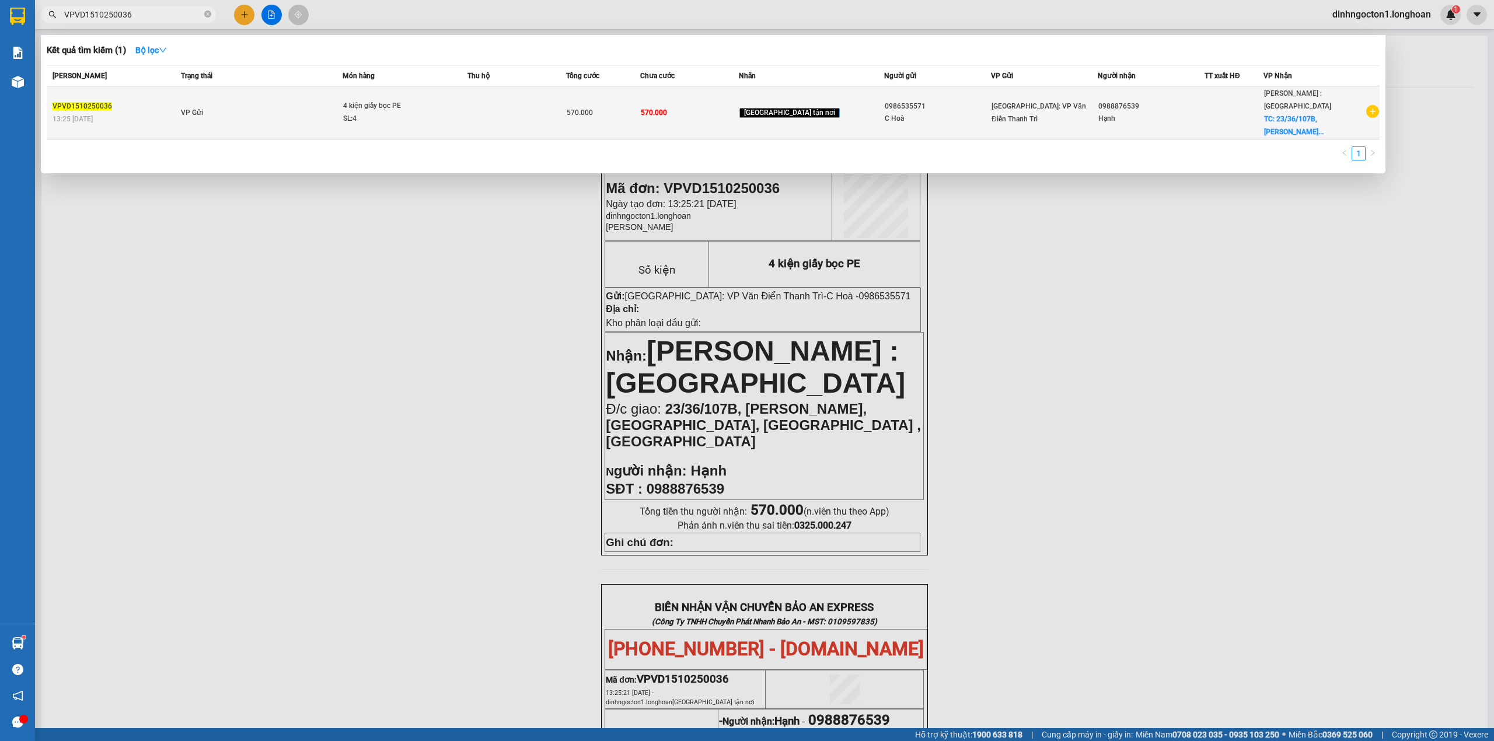
type input "VPVD1510250036"
click at [703, 105] on td "570.000" at bounding box center [689, 112] width 99 height 53
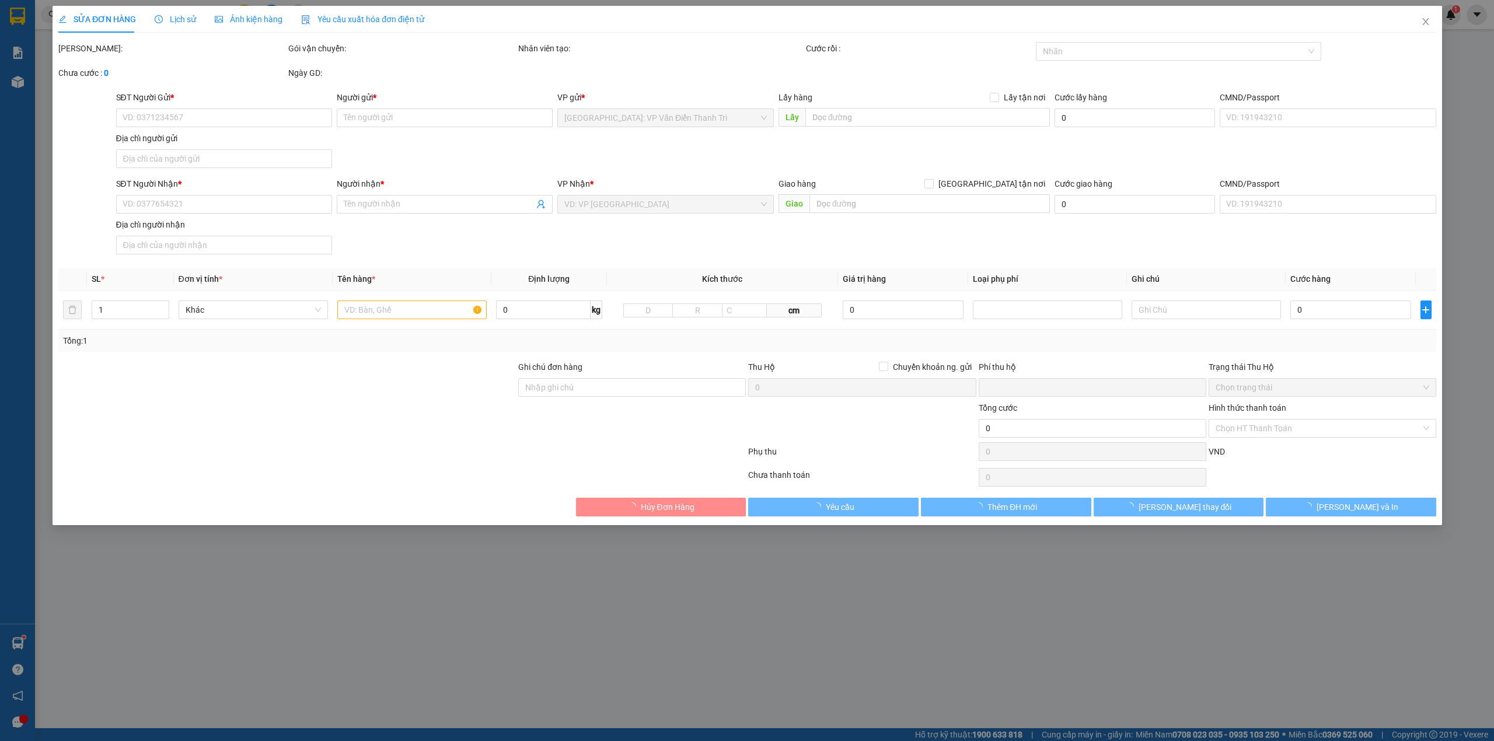
type input "0986535571"
type input "C Hoà"
type input "0988876539"
type input "Hạnh"
checkbox input "true"
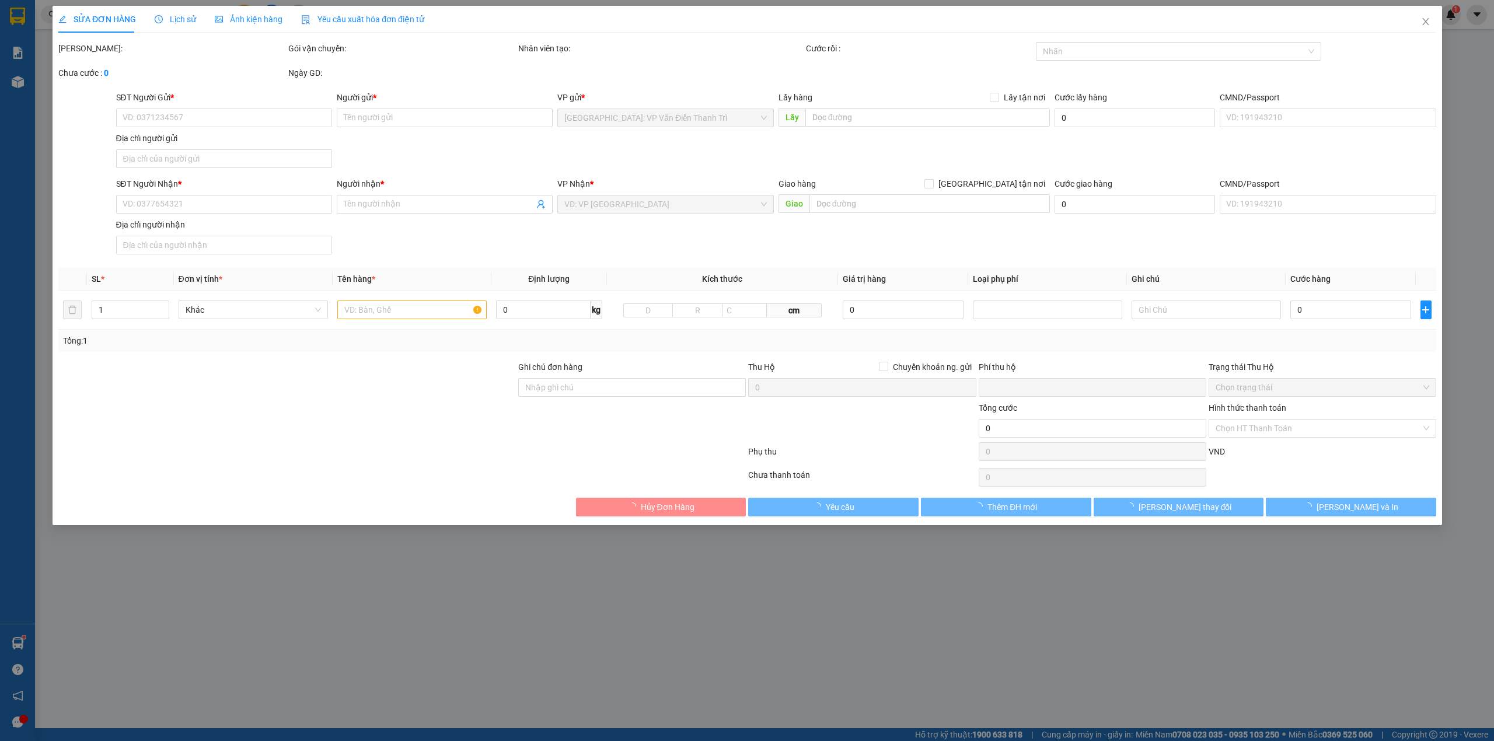
type input "23/36/107B, nguyễn hữu tiến, tây thạnh, tân phú , HCM"
type input "0"
type input "570.000"
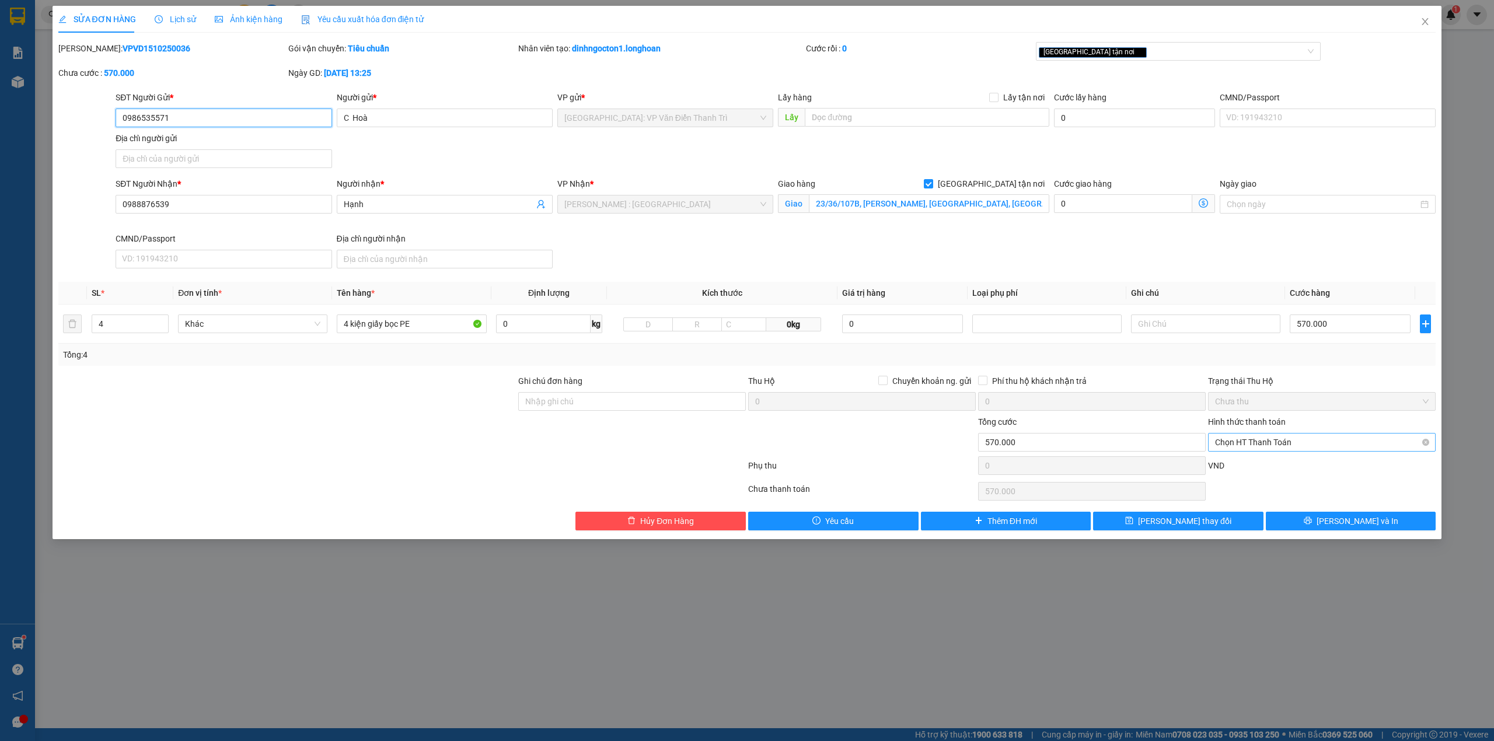
click at [1291, 449] on span "Chọn HT Thanh Toán" at bounding box center [1322, 443] width 214 height 18
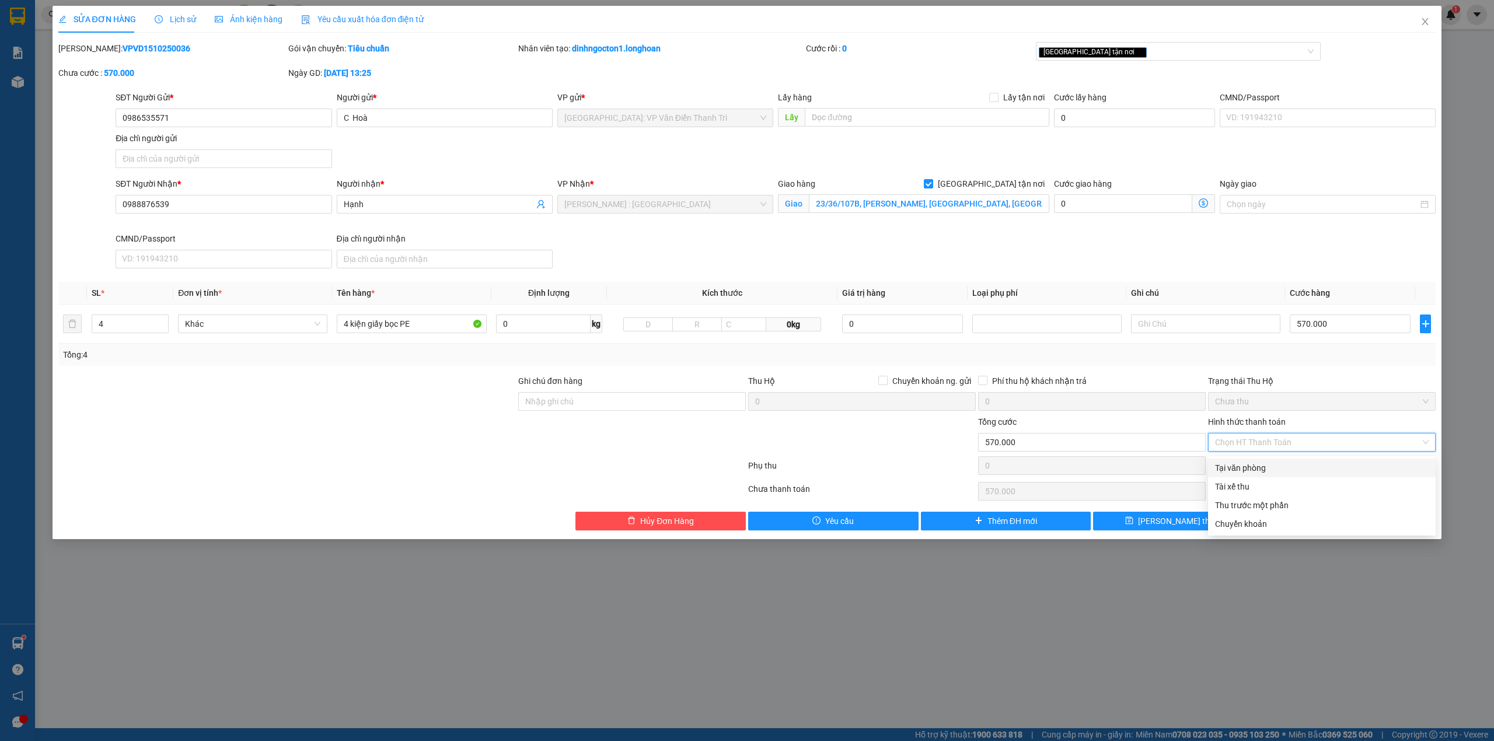
click at [1289, 463] on div "Tại văn phòng" at bounding box center [1322, 468] width 214 height 13
type input "0"
click at [1278, 484] on div at bounding box center [1322, 491] width 230 height 23
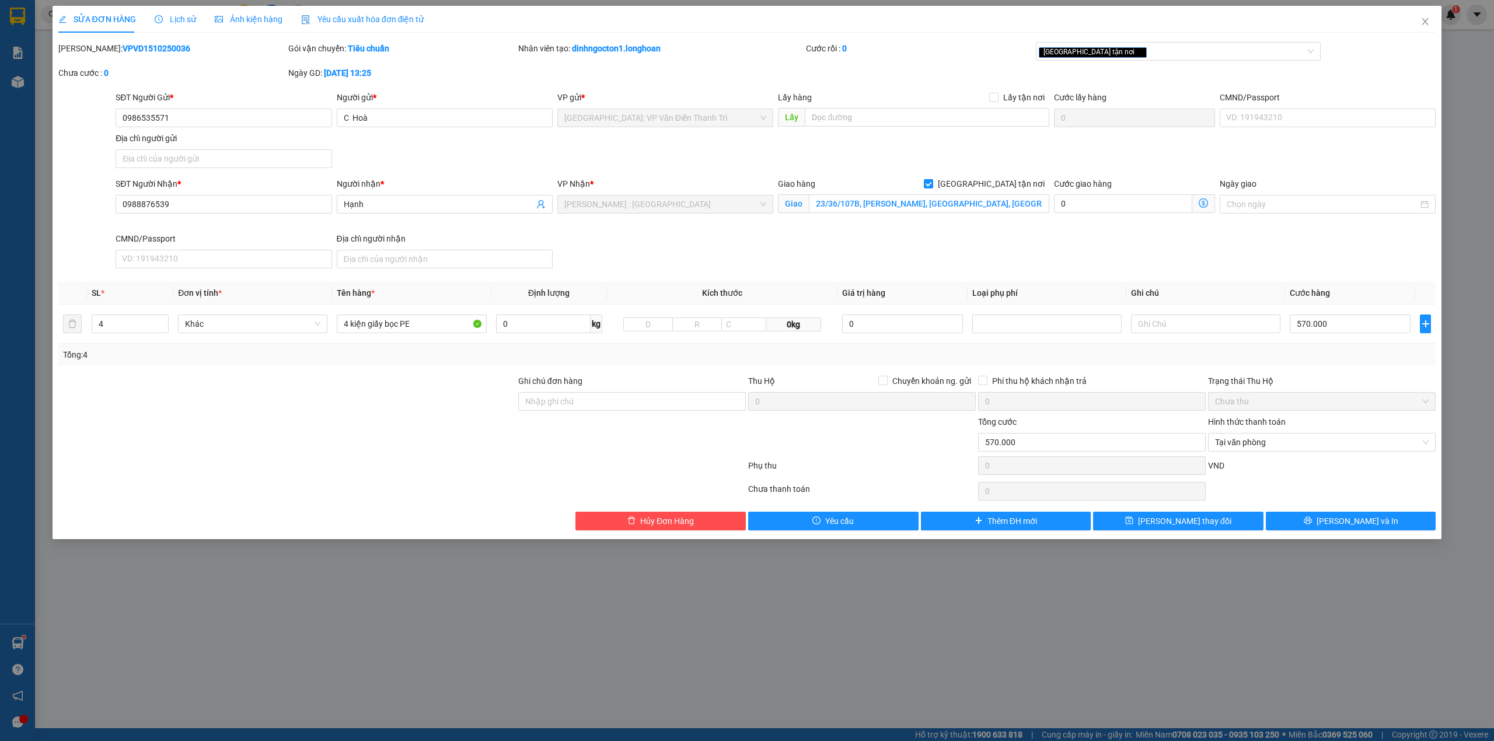
click at [1340, 486] on div at bounding box center [1322, 491] width 230 height 23
click at [1273, 480] on div "VND" at bounding box center [1322, 469] width 230 height 20
click at [1307, 521] on button "Lưu và In" at bounding box center [1351, 521] width 170 height 19
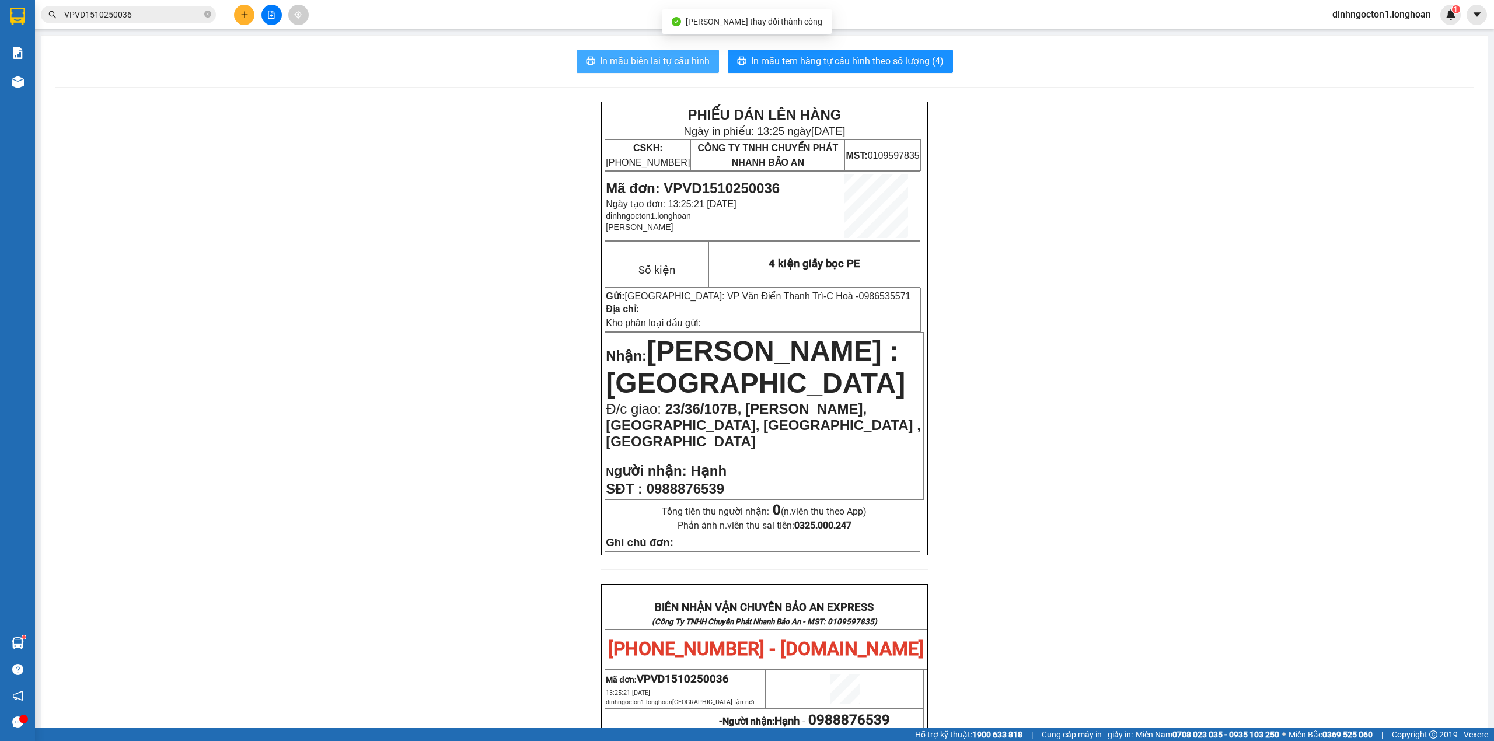
click at [652, 56] on span "In mẫu biên lai tự cấu hình" at bounding box center [655, 61] width 110 height 15
click at [864, 64] on span "In mẫu tem hàng tự cấu hình theo số lượng (4)" at bounding box center [847, 61] width 193 height 15
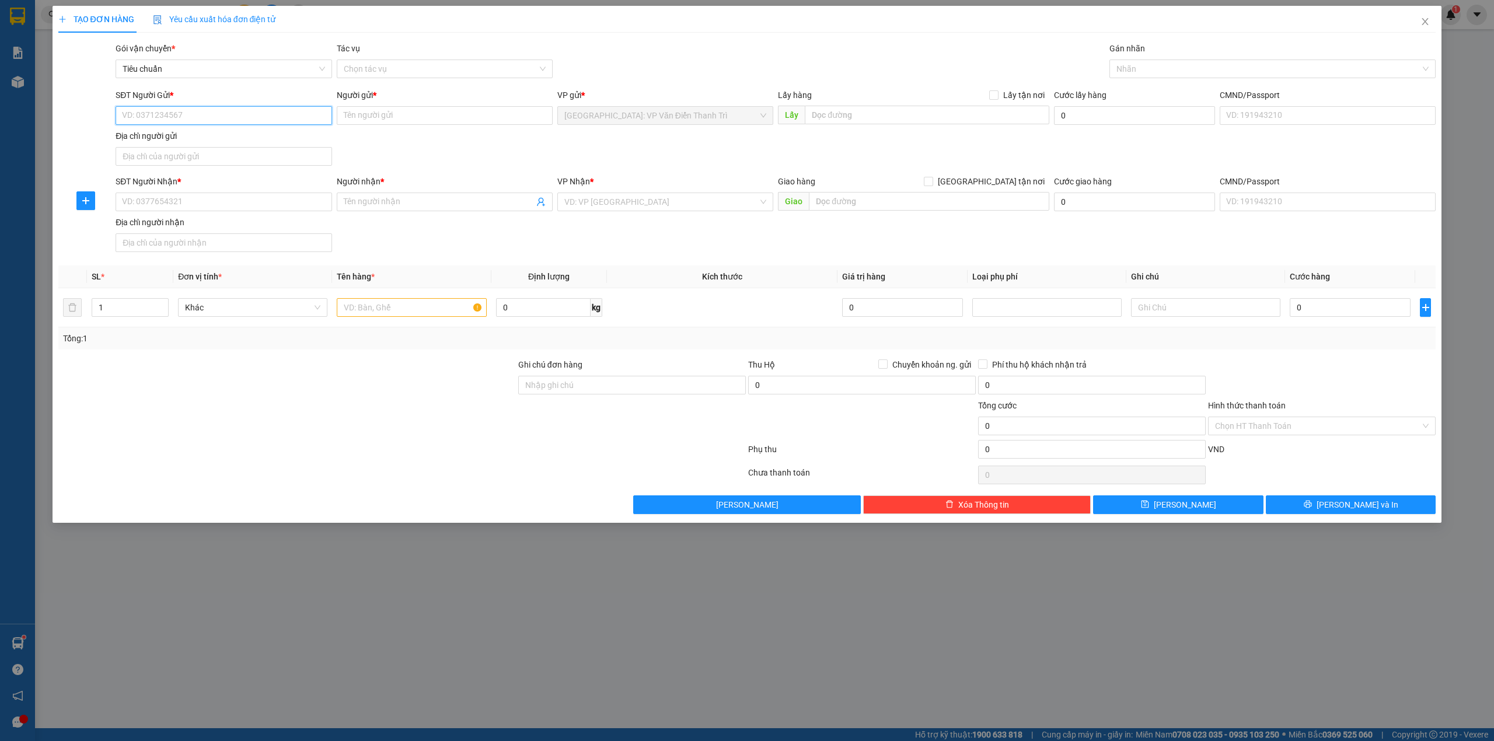
click at [234, 117] on input "SĐT Người Gửi *" at bounding box center [224, 115] width 216 height 19
paste input "0398024604"
type input "0398024604"
click at [289, 114] on input "0398024604" at bounding box center [224, 115] width 216 height 19
click at [211, 144] on div "0398024604 - Phương Thảo" at bounding box center [224, 139] width 202 height 13
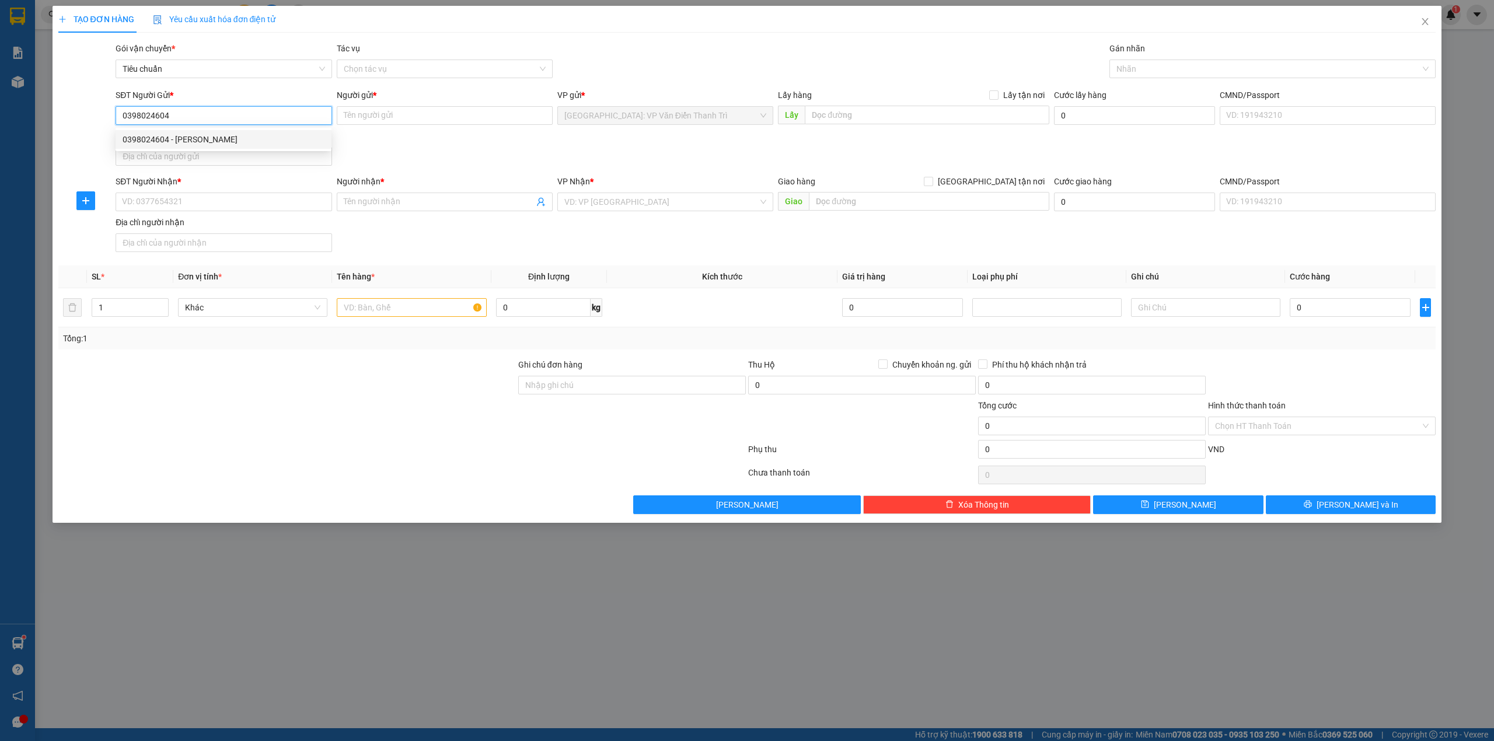
type input "Phương Thảo"
type input "0398024604"
click at [277, 204] on input "SĐT Người Nhận *" at bounding box center [224, 202] width 216 height 19
click at [277, 203] on input "SĐT Người Nhận *" at bounding box center [224, 202] width 216 height 19
click at [276, 202] on input "SĐT Người Nhận *" at bounding box center [224, 202] width 216 height 19
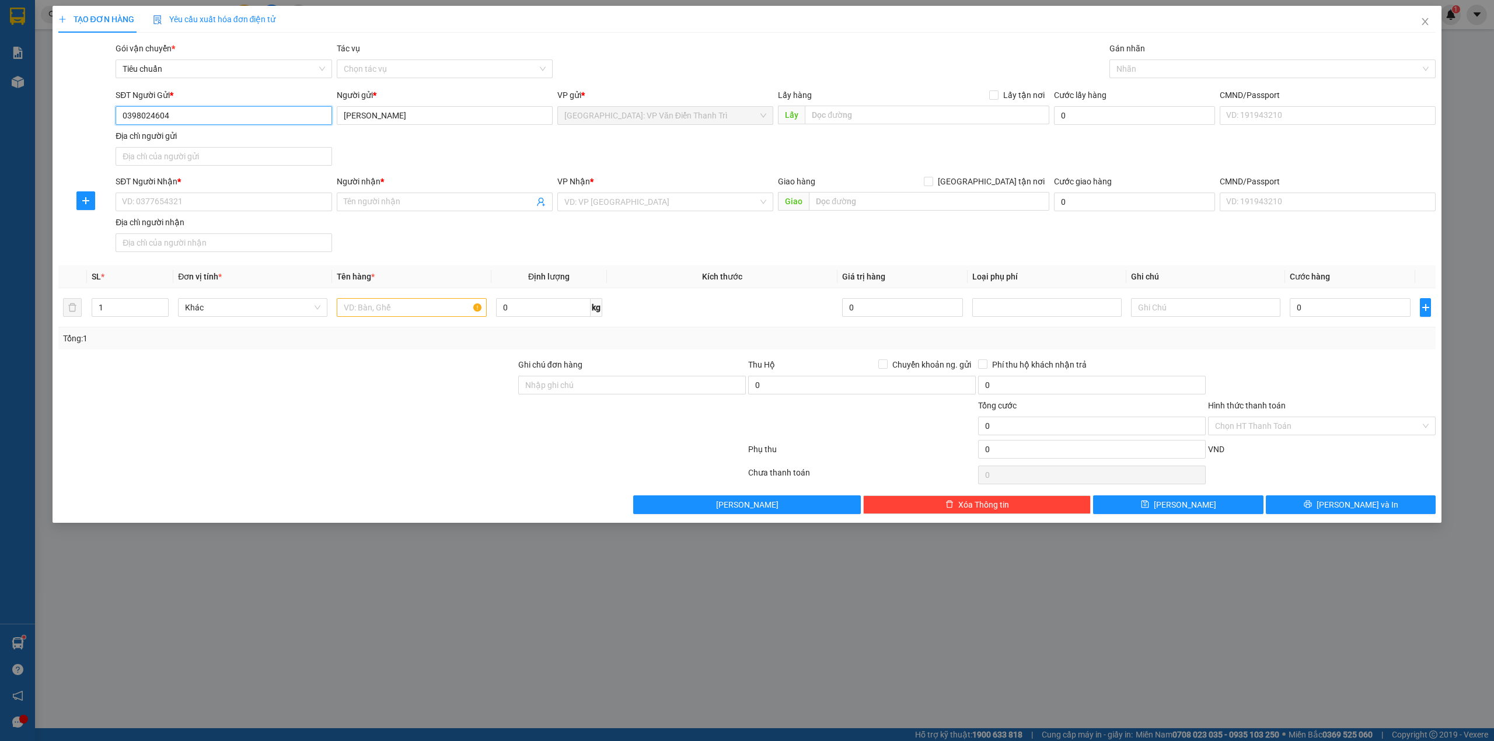
click at [271, 111] on input "0398024604" at bounding box center [224, 115] width 216 height 19
click at [176, 201] on input "SĐT Người Nhận *" at bounding box center [224, 202] width 216 height 19
click at [231, 204] on input "0856555959" at bounding box center [224, 202] width 216 height 19
type input "0856555959"
click at [419, 232] on div "SĐT Người Nhận * 0856555959 0856555959 Người nhận * Tên người nhận VP Nhận * VD…" at bounding box center [775, 216] width 1325 height 82
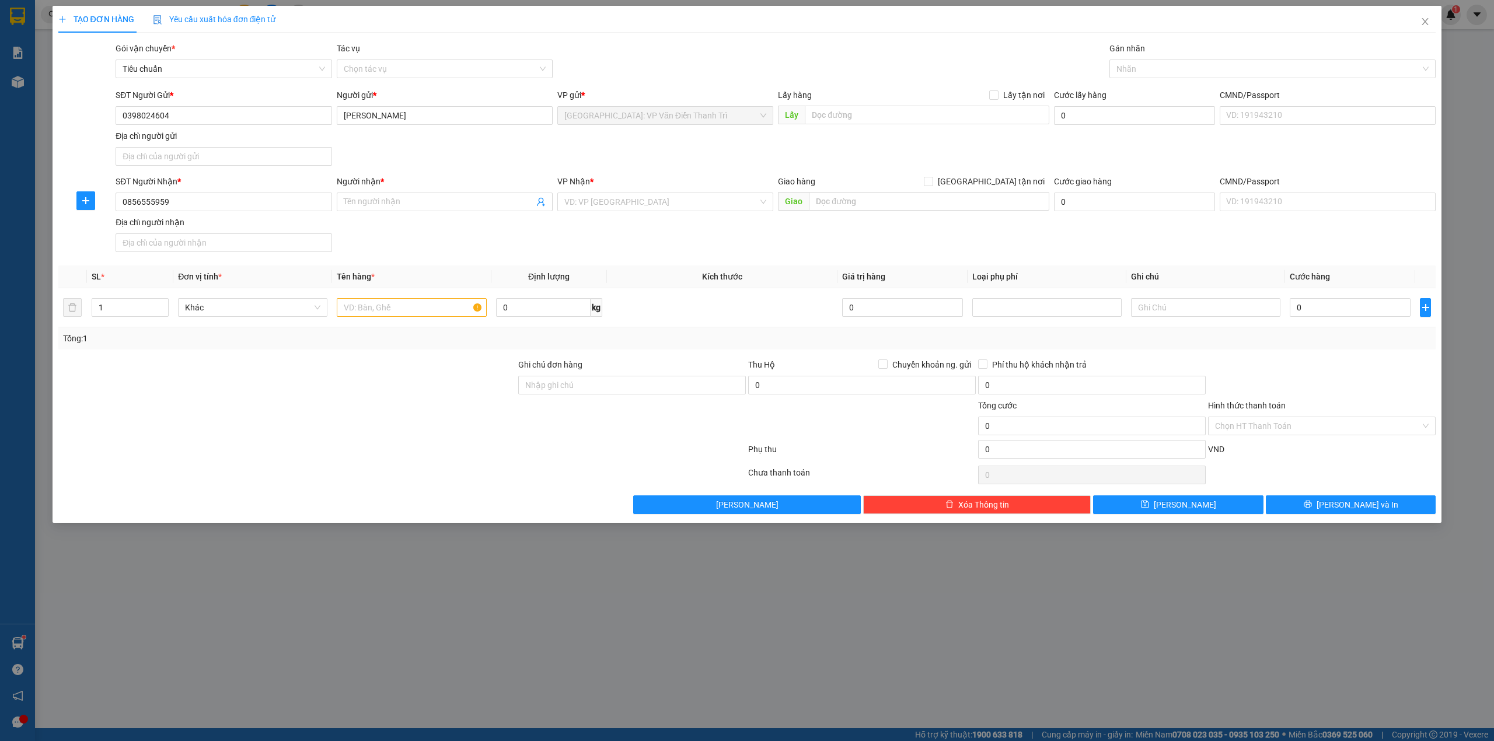
click at [435, 215] on div "Người nhận * Tên người nhận" at bounding box center [445, 195] width 216 height 41
click at [449, 201] on input "Người nhận *" at bounding box center [439, 202] width 190 height 13
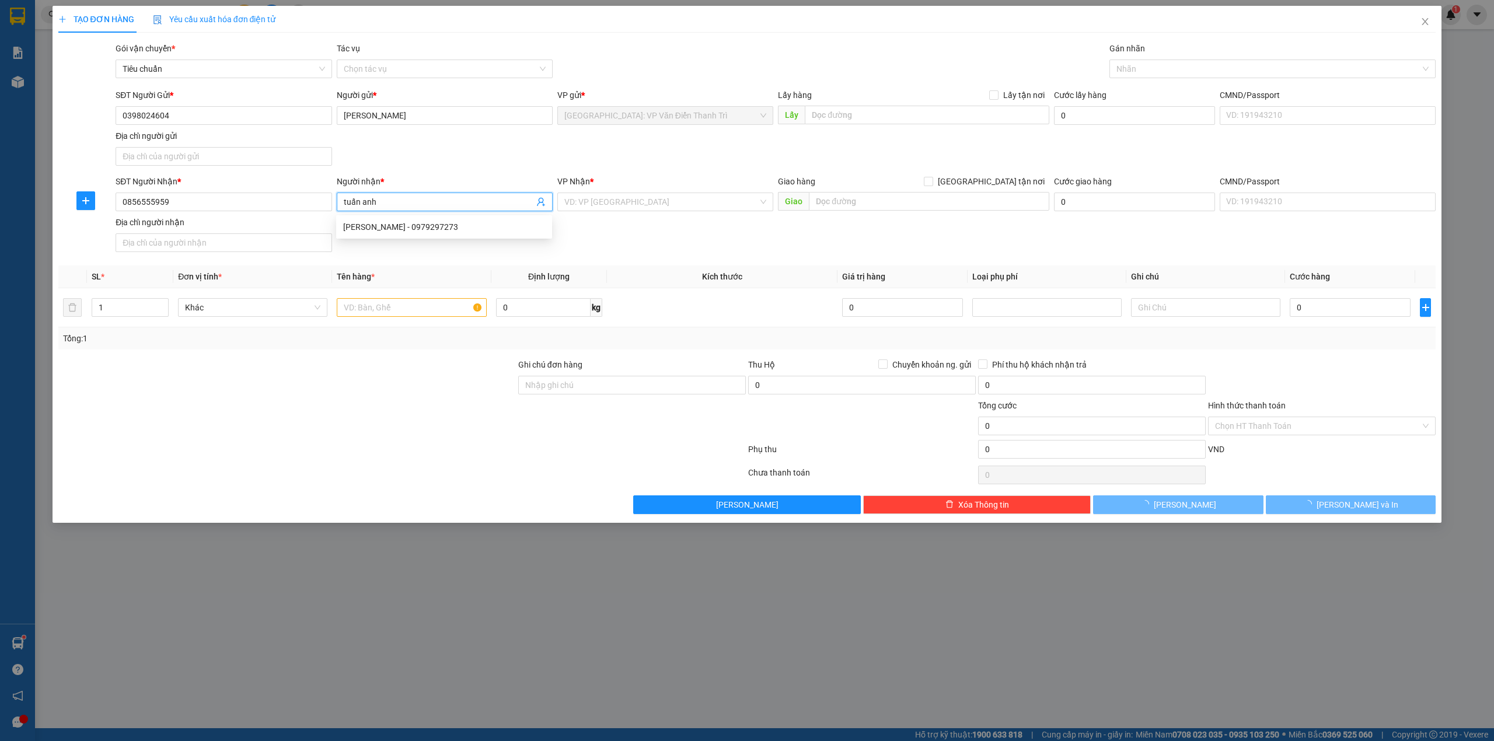
type input "tuấn anh"
click at [723, 241] on div "SĐT Người Nhận * 0856555959 Người nhận * tuấn anh VP Nhận * VD: VP Sài Gòn Giao…" at bounding box center [775, 216] width 1325 height 82
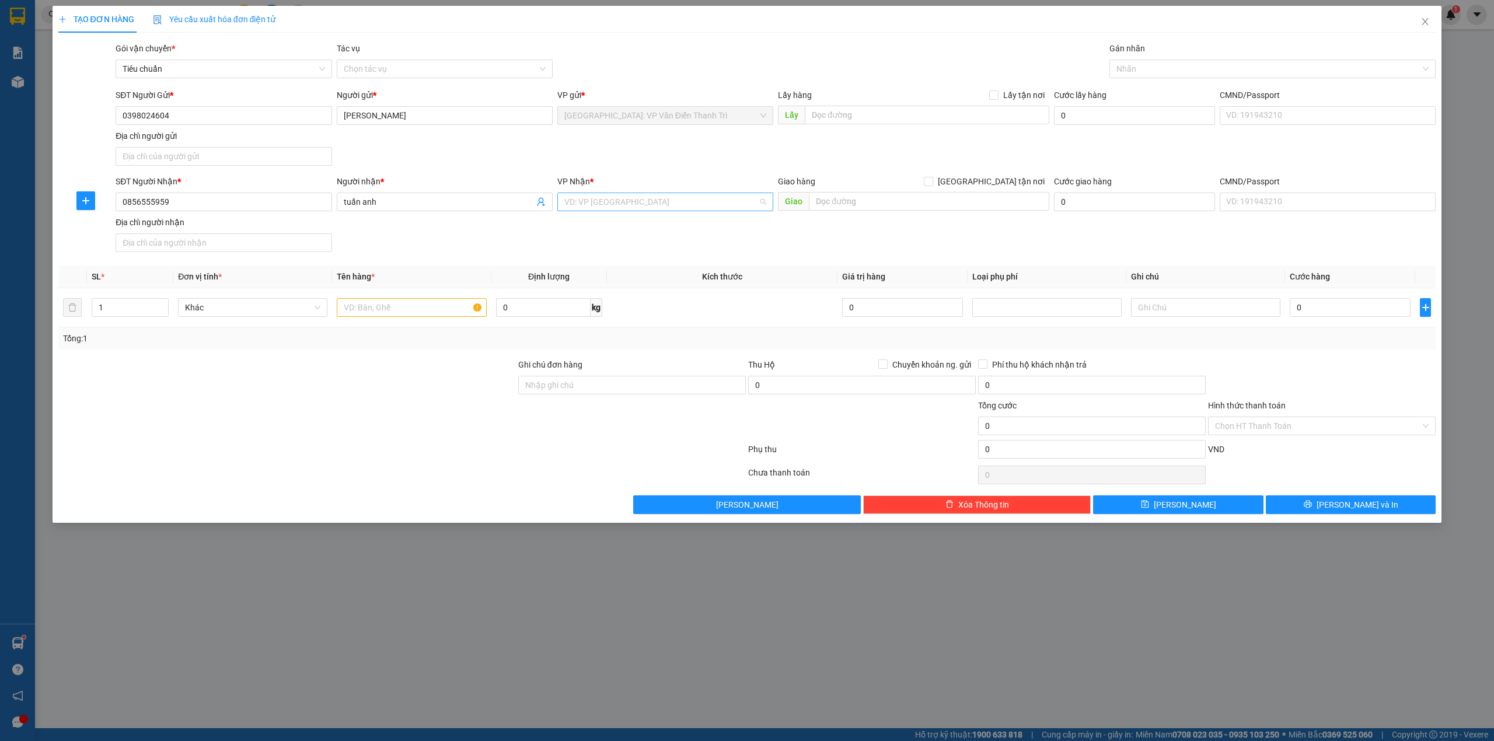
click at [707, 207] on input "search" at bounding box center [661, 202] width 194 height 18
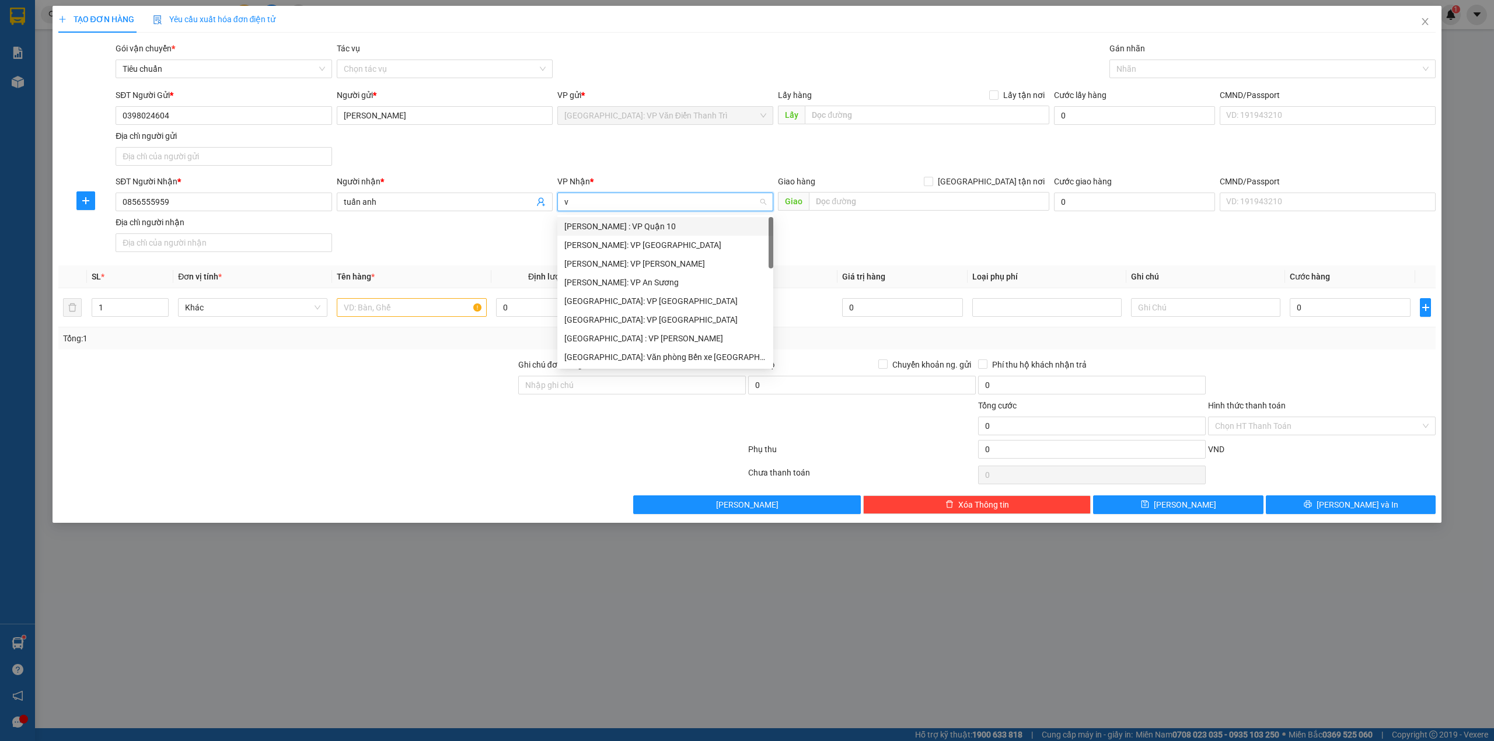
type input "vd"
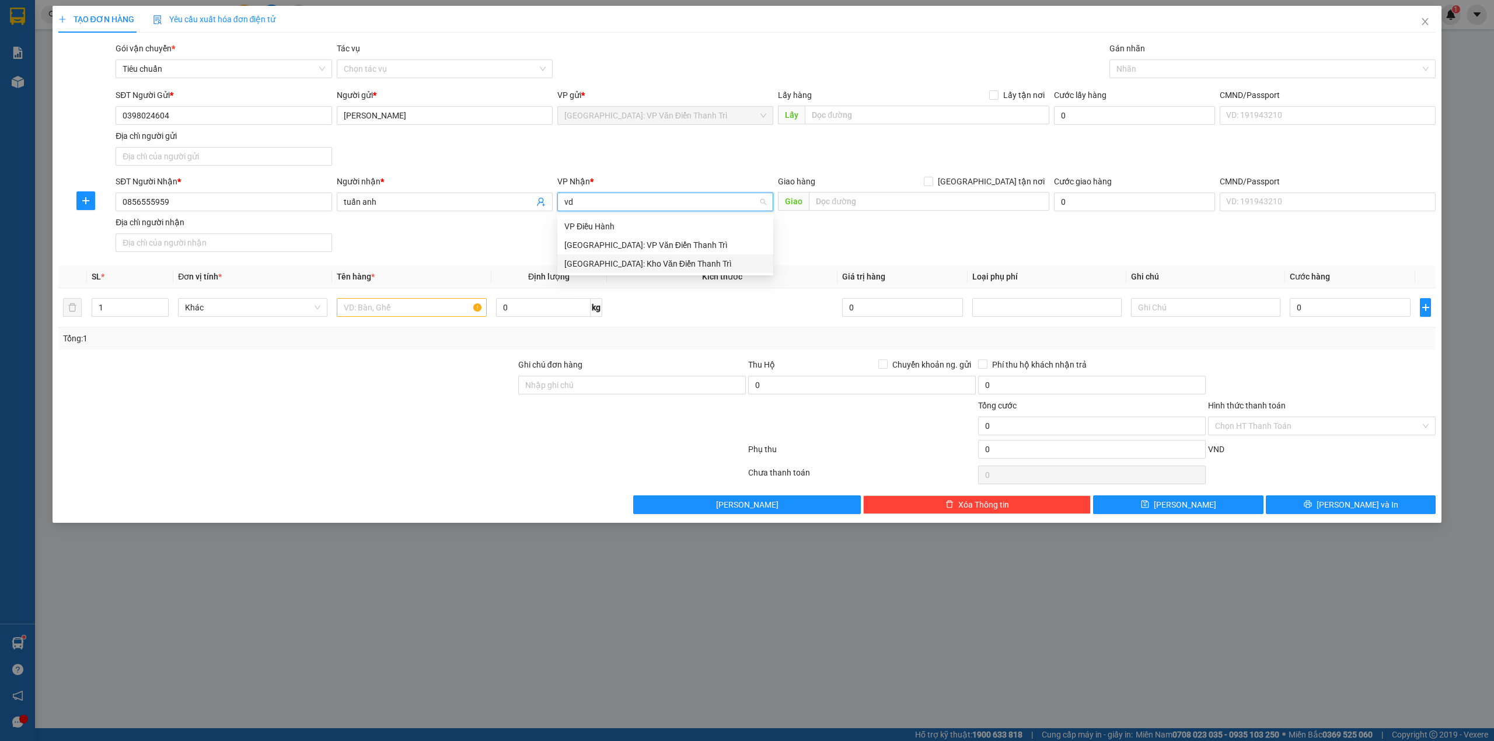
click at [671, 261] on div "[GEOGRAPHIC_DATA]: Kho Văn Điển Thanh Trì" at bounding box center [665, 263] width 202 height 13
click at [832, 250] on div "SĐT Người Nhận * 0856555959 Người nhận * tuấn anh VP Nhận * Hà Nội: Kho Văn Điể…" at bounding box center [775, 216] width 1325 height 82
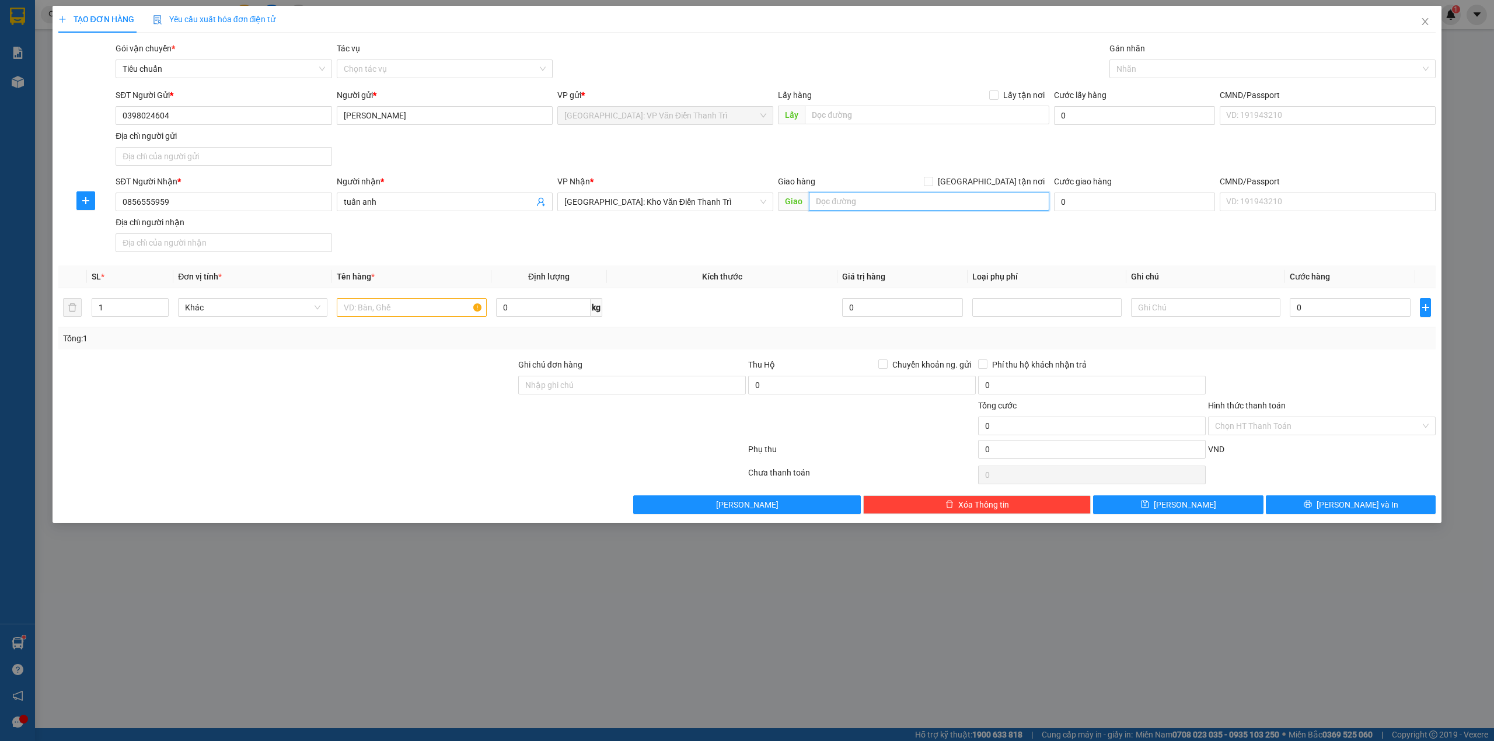
click at [871, 209] on input "text" at bounding box center [929, 201] width 240 height 19
type input "D"
type input "d"
click at [873, 205] on input "điện máy HC hưng yên, vĩnh phúc" at bounding box center [929, 201] width 240 height 19
click at [889, 205] on input "điện máy HC hưng yên, vĩnh phúc" at bounding box center [929, 201] width 240 height 19
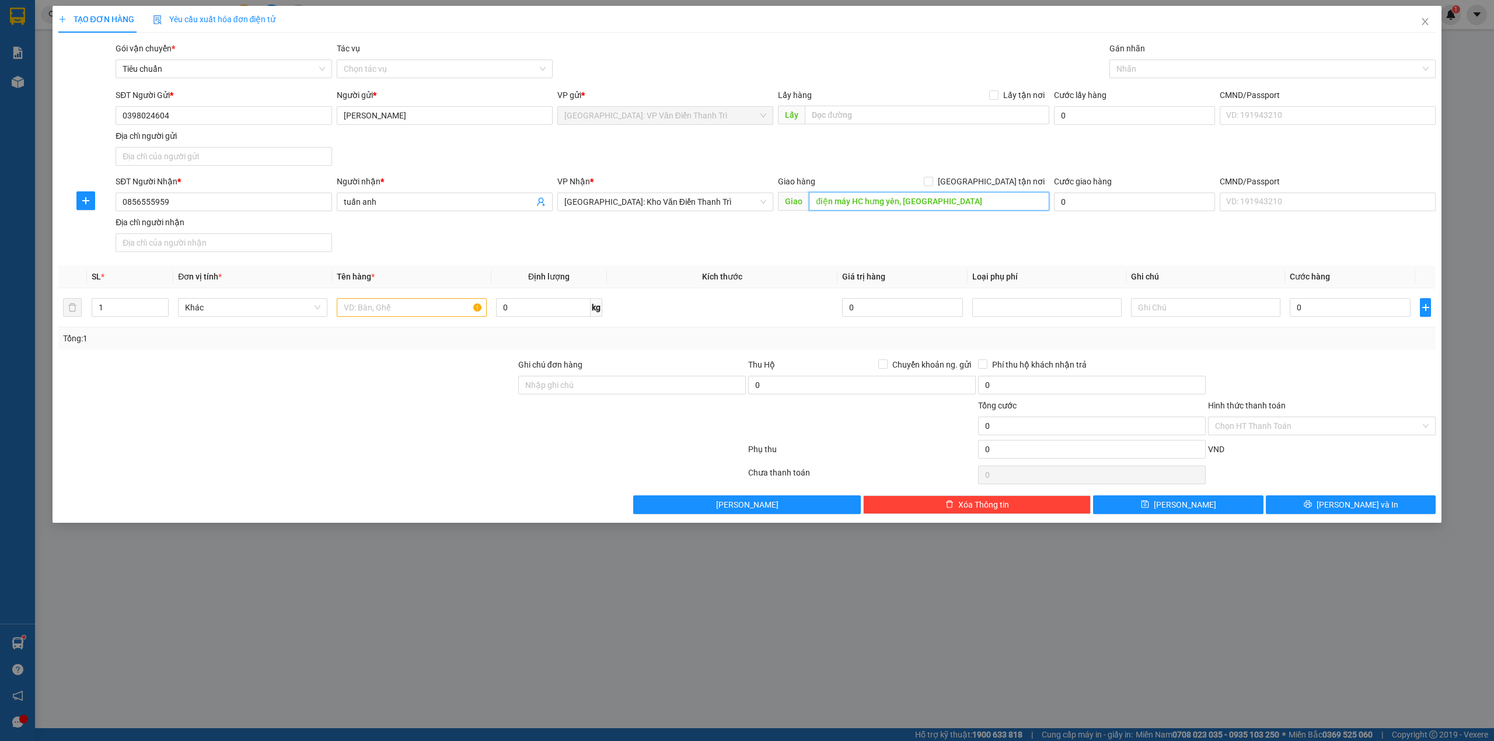
click at [884, 207] on input "điện máy HC hưng yên, vĩnh phúc" at bounding box center [929, 201] width 240 height 19
drag, startPoint x: 884, startPoint y: 207, endPoint x: 867, endPoint y: 208, distance: 16.4
click at [867, 208] on input "điện máy HC hưng yên, vĩnh phúc" at bounding box center [929, 201] width 240 height 19
type input "điện máy HC vĩnhyên, vĩnh phúc"
click at [1011, 182] on span "[GEOGRAPHIC_DATA] tận nơi" at bounding box center [991, 181] width 116 height 13
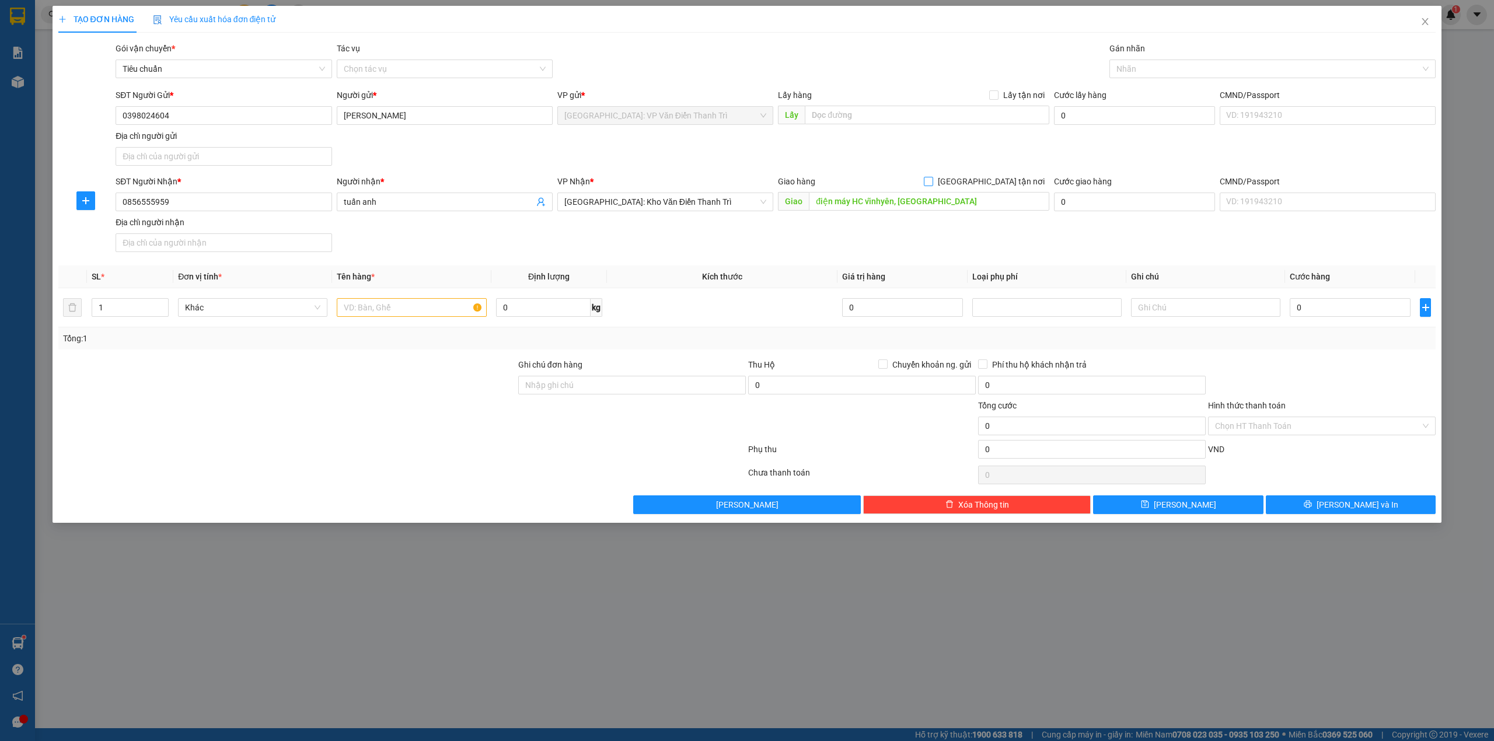
click at [932, 182] on input "[GEOGRAPHIC_DATA] tận nơi" at bounding box center [928, 181] width 8 height 8
checkbox input "true"
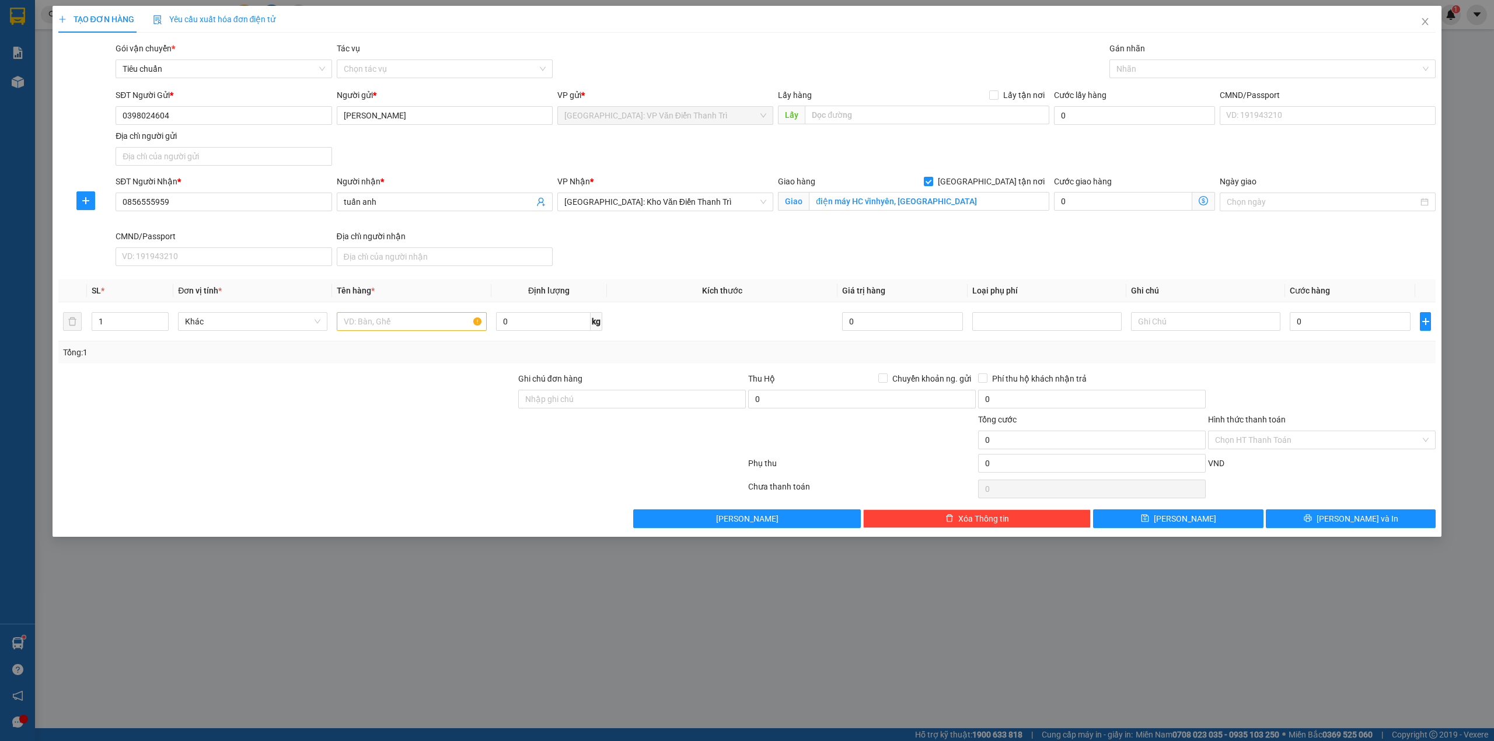
click at [991, 159] on div "SĐT Người Gửi * 0398024604 Người gửi * Phương Thảo VP gửi * Hà Nội: VP Văn Điển…" at bounding box center [775, 130] width 1325 height 82
click at [988, 265] on div "SĐT Người Nhận * 0856555959 Người nhận * tuấn anh VP Nhận * Hà Nội: Kho Văn Điể…" at bounding box center [775, 223] width 1325 height 96
click at [885, 254] on div "SĐT Người Nhận * 0856555959 Người nhận * tuấn anh VP Nhận * Hà Nội: Kho Văn Điể…" at bounding box center [775, 223] width 1325 height 96
click at [1355, 331] on input "0" at bounding box center [1350, 321] width 121 height 19
type input "1"
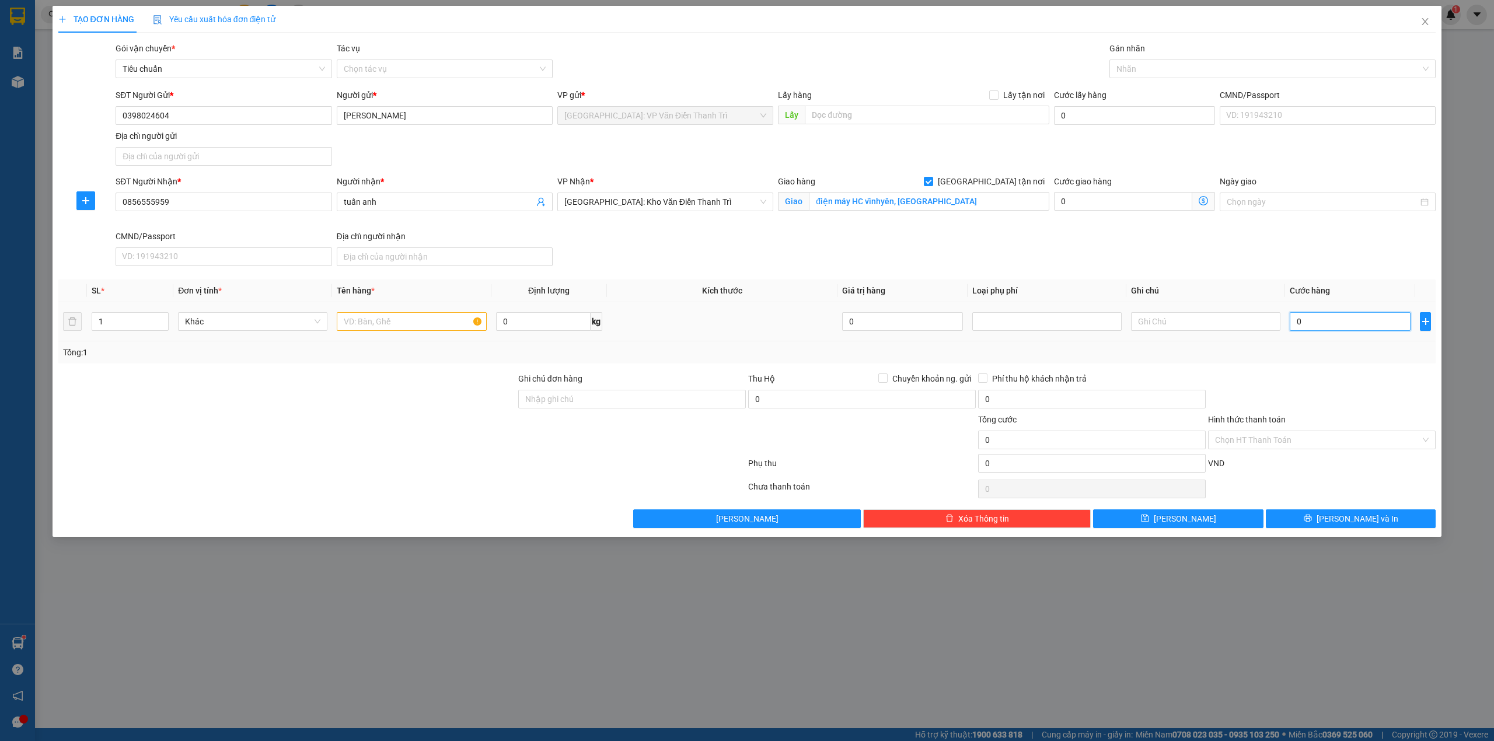
type input "1"
type input "10"
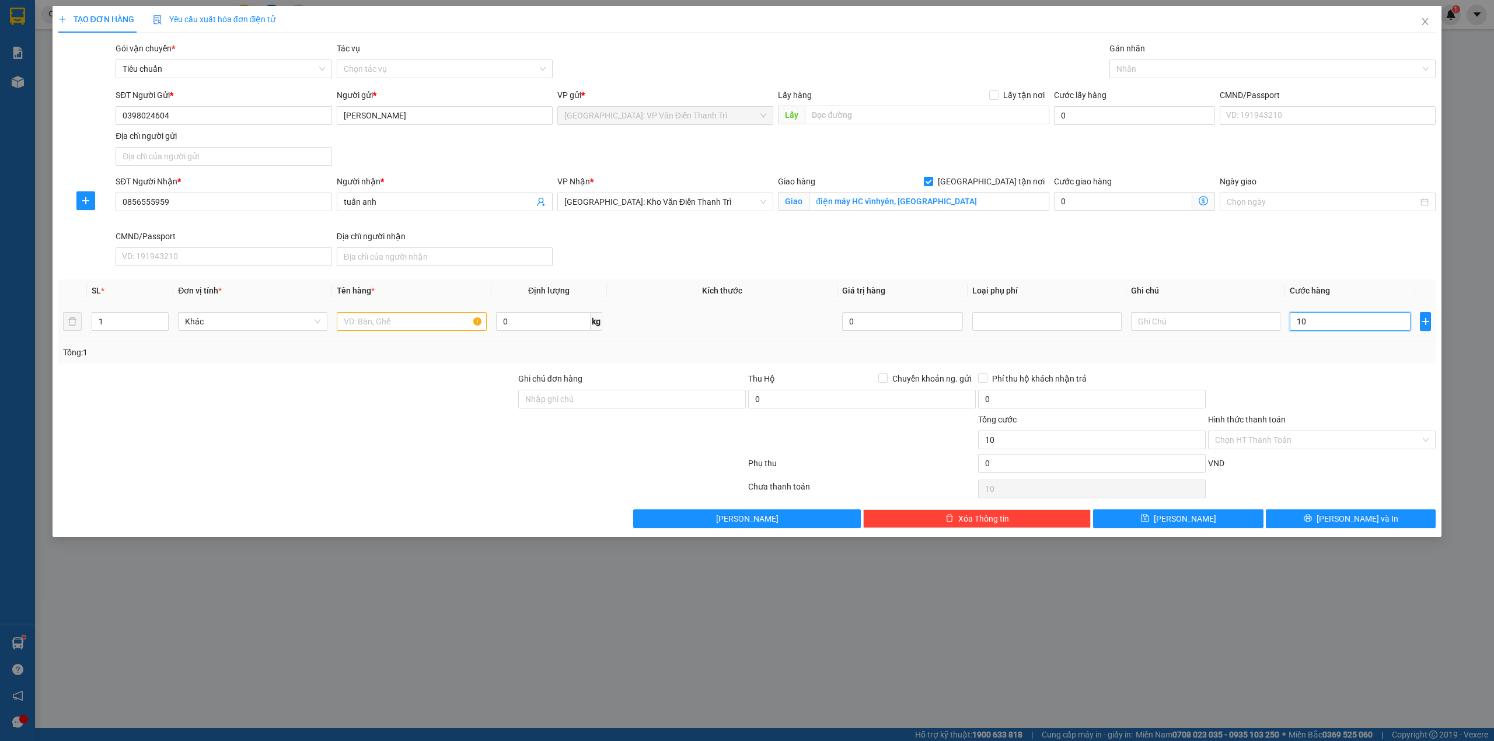
type input "100"
type input "1.000"
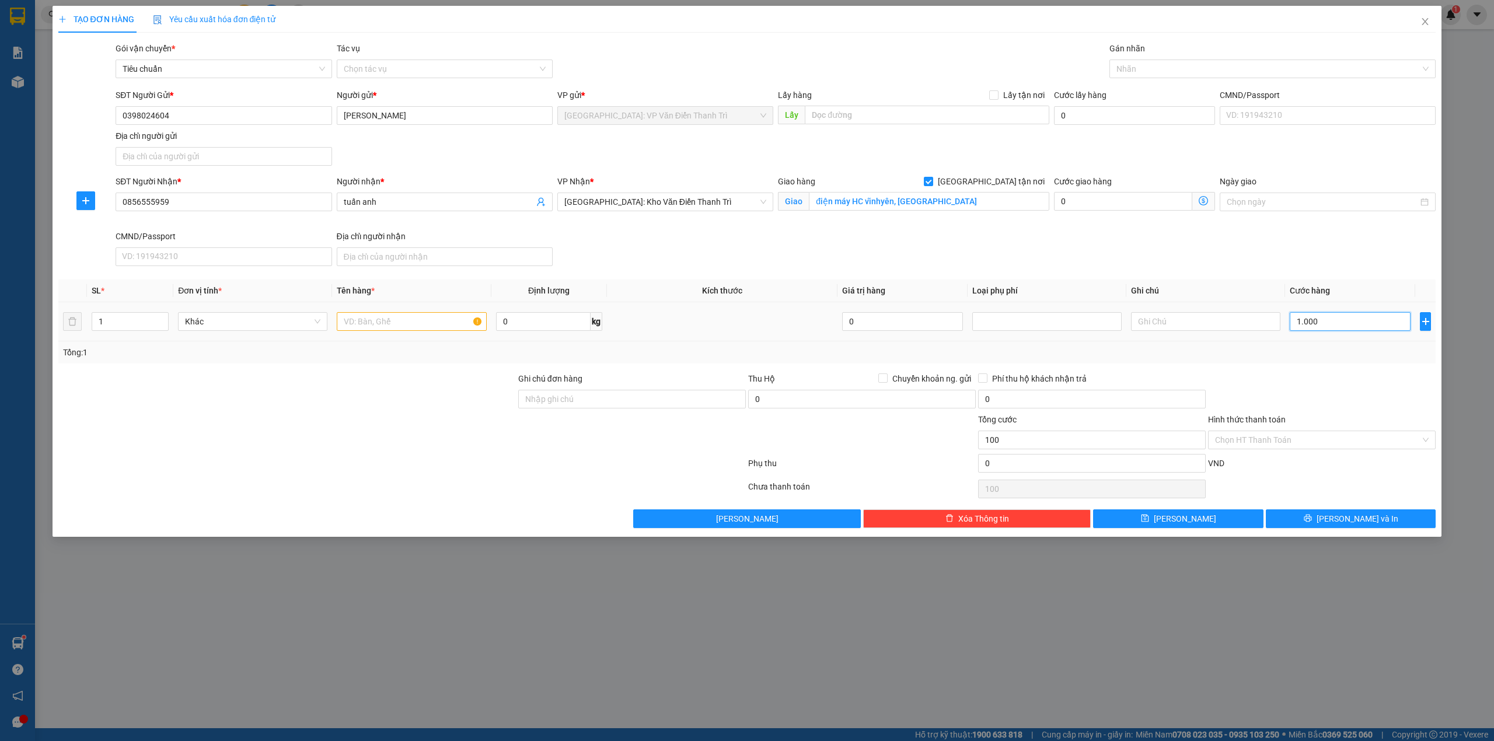
type input "1.000"
type input "10.000"
type input "100.000"
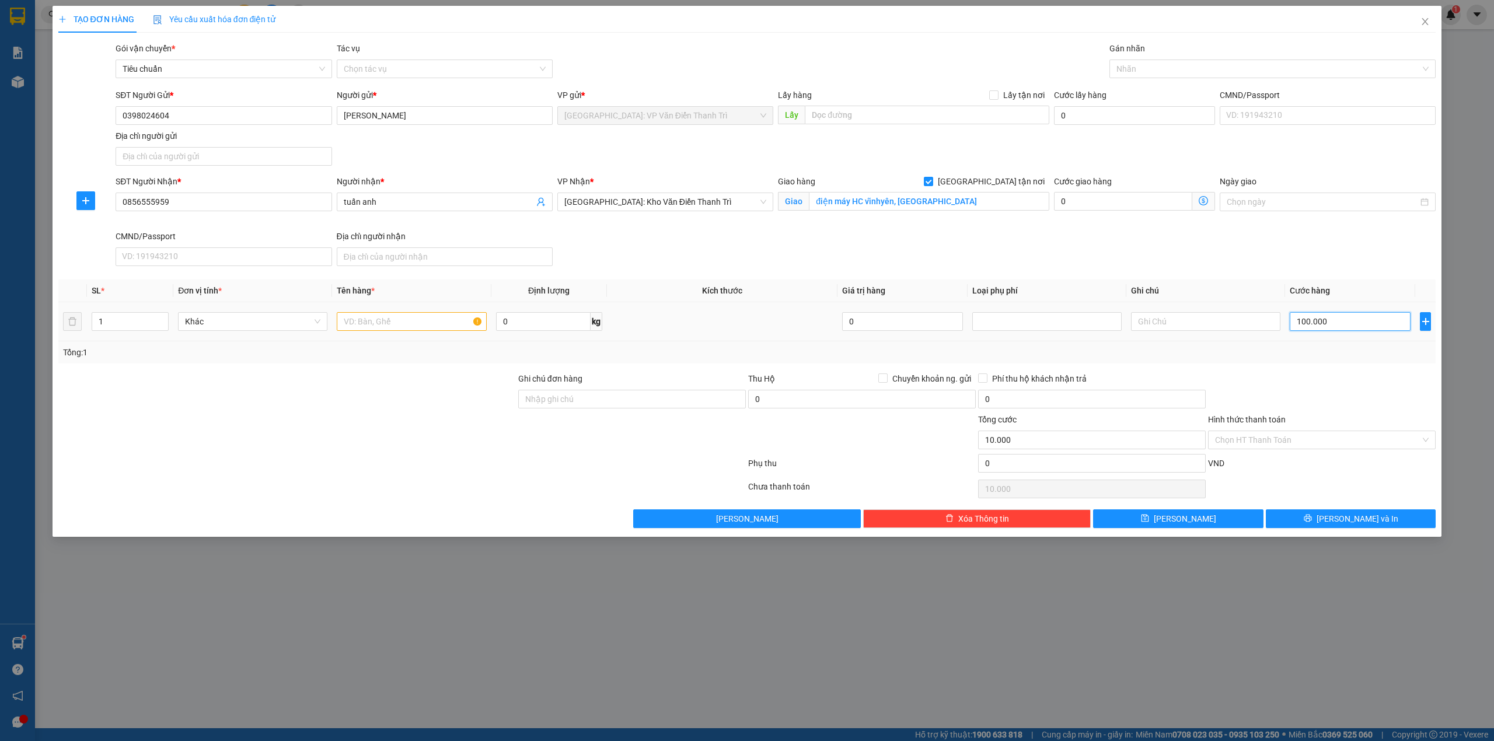
type input "100.000"
click at [1303, 384] on div at bounding box center [1322, 392] width 230 height 41
click at [1175, 75] on div at bounding box center [1266, 69] width 309 height 14
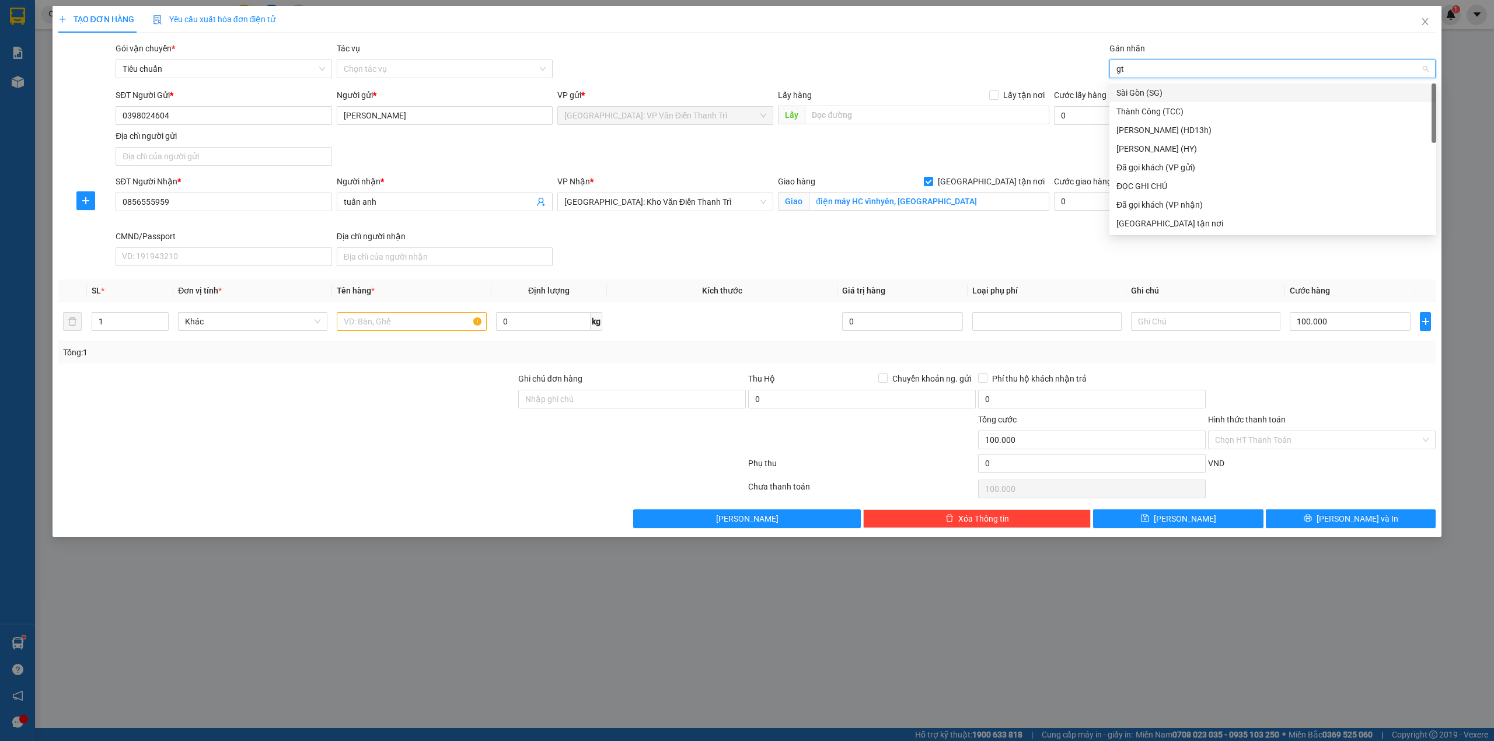
type input "gtn"
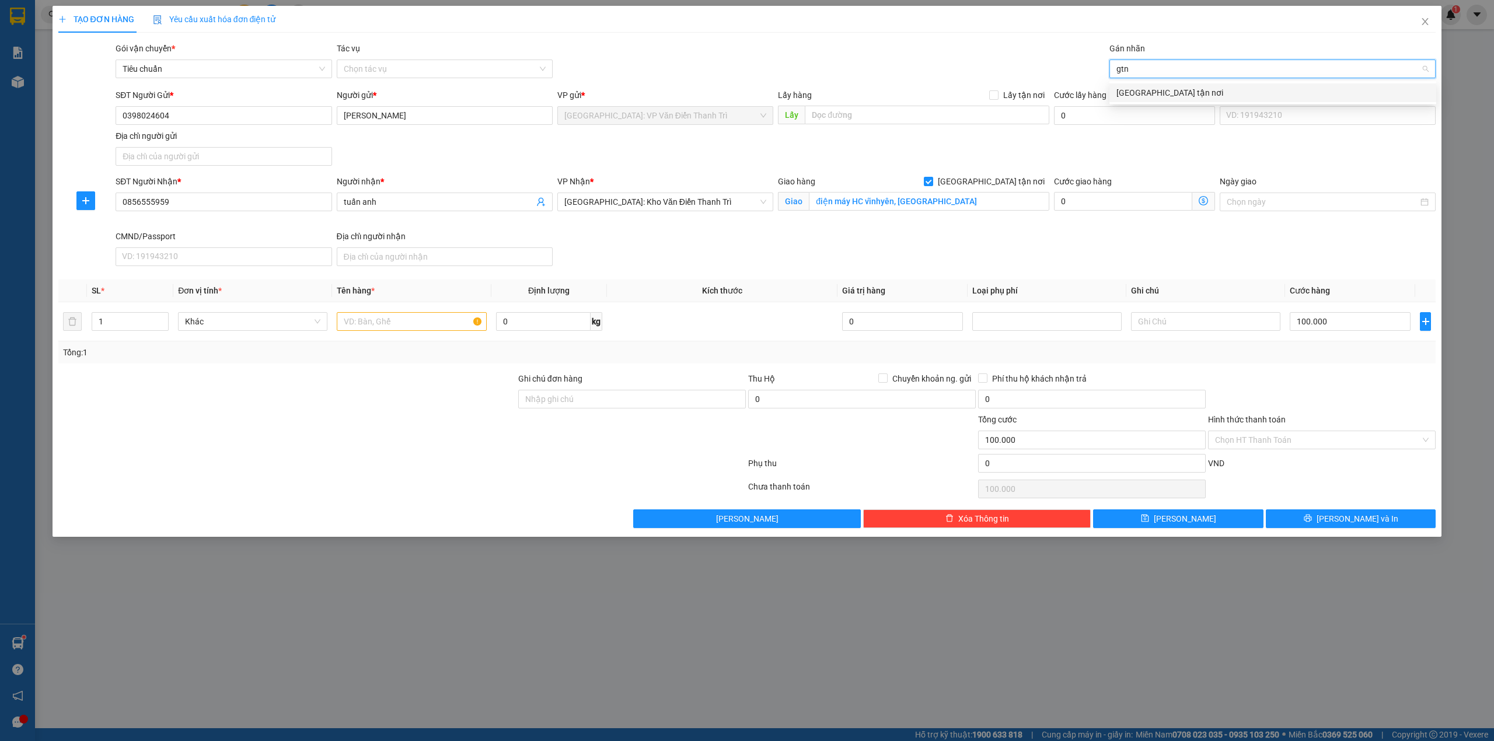
click at [1188, 85] on div "[GEOGRAPHIC_DATA] tận nơi" at bounding box center [1273, 92] width 327 height 19
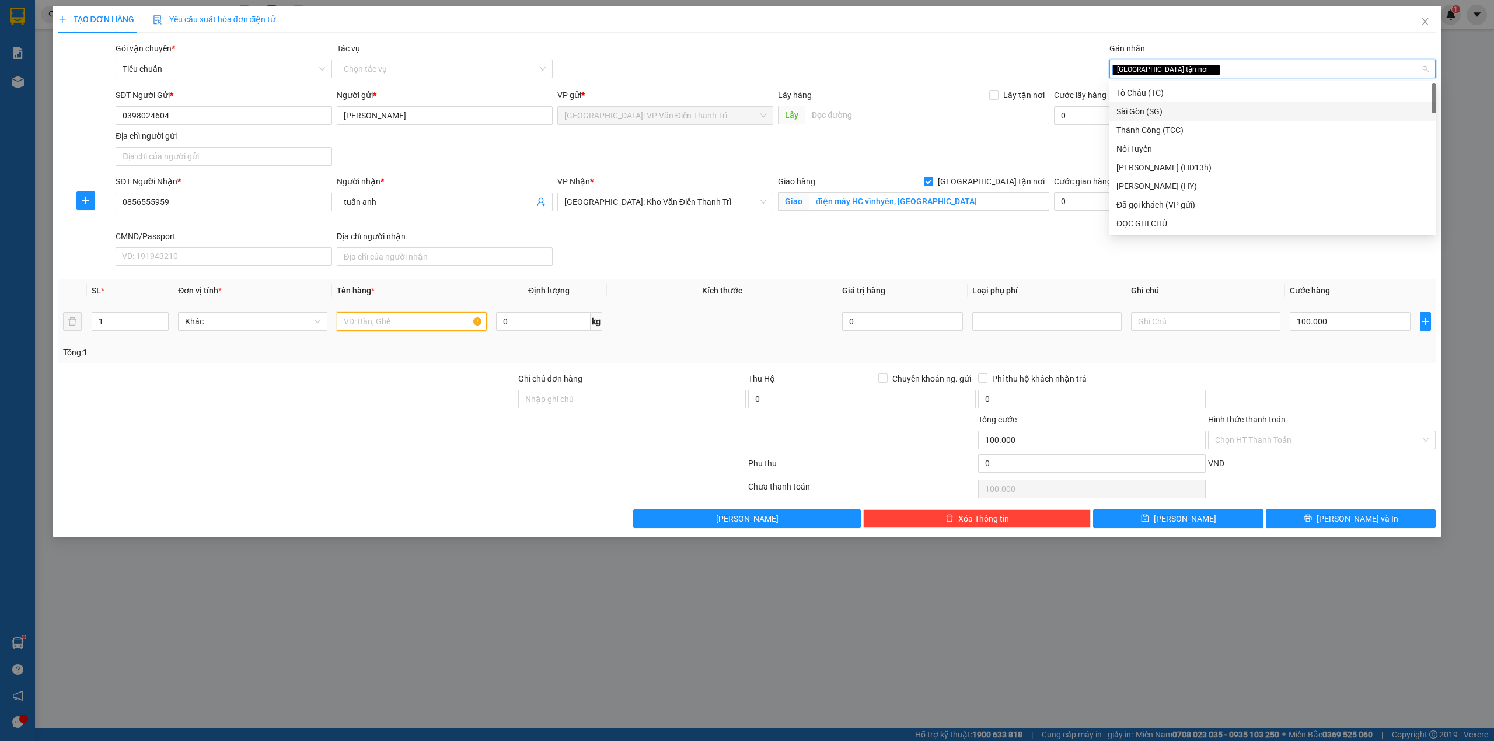
click at [383, 330] on input "text" at bounding box center [411, 321] width 149 height 19
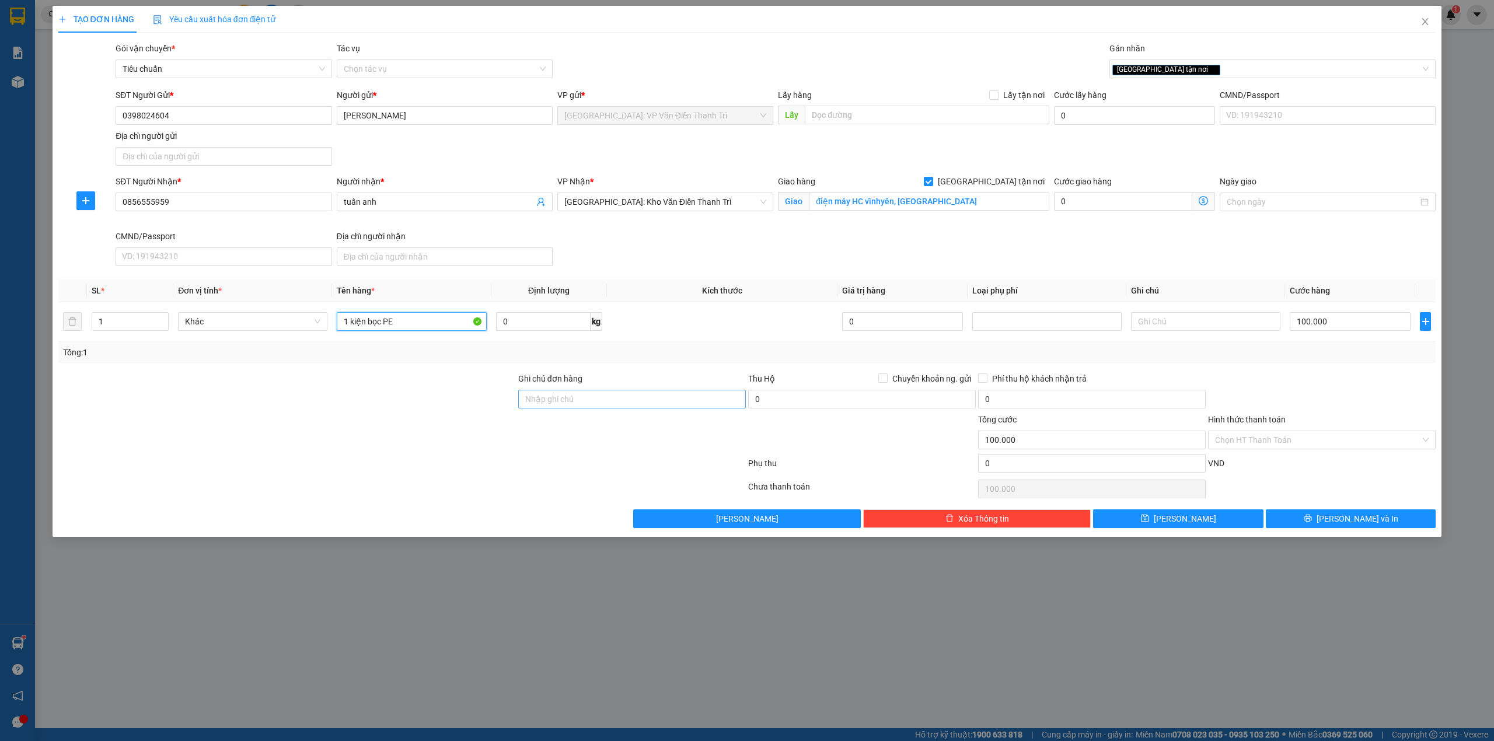
type input "1 kiện bọc PE"
click at [588, 409] on input "Ghi chú đơn hàng" at bounding box center [632, 399] width 228 height 19
type input "HÀNG DỄ MÓP MÉO CHÚ Ý BỐC XẾP NHẸ TAY KHÔNG ĐÈ HÀNG ( KHÔNG ĐỀN GIÁ TRỊ HÀNG )"
click at [581, 473] on div at bounding box center [402, 465] width 690 height 23
click at [1370, 524] on span "Lưu và In" at bounding box center [1358, 518] width 82 height 13
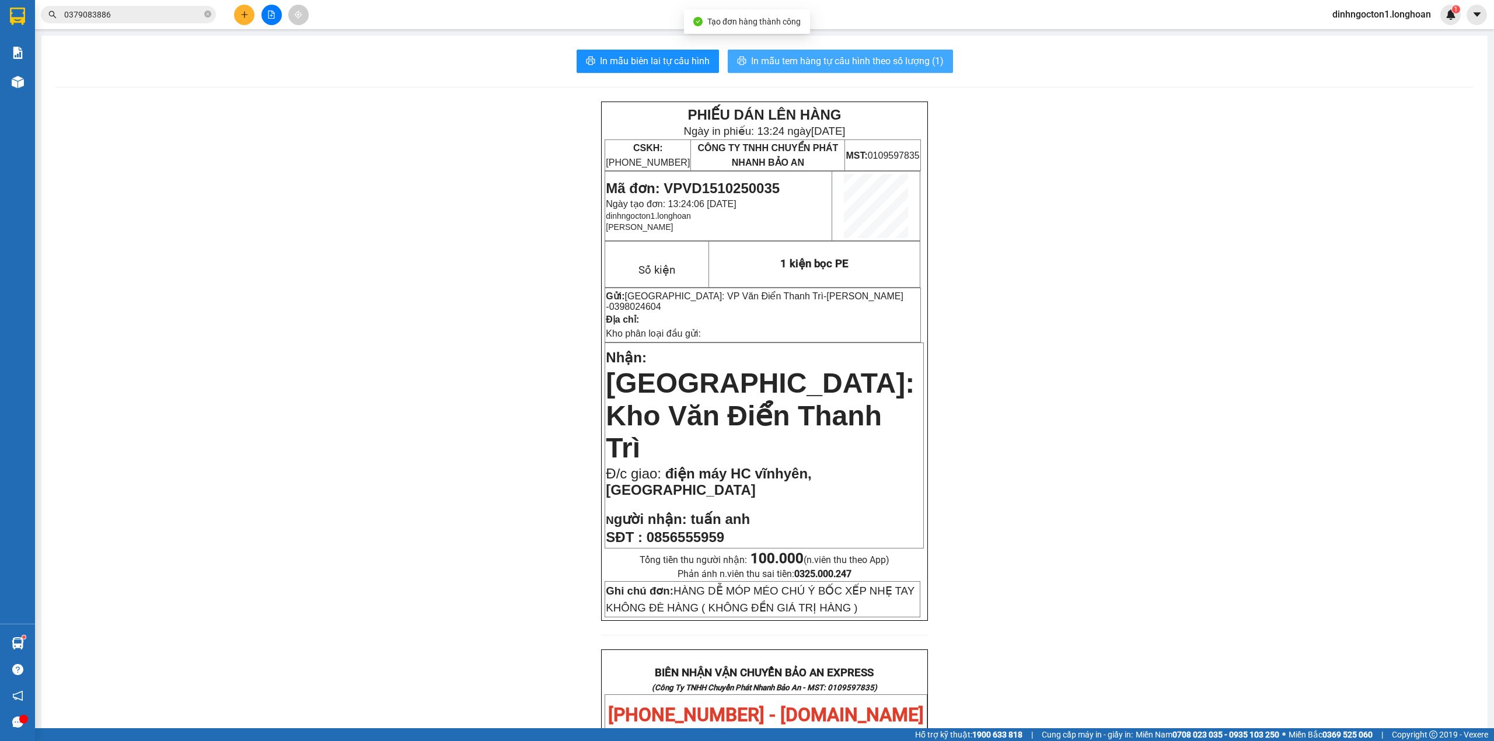
click at [874, 68] on span "In mẫu tem hàng tự cấu hình theo số lượng (1)" at bounding box center [847, 61] width 193 height 15
drag, startPoint x: 225, startPoint y: 412, endPoint x: 229, endPoint y: 381, distance: 31.2
click at [226, 409] on div "PHIẾU DÁN LÊN HÀNG Ngày in phiếu: 13:24 ngày 15-10-2025 CSKH: 1900.06.88.33 CÔN…" at bounding box center [764, 694] width 1418 height 1185
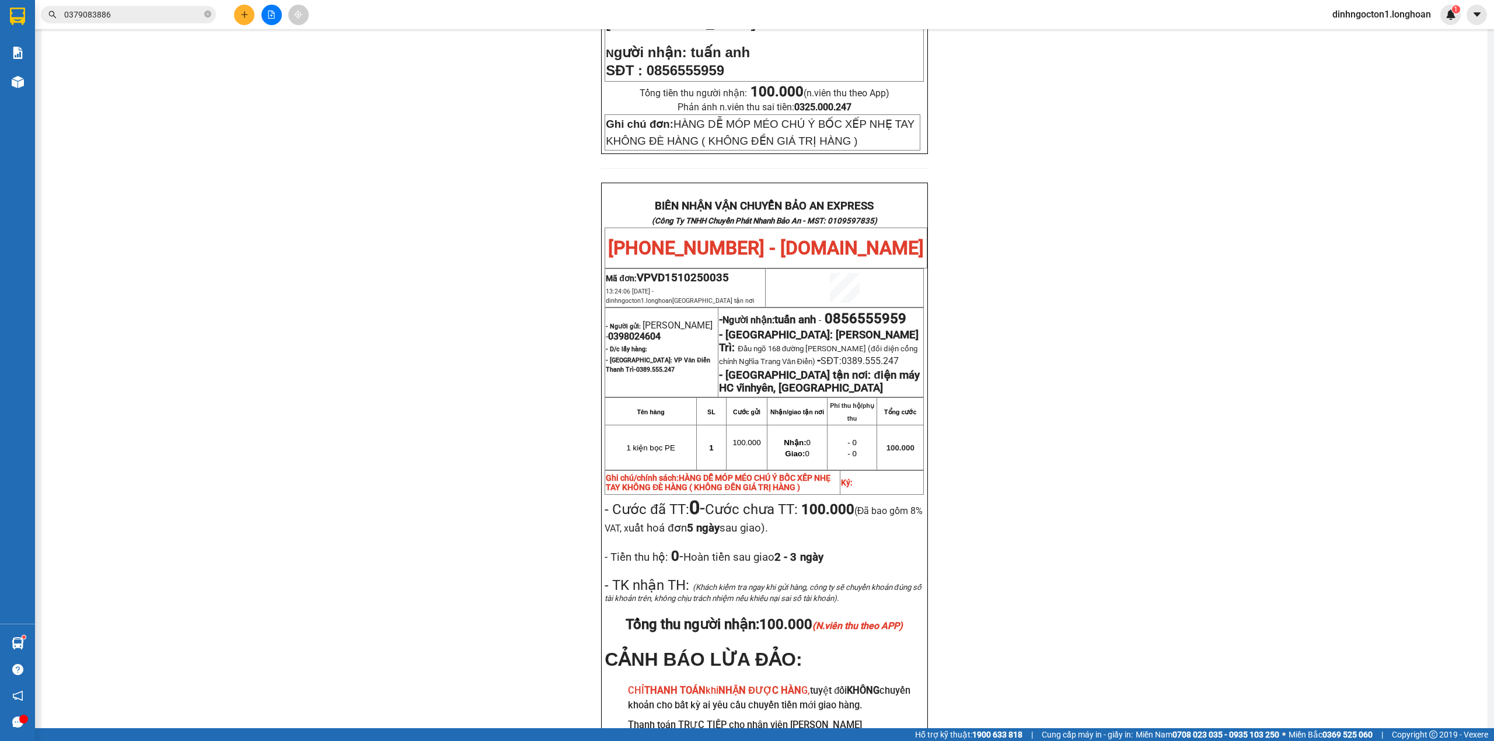
scroll to position [155, 0]
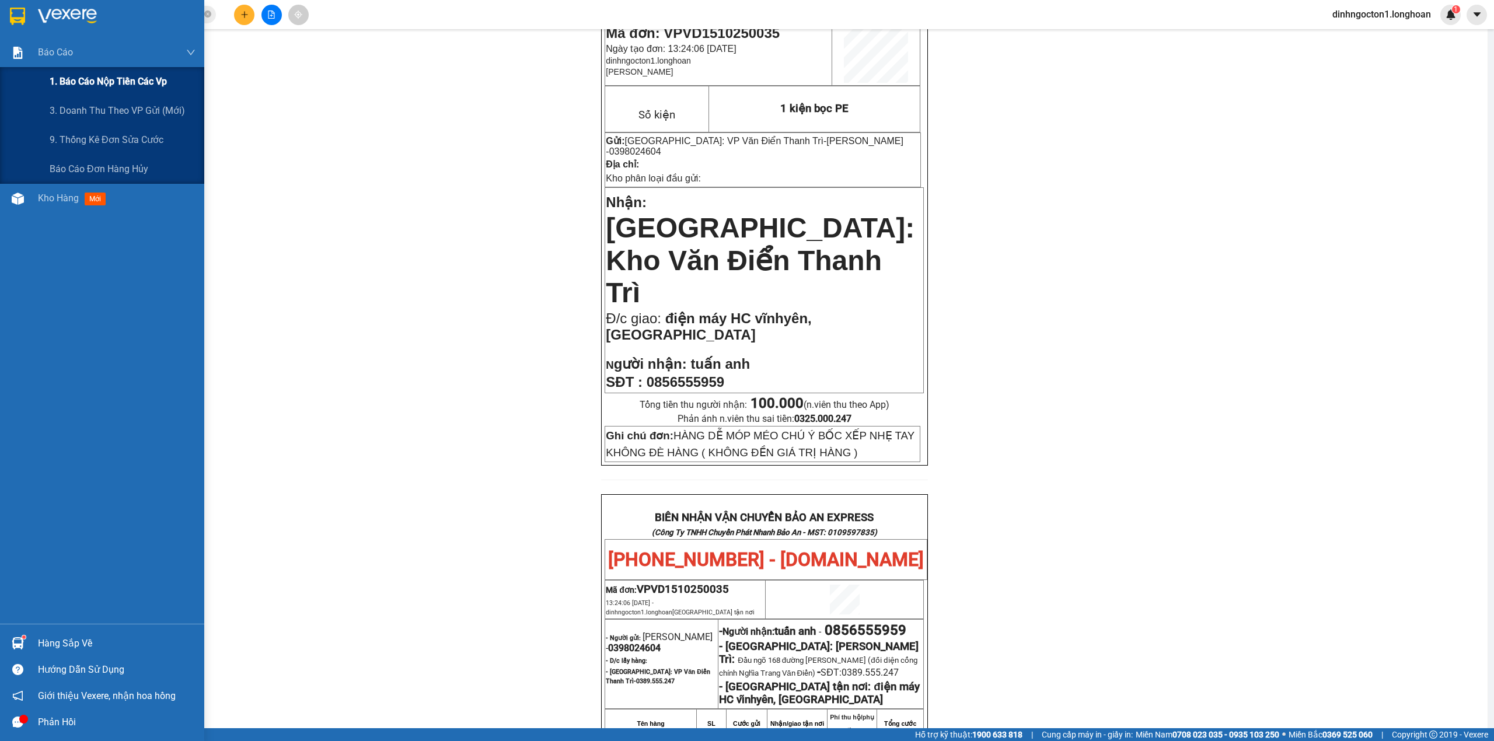
click at [147, 76] on span "1. Báo cáo nộp tiền các vp" at bounding box center [108, 81] width 117 height 15
